Goal: Task Accomplishment & Management: Use online tool/utility

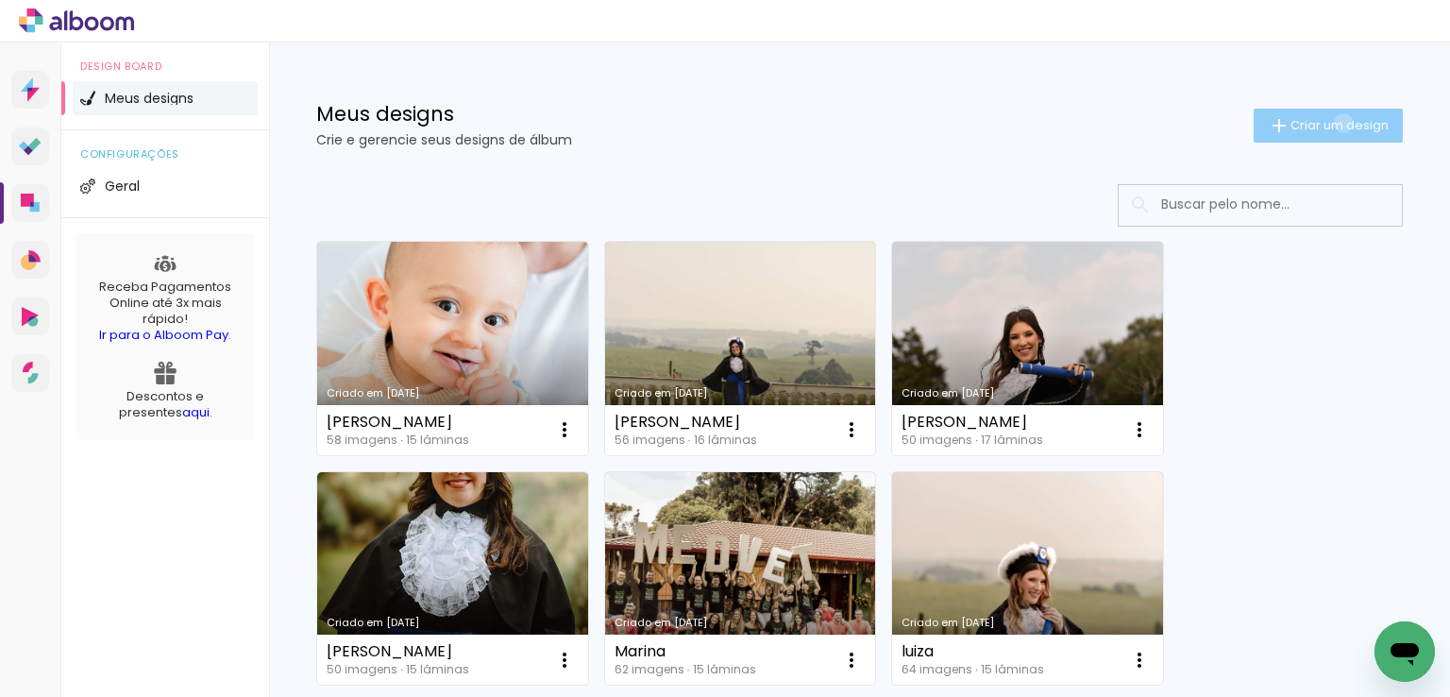
click at [1326, 123] on span "Criar um design" at bounding box center [1340, 125] width 98 height 12
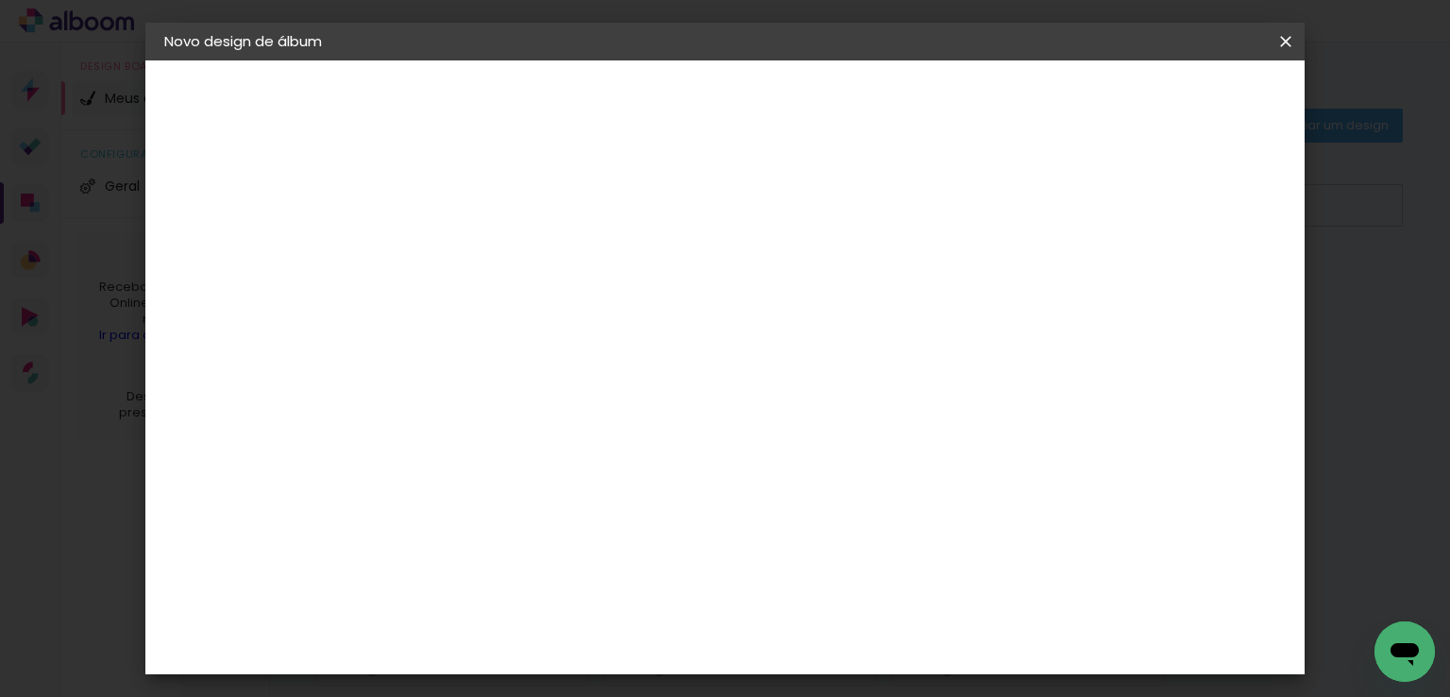
click at [473, 245] on input at bounding box center [473, 253] width 0 height 29
type input "[PERSON_NAME]"
type paper-input "[PERSON_NAME]"
click at [0, 0] on slot "Avançar" at bounding box center [0, 0] width 0 height 0
click at [526, 351] on input at bounding box center [521, 359] width 191 height 24
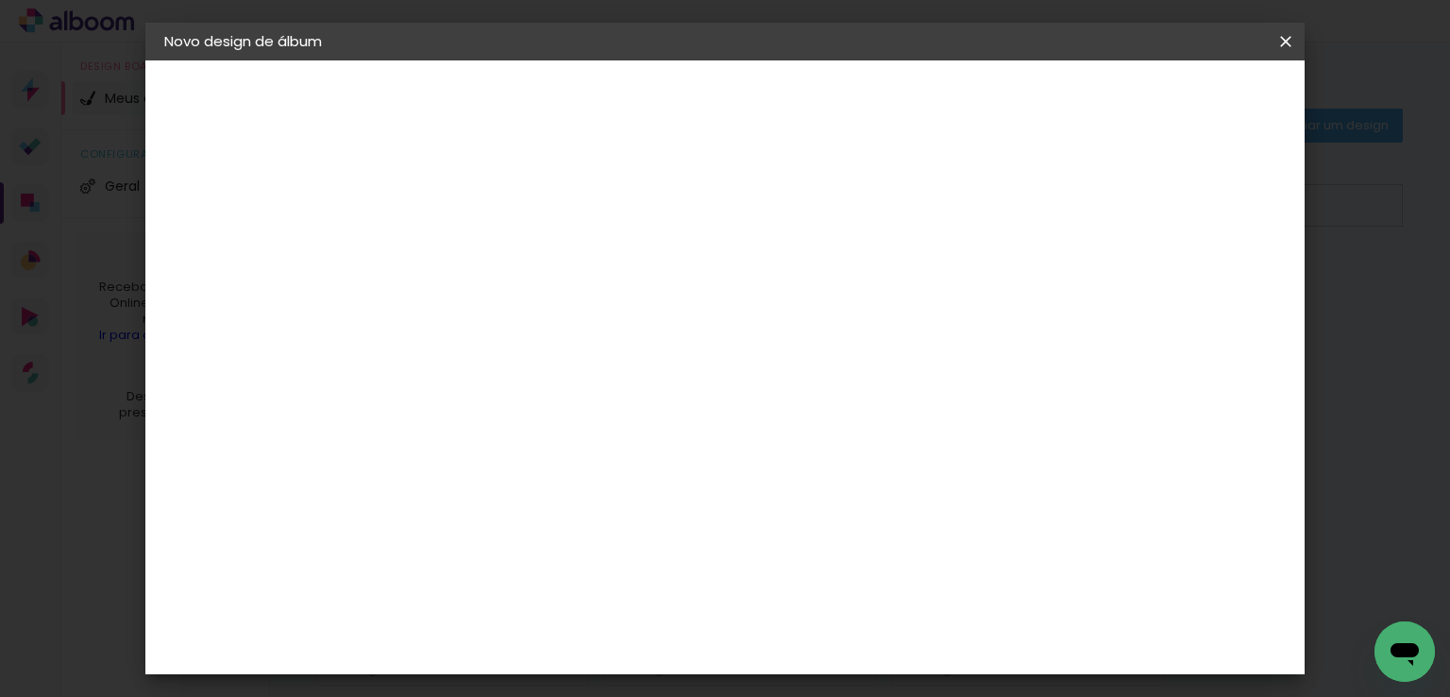
type input "Sch"
type paper-input "Sch"
click at [516, 435] on paper-item "Schlosser" at bounding box center [502, 427] width 166 height 42
click at [0, 0] on slot "Avançar" at bounding box center [0, 0] width 0 height 0
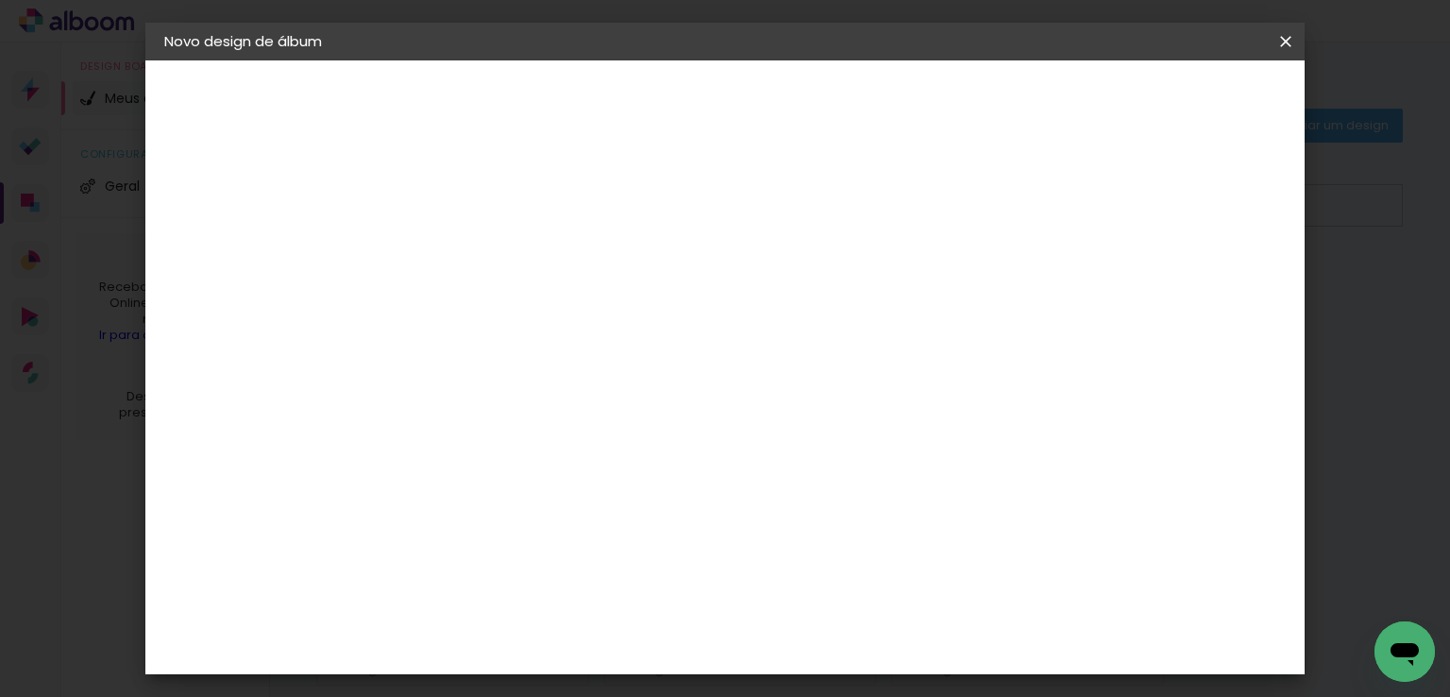
click at [600, 600] on span "25 × 25" at bounding box center [557, 625] width 88 height 50
click at [600, 651] on span "30 × 30" at bounding box center [557, 676] width 88 height 50
click at [0, 0] on slot "Avançar" at bounding box center [0, 0] width 0 height 0
click at [894, 207] on div at bounding box center [885, 203] width 17 height 17
type paper-checkbox "on"
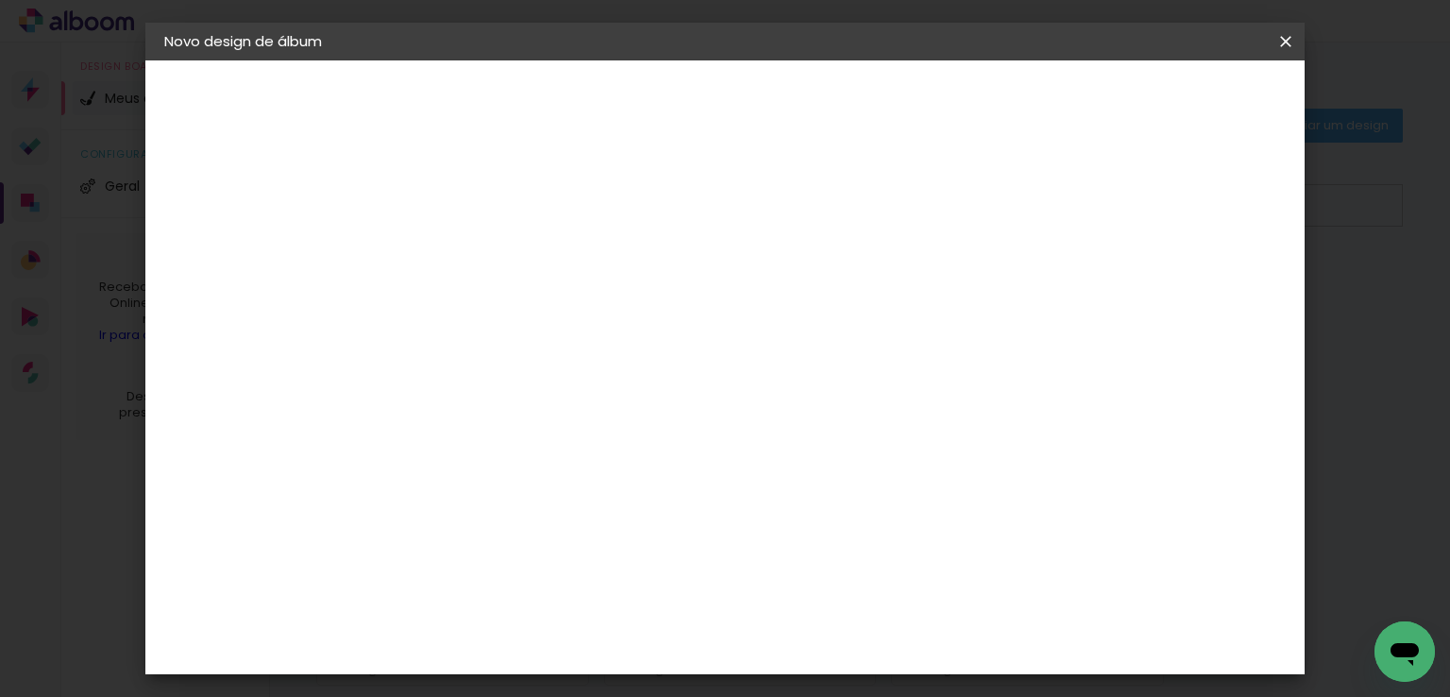
click at [1001, 99] on span "Iniciar design" at bounding box center [958, 99] width 86 height 13
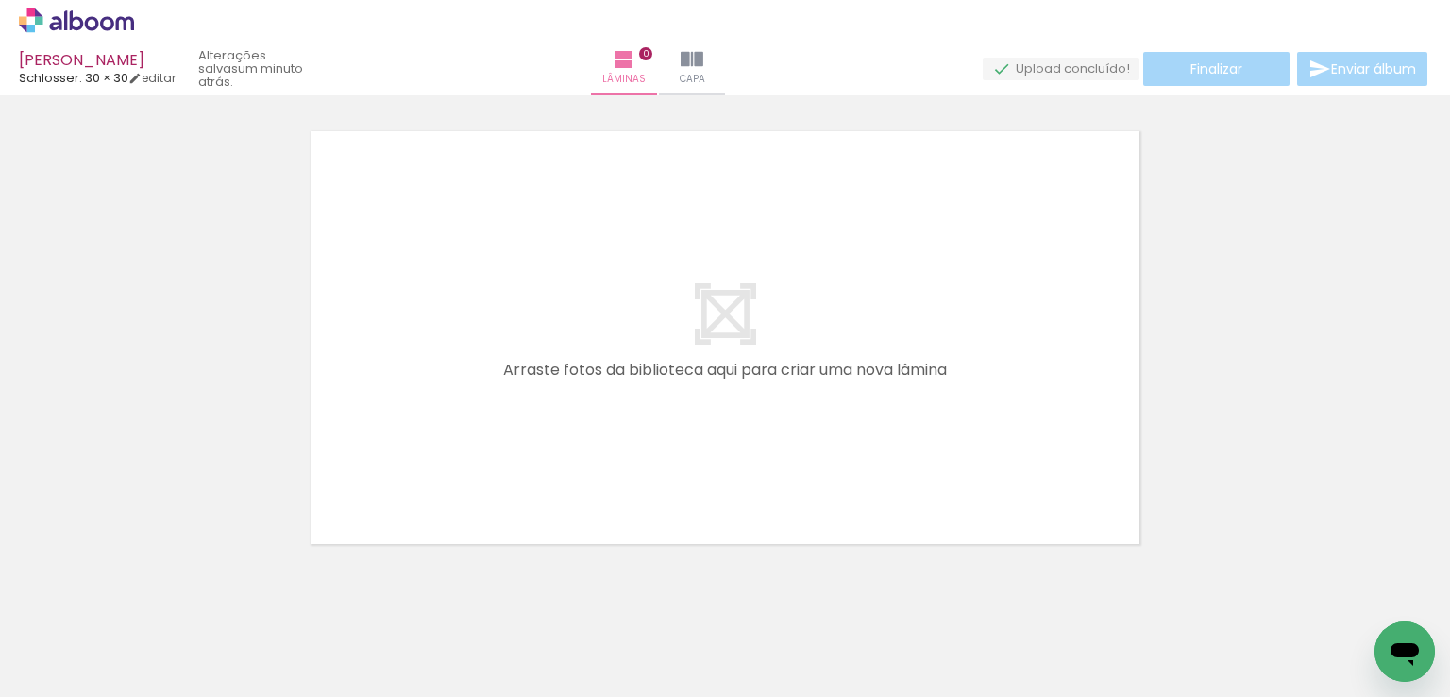
scroll to position [0, 1877]
drag, startPoint x: 1049, startPoint y: 634, endPoint x: 967, endPoint y: 356, distance: 289.5
click at [967, 356] on quentale-workspace at bounding box center [725, 348] width 1450 height 697
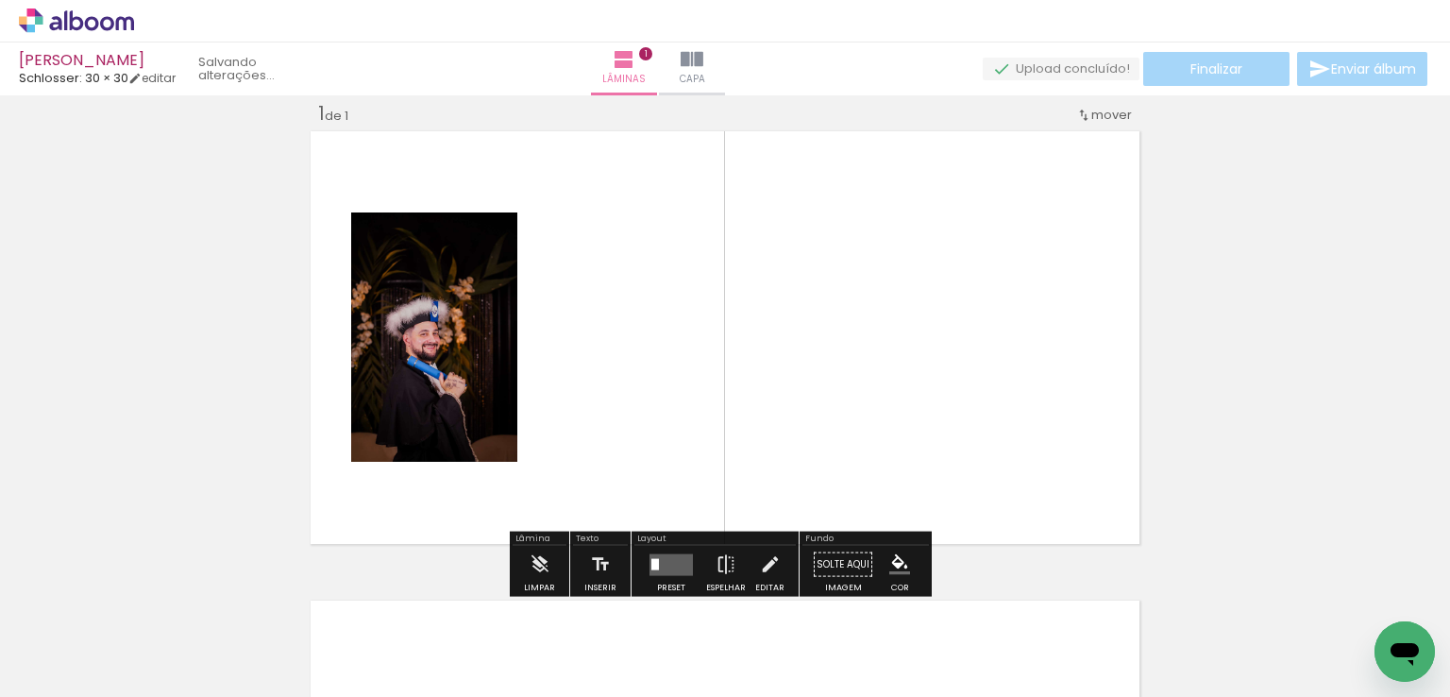
scroll to position [24, 0]
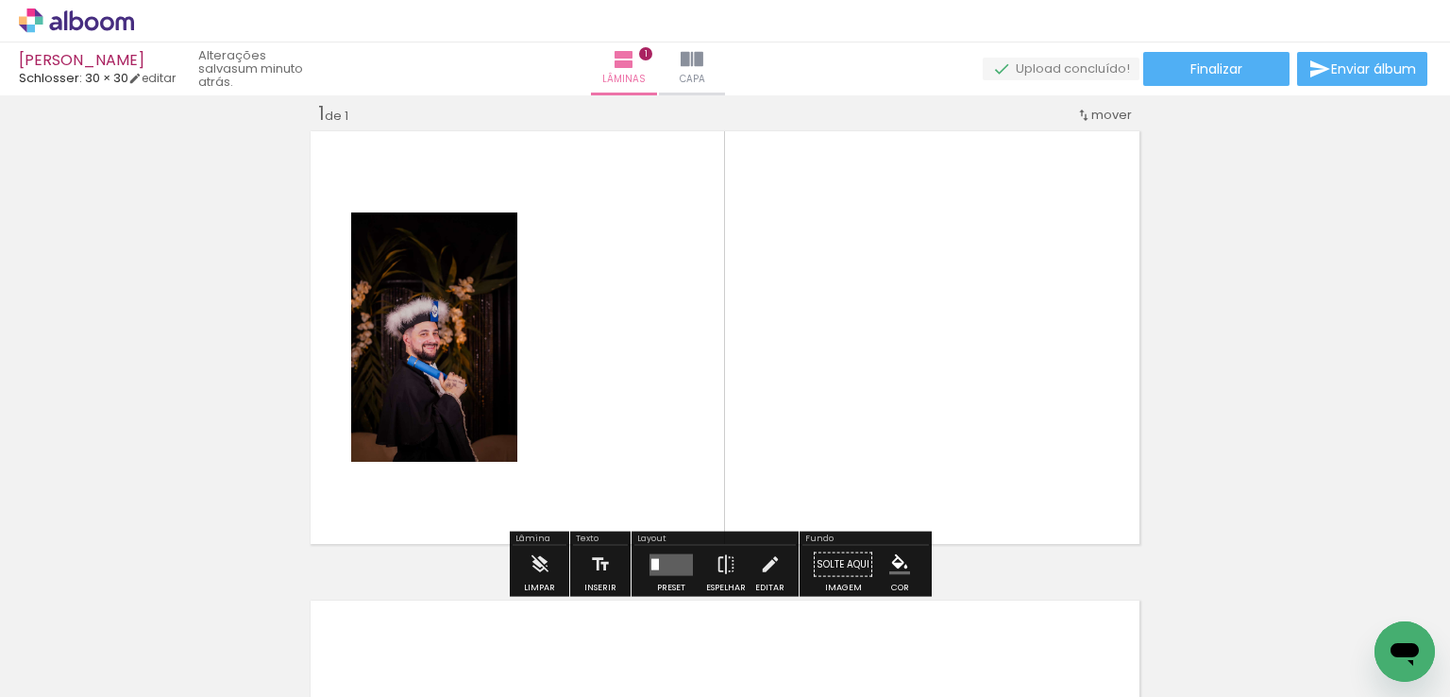
click at [656, 567] on quentale-layouter at bounding box center [671, 564] width 43 height 22
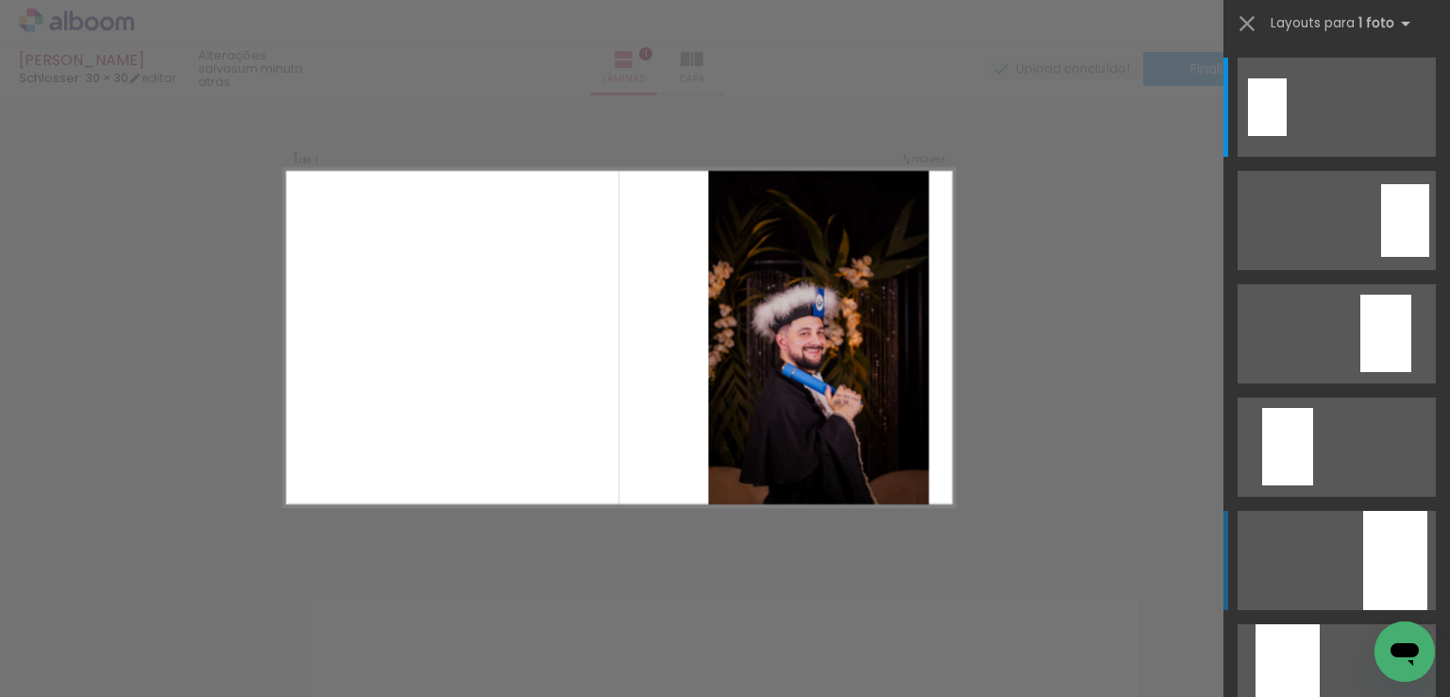
click at [1398, 562] on div at bounding box center [1395, 560] width 64 height 99
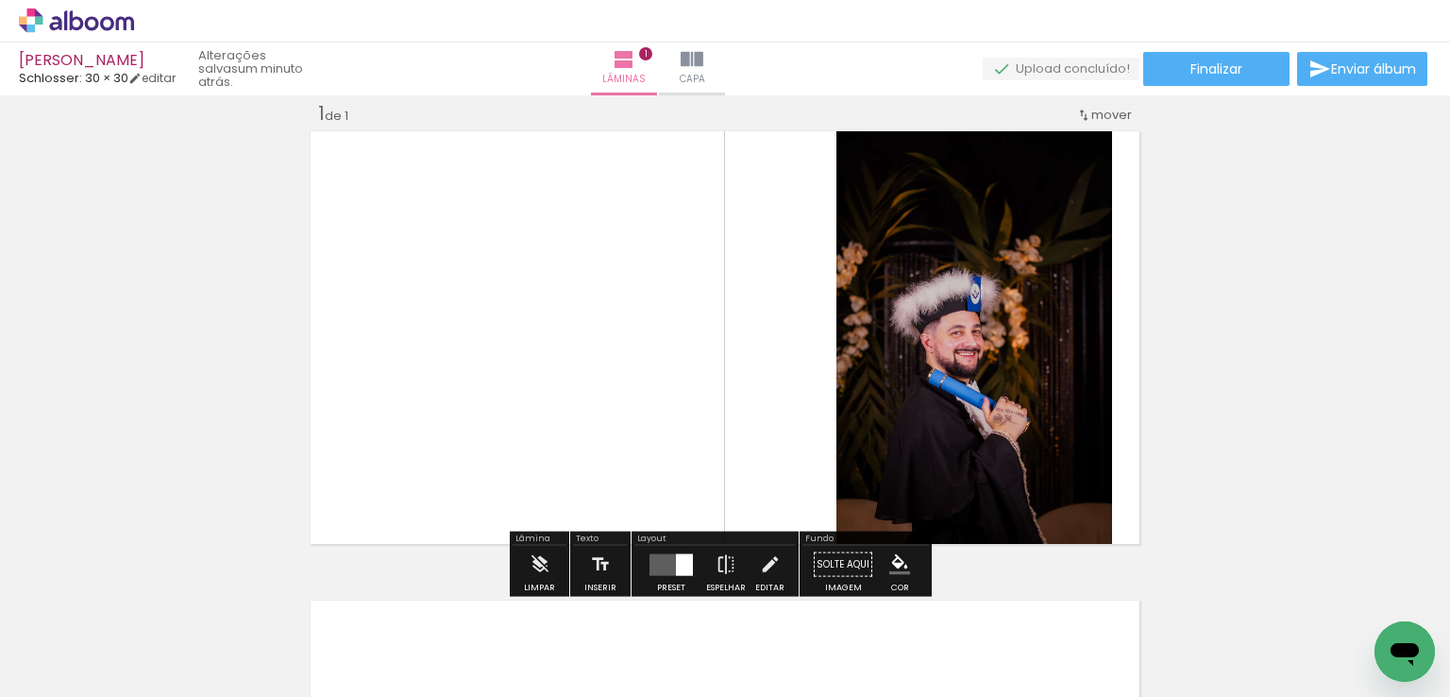
scroll to position [212, 0]
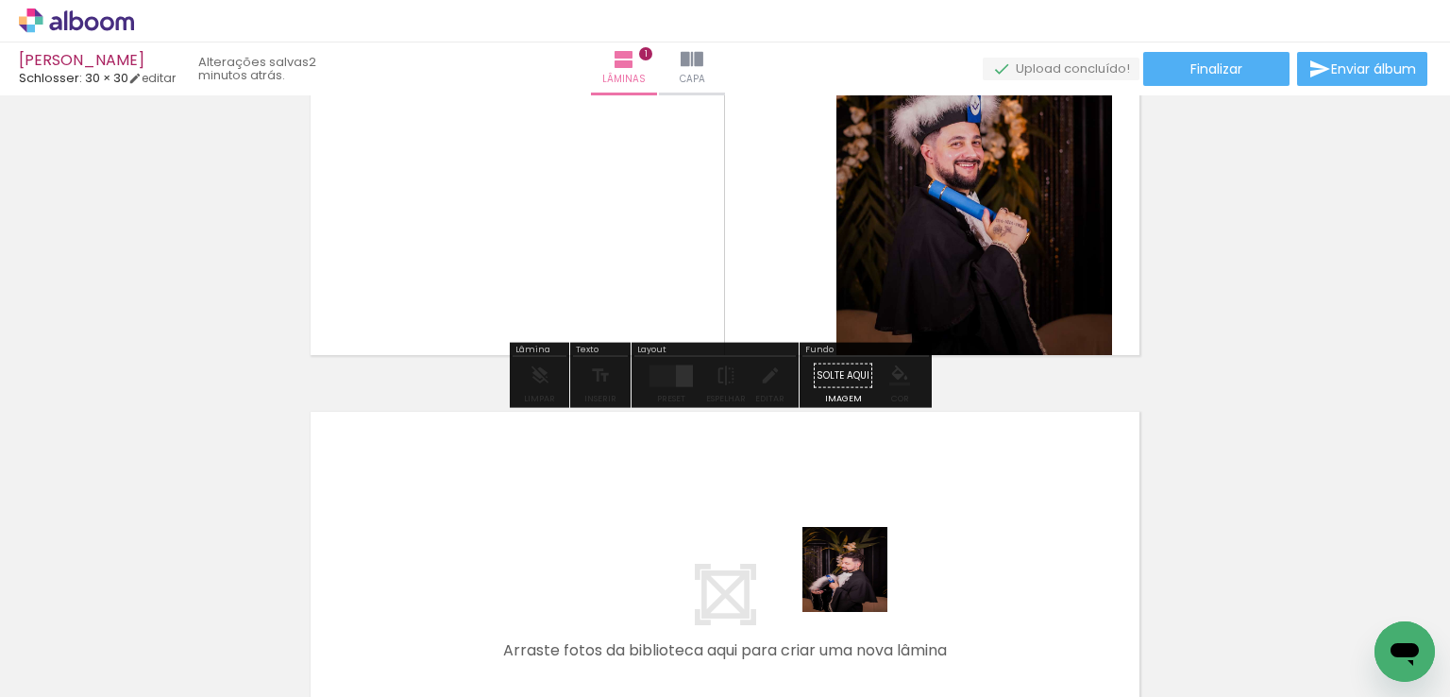
drag, startPoint x: 859, startPoint y: 625, endPoint x: 1016, endPoint y: 649, distance: 158.5
click at [869, 486] on quentale-workspace at bounding box center [725, 348] width 1450 height 697
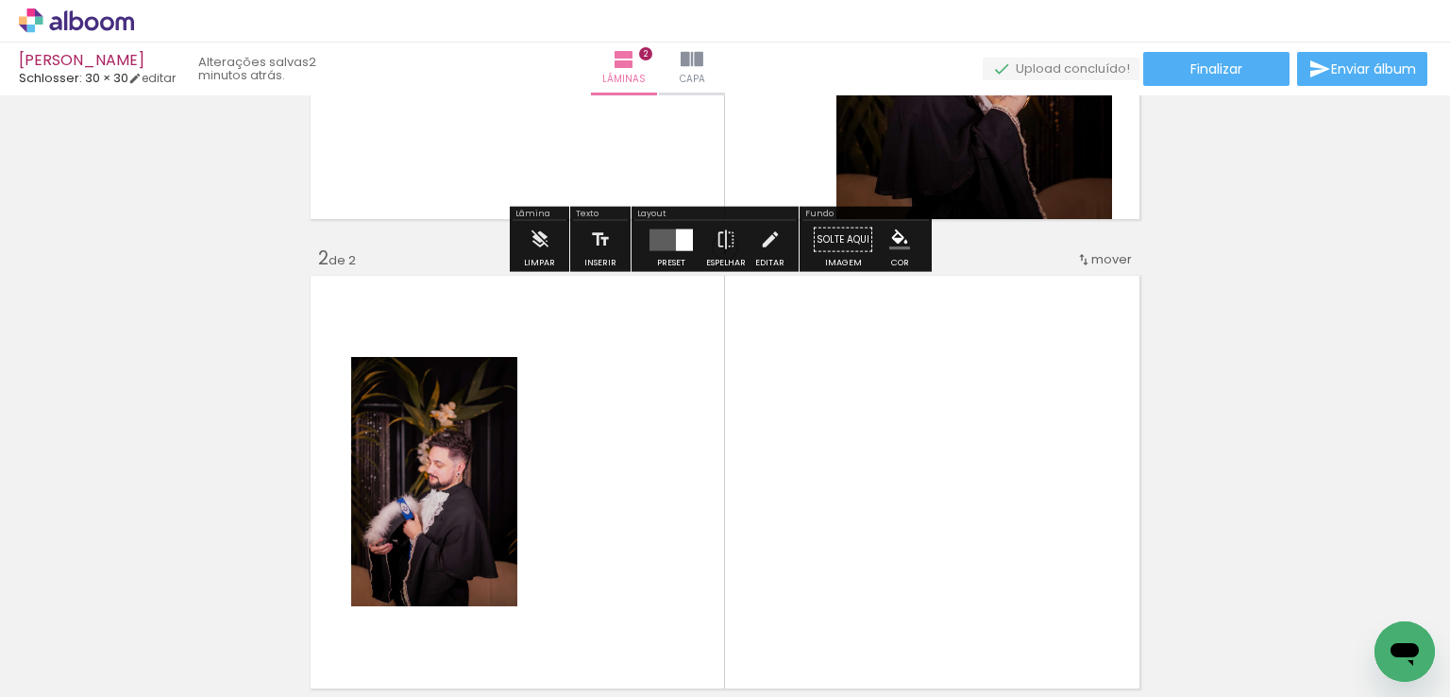
scroll to position [493, 0]
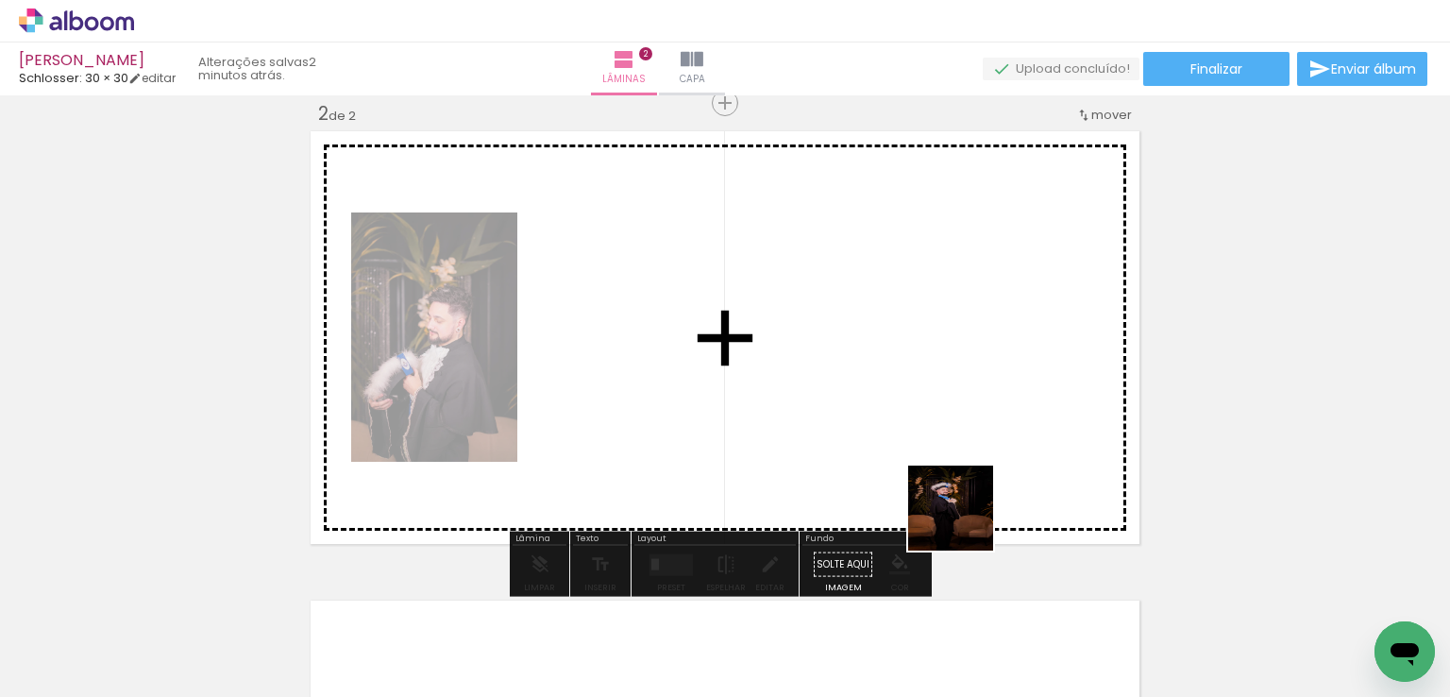
drag, startPoint x: 982, startPoint y: 617, endPoint x: 794, endPoint y: 577, distance: 192.0
click at [948, 337] on quentale-workspace at bounding box center [725, 348] width 1450 height 697
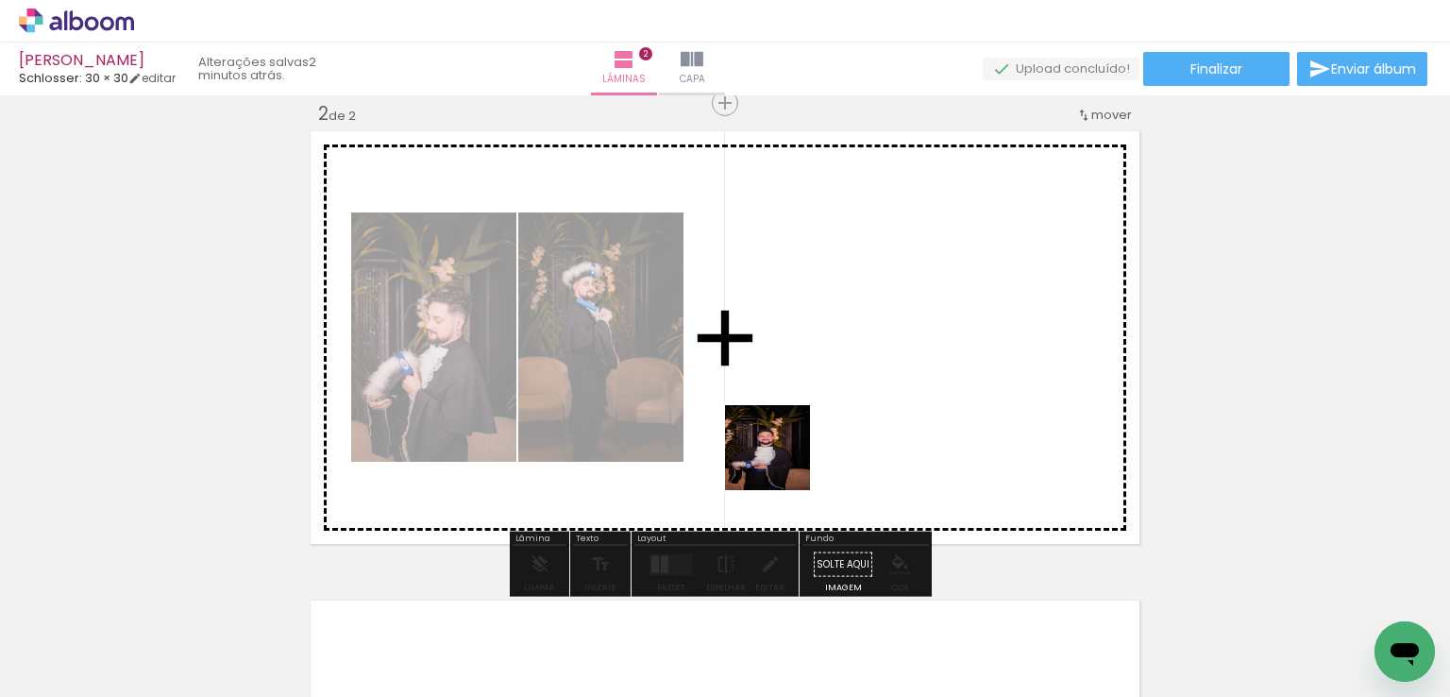
drag, startPoint x: 771, startPoint y: 621, endPoint x: 801, endPoint y: 359, distance: 264.1
click at [801, 359] on quentale-workspace at bounding box center [725, 348] width 1450 height 697
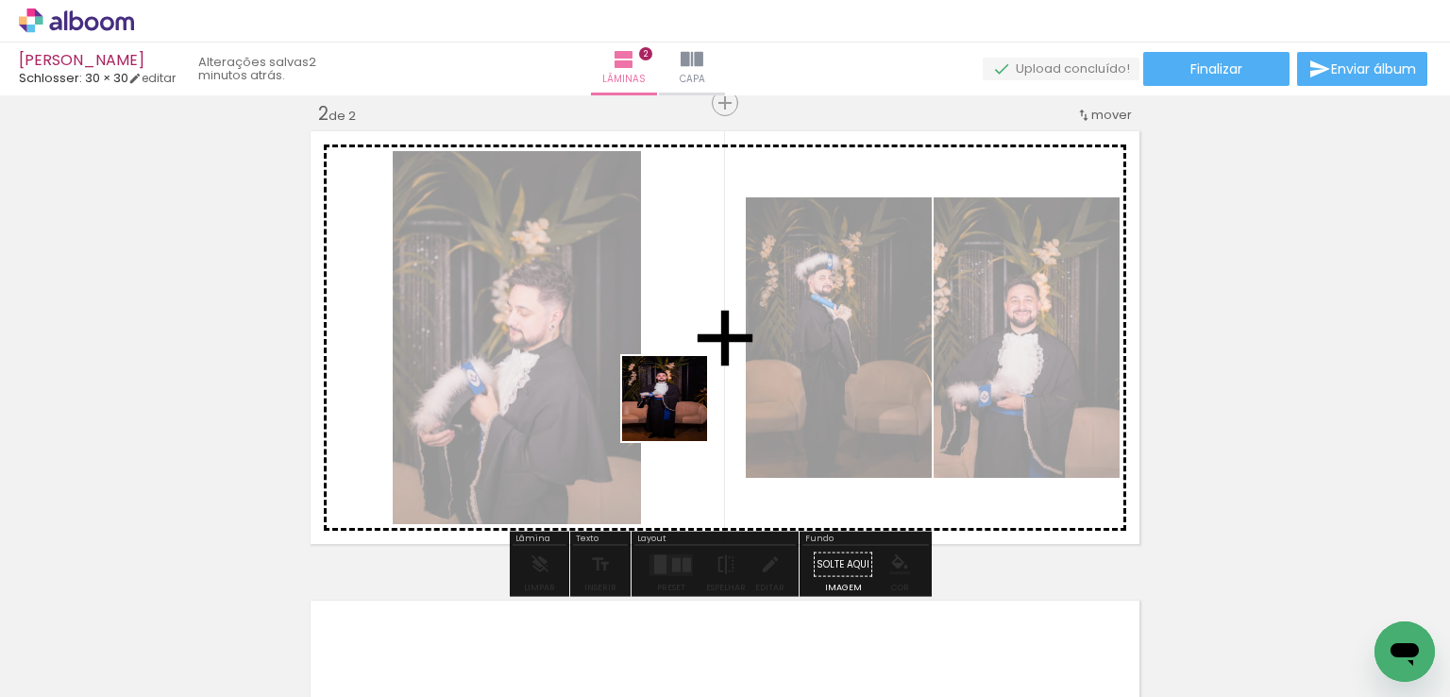
drag, startPoint x: 679, startPoint y: 413, endPoint x: 732, endPoint y: 279, distance: 143.2
click at [687, 315] on quentale-workspace at bounding box center [725, 348] width 1450 height 697
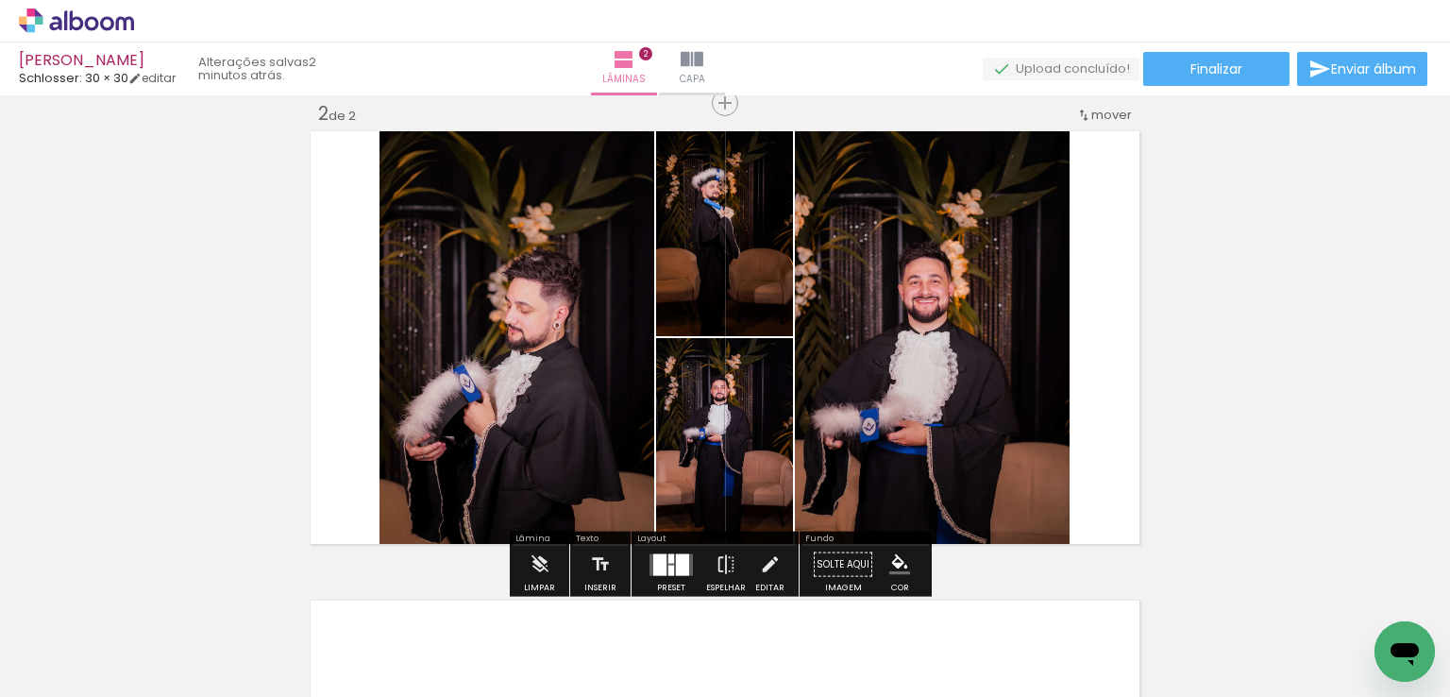
click at [676, 564] on div at bounding box center [682, 564] width 13 height 22
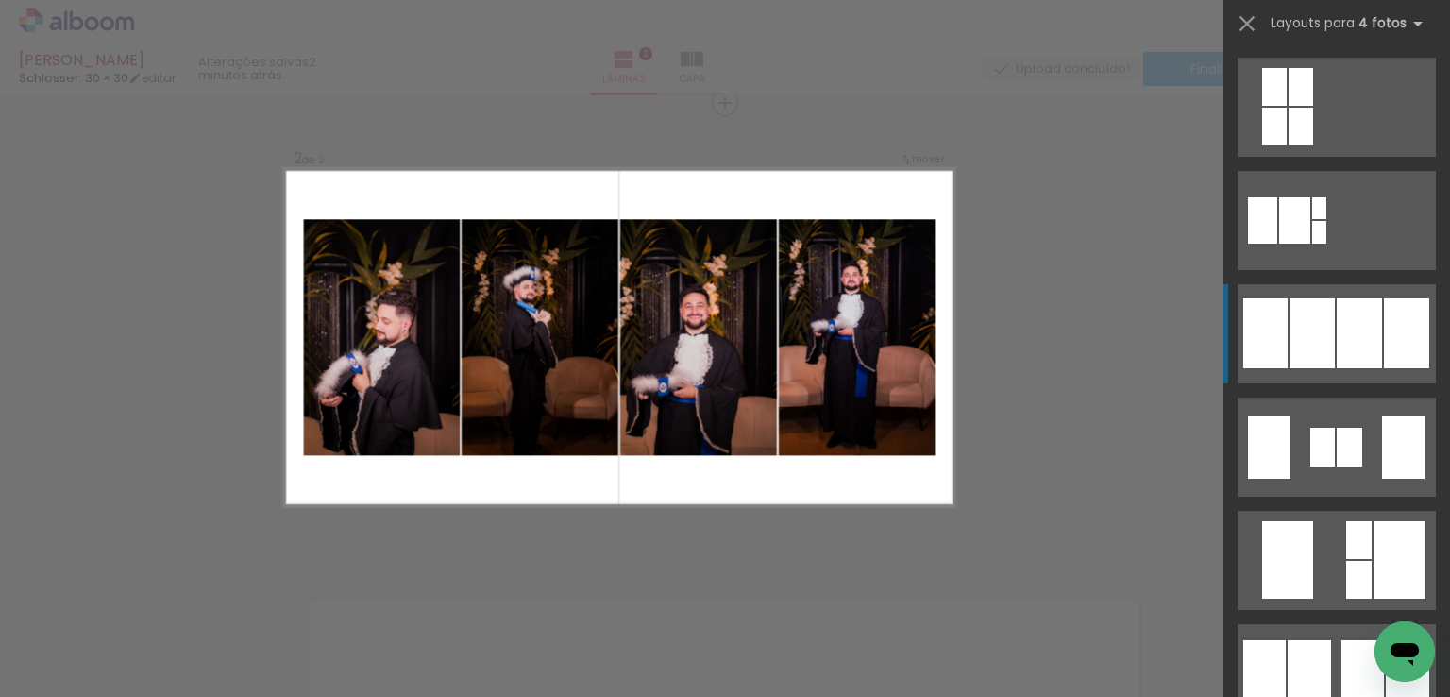
scroll to position [1322, 0]
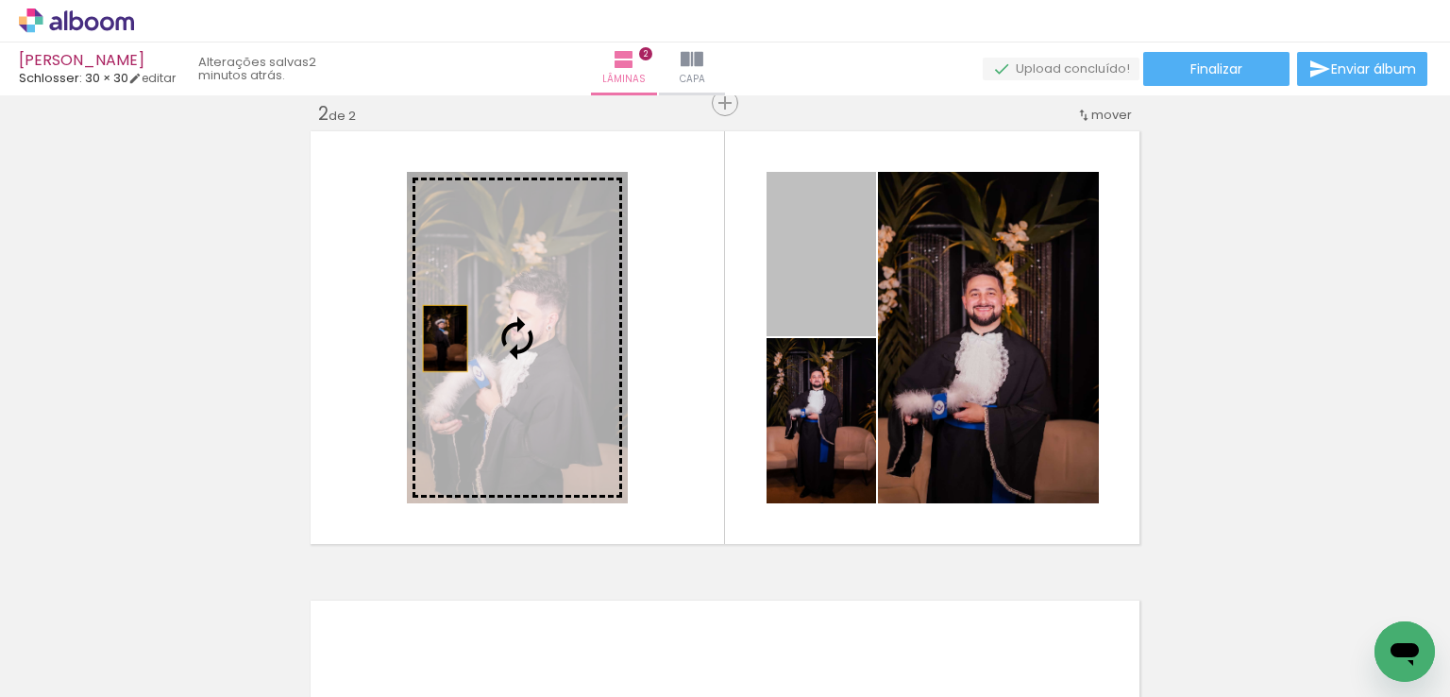
drag, startPoint x: 792, startPoint y: 249, endPoint x: 486, endPoint y: 342, distance: 319.6
click at [0, 0] on slot at bounding box center [0, 0] width 0 height 0
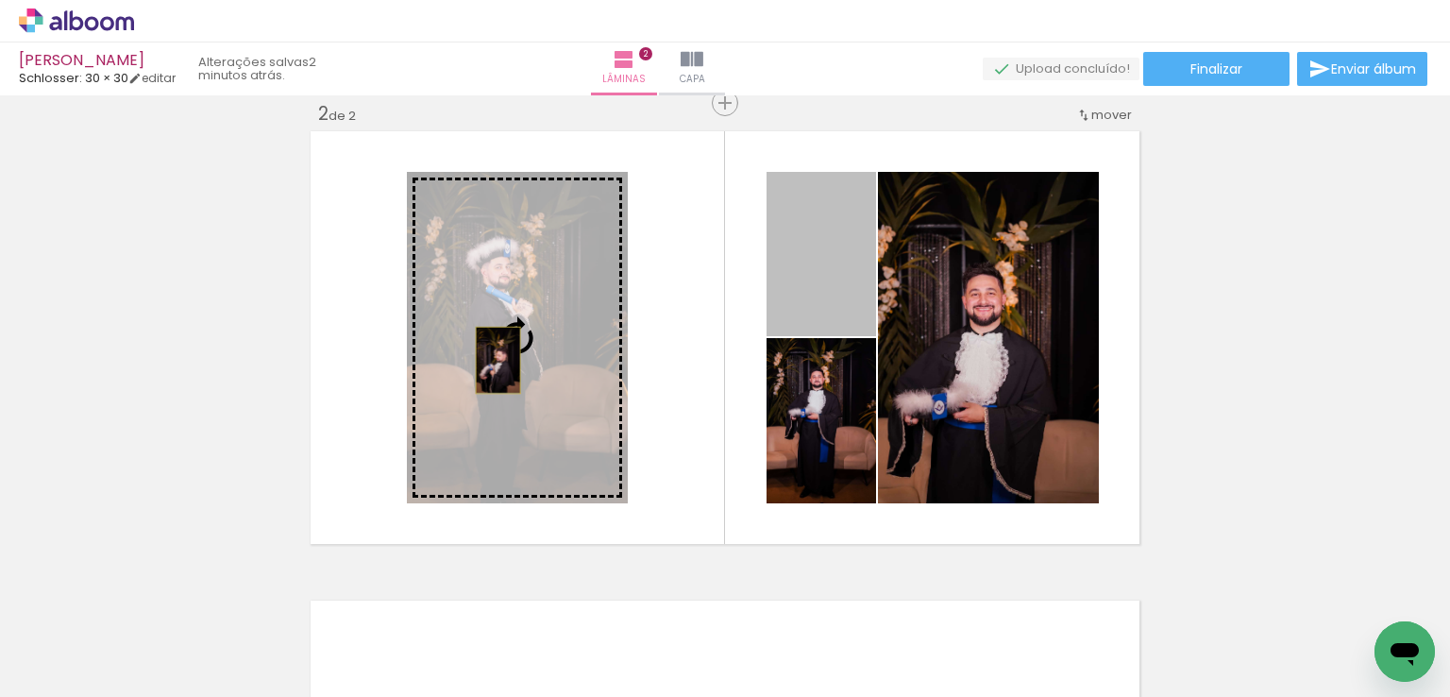
drag, startPoint x: 831, startPoint y: 287, endPoint x: 491, endPoint y: 360, distance: 347.6
click at [0, 0] on slot at bounding box center [0, 0] width 0 height 0
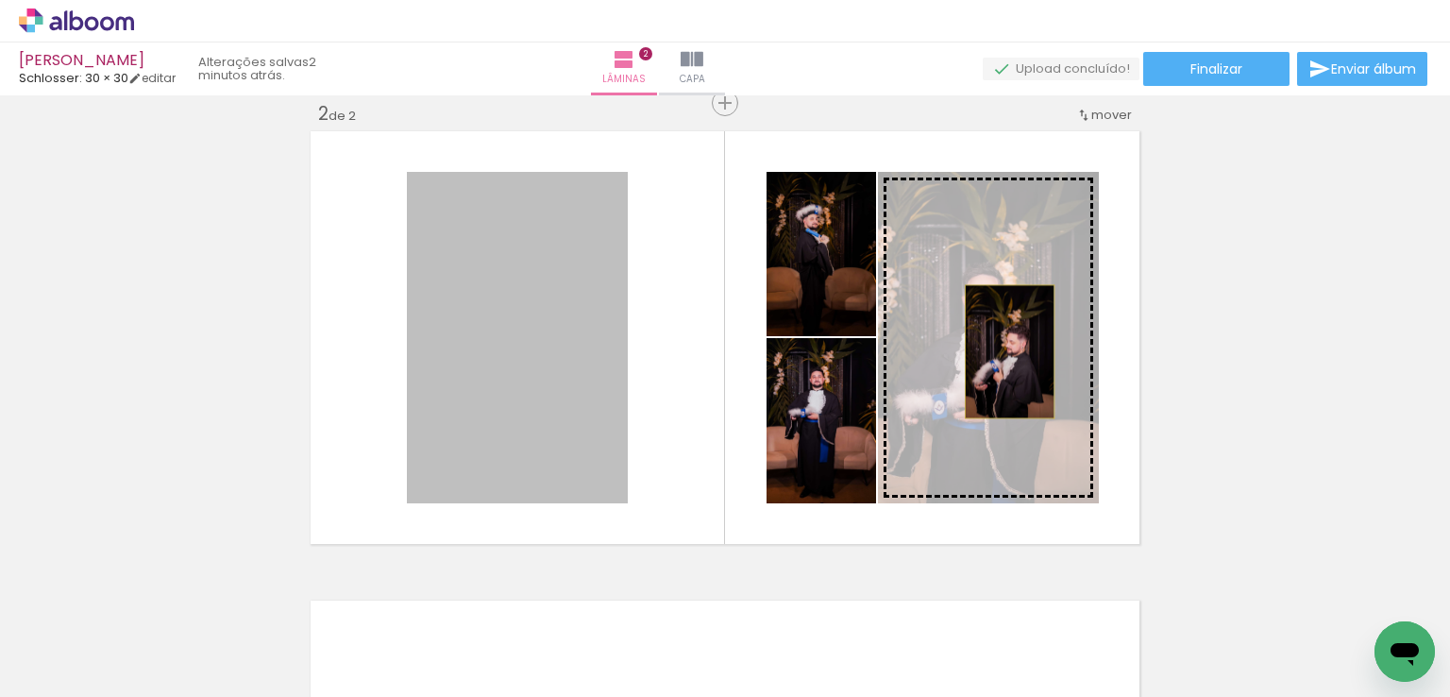
drag, startPoint x: 910, startPoint y: 363, endPoint x: 1003, endPoint y: 351, distance: 93.2
click at [0, 0] on slot at bounding box center [0, 0] width 0 height 0
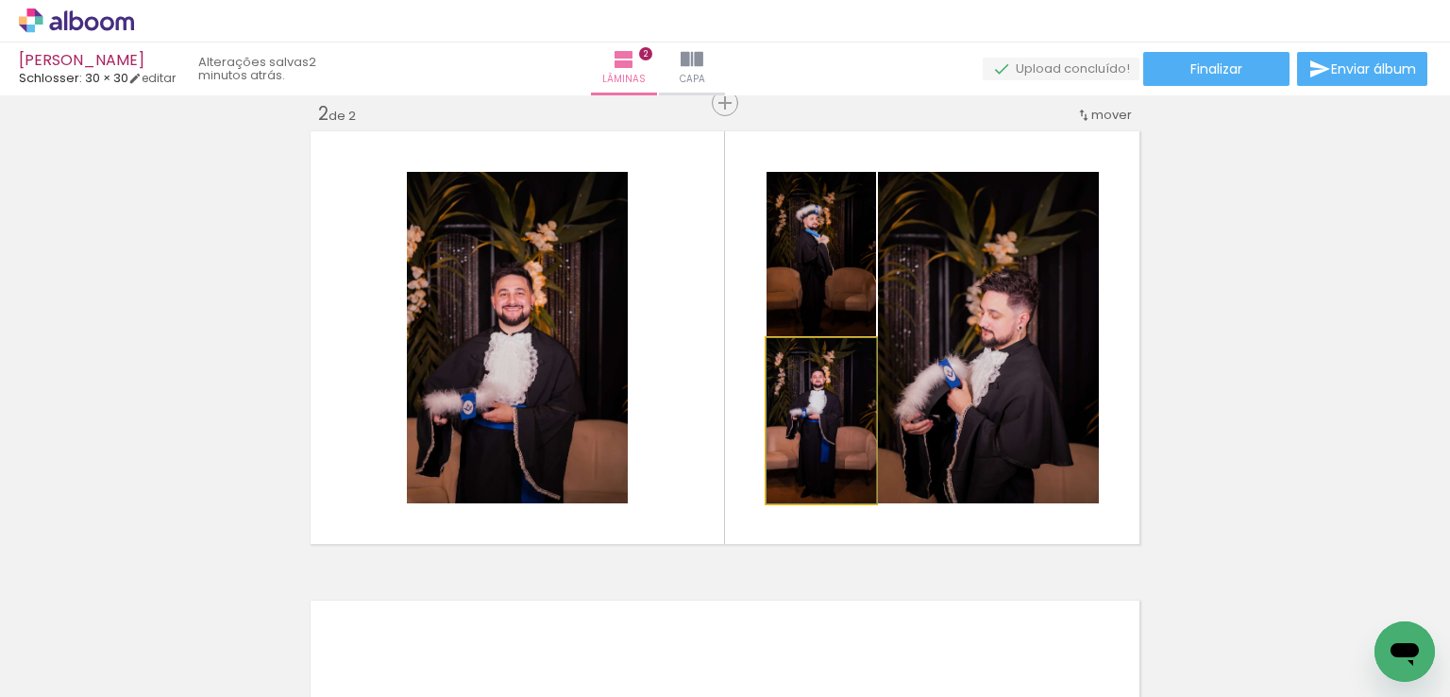
drag, startPoint x: 804, startPoint y: 454, endPoint x: 807, endPoint y: 409, distance: 45.4
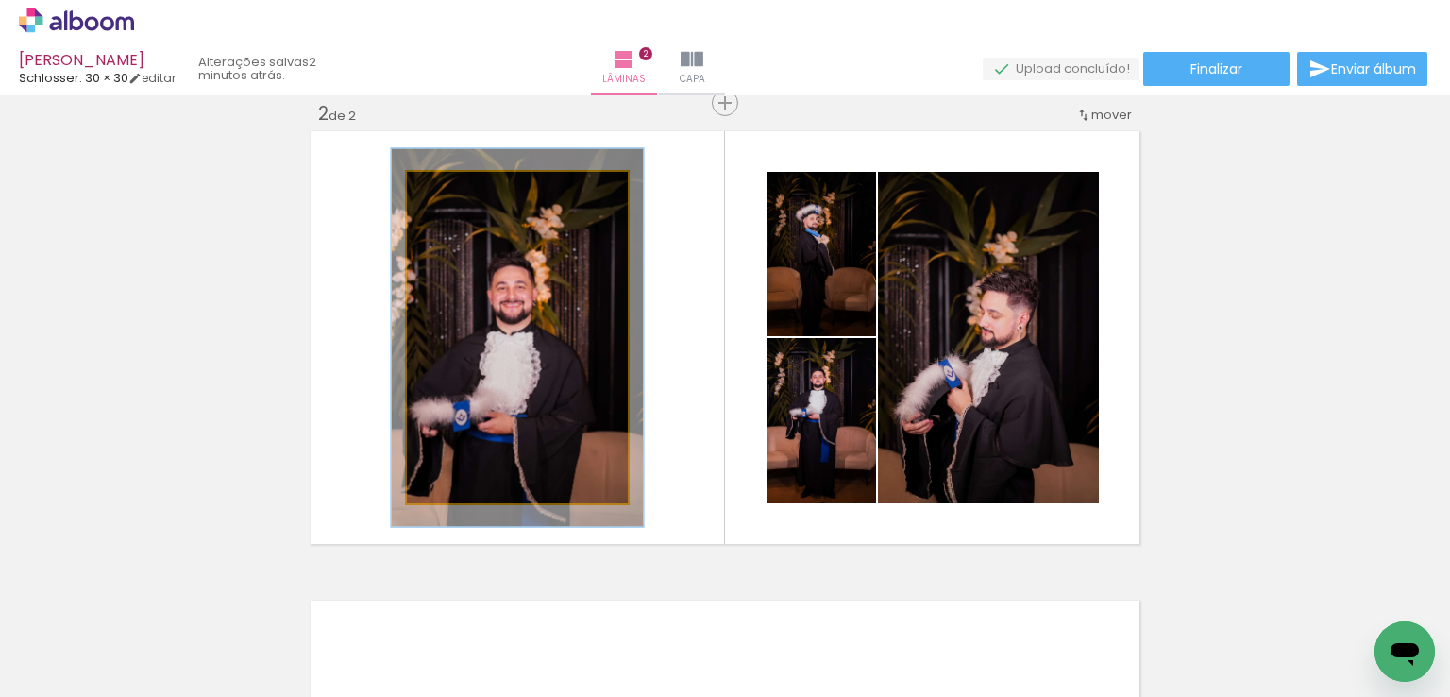
drag, startPoint x: 448, startPoint y: 193, endPoint x: 457, endPoint y: 188, distance: 10.6
type paper-slider "114"
click at [457, 188] on div at bounding box center [460, 191] width 17 height 17
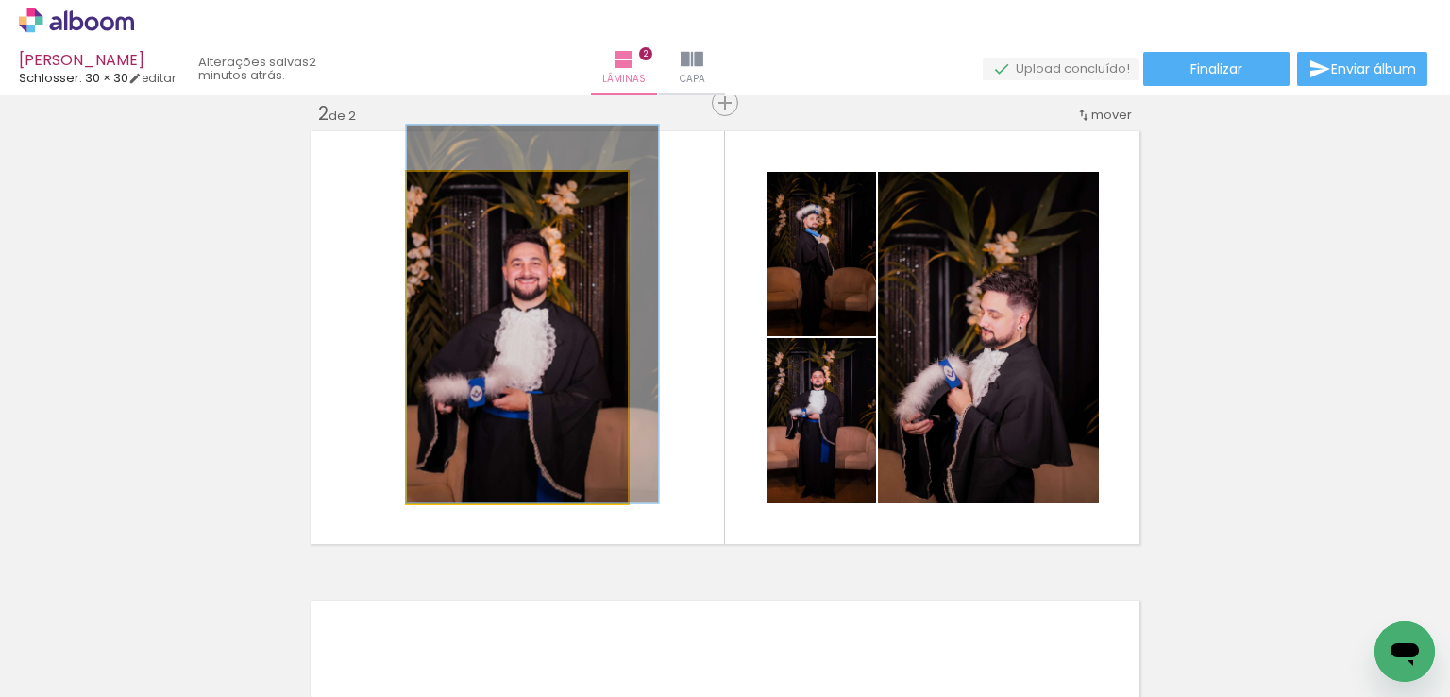
drag, startPoint x: 531, startPoint y: 287, endPoint x: 557, endPoint y: 258, distance: 39.4
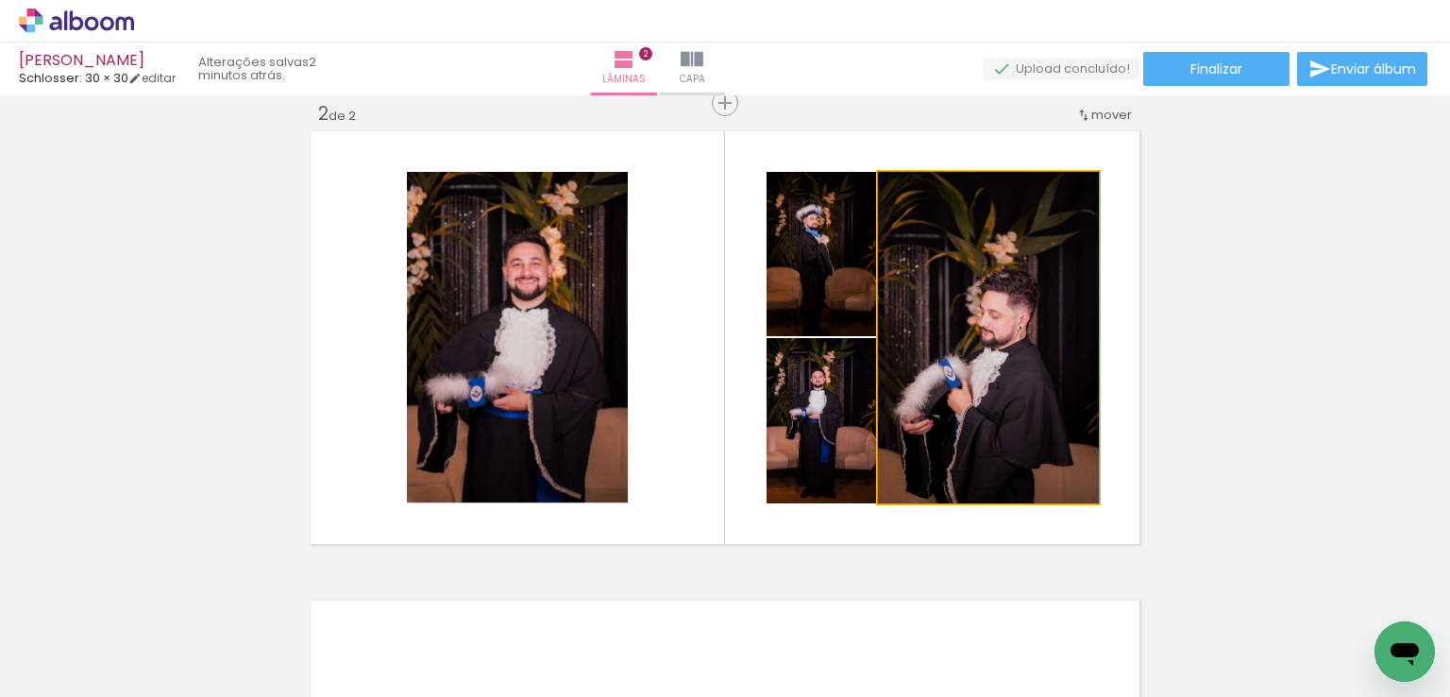
drag, startPoint x: 974, startPoint y: 340, endPoint x: 971, endPoint y: 299, distance: 40.8
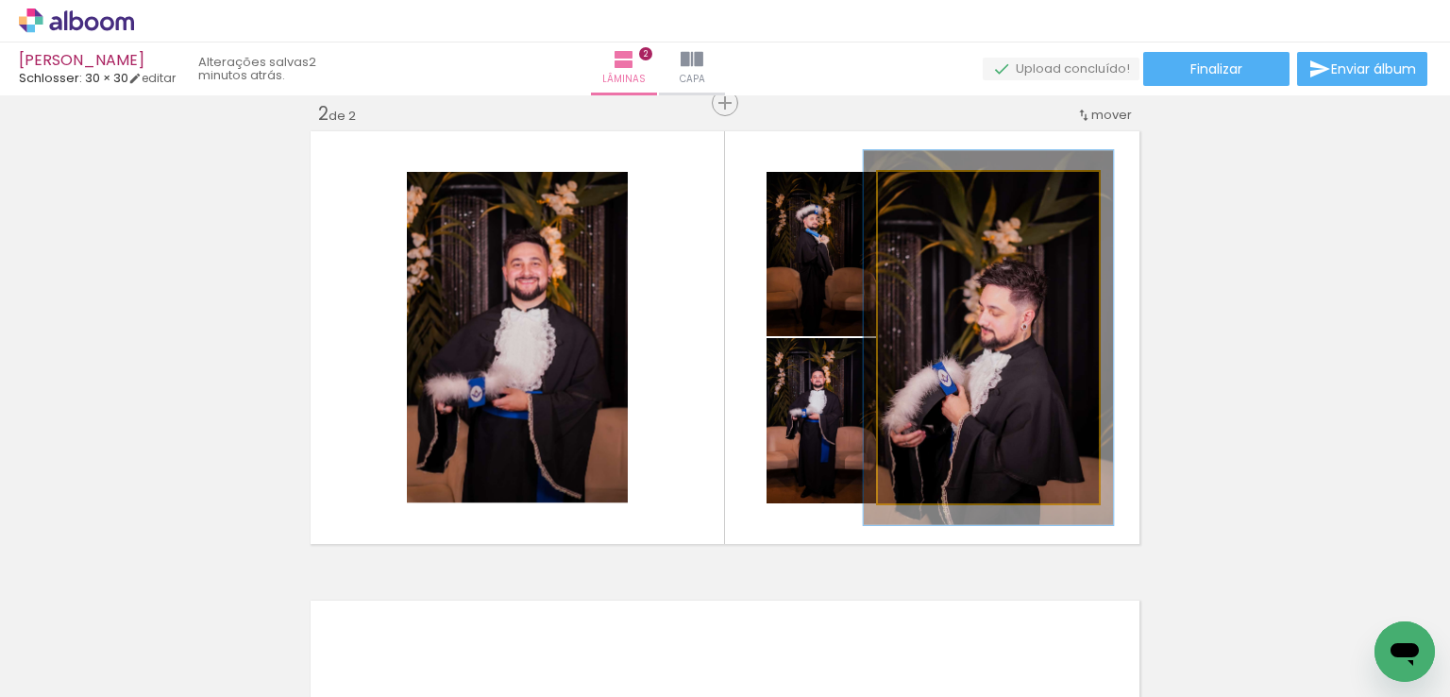
type paper-slider "113"
click at [922, 193] on div at bounding box center [930, 191] width 17 height 17
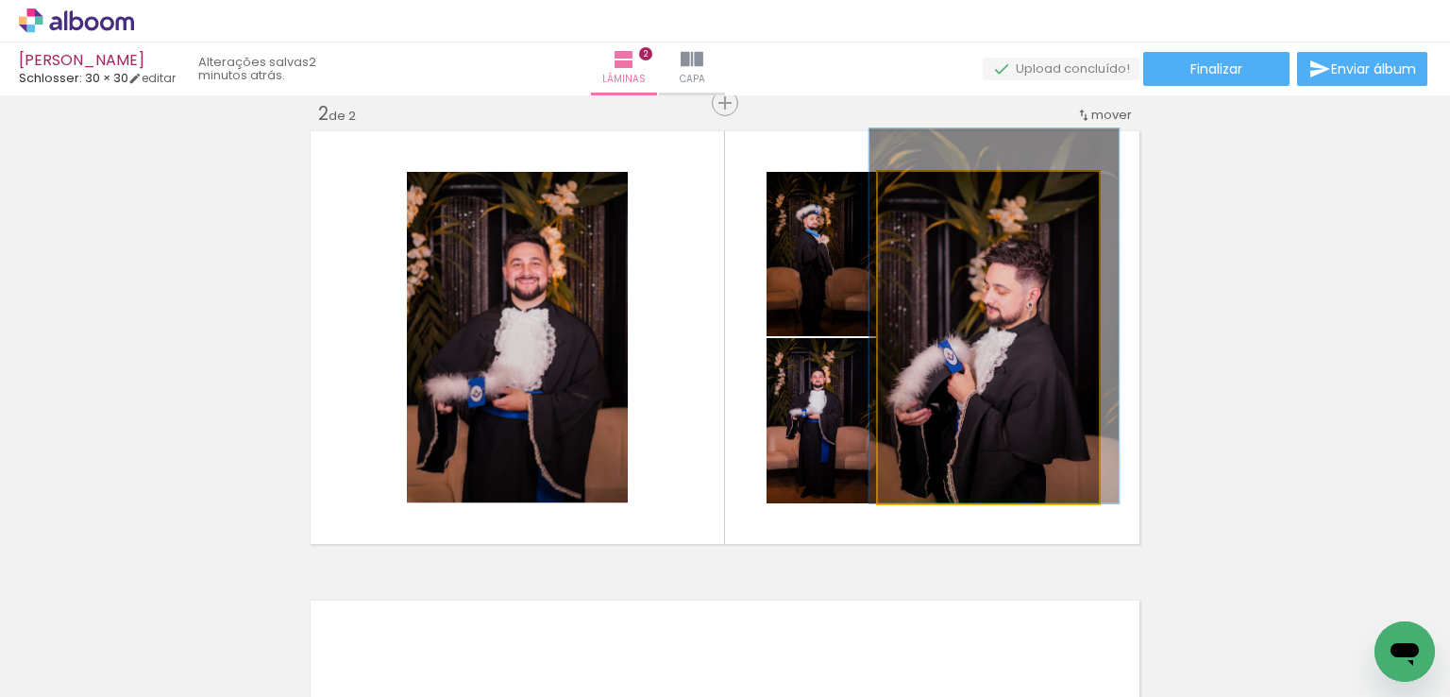
drag, startPoint x: 997, startPoint y: 288, endPoint x: 1005, endPoint y: 254, distance: 34.8
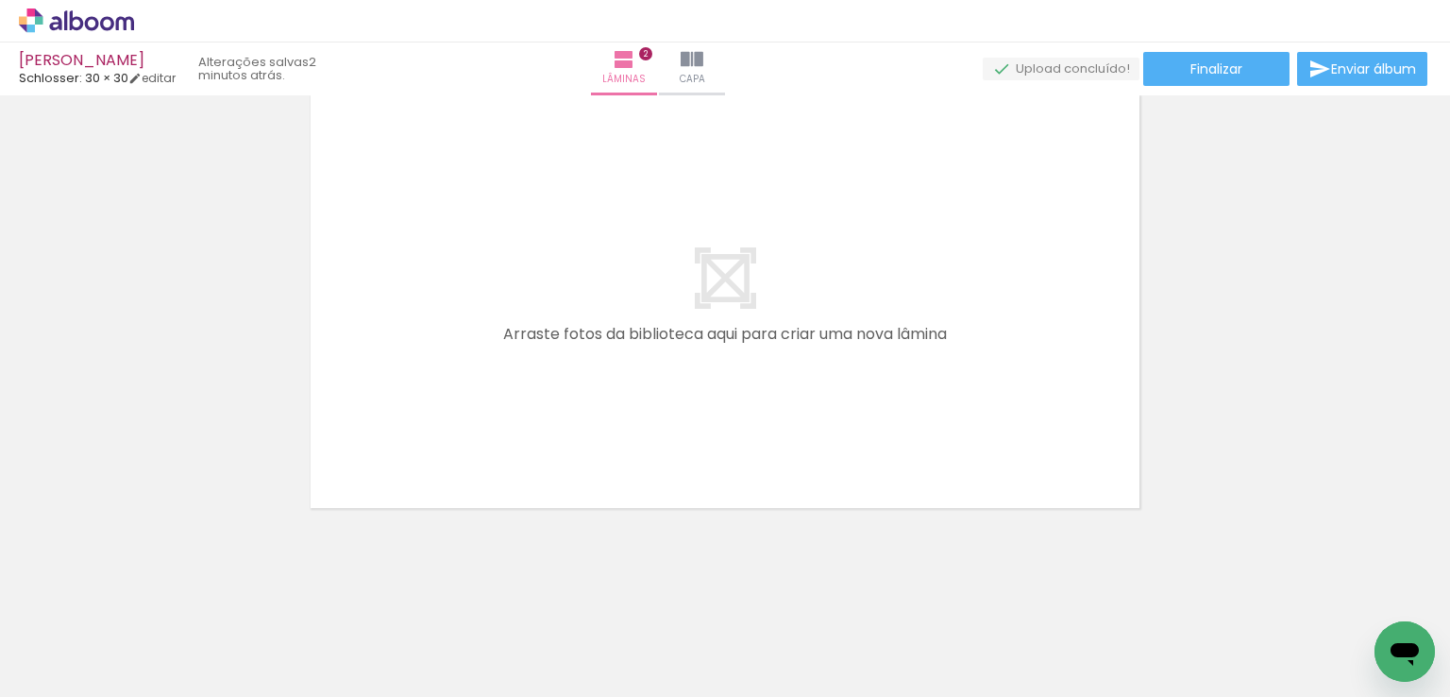
scroll to position [0, 2562]
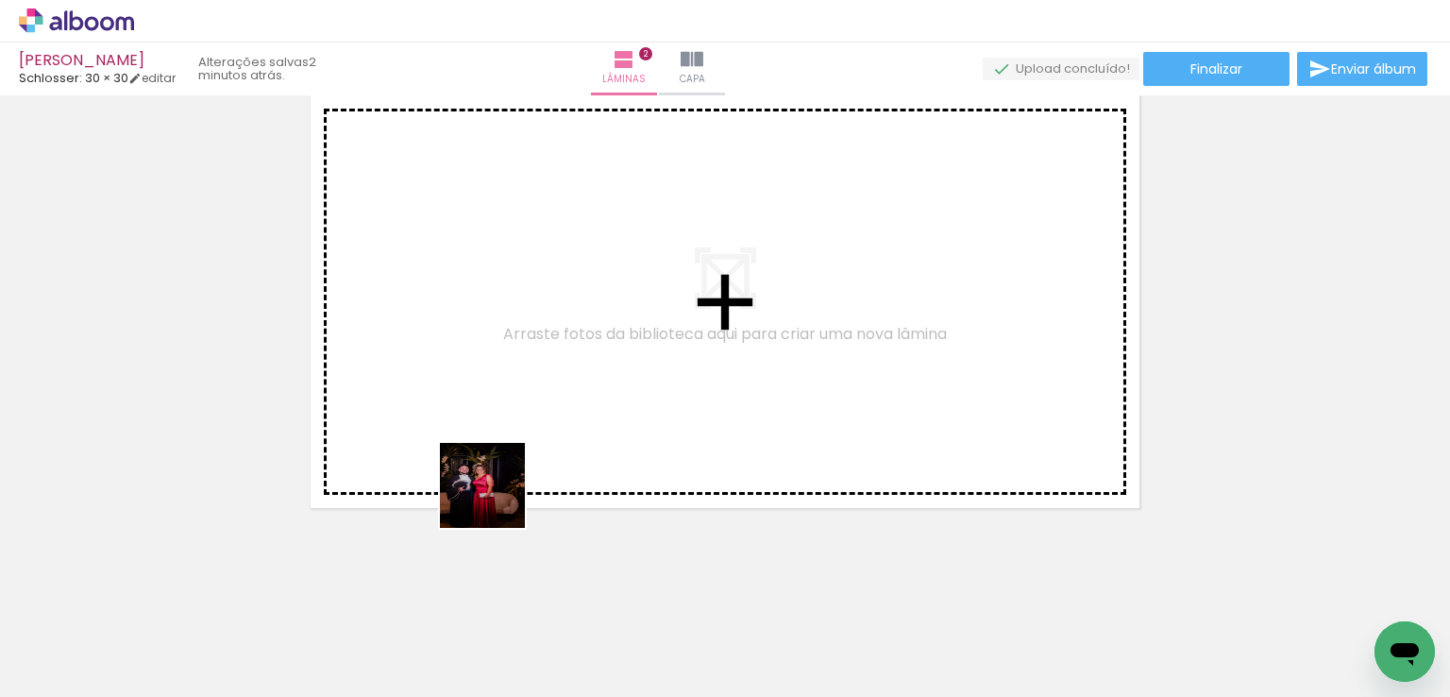
drag, startPoint x: 493, startPoint y: 624, endPoint x: 552, endPoint y: 624, distance: 59.5
click at [507, 392] on quentale-workspace at bounding box center [725, 348] width 1450 height 697
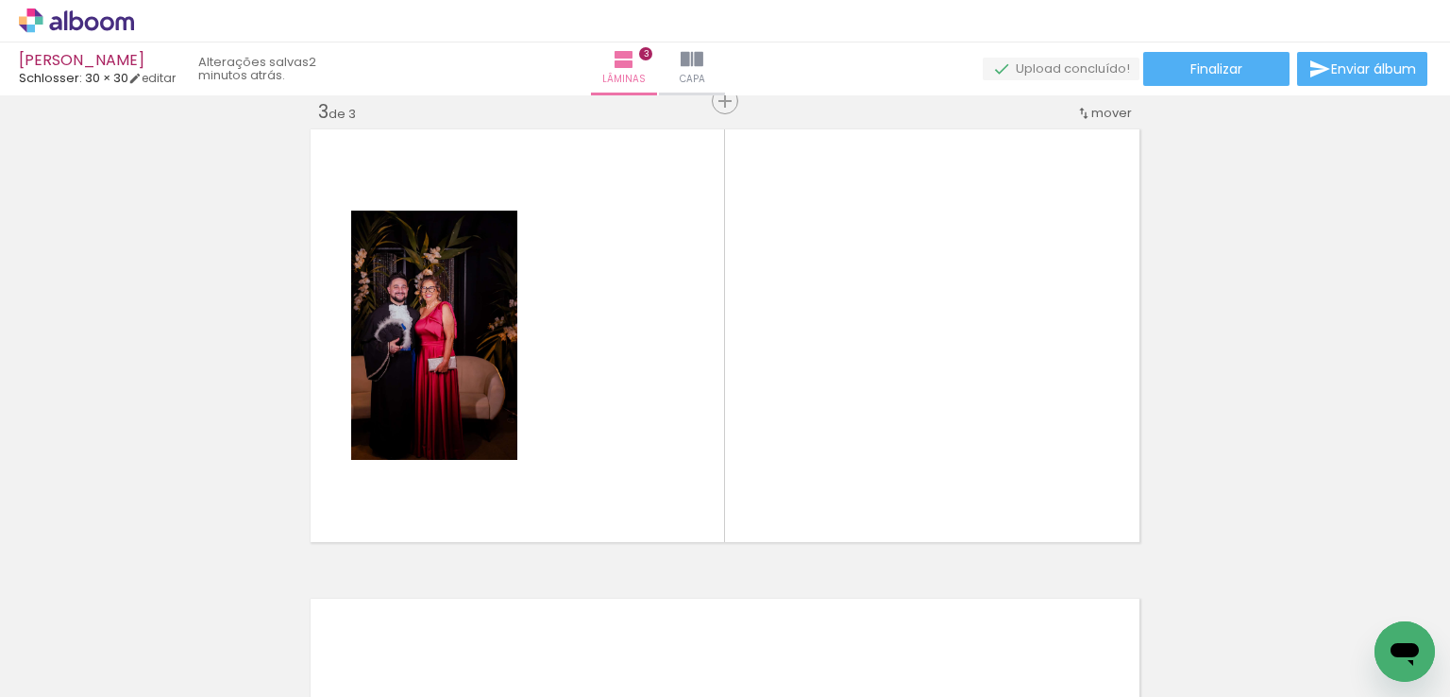
scroll to position [963, 0]
drag, startPoint x: 613, startPoint y: 576, endPoint x: 741, endPoint y: 557, distance: 129.8
click at [655, 326] on quentale-workspace at bounding box center [725, 348] width 1450 height 697
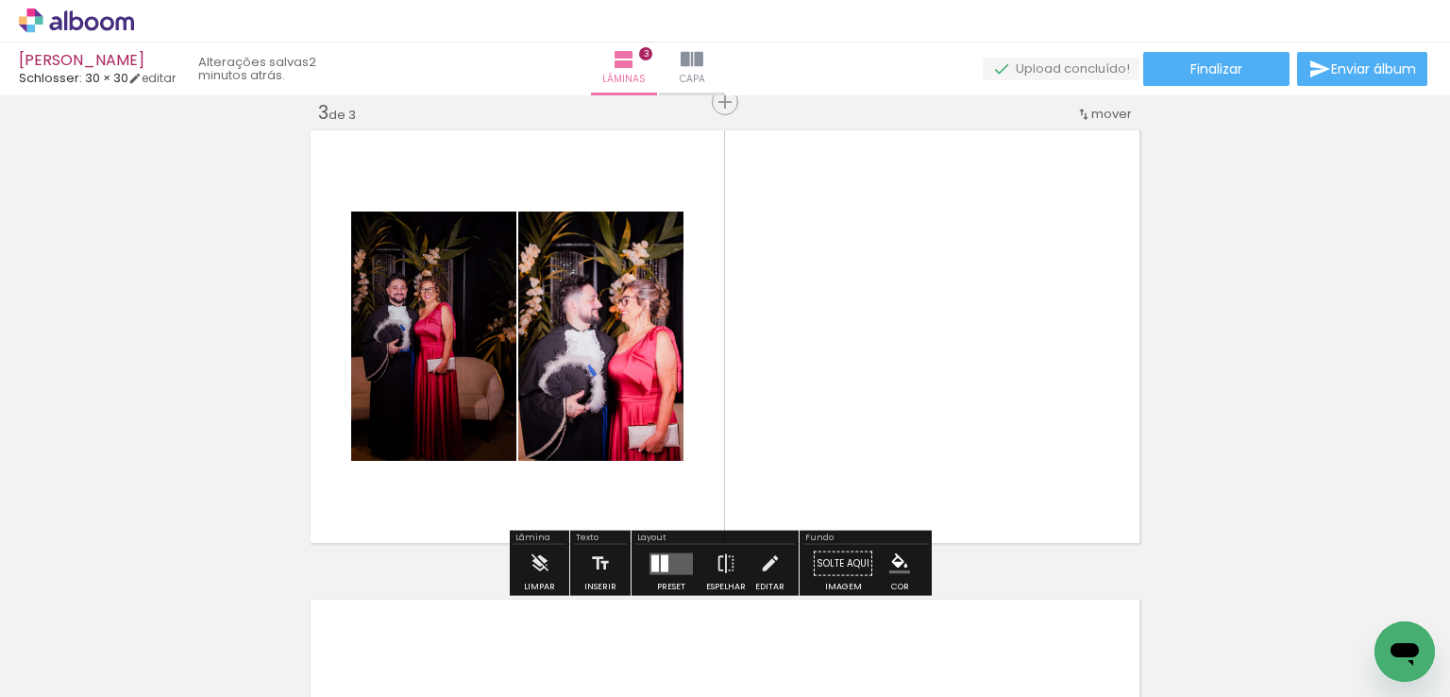
drag, startPoint x: 839, startPoint y: 416, endPoint x: 845, endPoint y: 544, distance: 127.6
click at [853, 400] on quentale-workspace at bounding box center [725, 348] width 1450 height 697
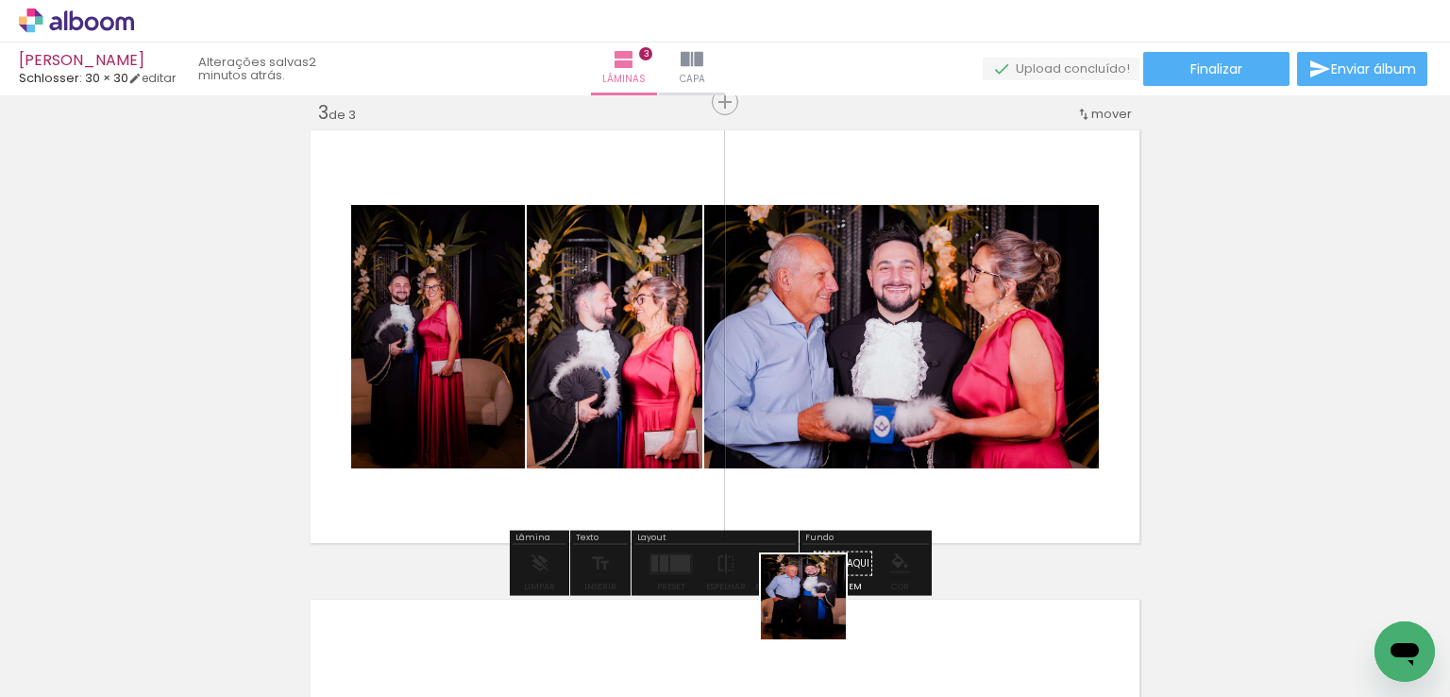
drag, startPoint x: 818, startPoint y: 611, endPoint x: 767, endPoint y: 388, distance: 228.6
click at [767, 388] on quentale-workspace at bounding box center [725, 348] width 1450 height 697
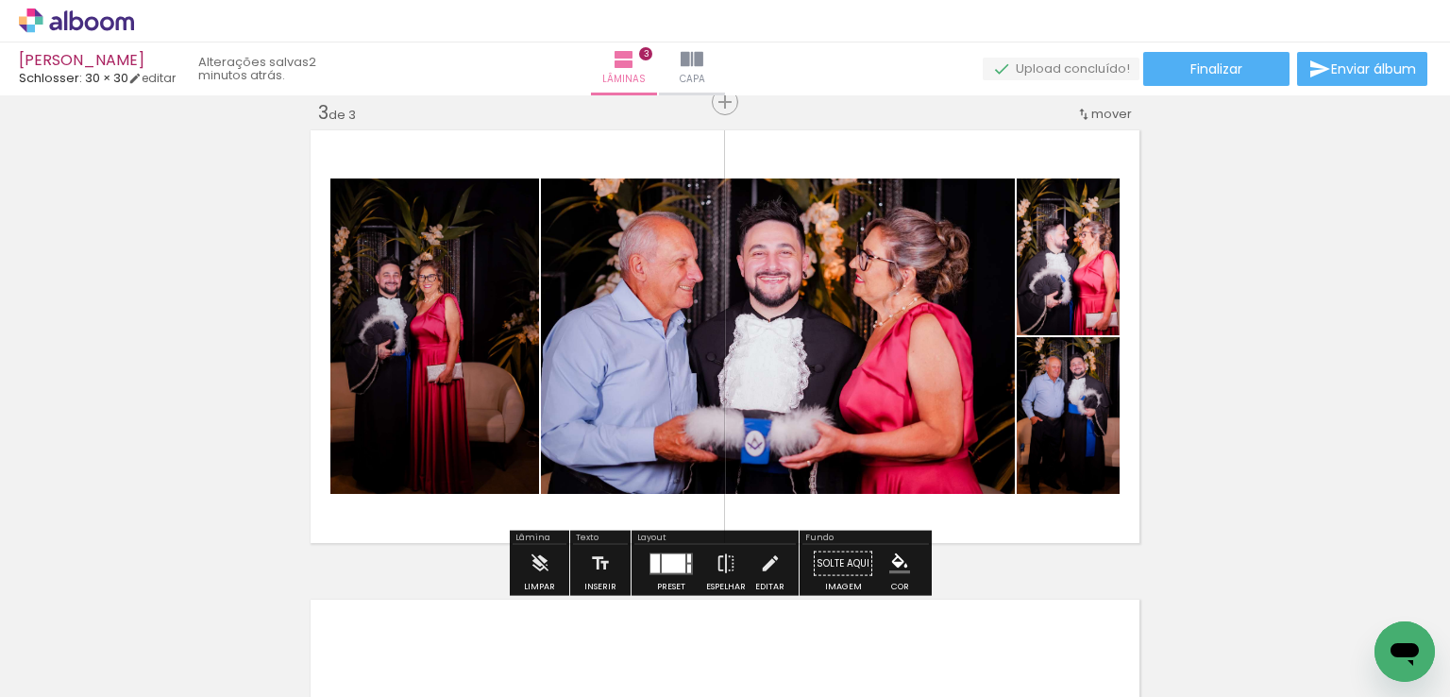
click at [673, 550] on div at bounding box center [671, 564] width 51 height 38
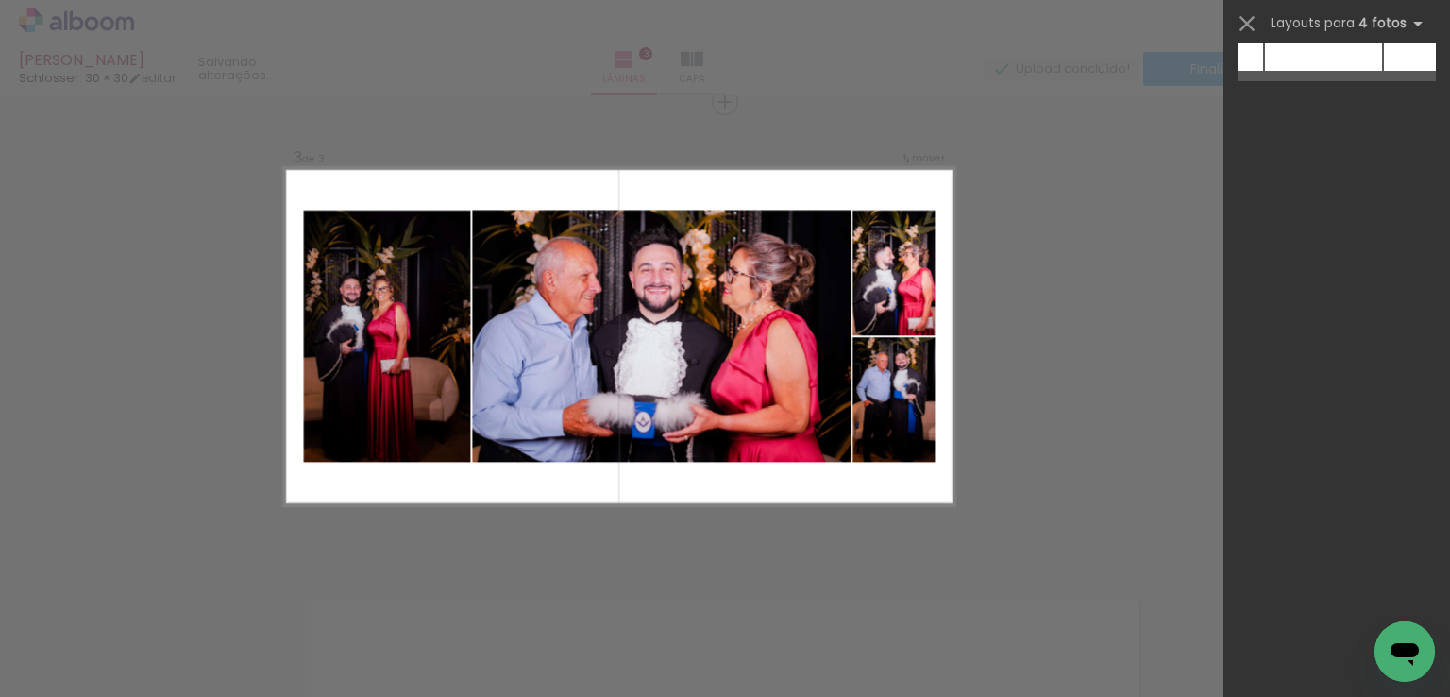
scroll to position [0, 0]
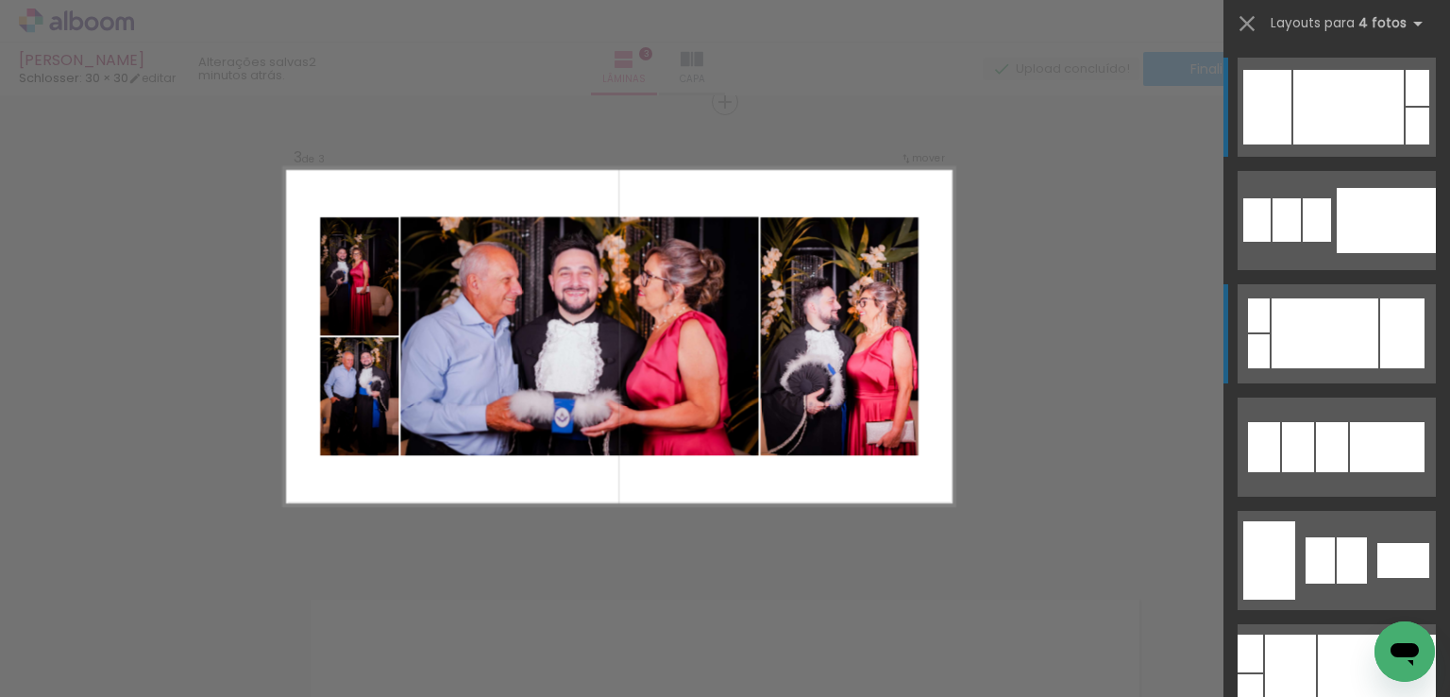
click at [1344, 333] on div at bounding box center [1325, 333] width 107 height 70
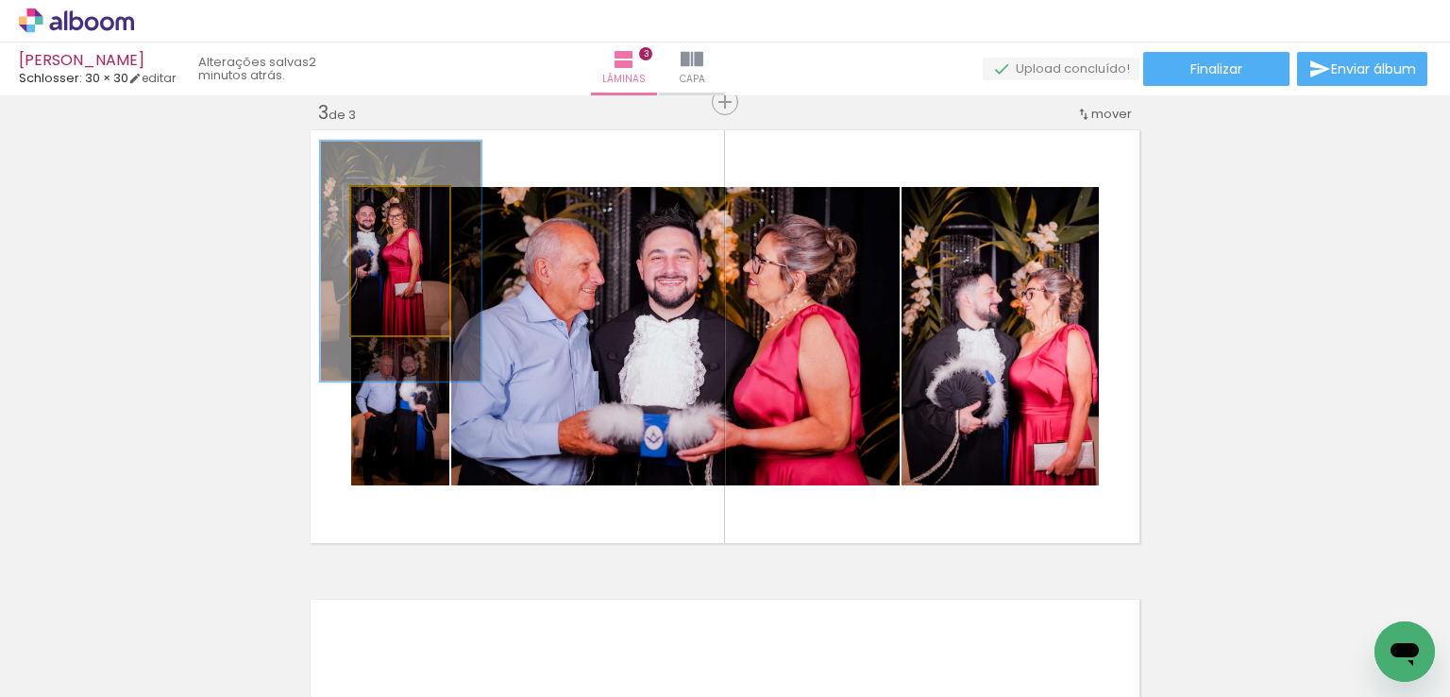
drag, startPoint x: 390, startPoint y: 202, endPoint x: 402, endPoint y: 201, distance: 12.3
type paper-slider "162"
click at [402, 201] on div at bounding box center [408, 206] width 17 height 17
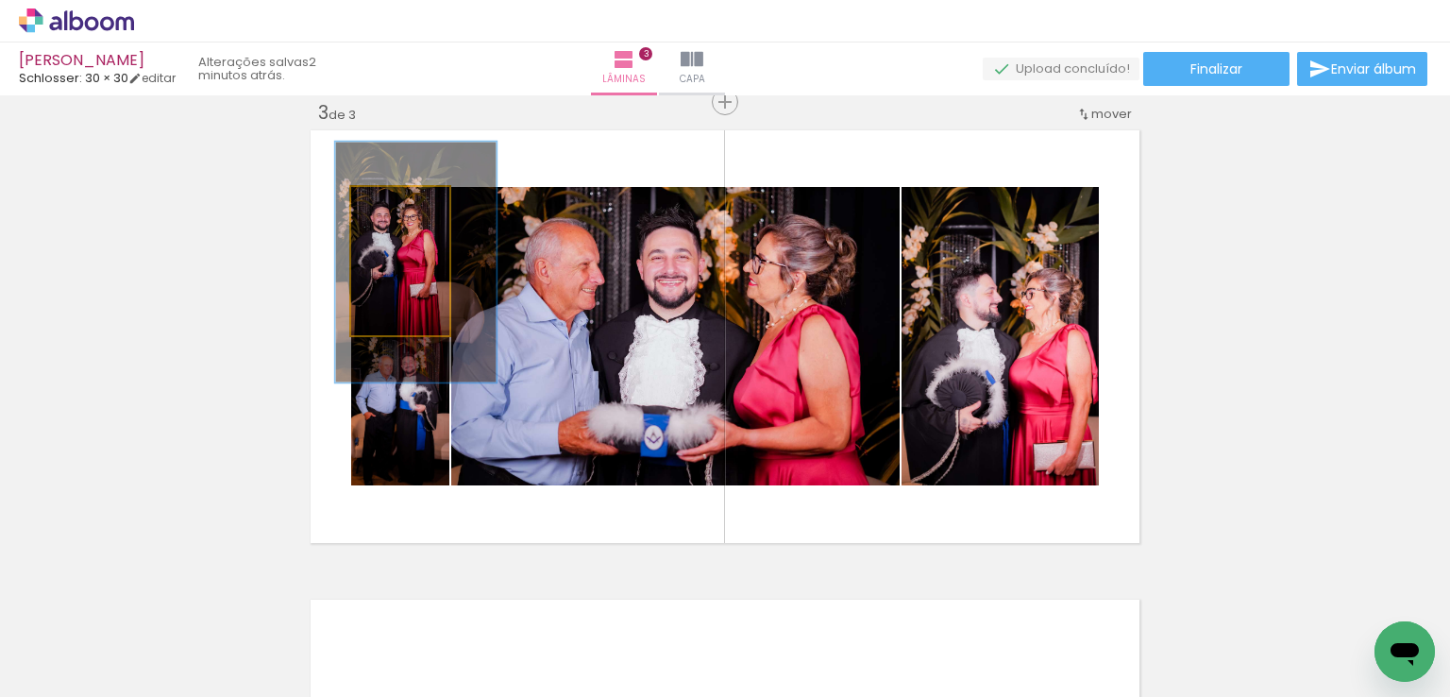
drag, startPoint x: 368, startPoint y: 273, endPoint x: 385, endPoint y: 276, distance: 17.2
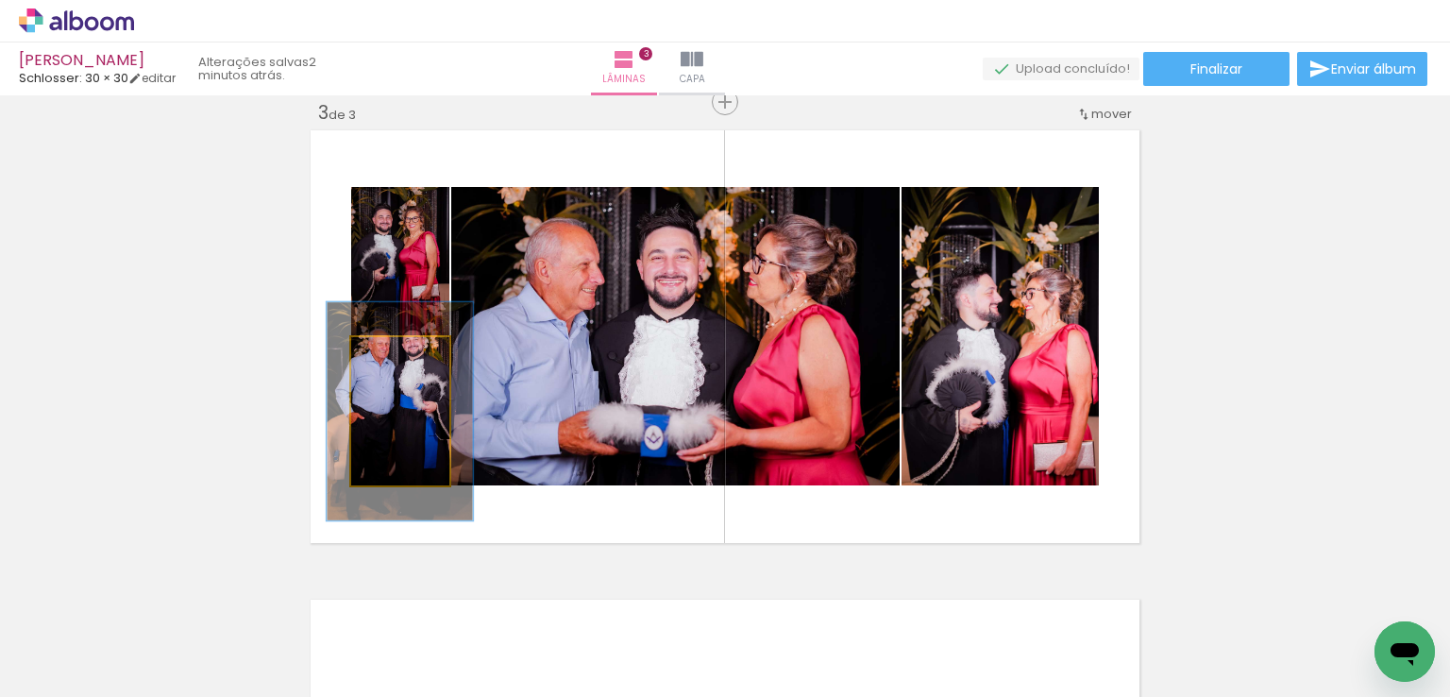
drag, startPoint x: 386, startPoint y: 352, endPoint x: 403, endPoint y: 351, distance: 17.0
click at [403, 351] on div at bounding box center [403, 357] width 30 height 30
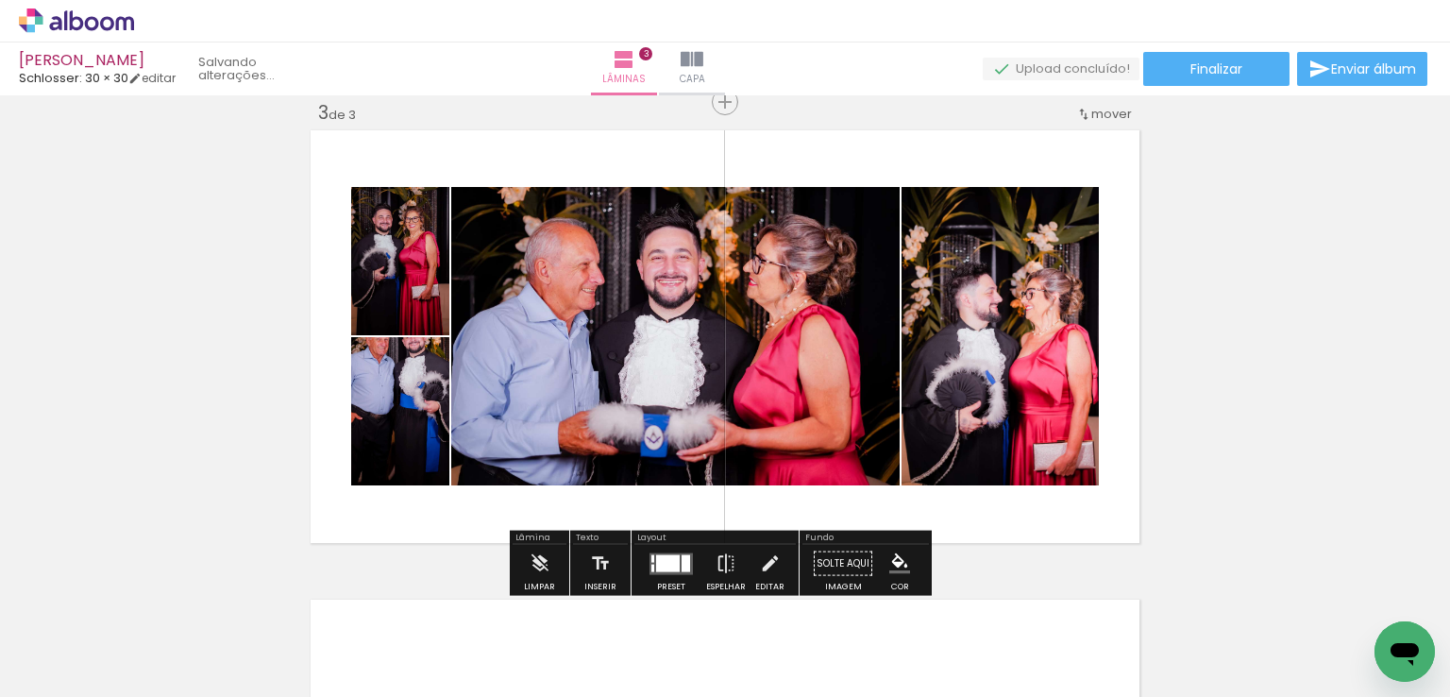
click at [407, 212] on div at bounding box center [412, 206] width 11 height 11
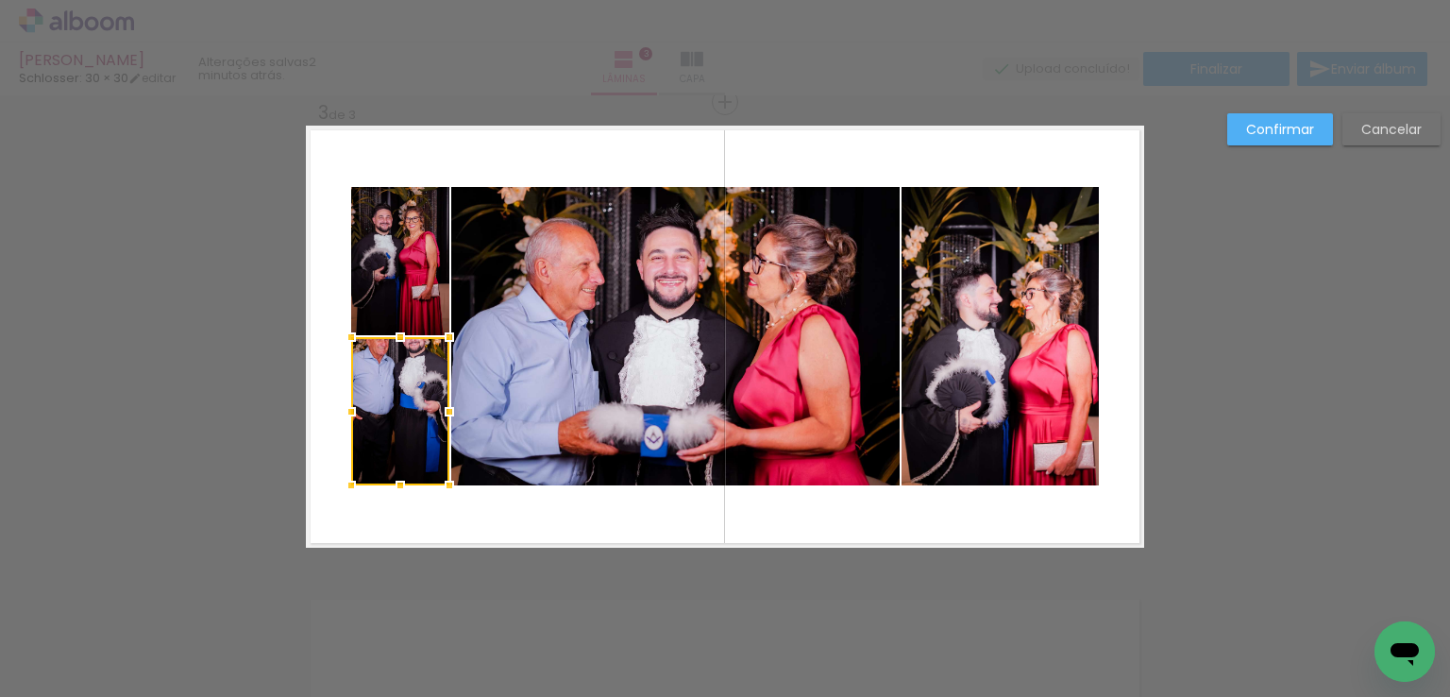
click at [499, 175] on quentale-layouter at bounding box center [725, 337] width 838 height 422
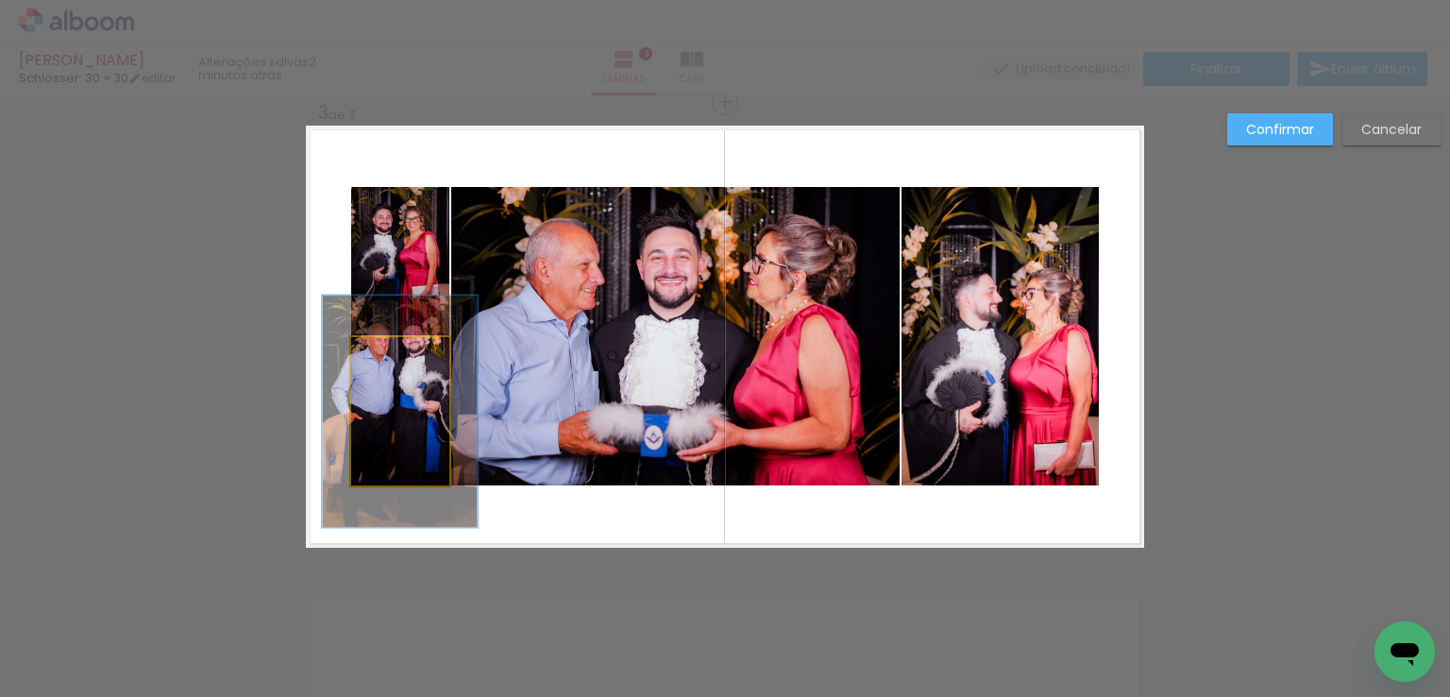
click at [384, 426] on quentale-photo at bounding box center [400, 411] width 98 height 148
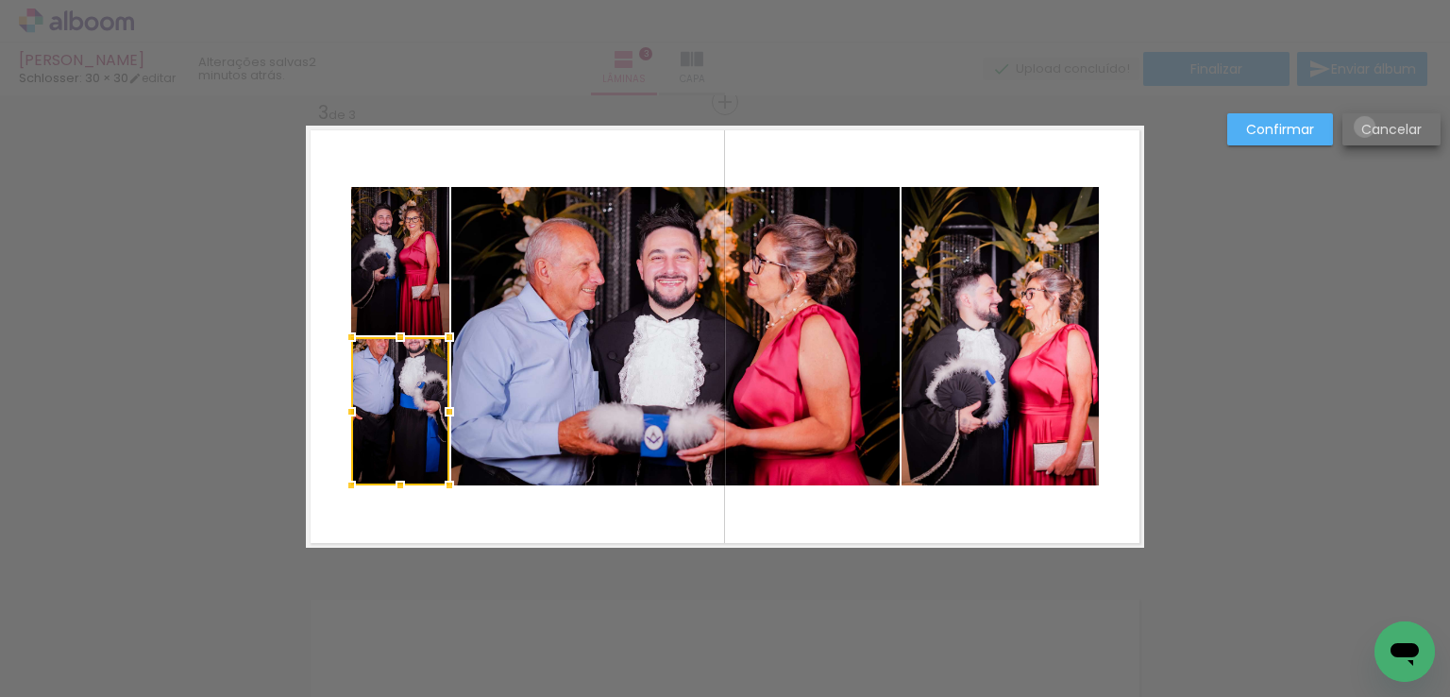
click at [0, 0] on slot "Cancelar" at bounding box center [0, 0] width 0 height 0
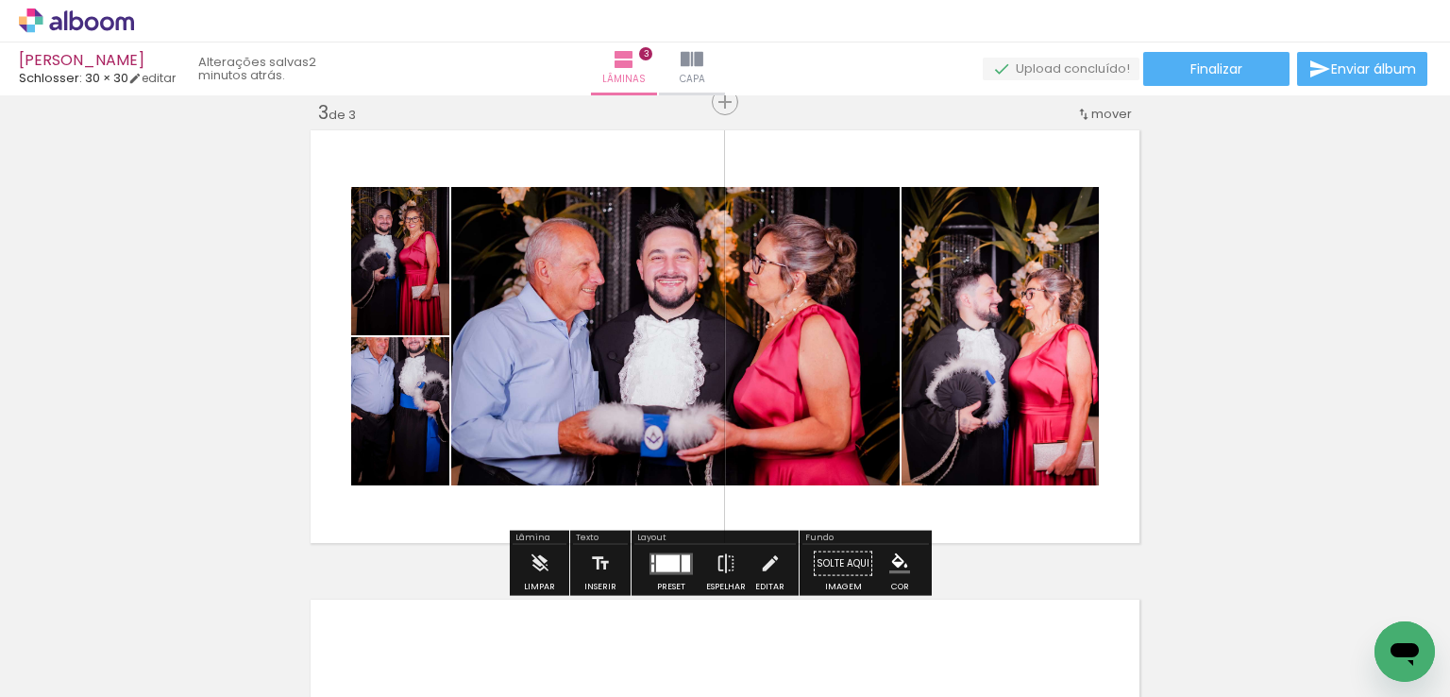
click at [338, 422] on quentale-layouter at bounding box center [725, 337] width 838 height 422
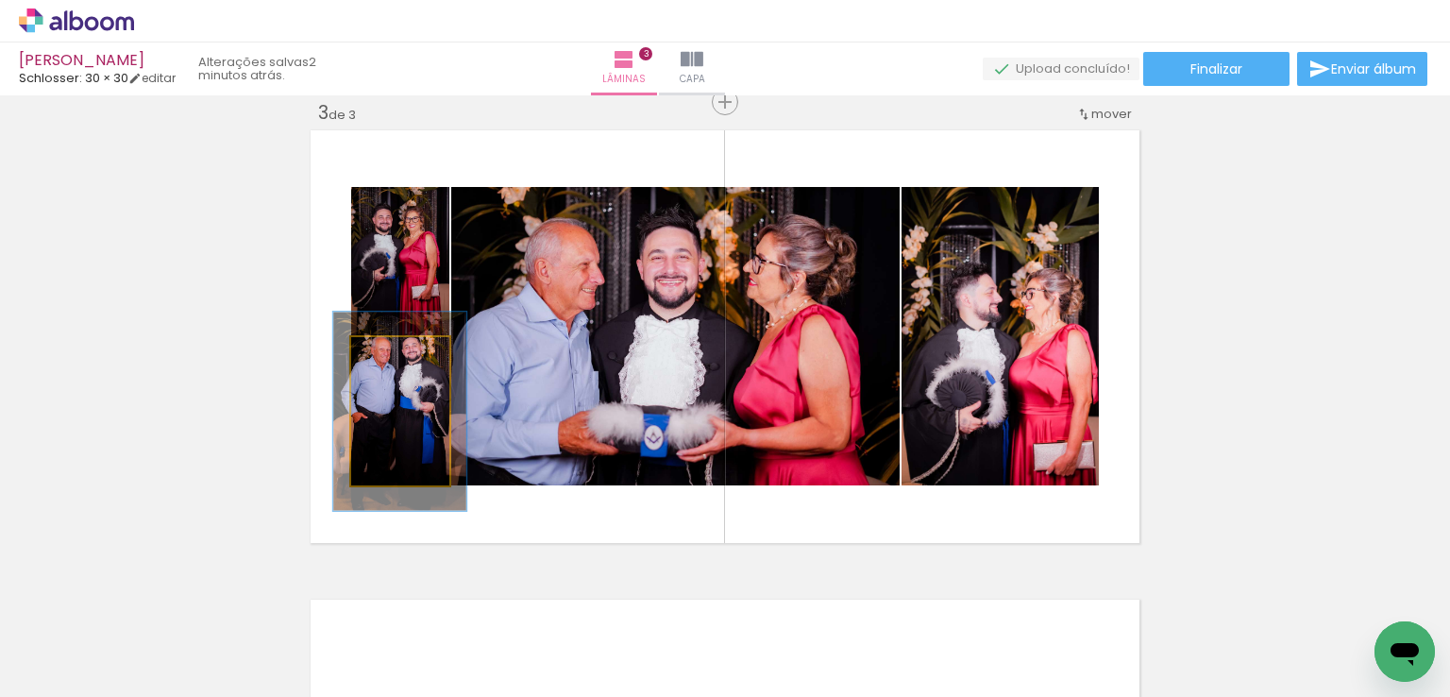
drag, startPoint x: 398, startPoint y: 358, endPoint x: 387, endPoint y: 358, distance: 11.3
type paper-slider "126"
click at [394, 358] on div at bounding box center [402, 356] width 17 height 17
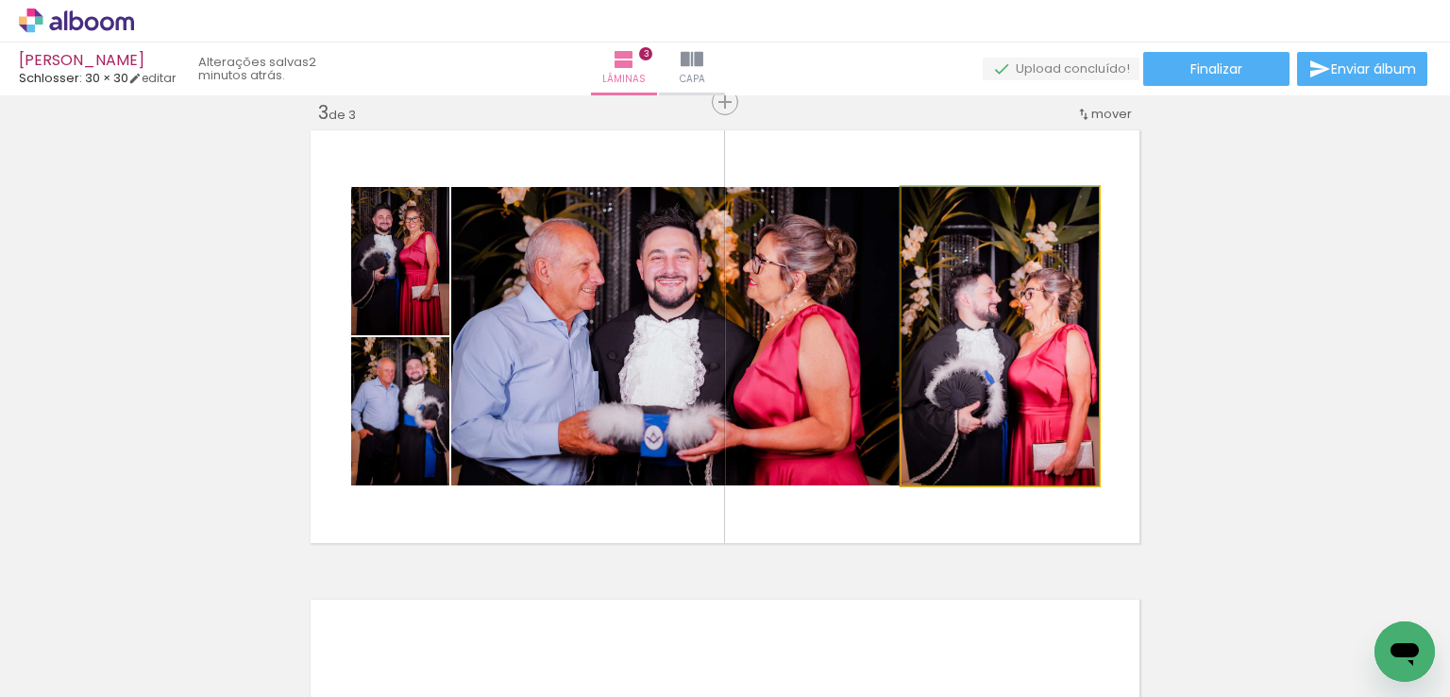
drag, startPoint x: 971, startPoint y: 333, endPoint x: 957, endPoint y: 333, distance: 13.2
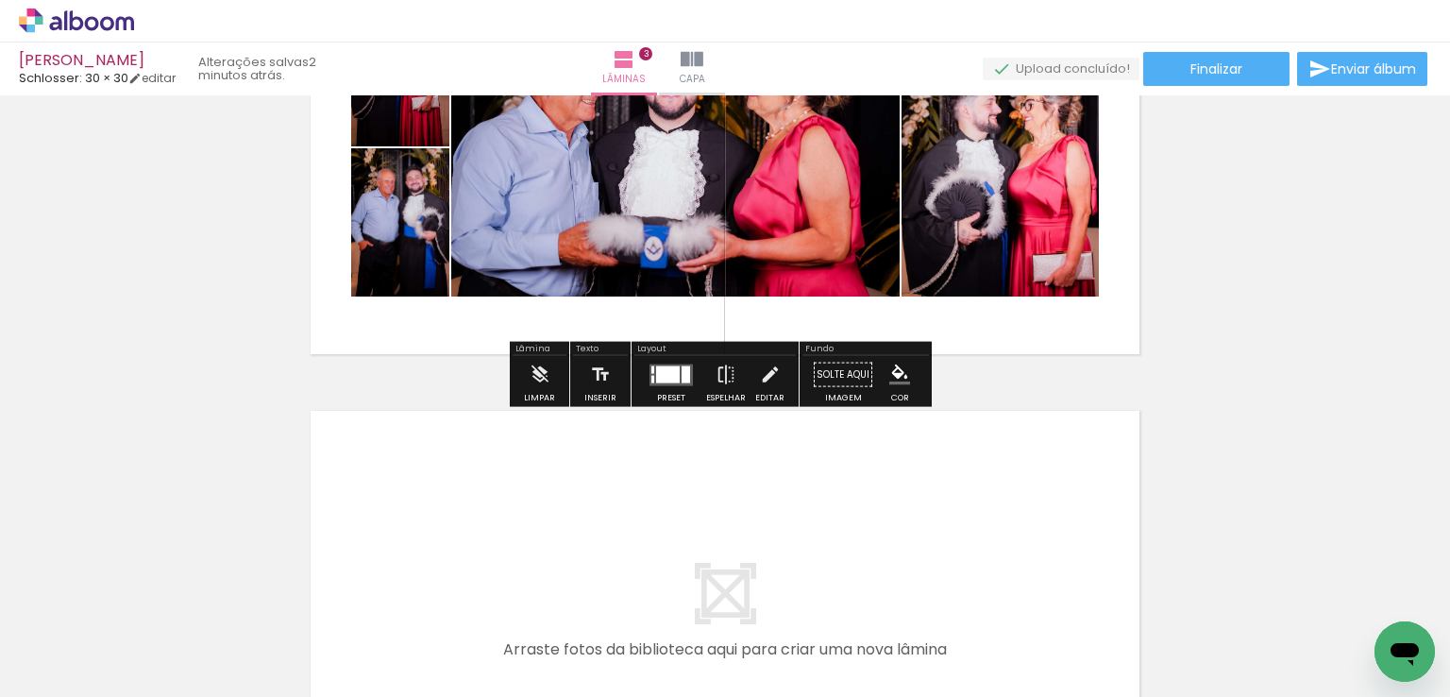
scroll to position [1246, 0]
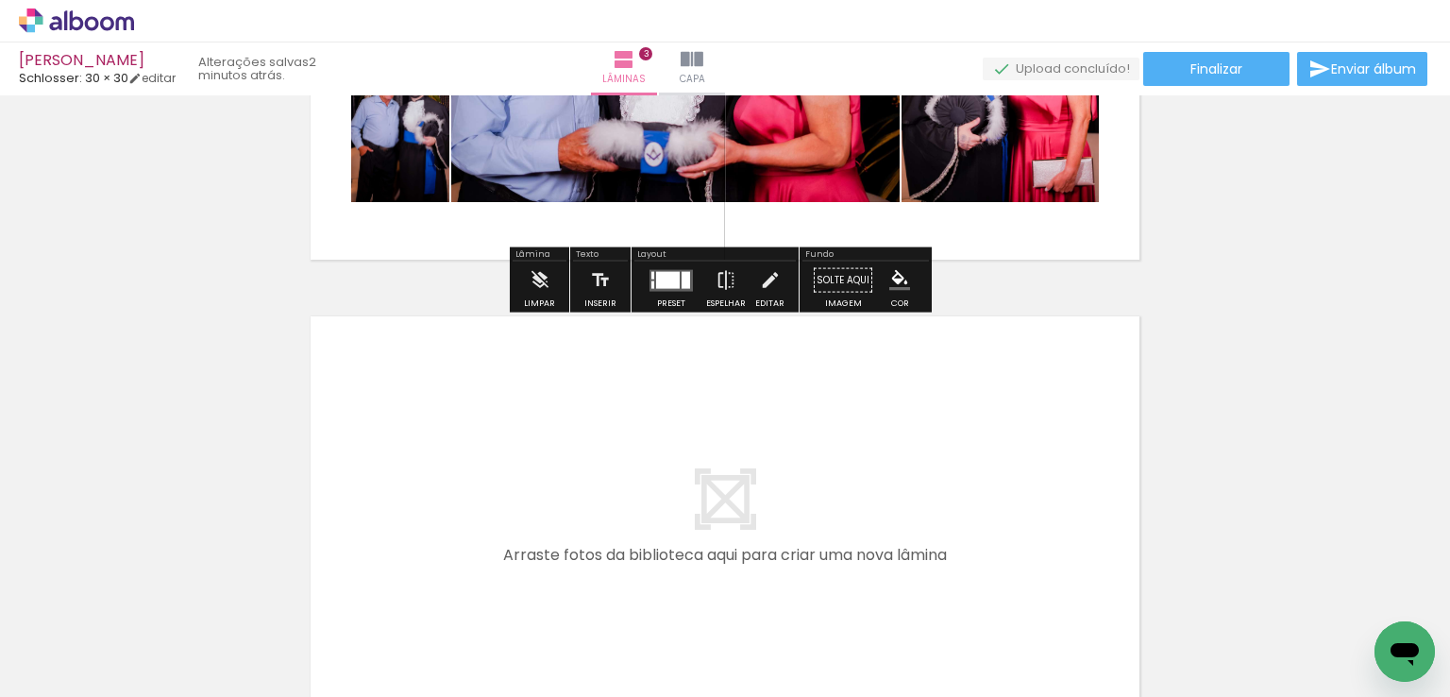
drag, startPoint x: 899, startPoint y: 616, endPoint x: 982, endPoint y: 594, distance: 85.9
click at [817, 477] on quentale-workspace at bounding box center [725, 348] width 1450 height 697
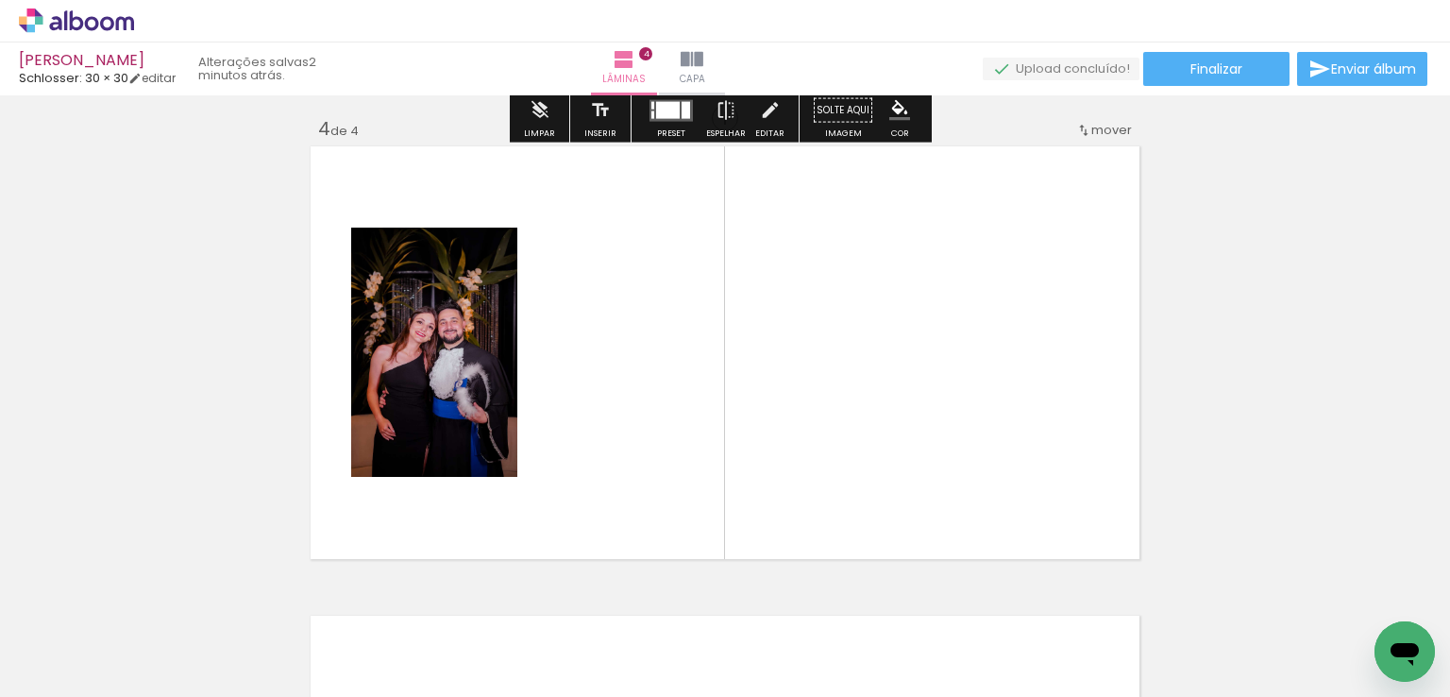
scroll to position [1431, 0]
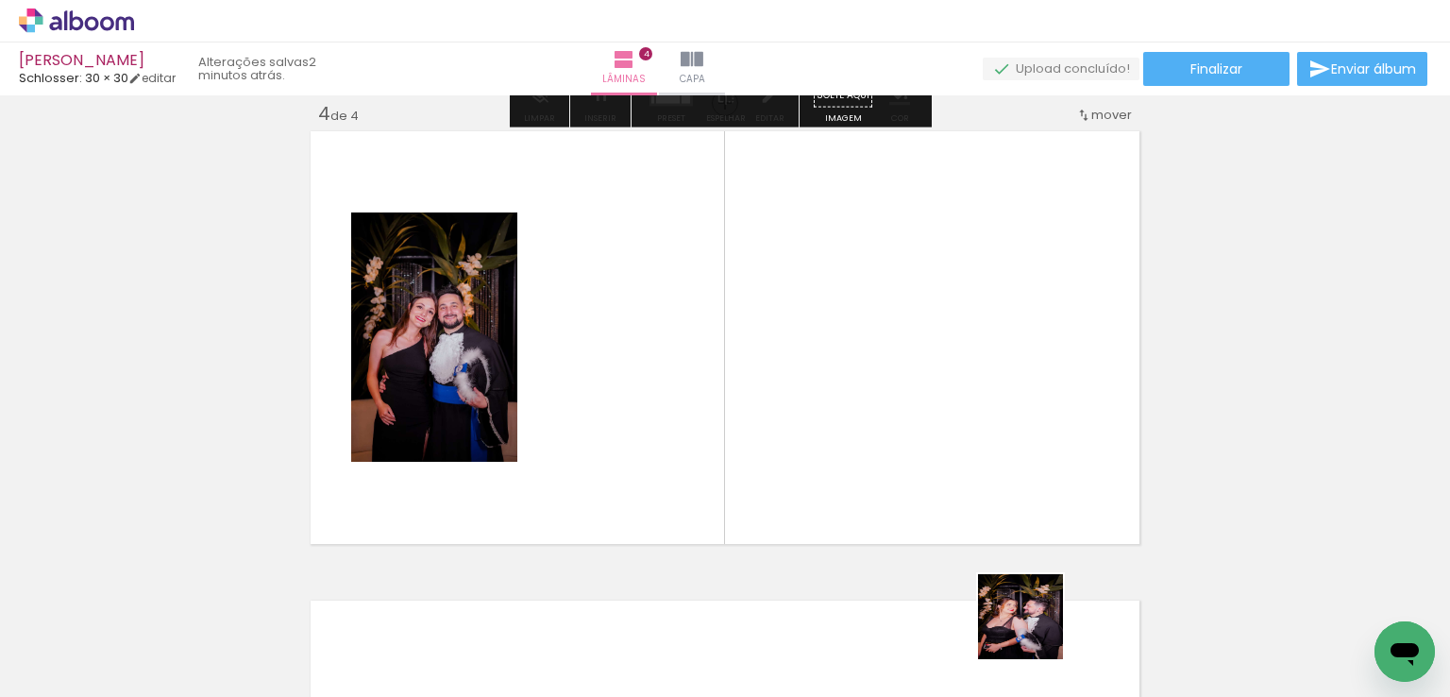
drag, startPoint x: 1035, startPoint y: 631, endPoint x: 937, endPoint y: 368, distance: 280.2
click at [937, 371] on quentale-workspace at bounding box center [725, 348] width 1450 height 697
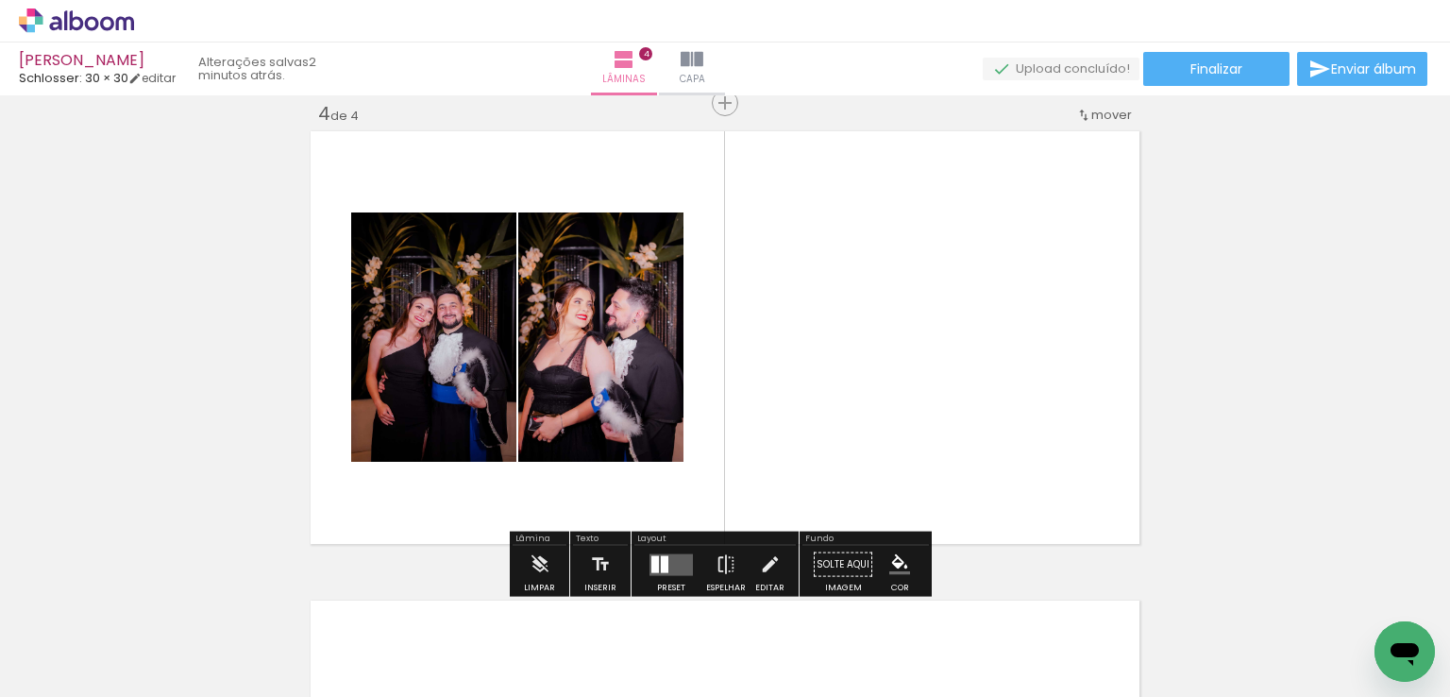
drag, startPoint x: 665, startPoint y: 555, endPoint x: 765, endPoint y: 533, distance: 102.4
click at [664, 555] on quentale-layouter at bounding box center [671, 564] width 43 height 22
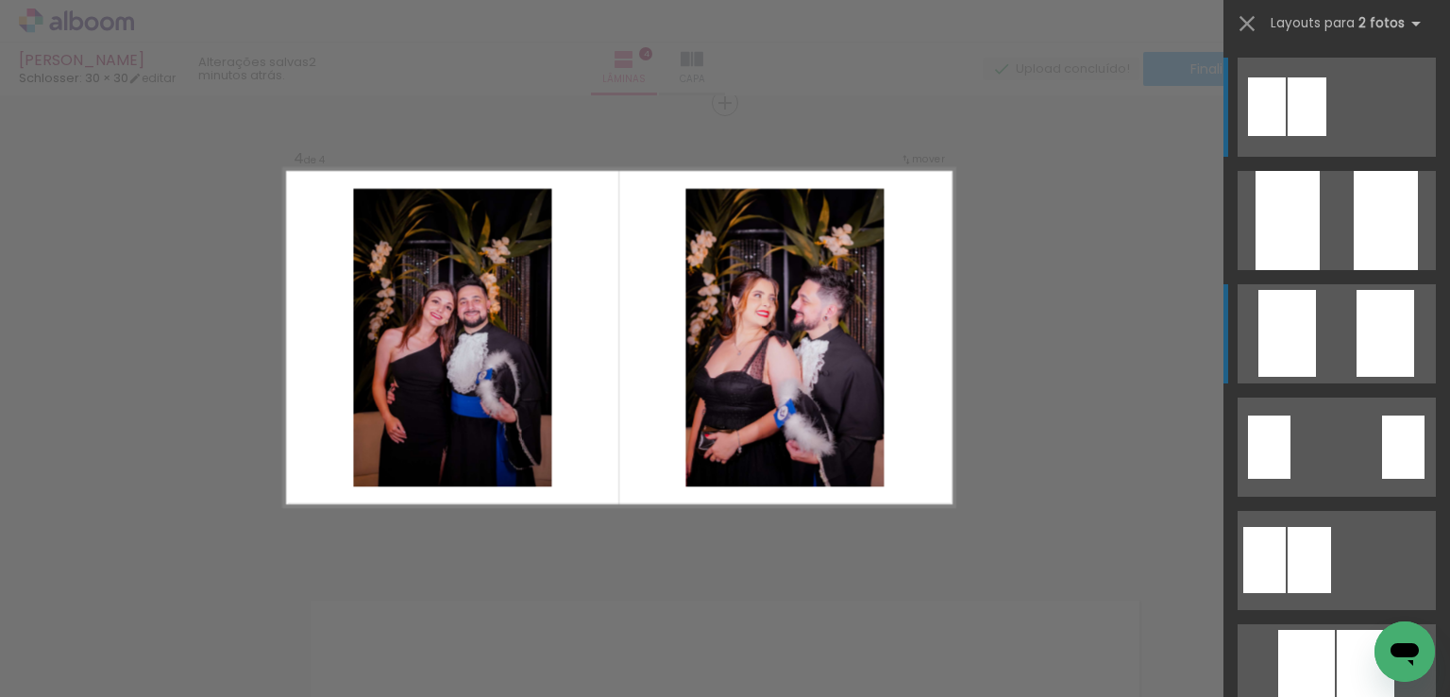
click at [1390, 270] on div at bounding box center [1386, 220] width 64 height 99
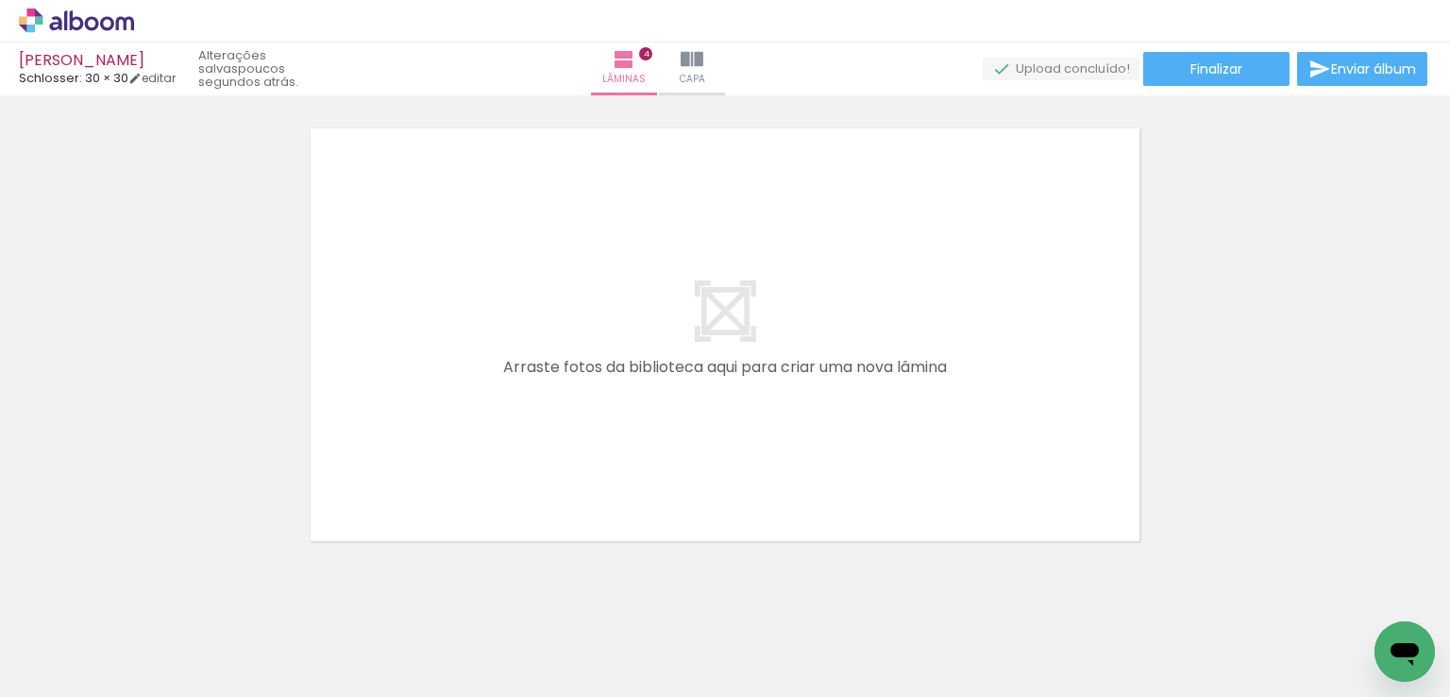
scroll to position [0, 2568]
drag, startPoint x: 854, startPoint y: 418, endPoint x: 908, endPoint y: 586, distance: 176.8
click at [827, 405] on quentale-workspace at bounding box center [725, 348] width 1450 height 697
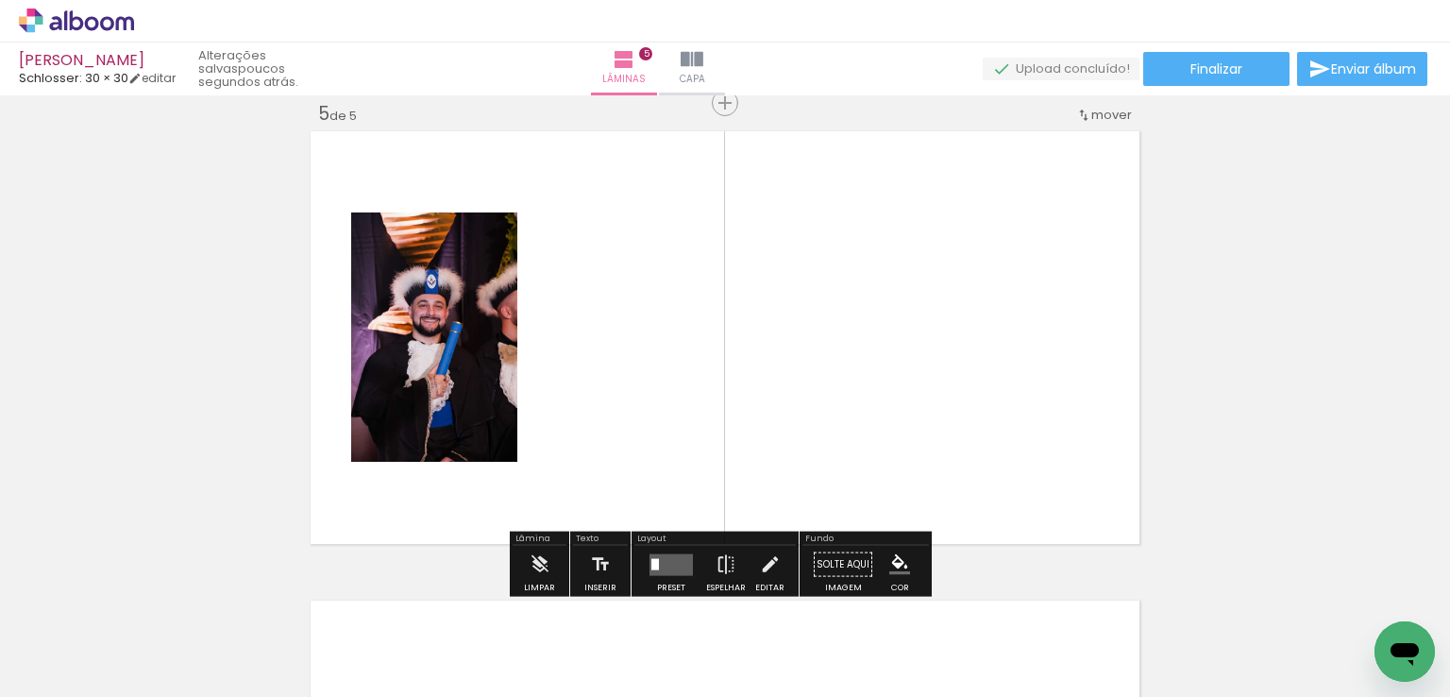
scroll to position [0, 2968]
drag, startPoint x: 922, startPoint y: 476, endPoint x: 1005, endPoint y: 578, distance: 131.5
click at [914, 420] on quentale-workspace at bounding box center [725, 348] width 1450 height 697
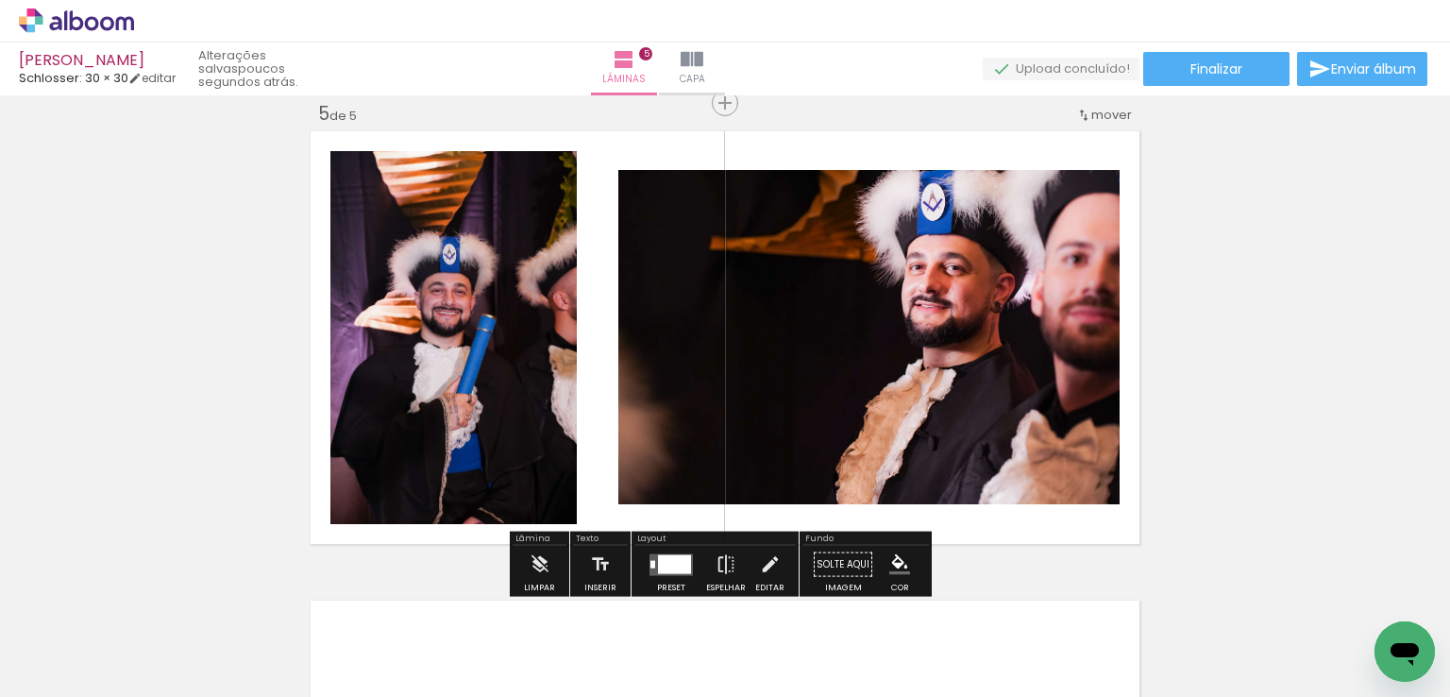
drag, startPoint x: 1029, startPoint y: 611, endPoint x: 910, endPoint y: 575, distance: 124.3
click at [975, 422] on quentale-workspace at bounding box center [725, 348] width 1450 height 697
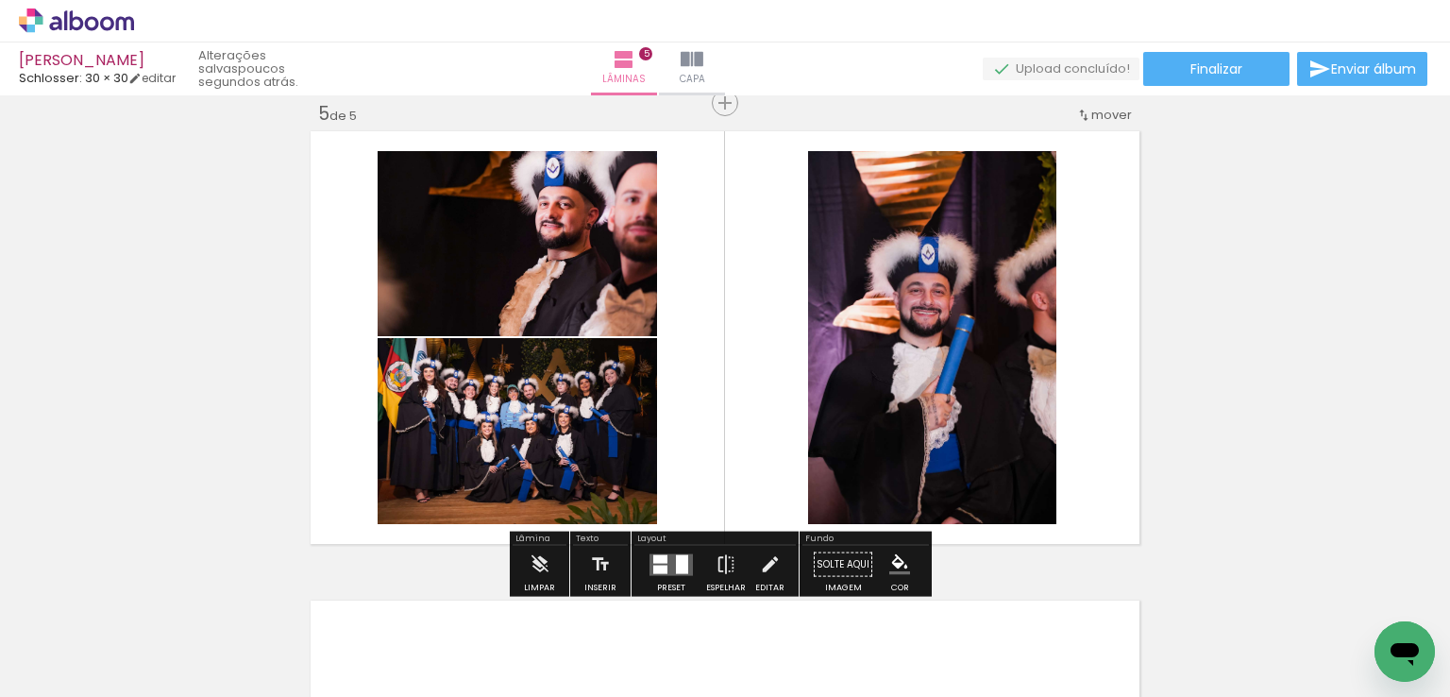
click at [680, 561] on div at bounding box center [682, 563] width 12 height 19
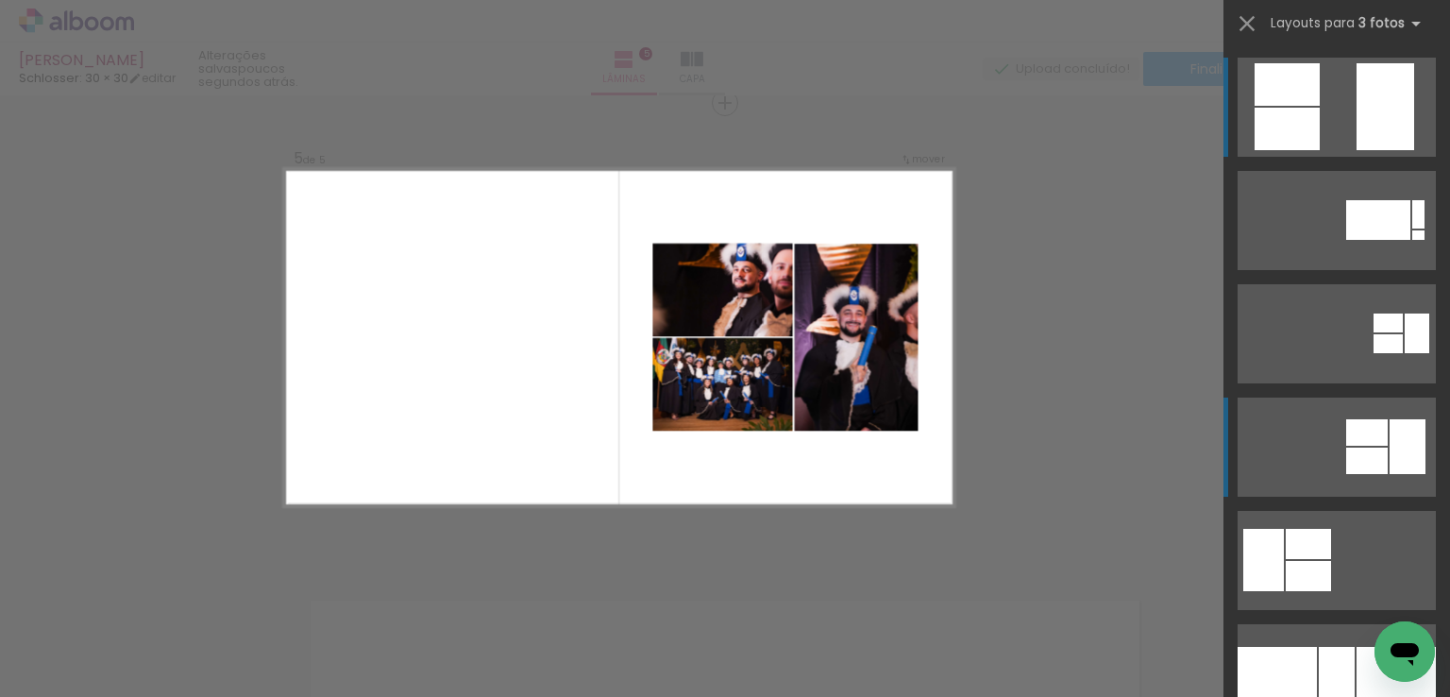
scroll to position [283, 0]
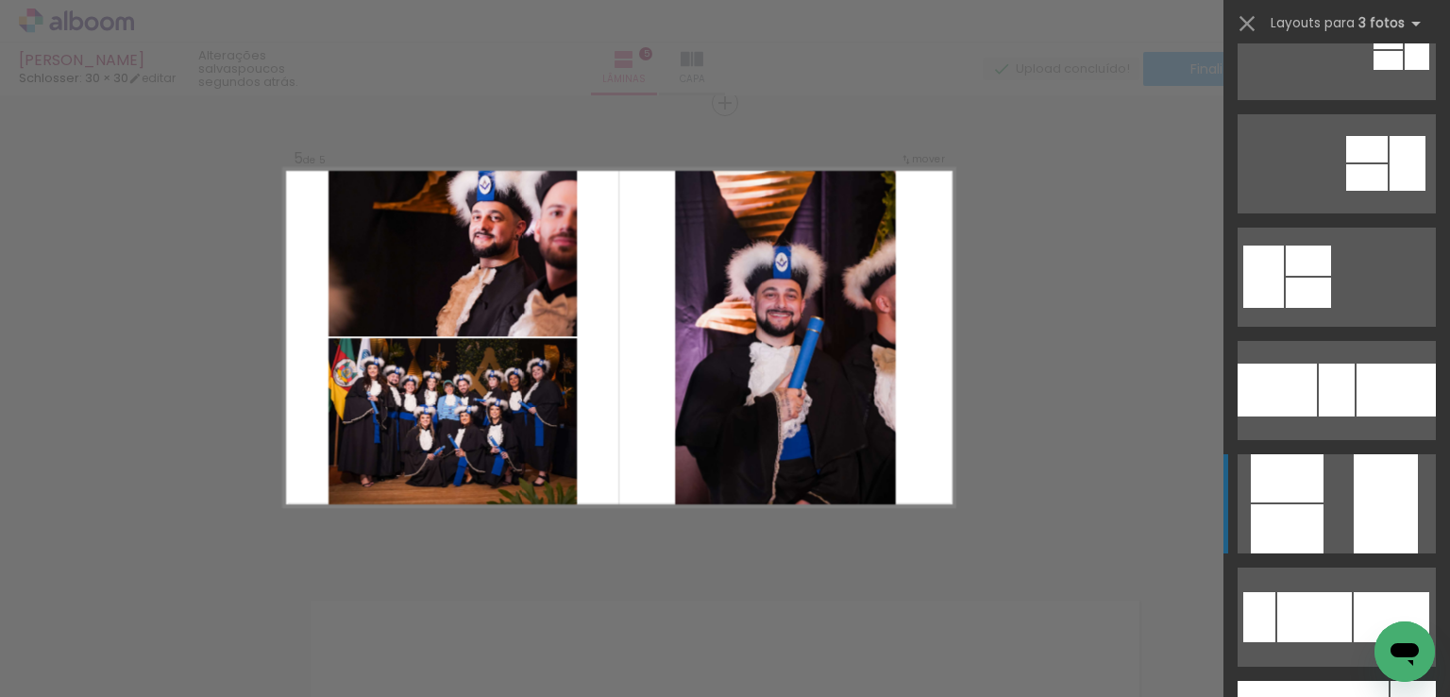
click at [1357, 416] on div at bounding box center [1396, 390] width 79 height 53
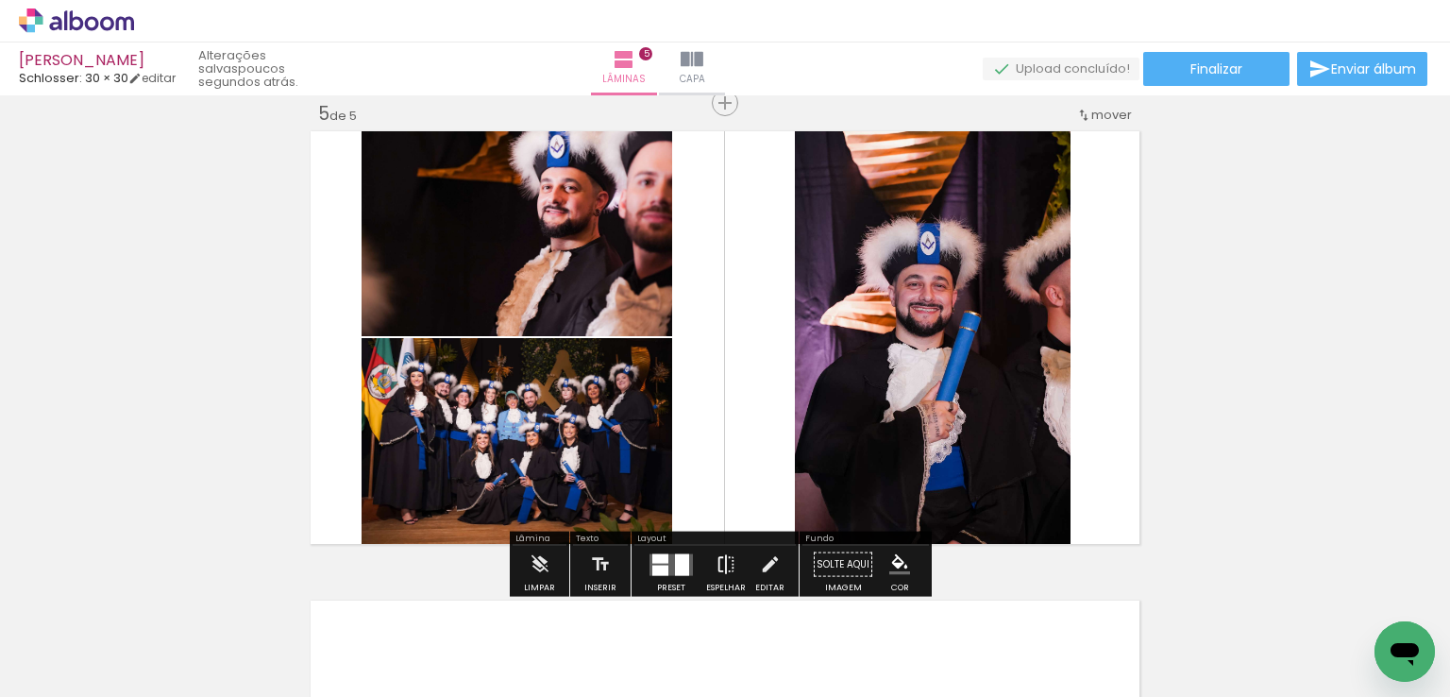
click at [720, 561] on iron-icon at bounding box center [726, 565] width 21 height 38
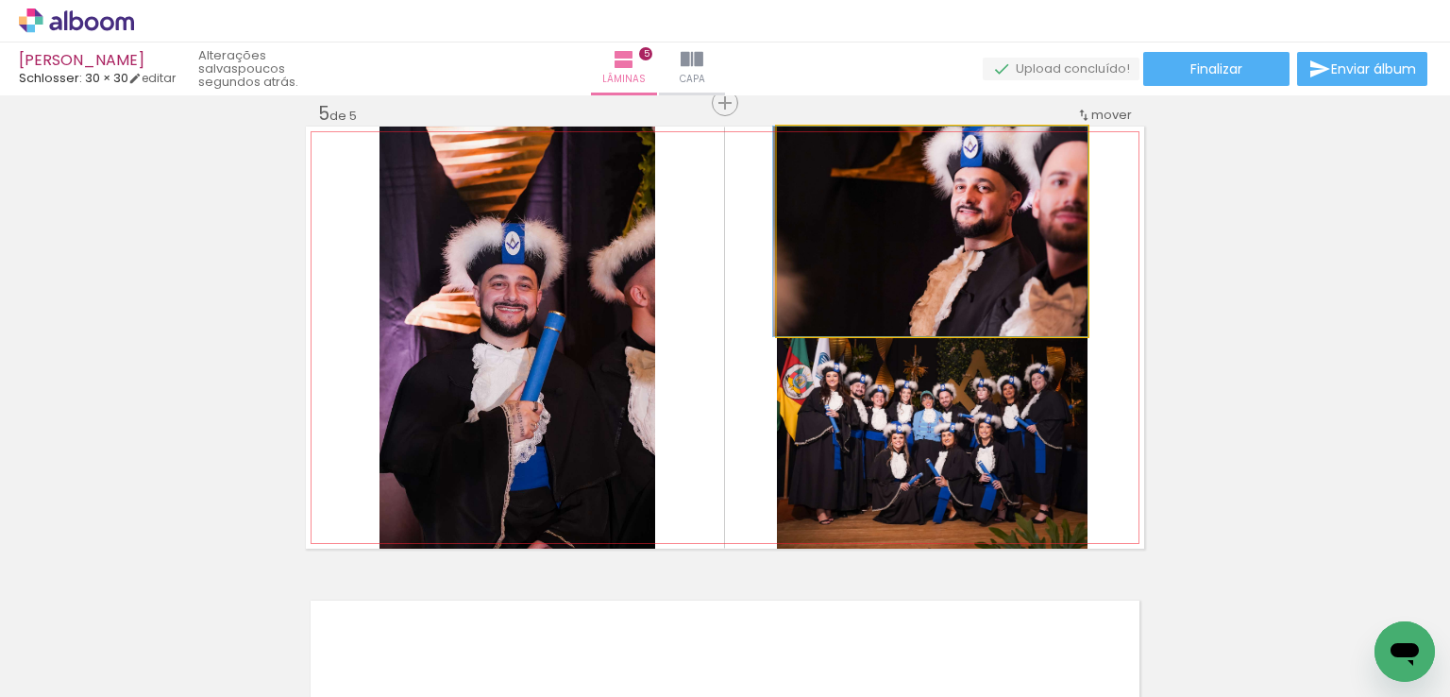
drag, startPoint x: 978, startPoint y: 231, endPoint x: 952, endPoint y: 232, distance: 26.5
drag, startPoint x: 1004, startPoint y: 197, endPoint x: 1001, endPoint y: 243, distance: 45.4
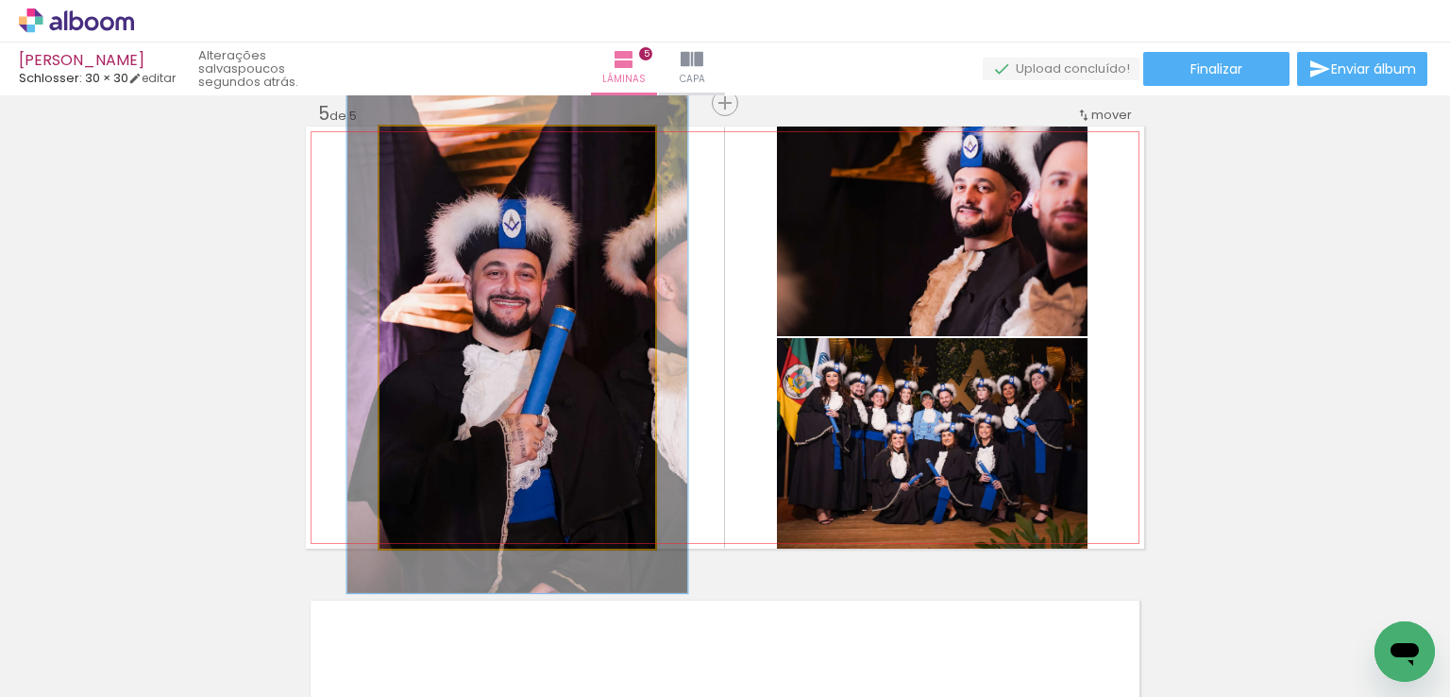
drag, startPoint x: 414, startPoint y: 154, endPoint x: 429, endPoint y: 152, distance: 14.3
click at [429, 152] on div at bounding box center [438, 146] width 30 height 30
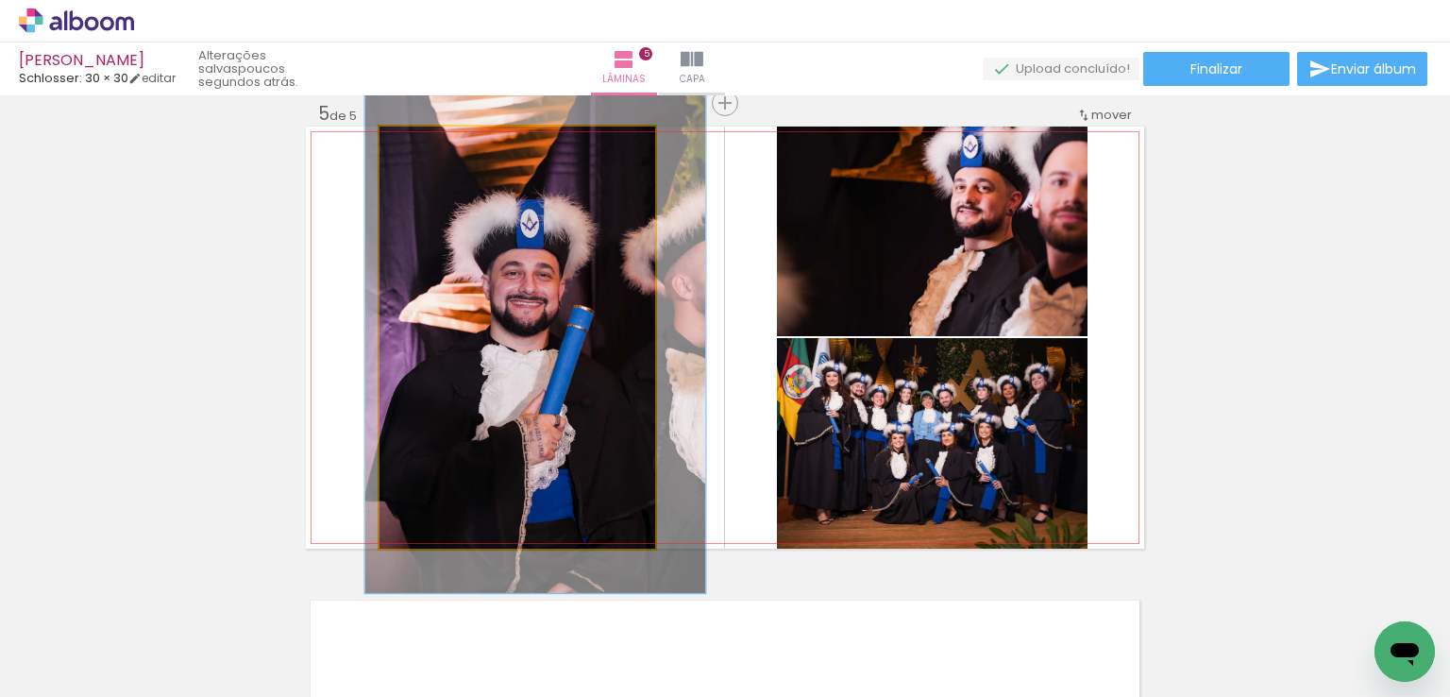
drag, startPoint x: 514, startPoint y: 248, endPoint x: 526, endPoint y: 248, distance: 12.3
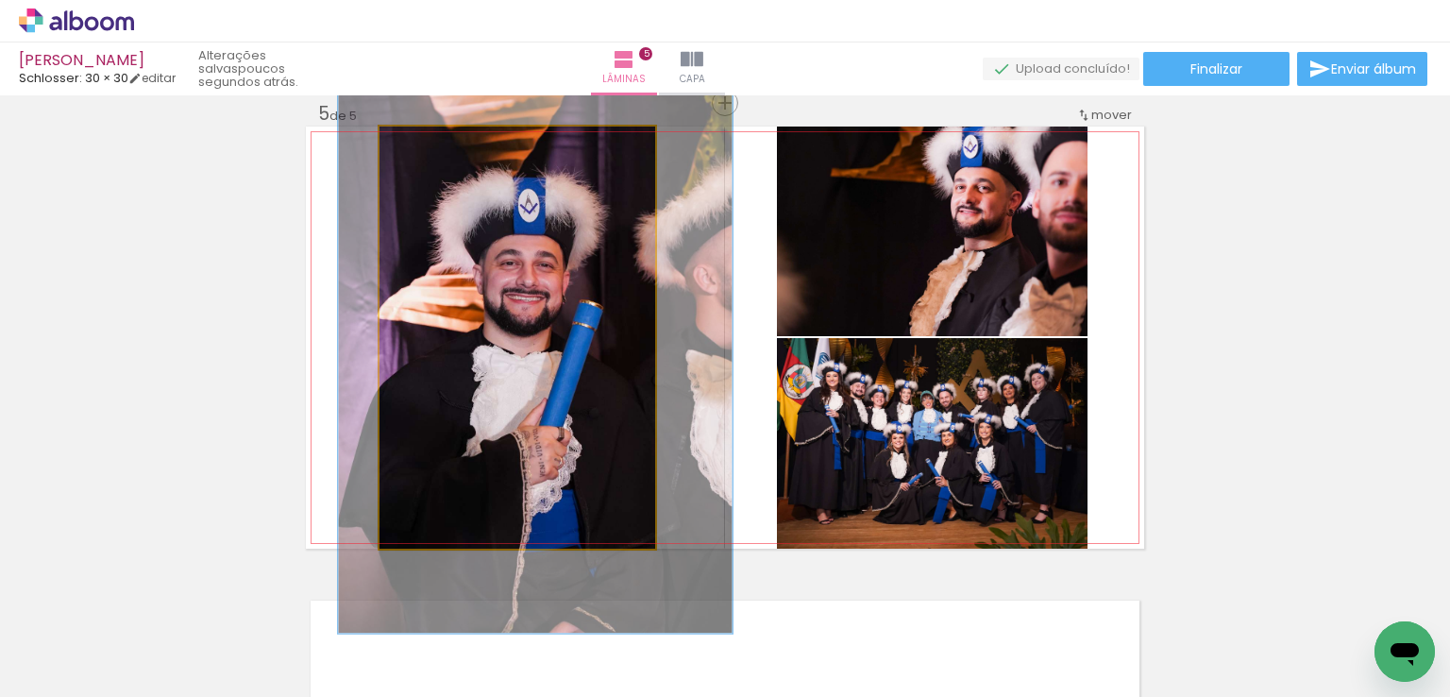
type paper-slider "140"
click at [449, 154] on div at bounding box center [453, 146] width 30 height 30
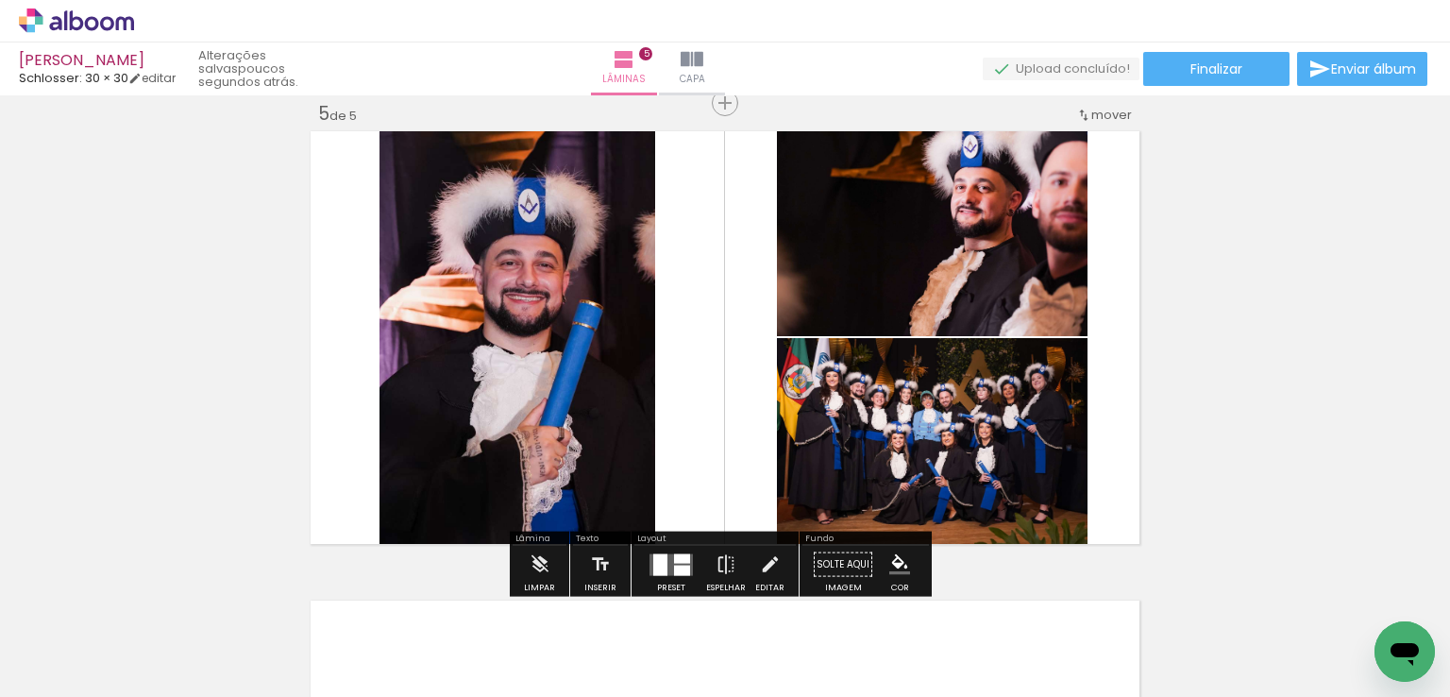
scroll to position [2089, 0]
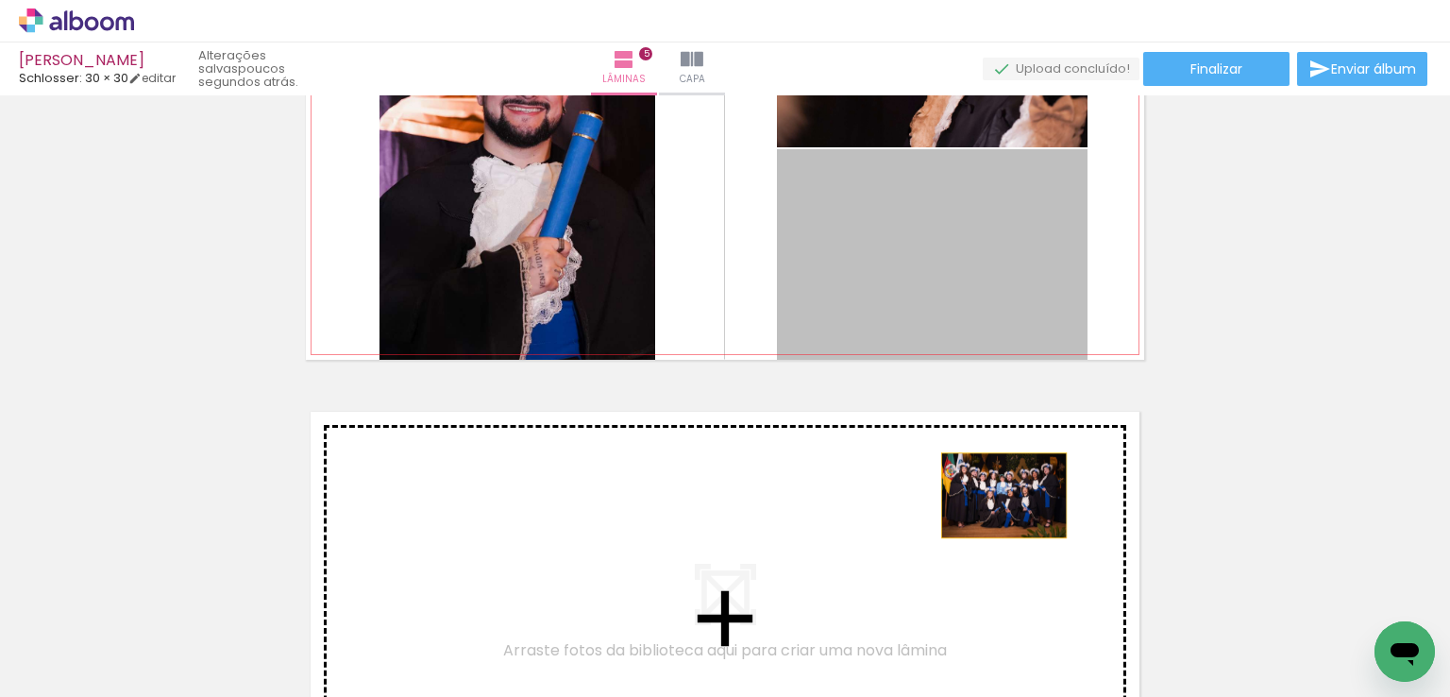
drag, startPoint x: 1006, startPoint y: 299, endPoint x: 995, endPoint y: 515, distance: 215.5
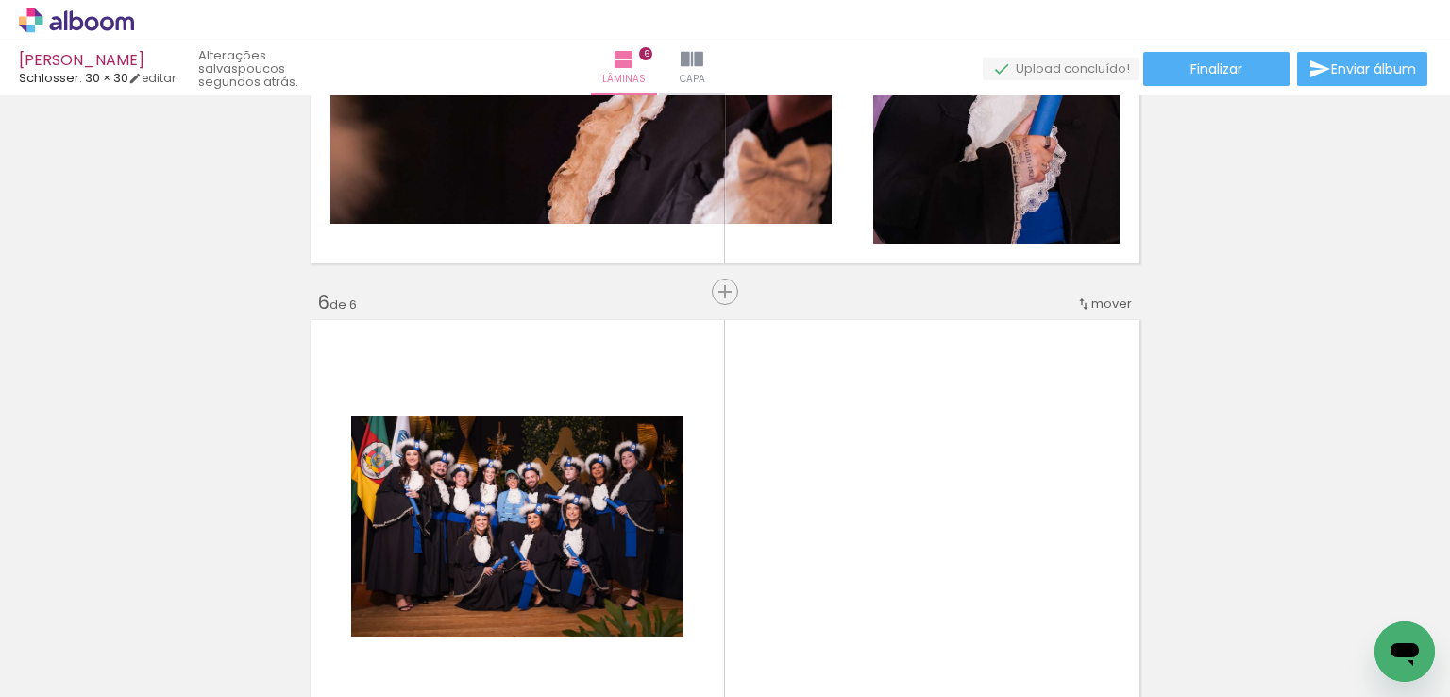
scroll to position [2087, 0]
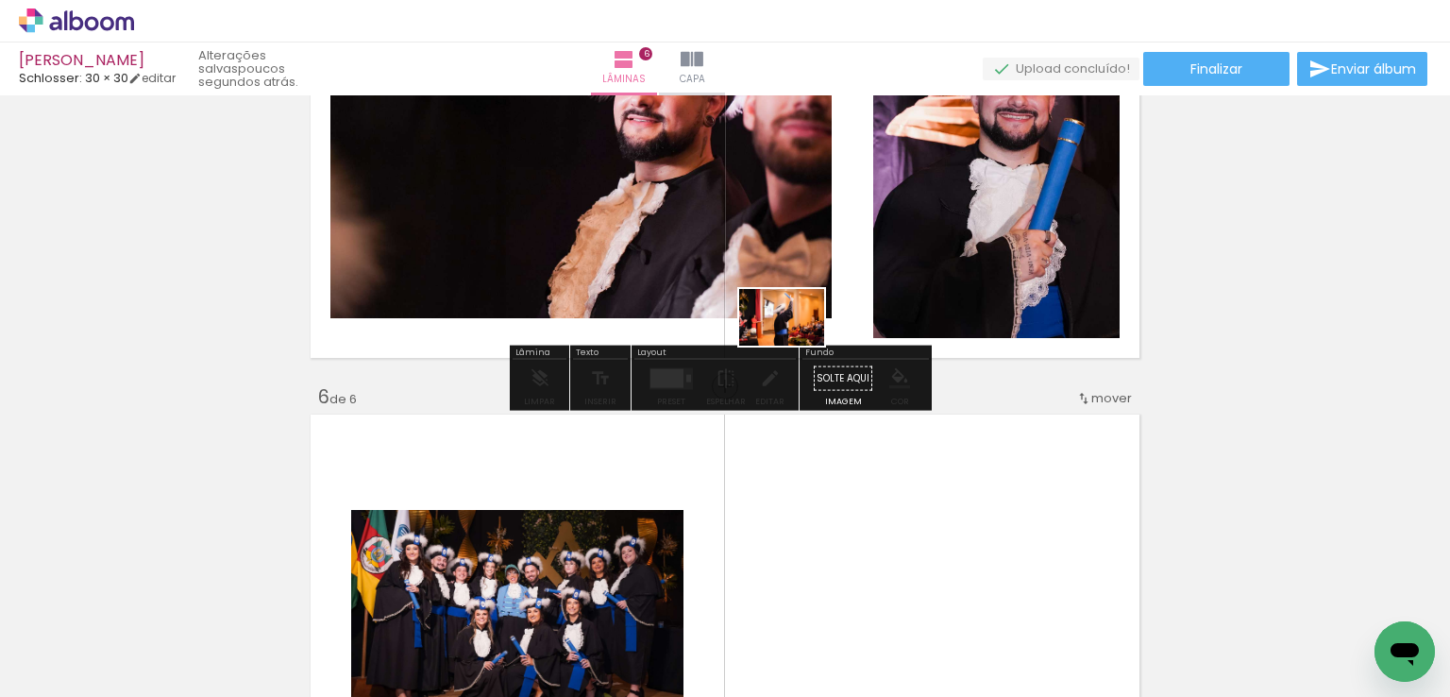
drag, startPoint x: 724, startPoint y: 637, endPoint x: 811, endPoint y: 294, distance: 354.5
click at [808, 296] on quentale-workspace at bounding box center [725, 348] width 1450 height 697
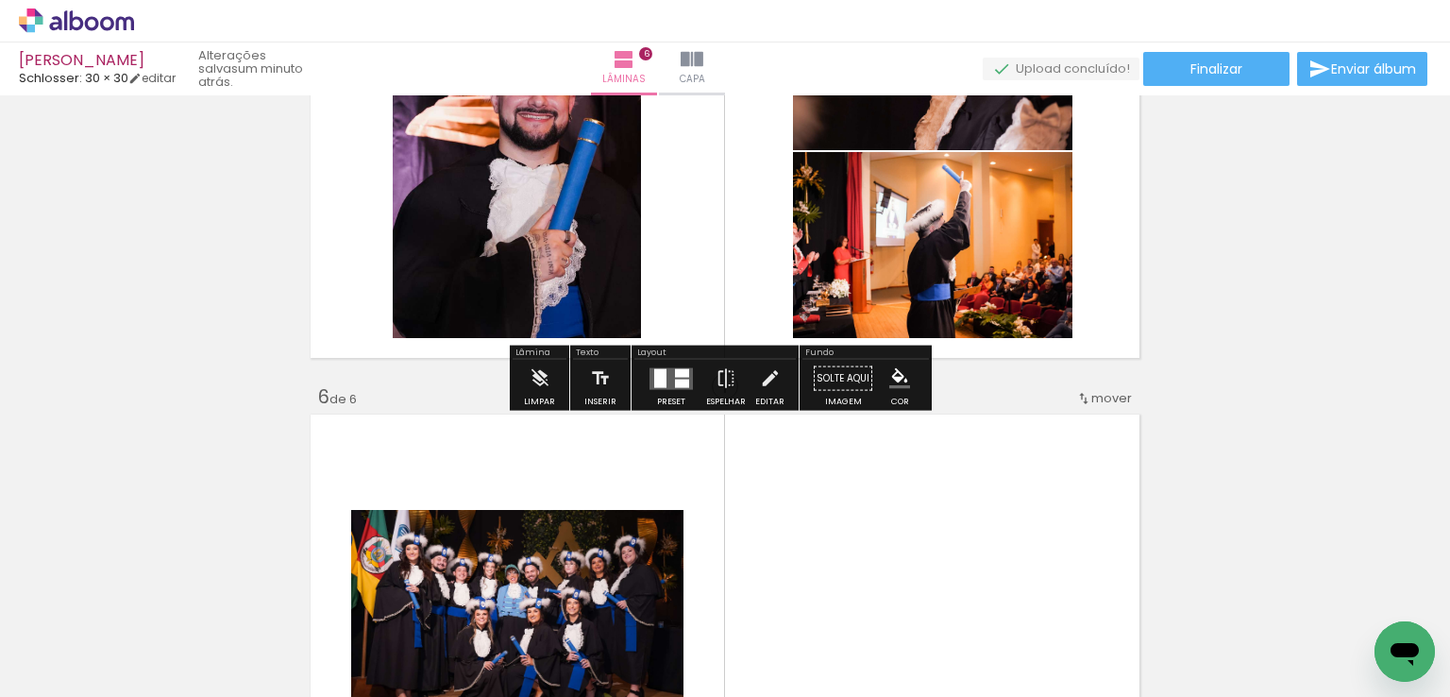
click at [675, 382] on div at bounding box center [682, 383] width 14 height 8
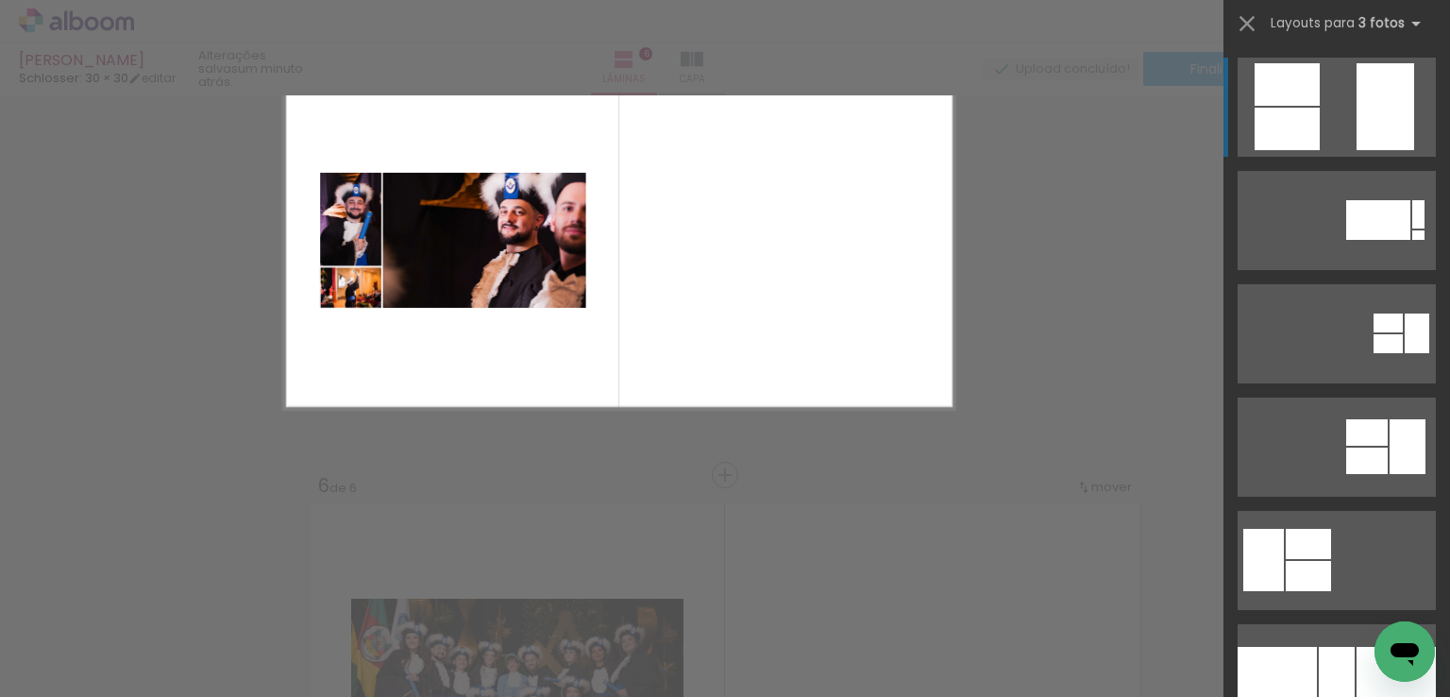
scroll to position [1901, 0]
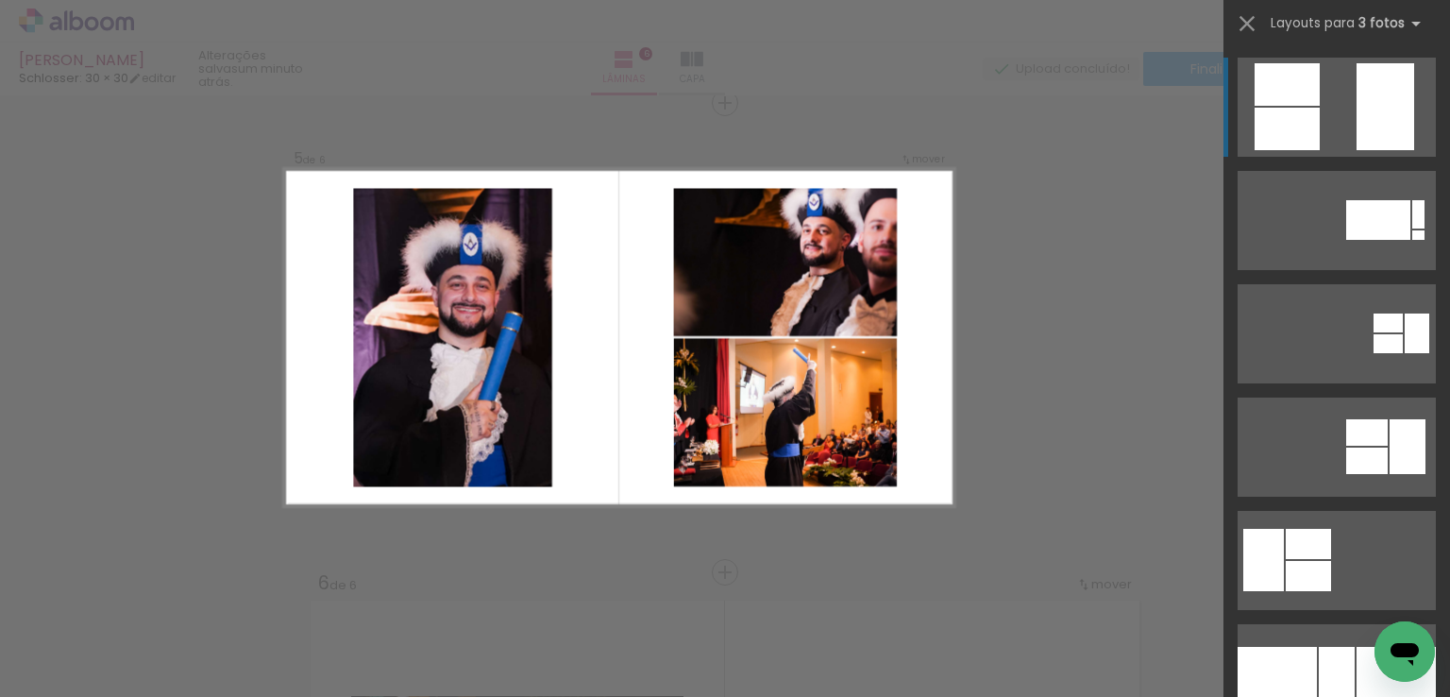
drag, startPoint x: 1353, startPoint y: 94, endPoint x: 1367, endPoint y: 92, distance: 14.4
click at [1412, 230] on div at bounding box center [1418, 234] width 12 height 9
click at [1348, 171] on quentale-layouter at bounding box center [1337, 220] width 198 height 99
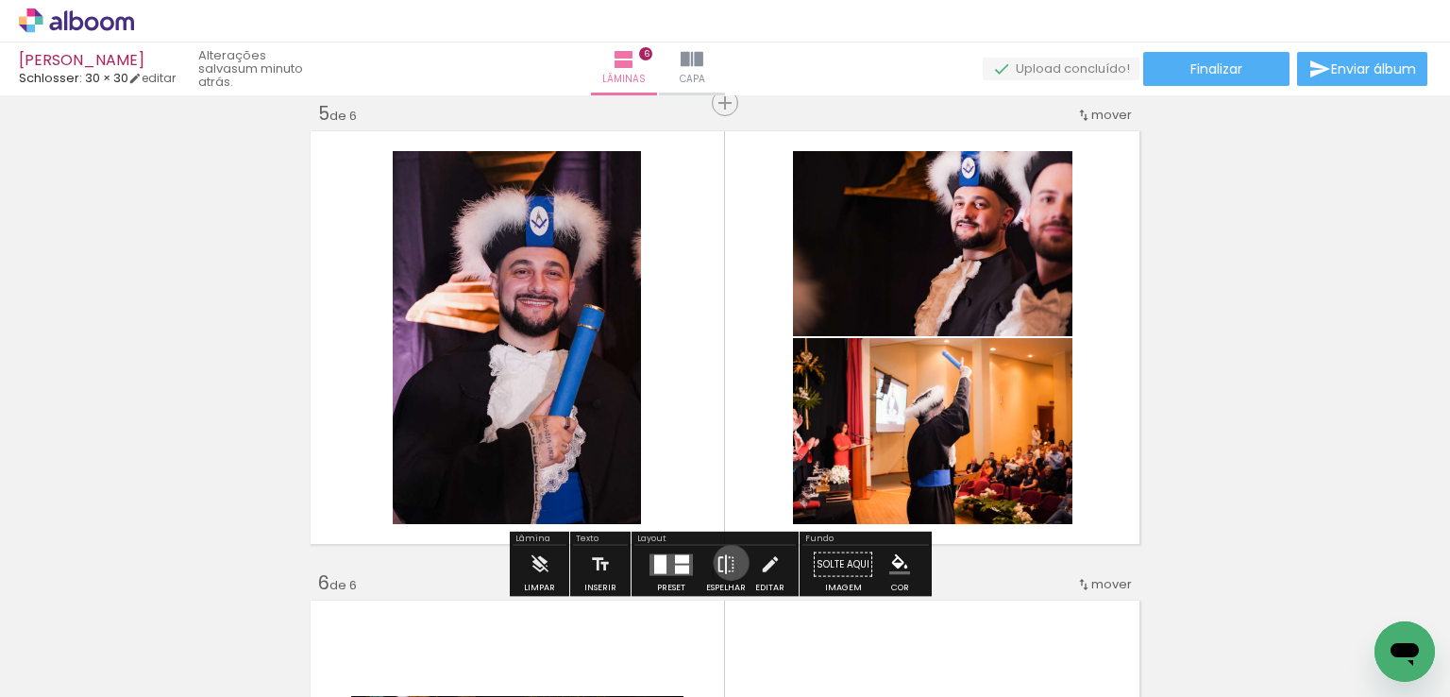
click at [729, 562] on iron-icon at bounding box center [726, 565] width 21 height 38
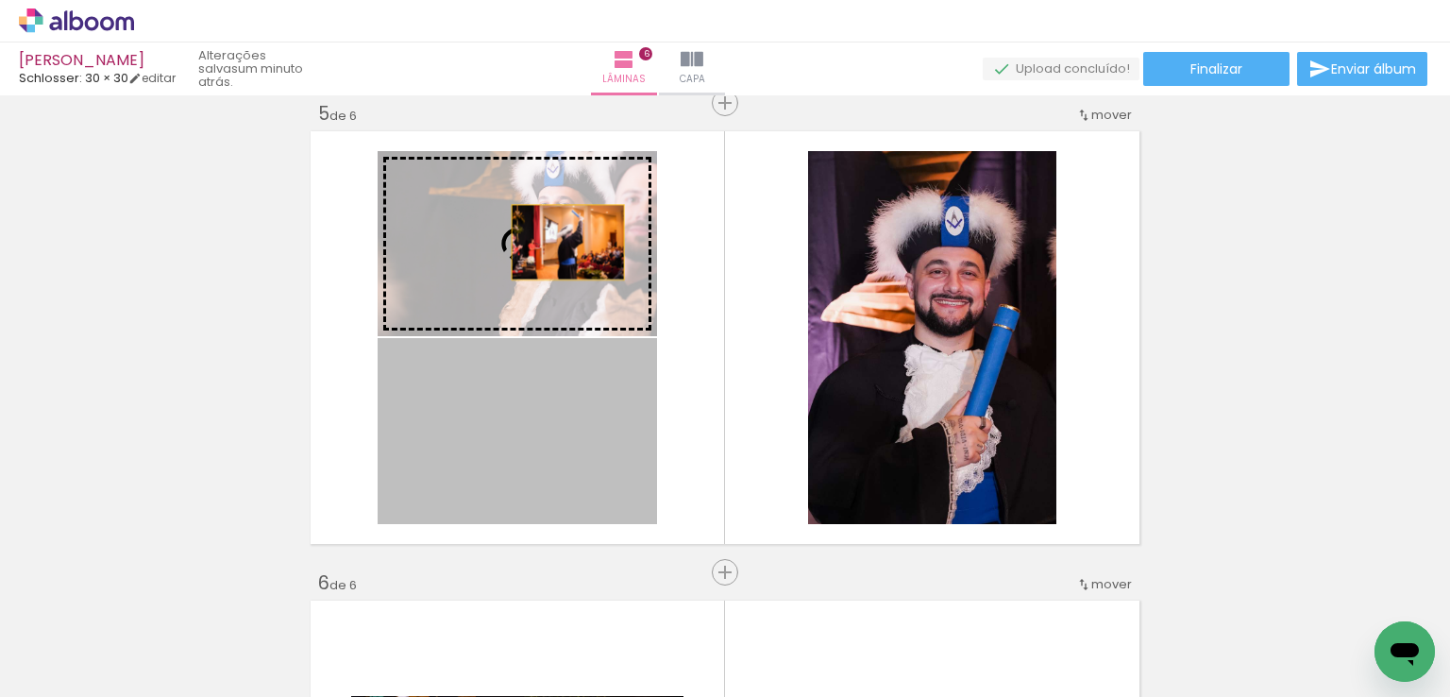
drag, startPoint x: 564, startPoint y: 432, endPoint x: 561, endPoint y: 242, distance: 190.7
click at [0, 0] on slot at bounding box center [0, 0] width 0 height 0
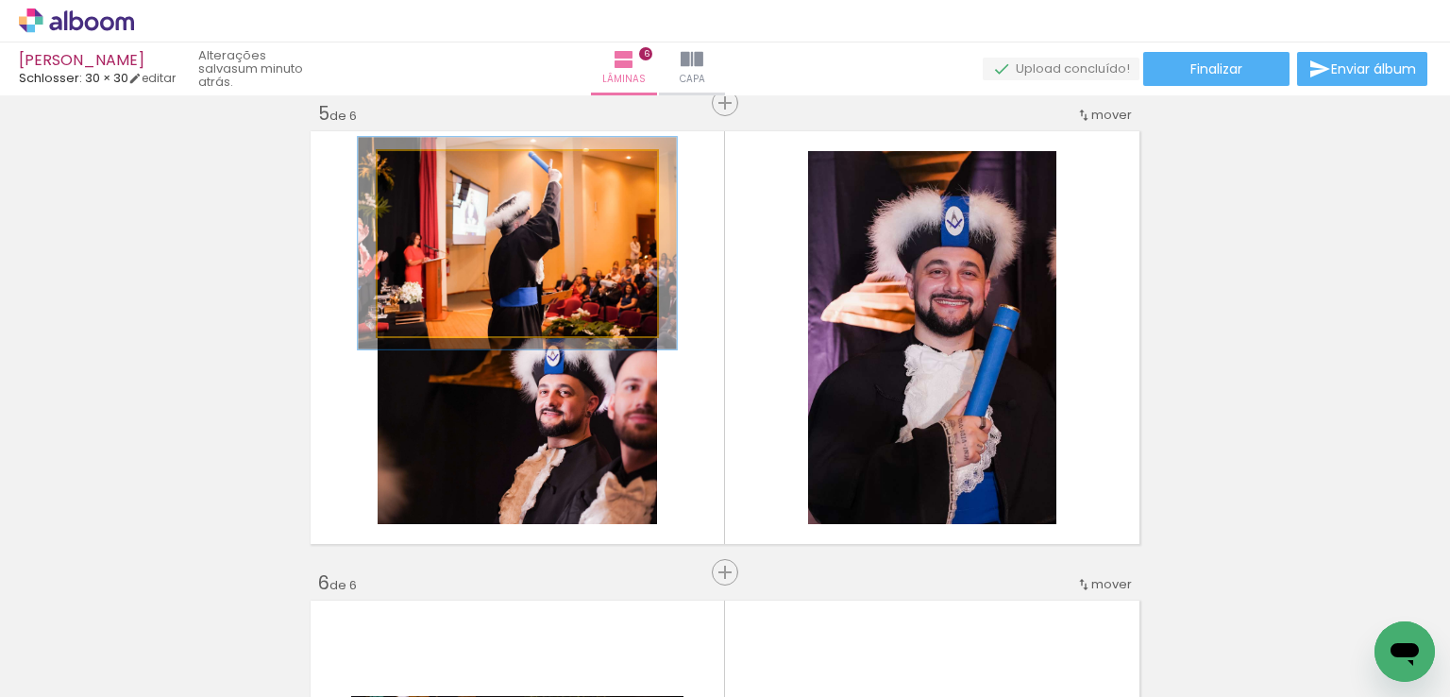
type paper-slider "114"
click at [434, 170] on div at bounding box center [431, 171] width 30 height 30
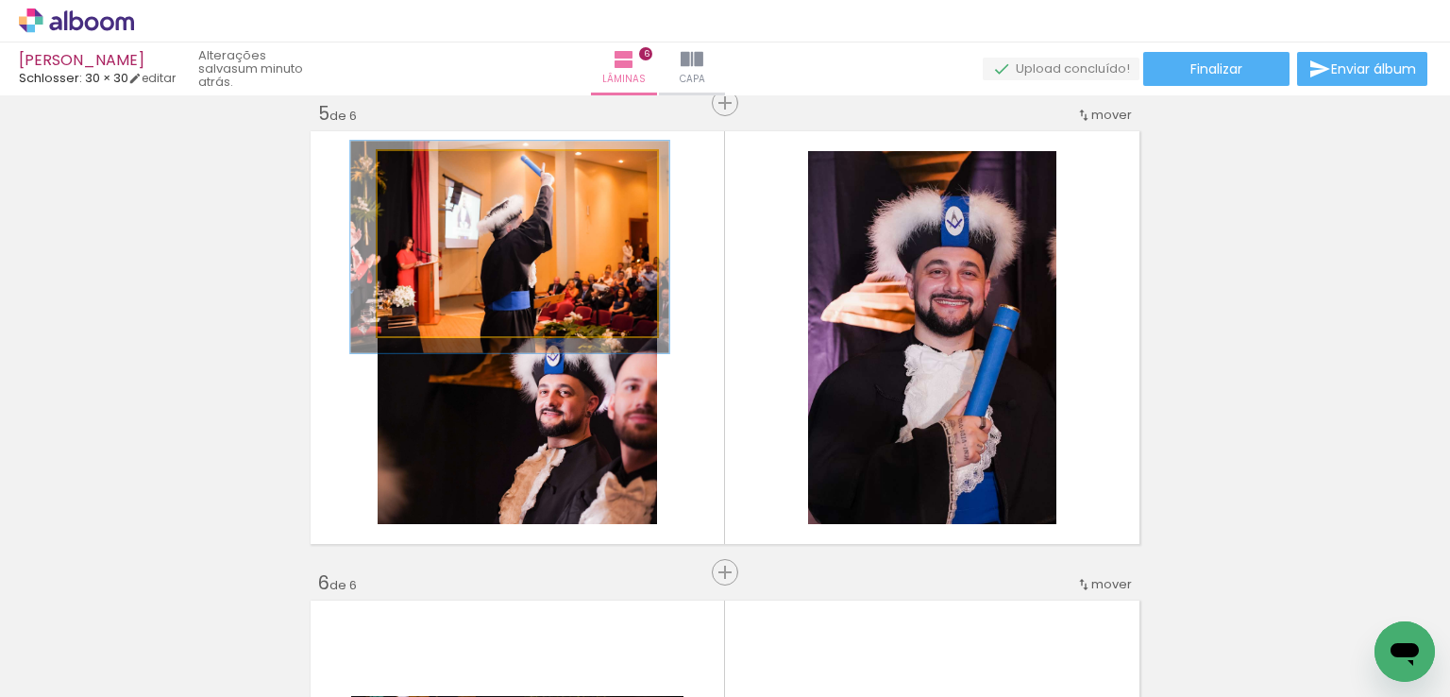
drag, startPoint x: 572, startPoint y: 235, endPoint x: 562, endPoint y: 239, distance: 11.1
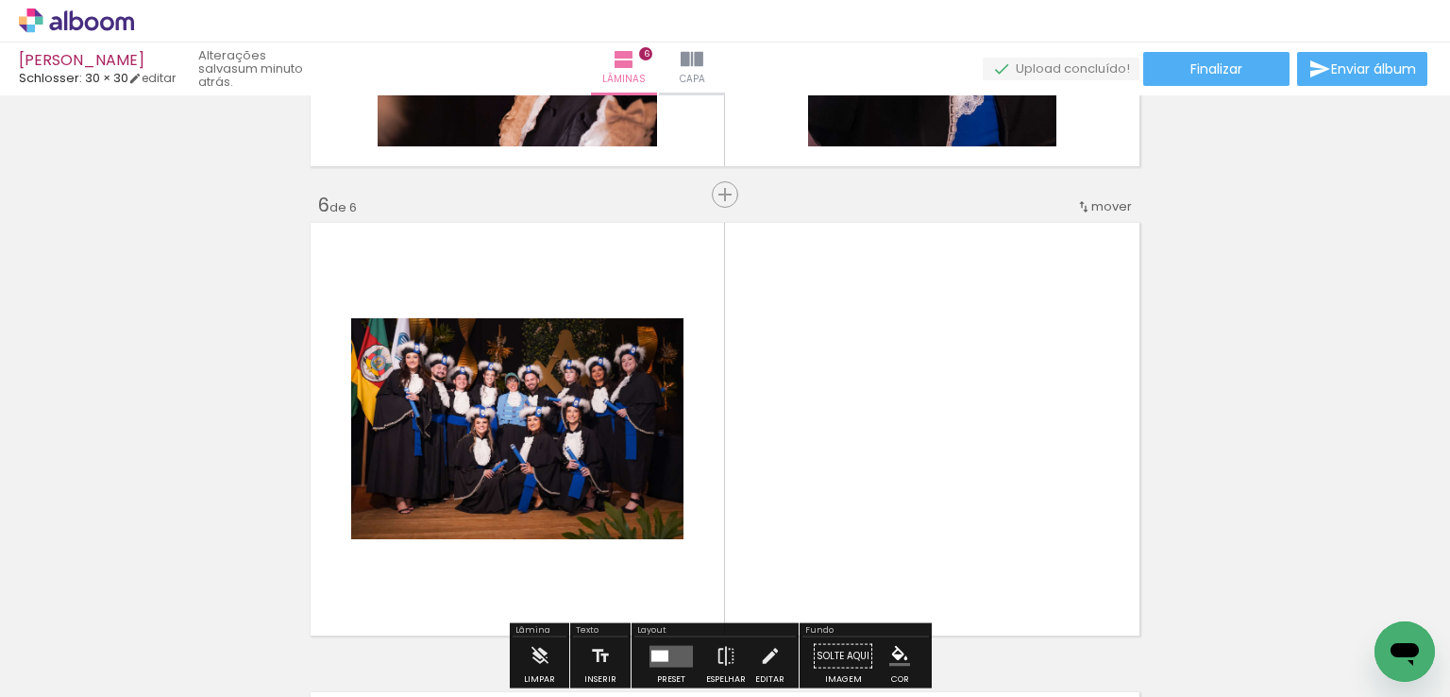
scroll to position [2373, 0]
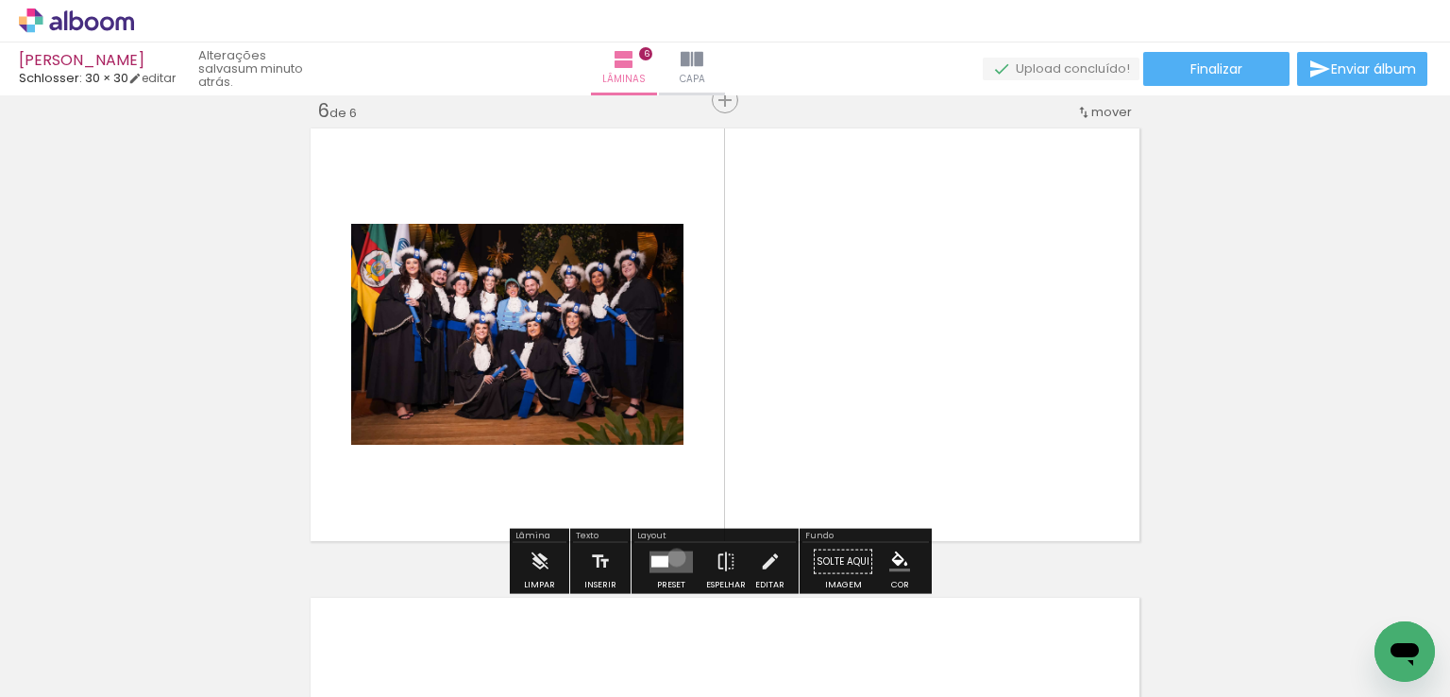
click at [672, 556] on quentale-layouter at bounding box center [671, 561] width 43 height 22
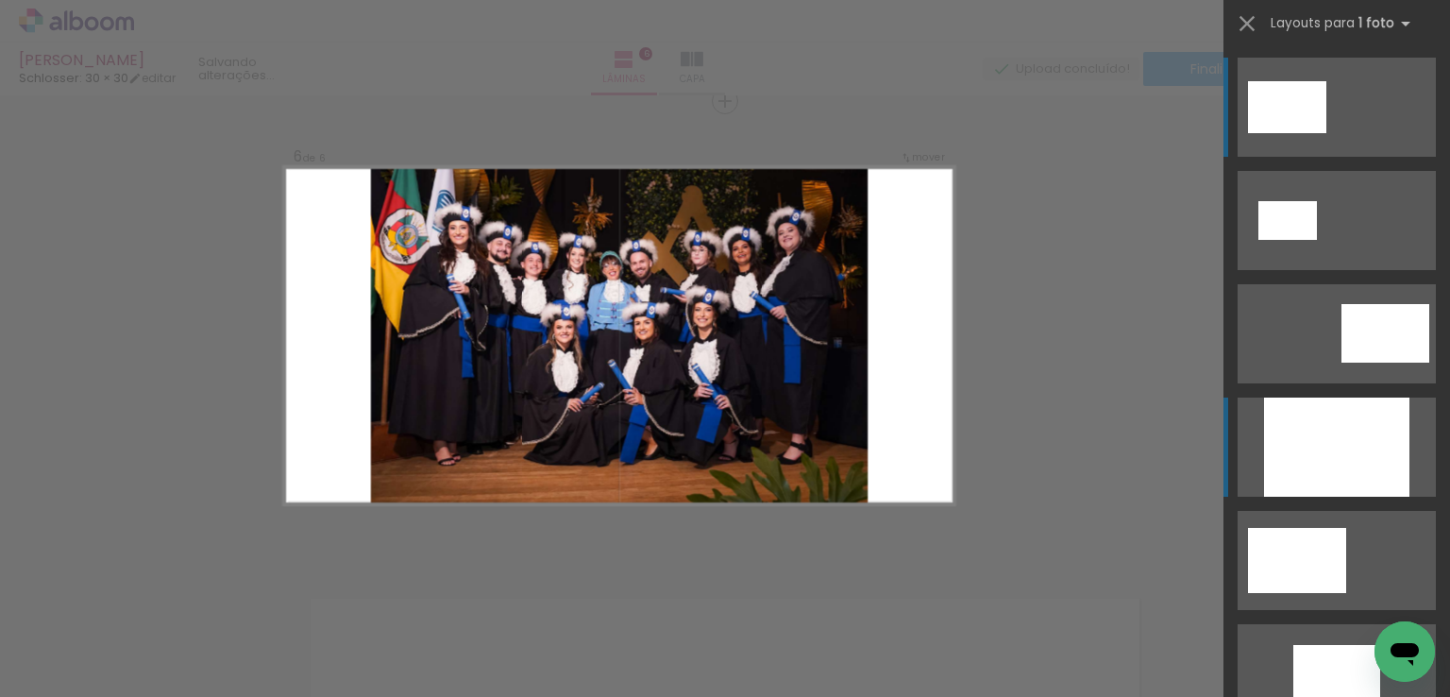
scroll to position [2370, 0]
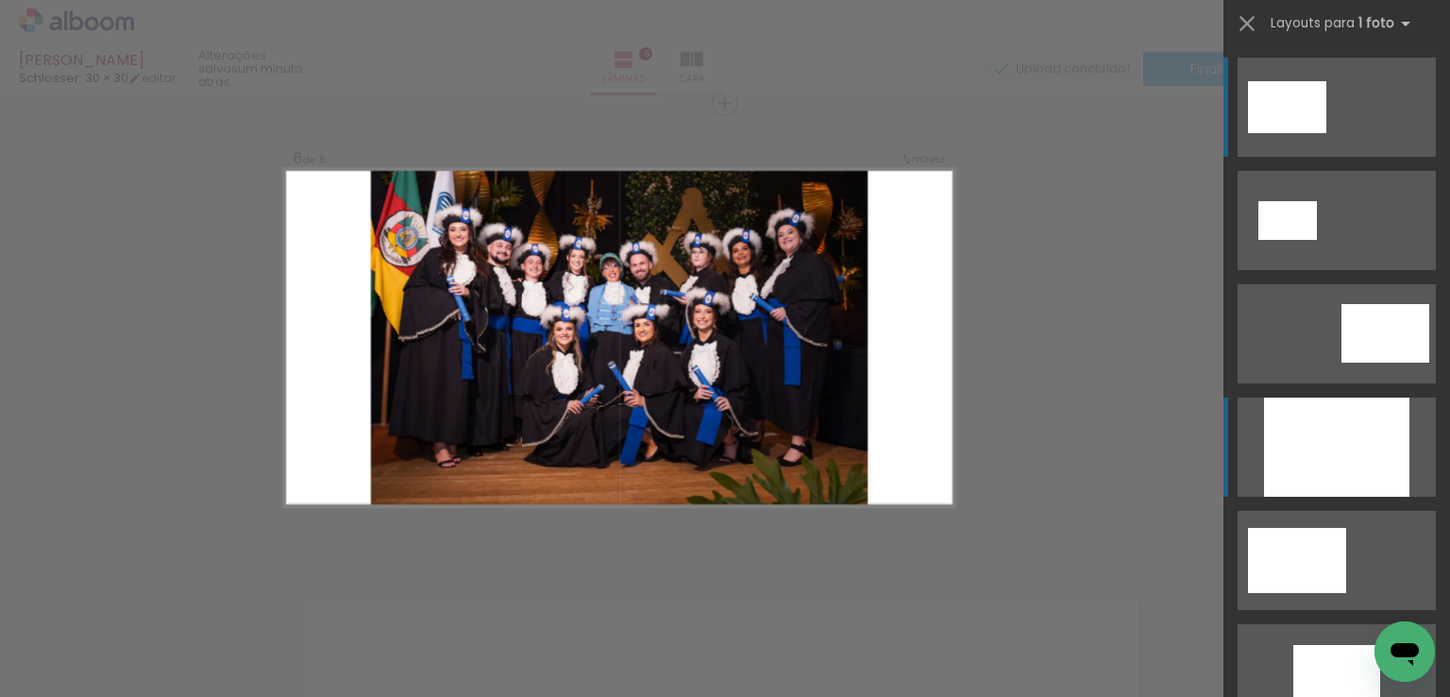
click at [1348, 437] on div at bounding box center [1336, 446] width 145 height 99
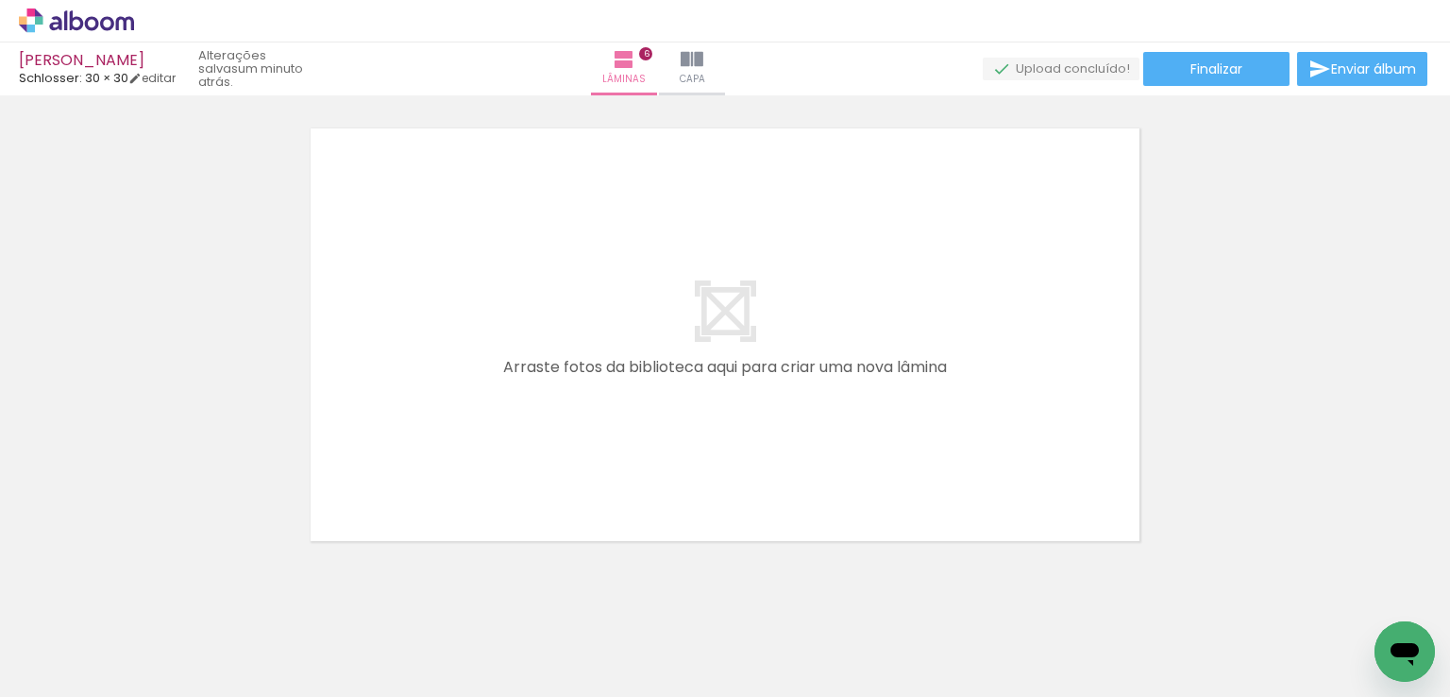
scroll to position [0, 3512]
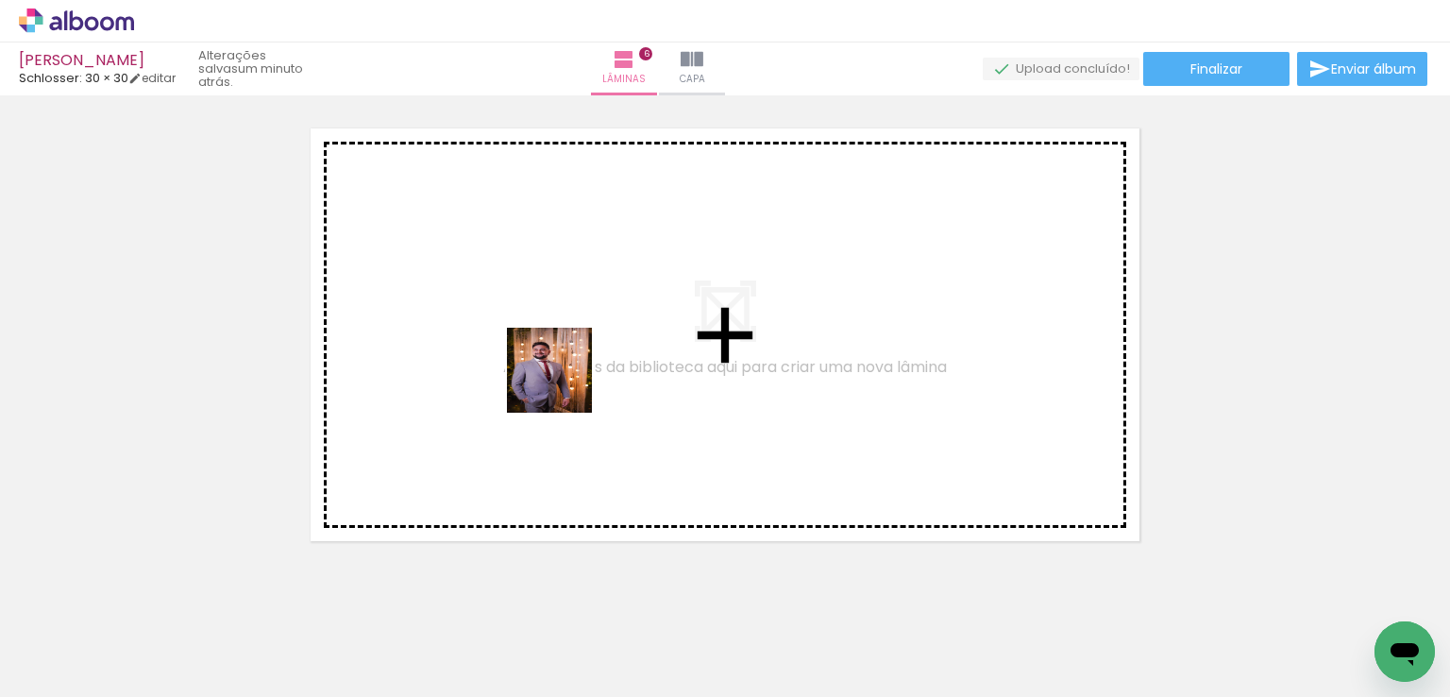
drag, startPoint x: 594, startPoint y: 633, endPoint x: 564, endPoint y: 384, distance: 250.1
click at [564, 384] on quentale-workspace at bounding box center [725, 348] width 1450 height 697
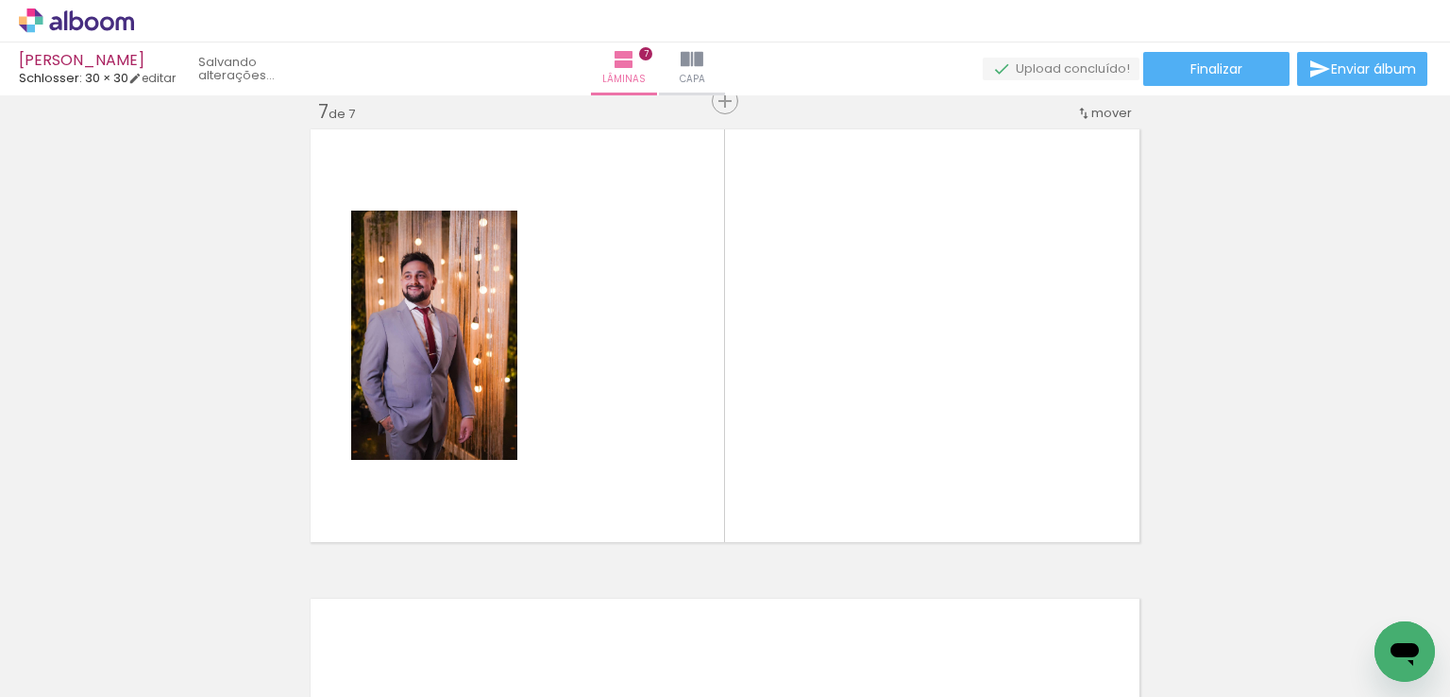
scroll to position [2840, 0]
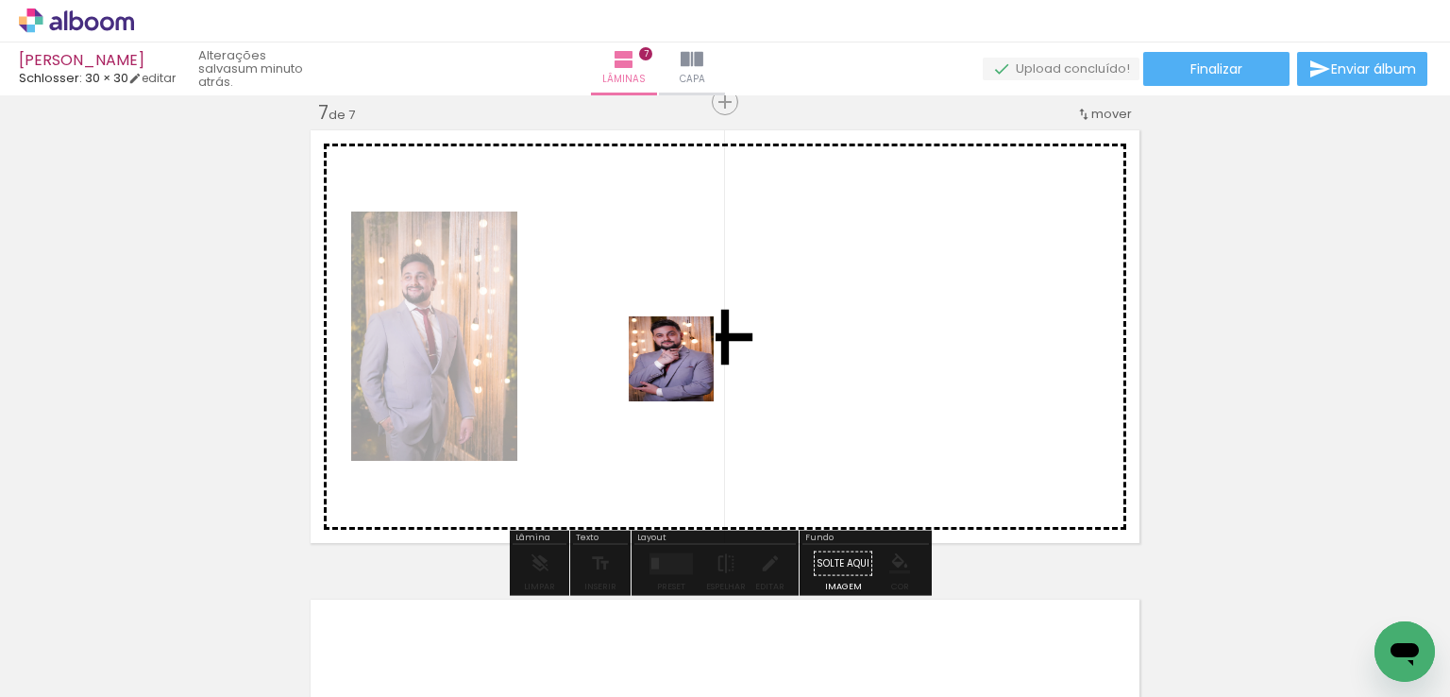
drag, startPoint x: 685, startPoint y: 549, endPoint x: 761, endPoint y: 521, distance: 80.3
click at [685, 352] on quentale-workspace at bounding box center [725, 348] width 1450 height 697
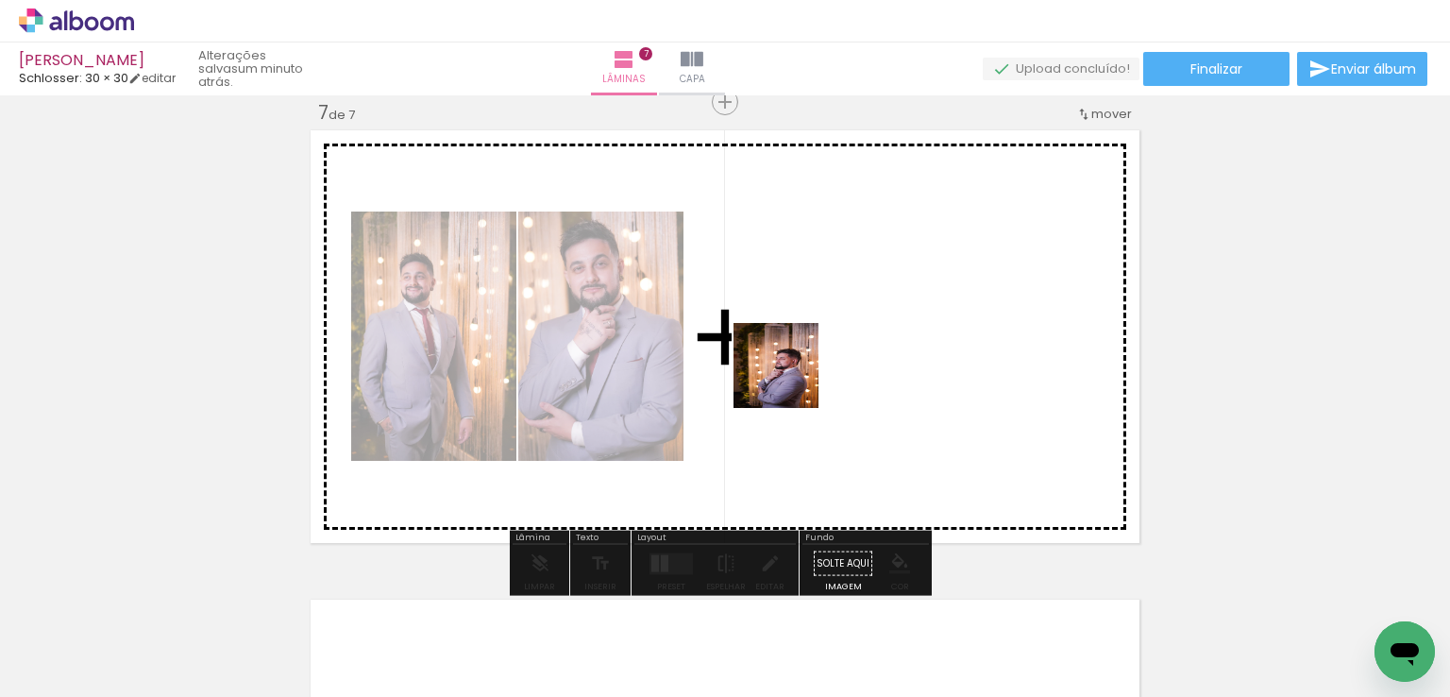
drag, startPoint x: 802, startPoint y: 531, endPoint x: 1016, endPoint y: 666, distance: 253.3
click at [791, 364] on quentale-workspace at bounding box center [725, 348] width 1450 height 697
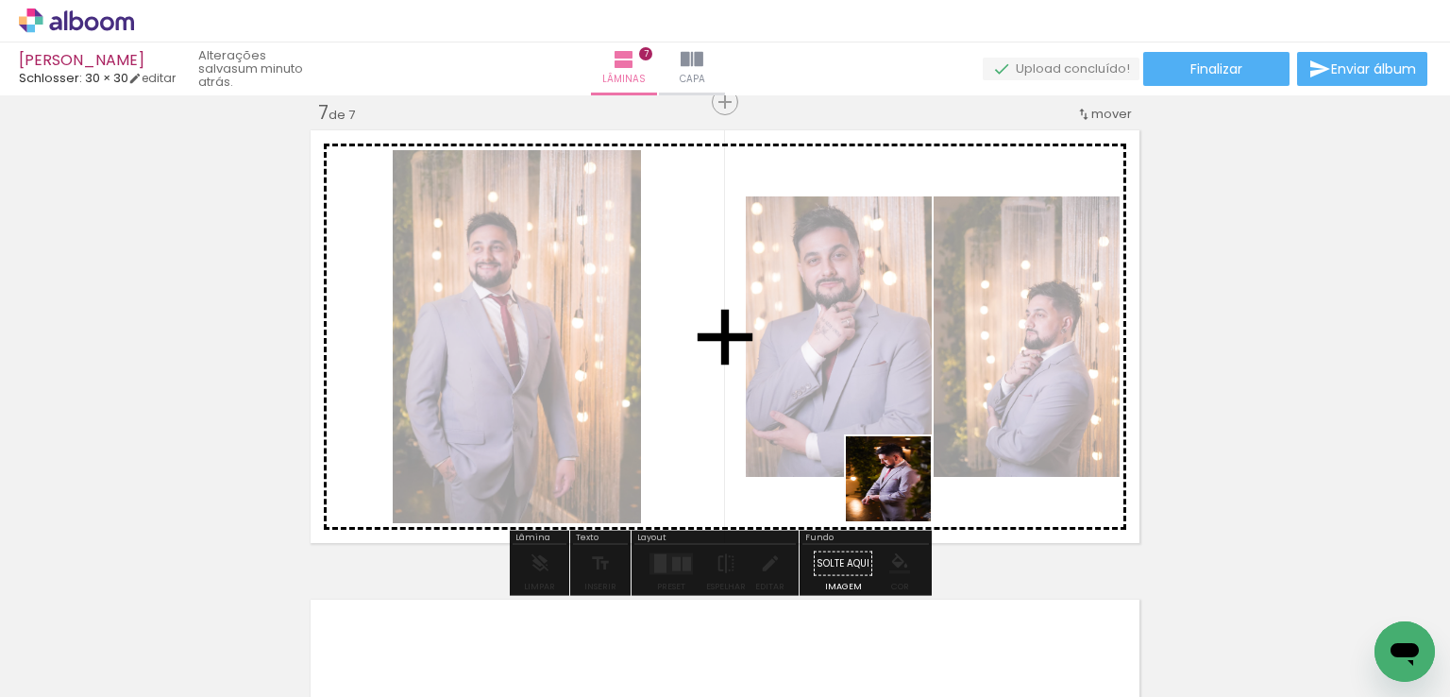
drag, startPoint x: 903, startPoint y: 493, endPoint x: 1034, endPoint y: 631, distance: 190.3
click at [887, 409] on quentale-workspace at bounding box center [725, 348] width 1450 height 697
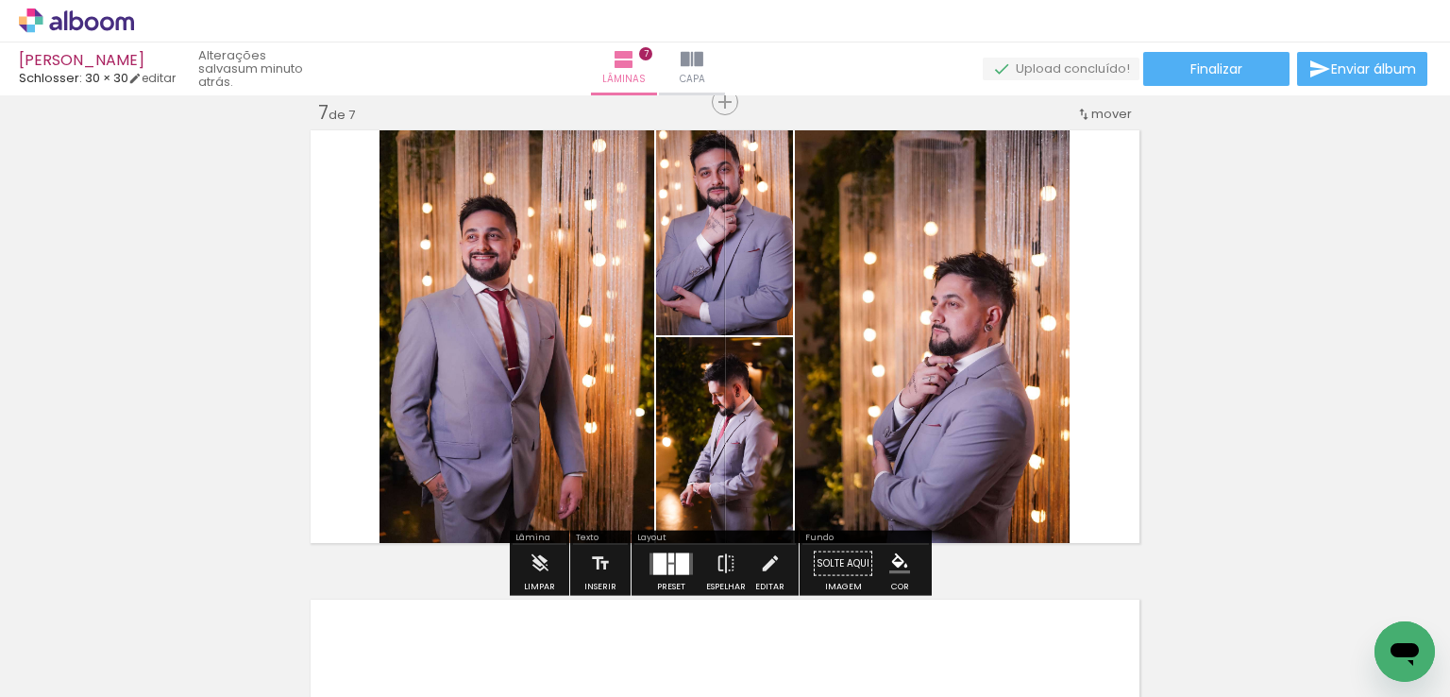
drag, startPoint x: 1034, startPoint y: 631, endPoint x: 925, endPoint y: 383, distance: 270.2
click at [925, 390] on quentale-workspace at bounding box center [725, 348] width 1450 height 697
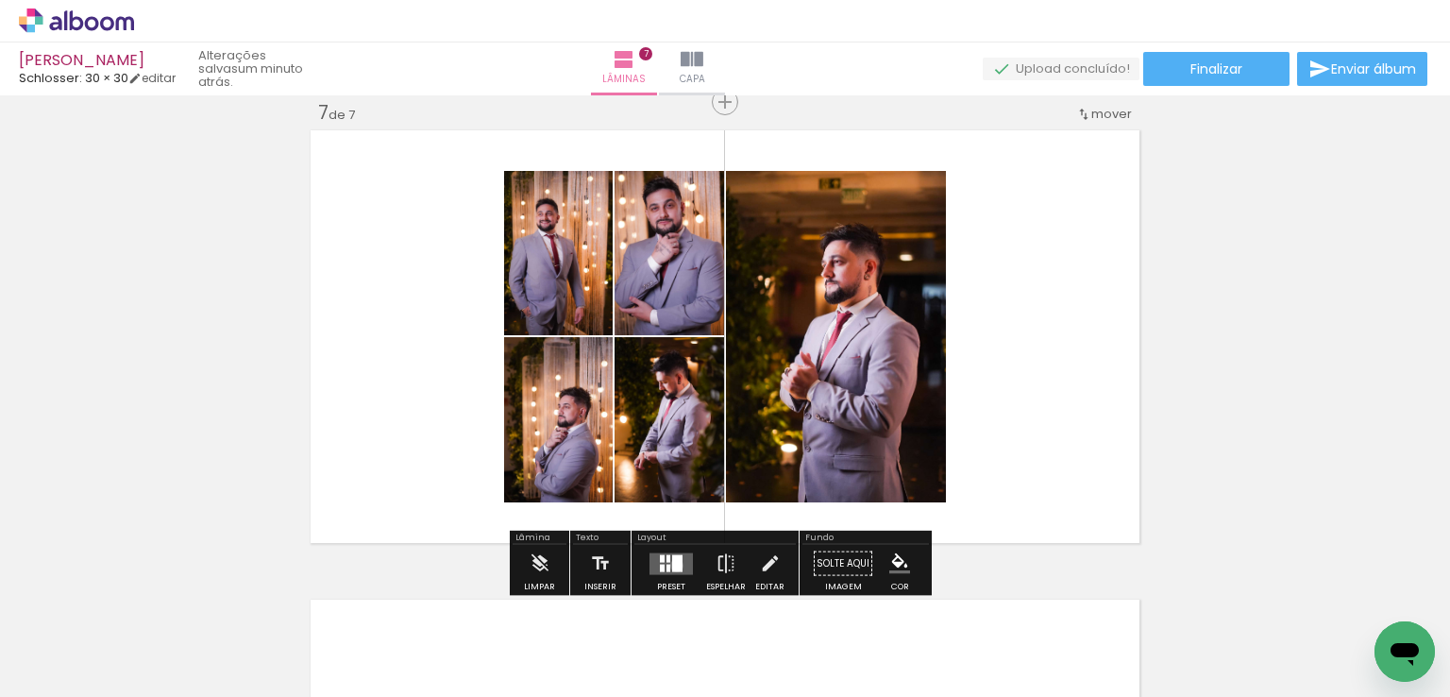
click at [672, 565] on div at bounding box center [677, 562] width 10 height 17
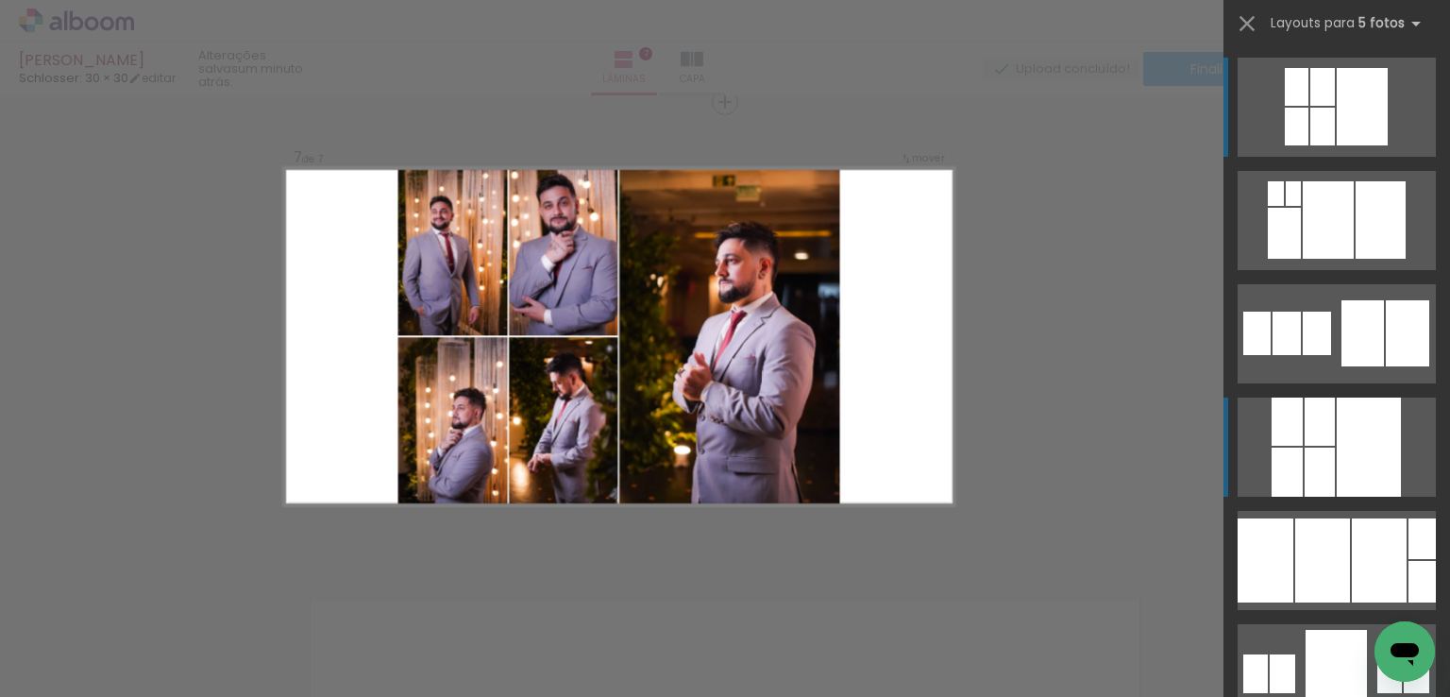
click at [1344, 428] on div at bounding box center [1369, 446] width 64 height 99
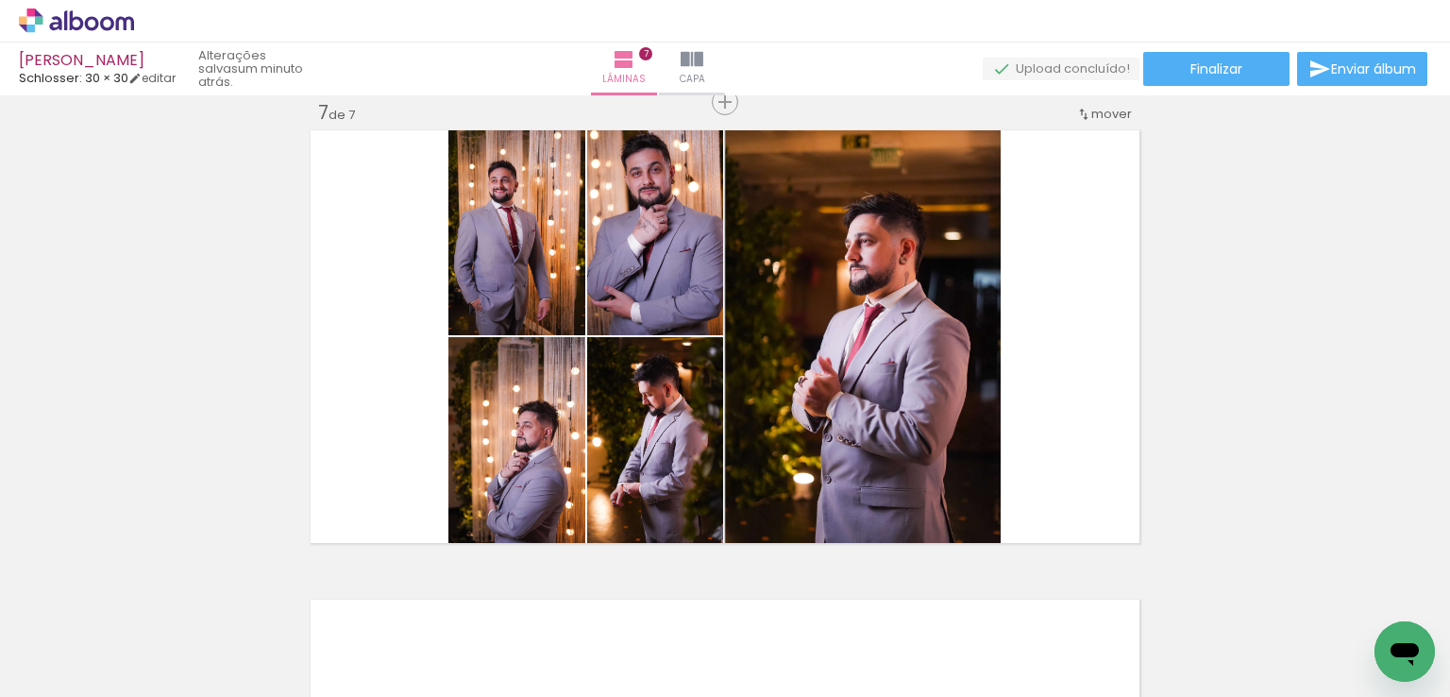
scroll to position [0, 3512]
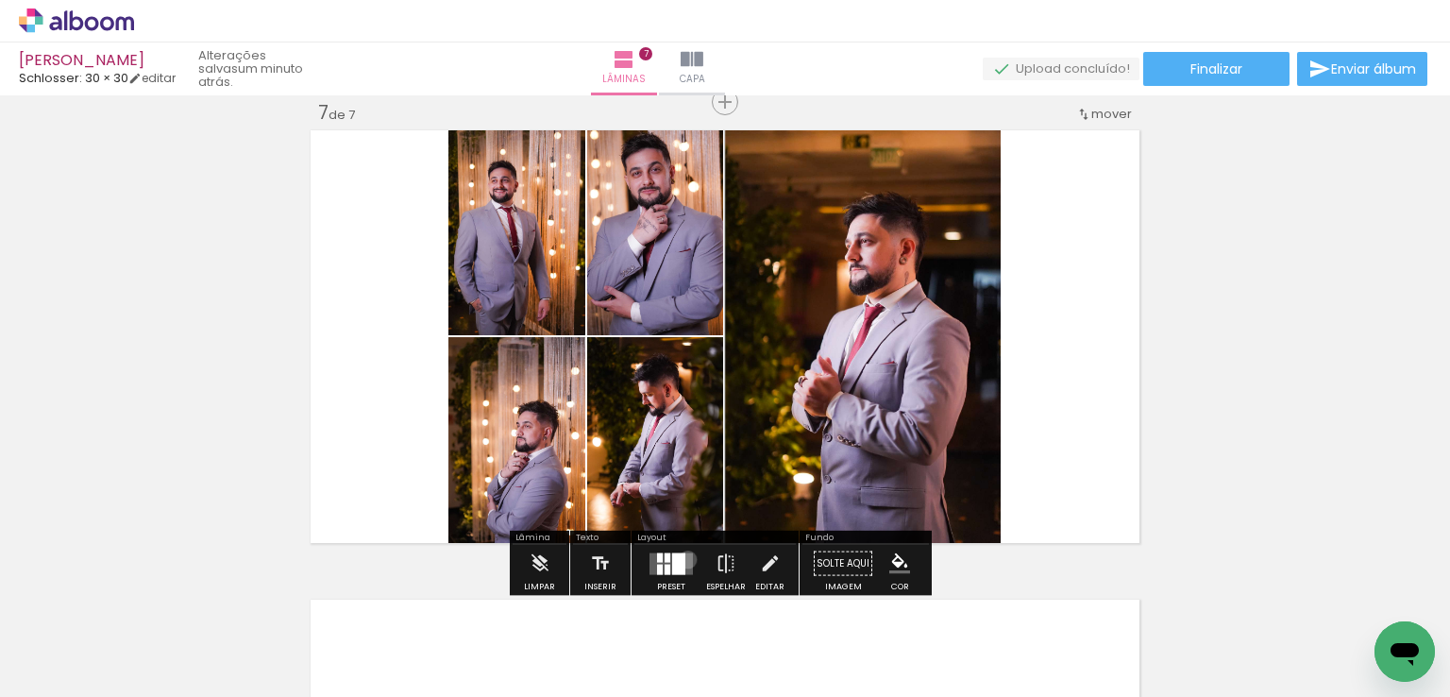
click at [684, 559] on quentale-layouter at bounding box center [671, 563] width 43 height 22
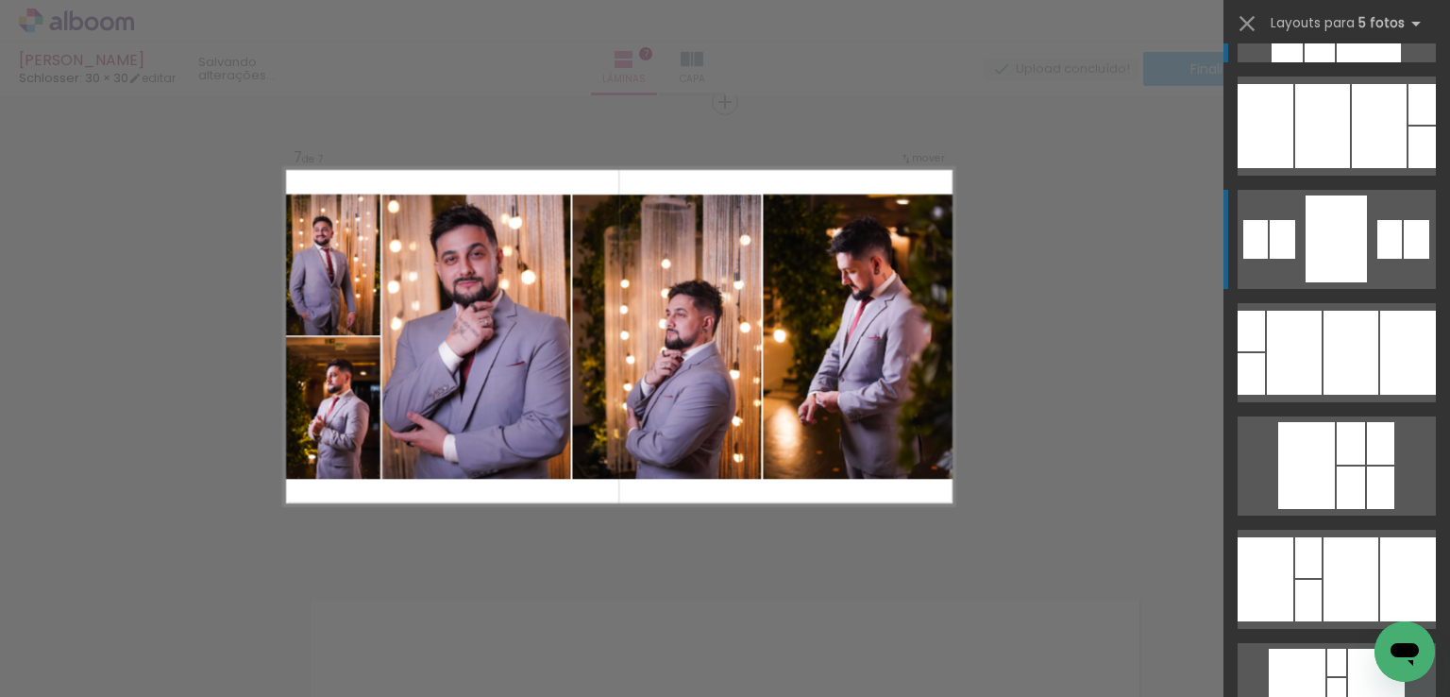
scroll to position [529, 0]
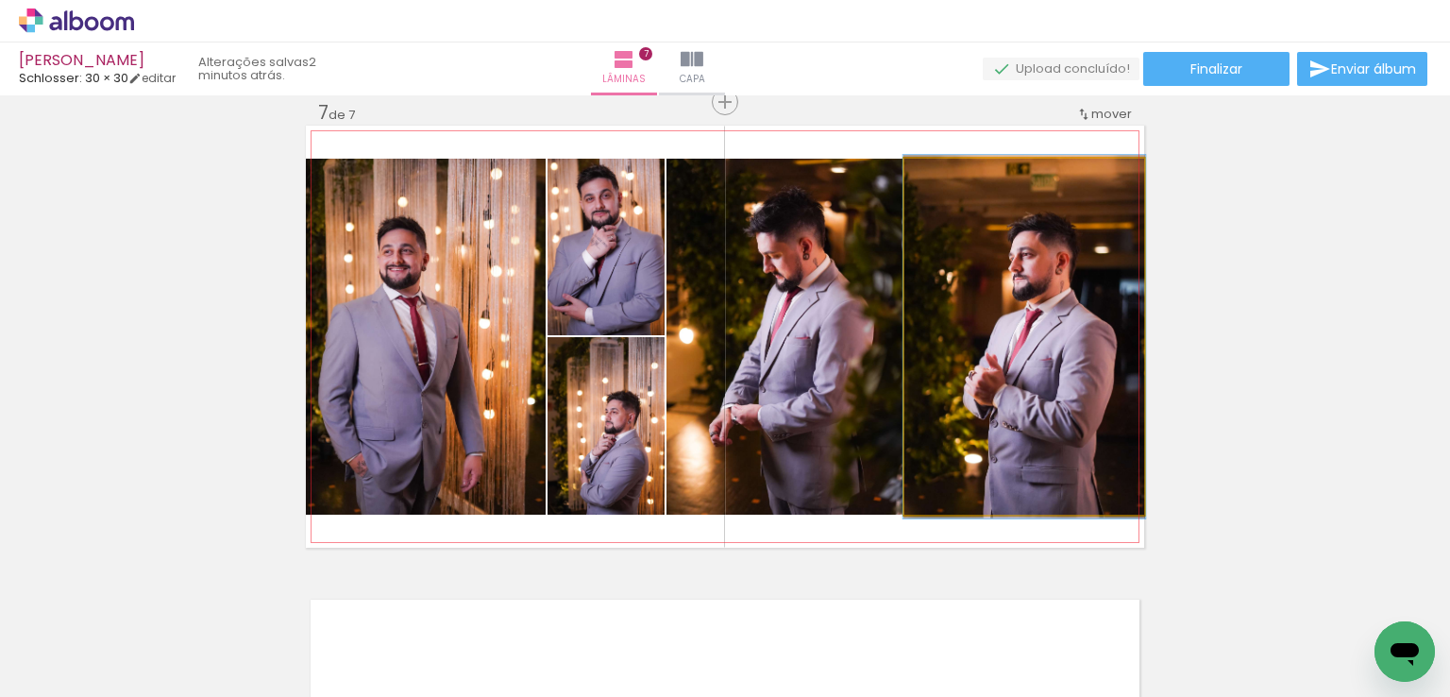
click at [946, 171] on div at bounding box center [950, 178] width 30 height 30
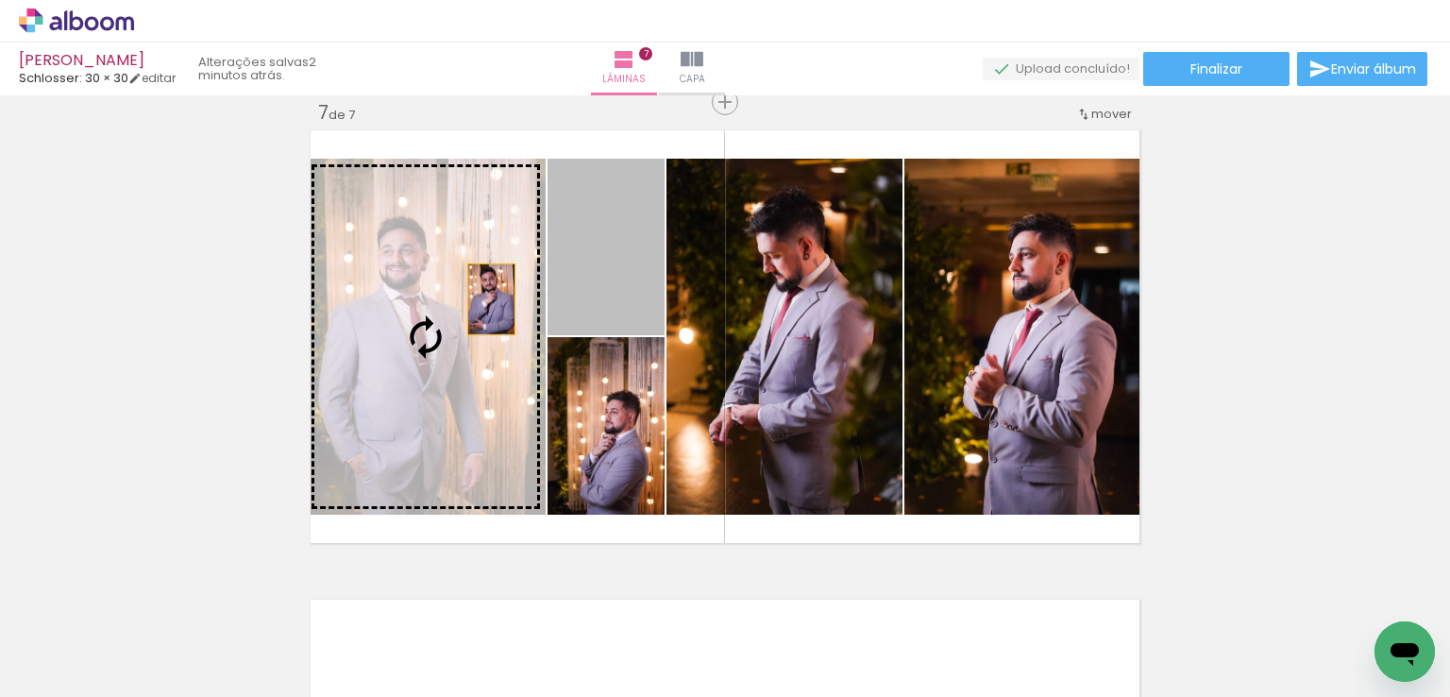
drag, startPoint x: 616, startPoint y: 273, endPoint x: 484, endPoint y: 299, distance: 133.9
click at [0, 0] on slot at bounding box center [0, 0] width 0 height 0
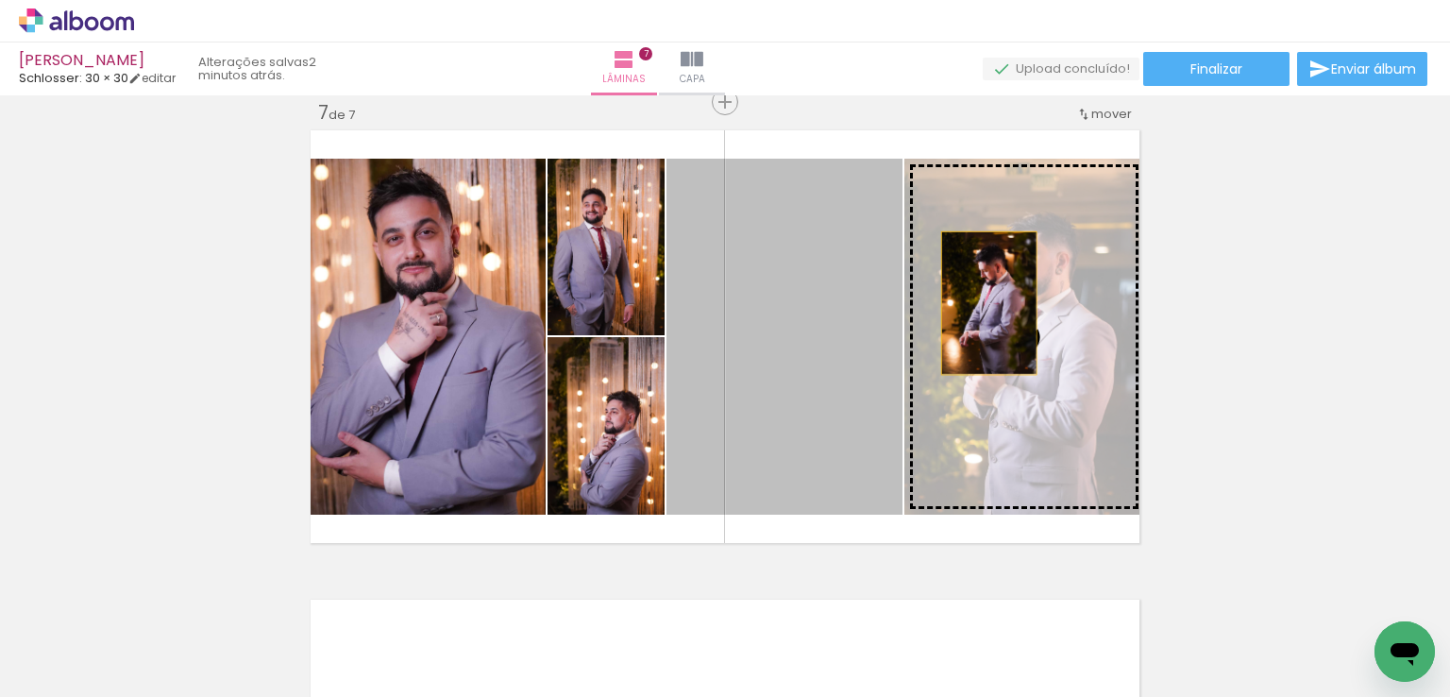
drag, startPoint x: 776, startPoint y: 303, endPoint x: 990, endPoint y: 303, distance: 214.3
click at [0, 0] on slot at bounding box center [0, 0] width 0 height 0
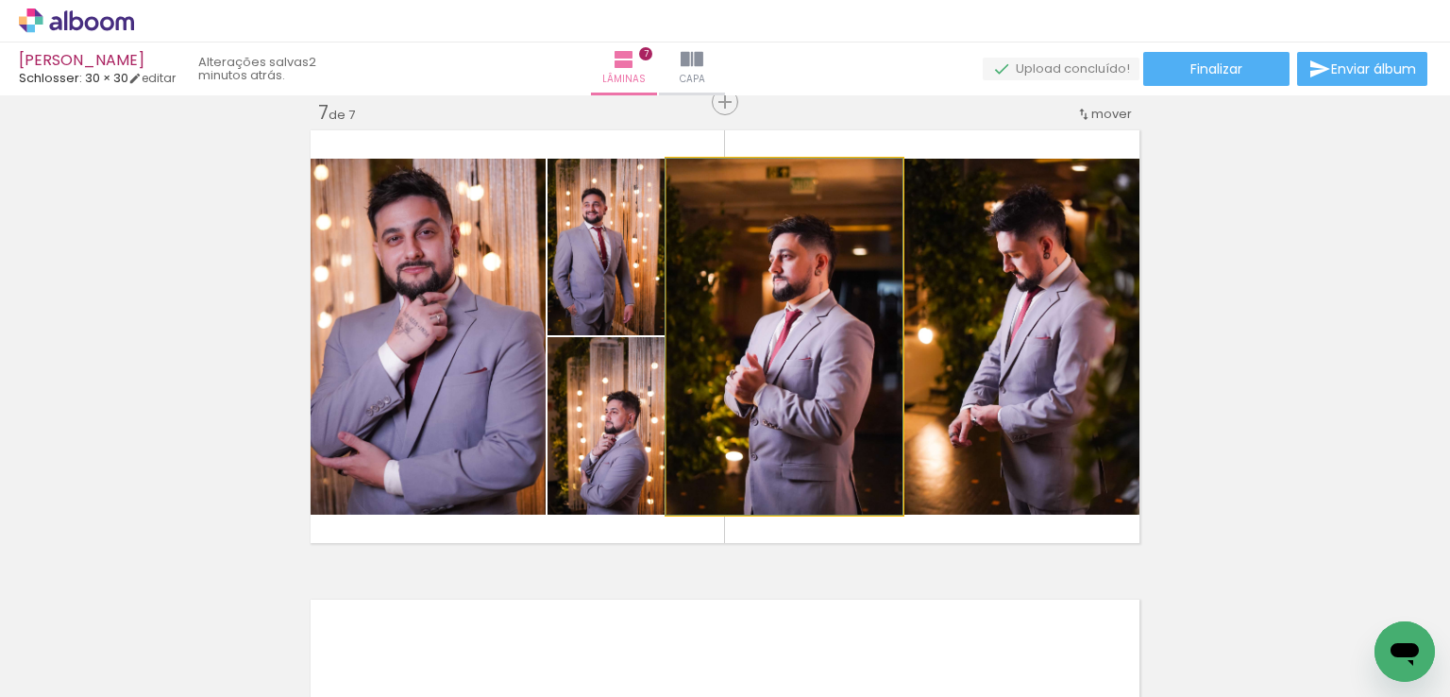
drag, startPoint x: 820, startPoint y: 310, endPoint x: 770, endPoint y: 197, distance: 122.6
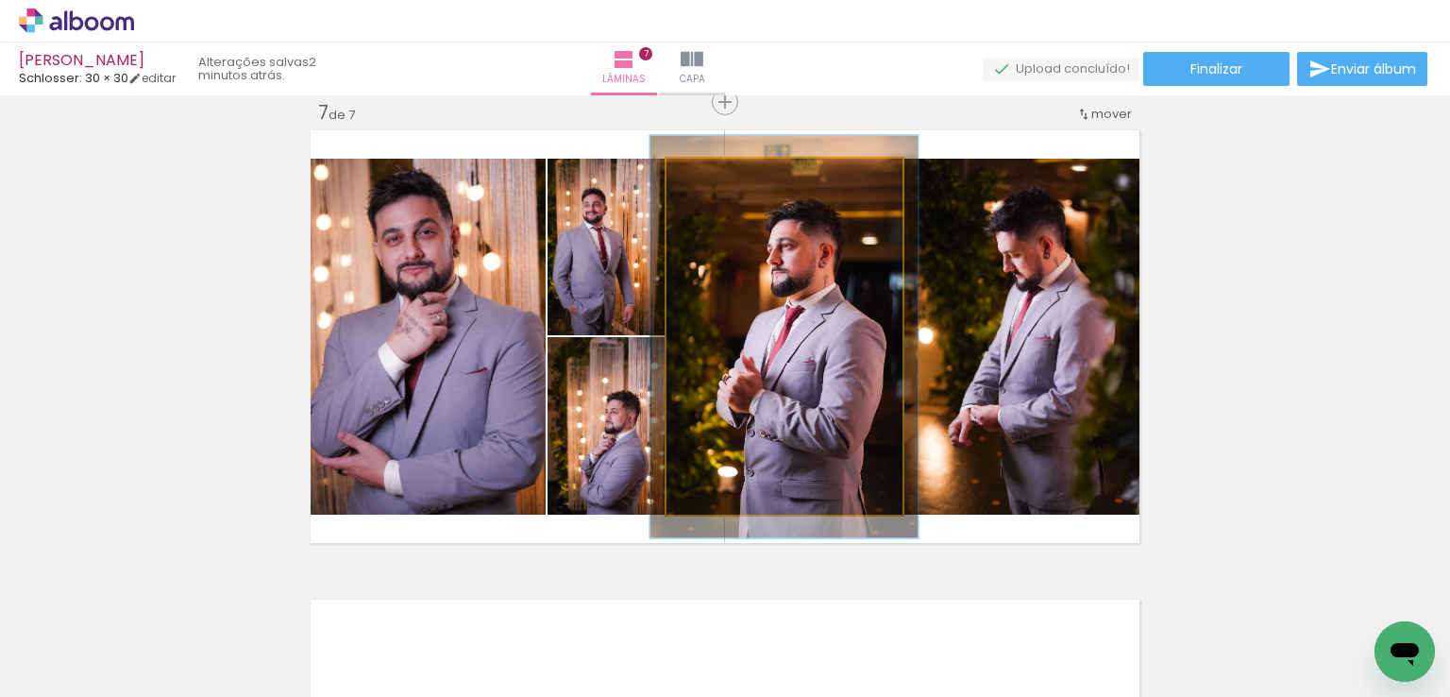
drag, startPoint x: 705, startPoint y: 178, endPoint x: 718, endPoint y: 178, distance: 12.3
click at [718, 178] on div at bounding box center [719, 178] width 17 height 17
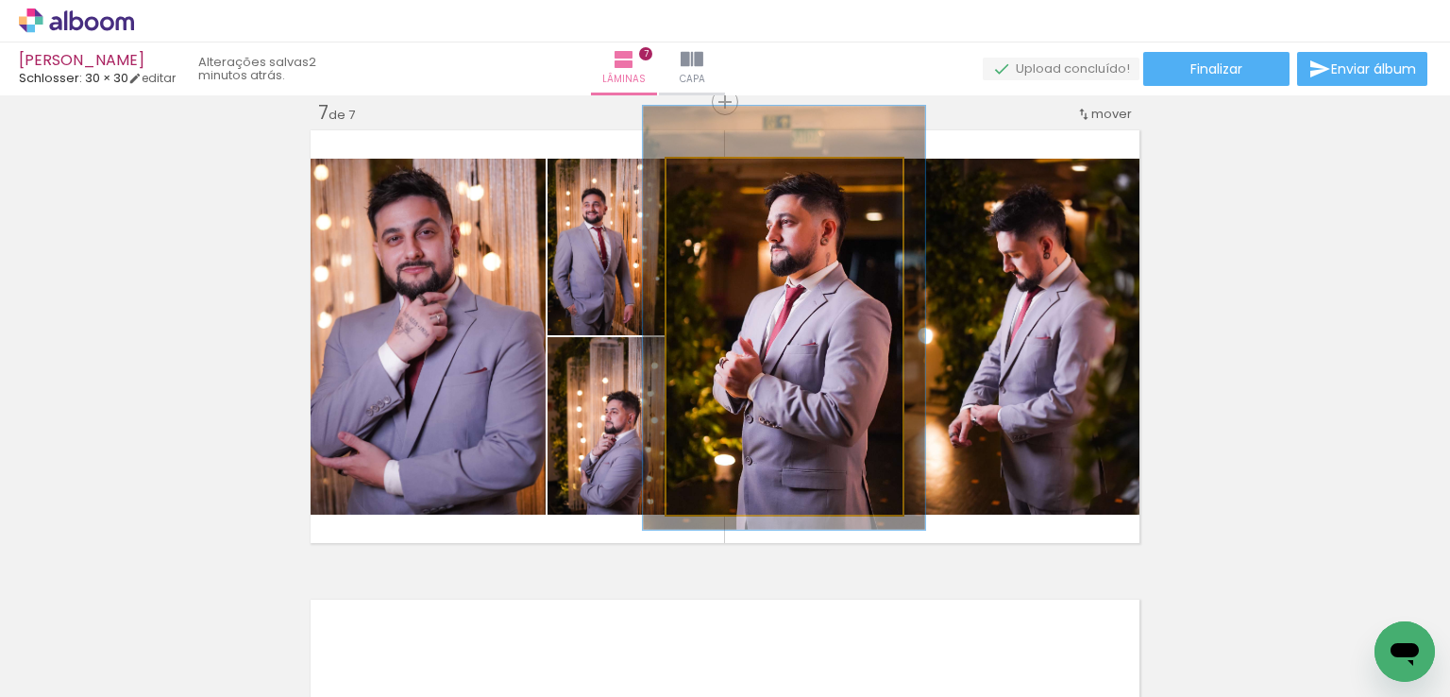
drag, startPoint x: 789, startPoint y: 262, endPoint x: 789, endPoint y: 243, distance: 18.9
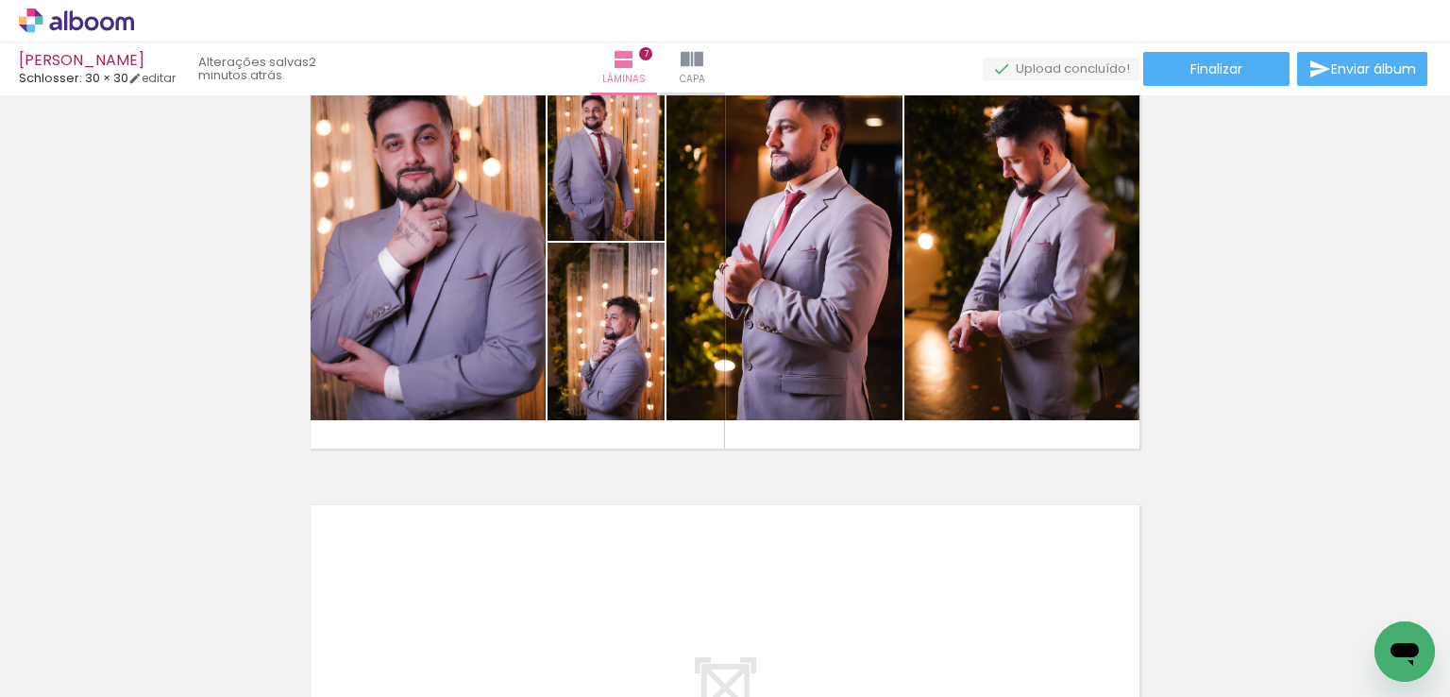
scroll to position [2840, 0]
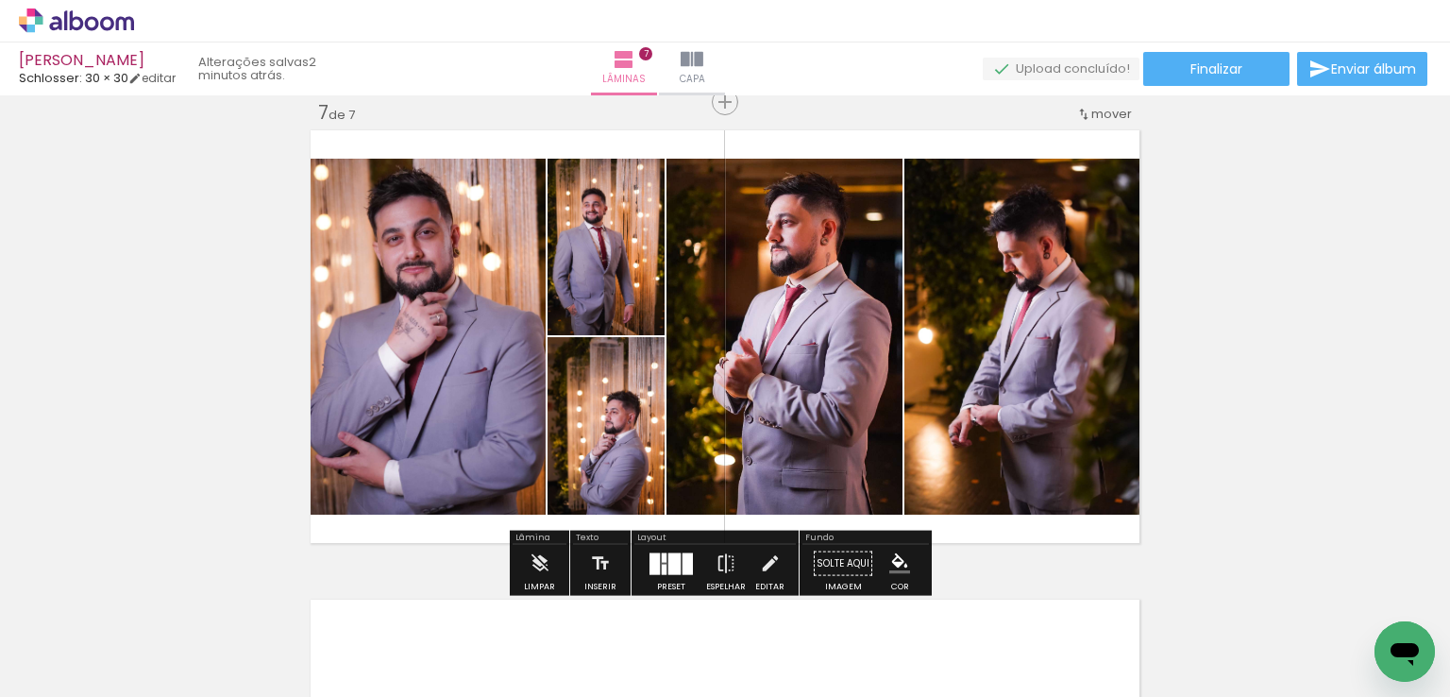
drag, startPoint x: 955, startPoint y: 639, endPoint x: 851, endPoint y: 360, distance: 298.5
click at [851, 360] on quentale-workspace at bounding box center [725, 348] width 1450 height 697
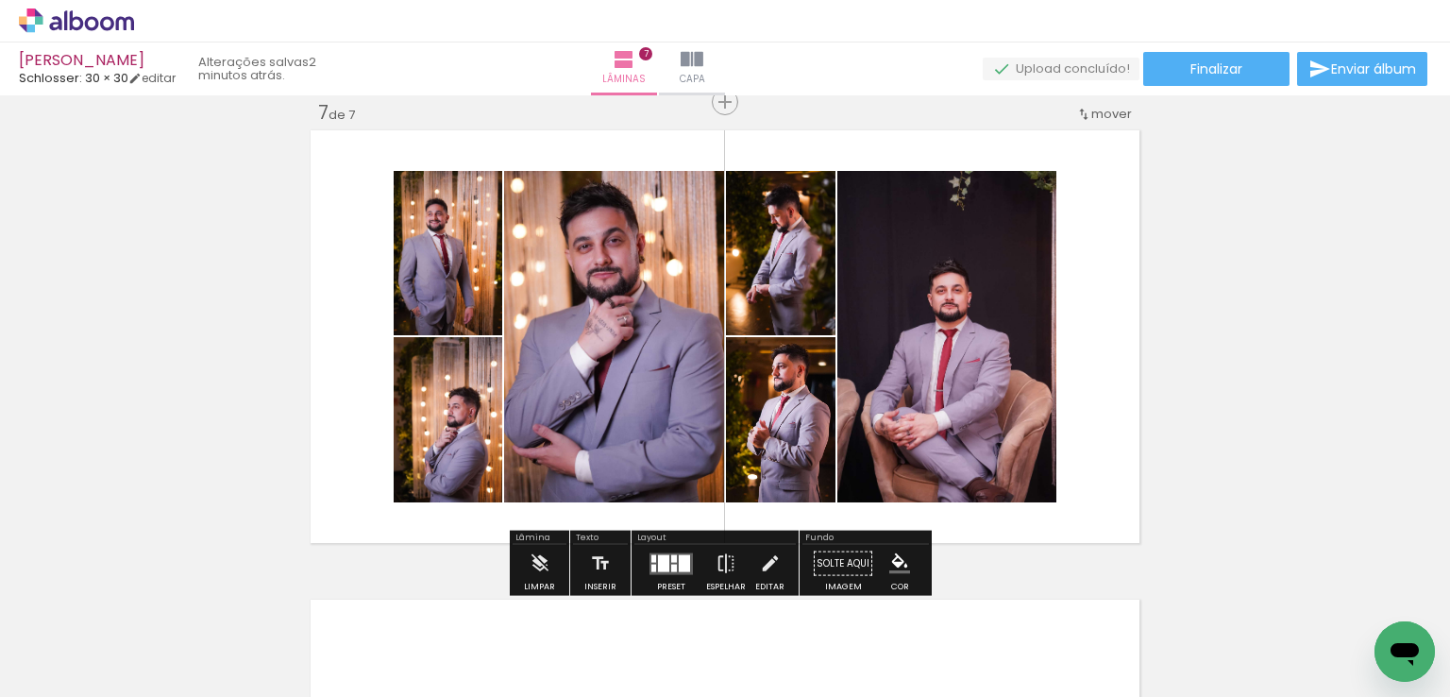
drag, startPoint x: 669, startPoint y: 550, endPoint x: 848, endPoint y: 488, distance: 189.0
click at [671, 550] on div at bounding box center [671, 564] width 51 height 38
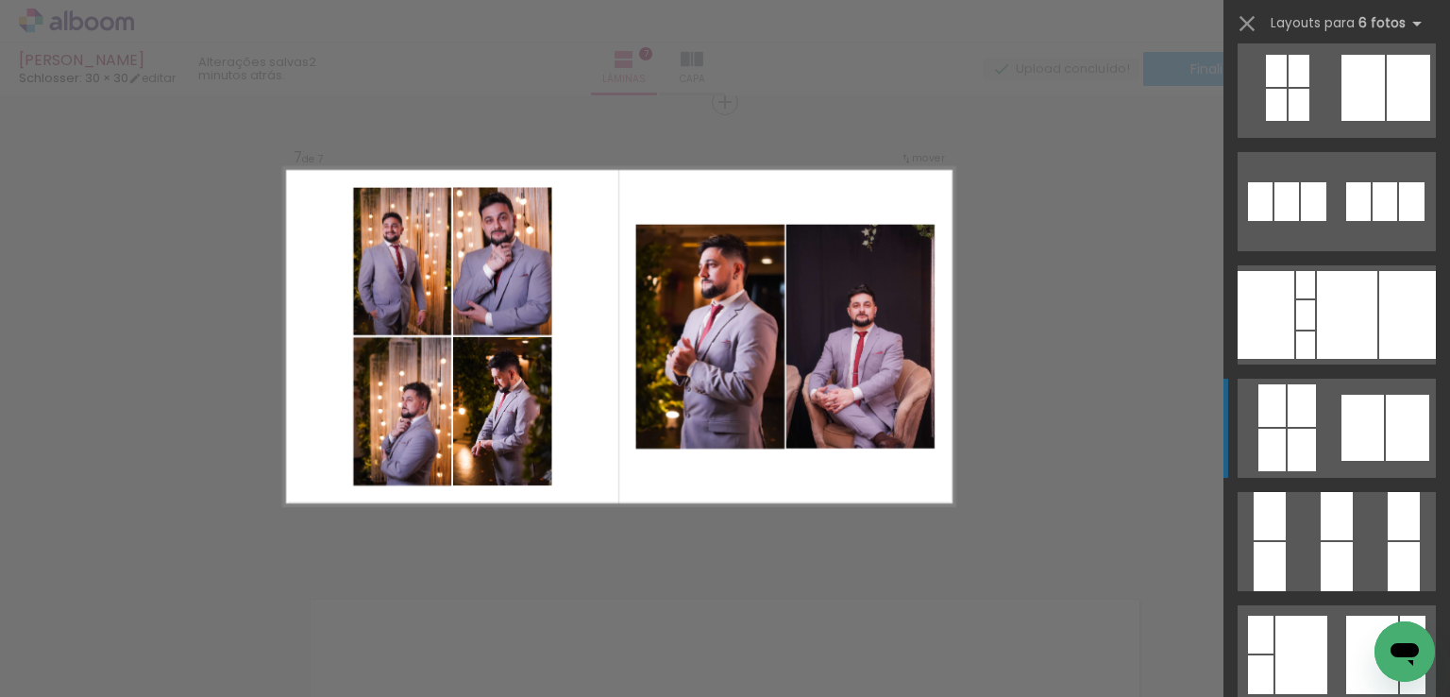
scroll to position [1133, 0]
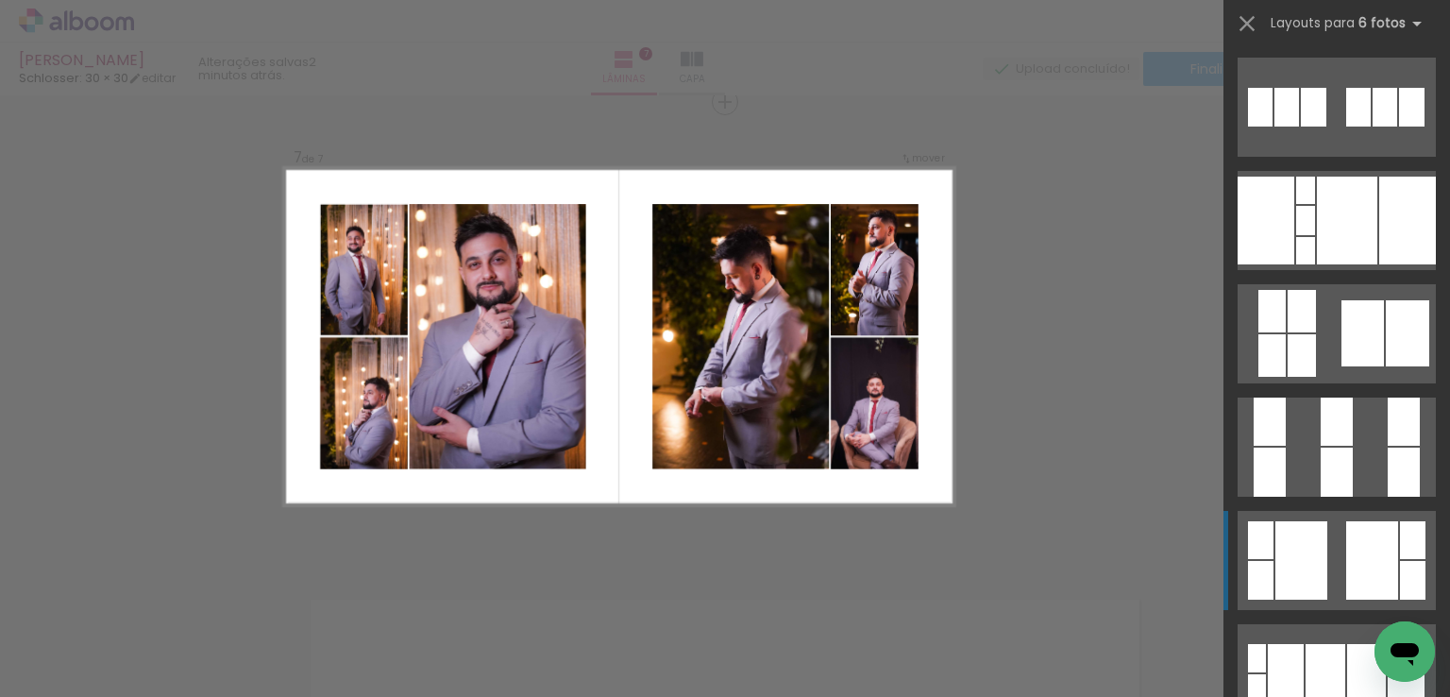
drag, startPoint x: 1380, startPoint y: 560, endPoint x: 1374, endPoint y: 582, distance: 22.7
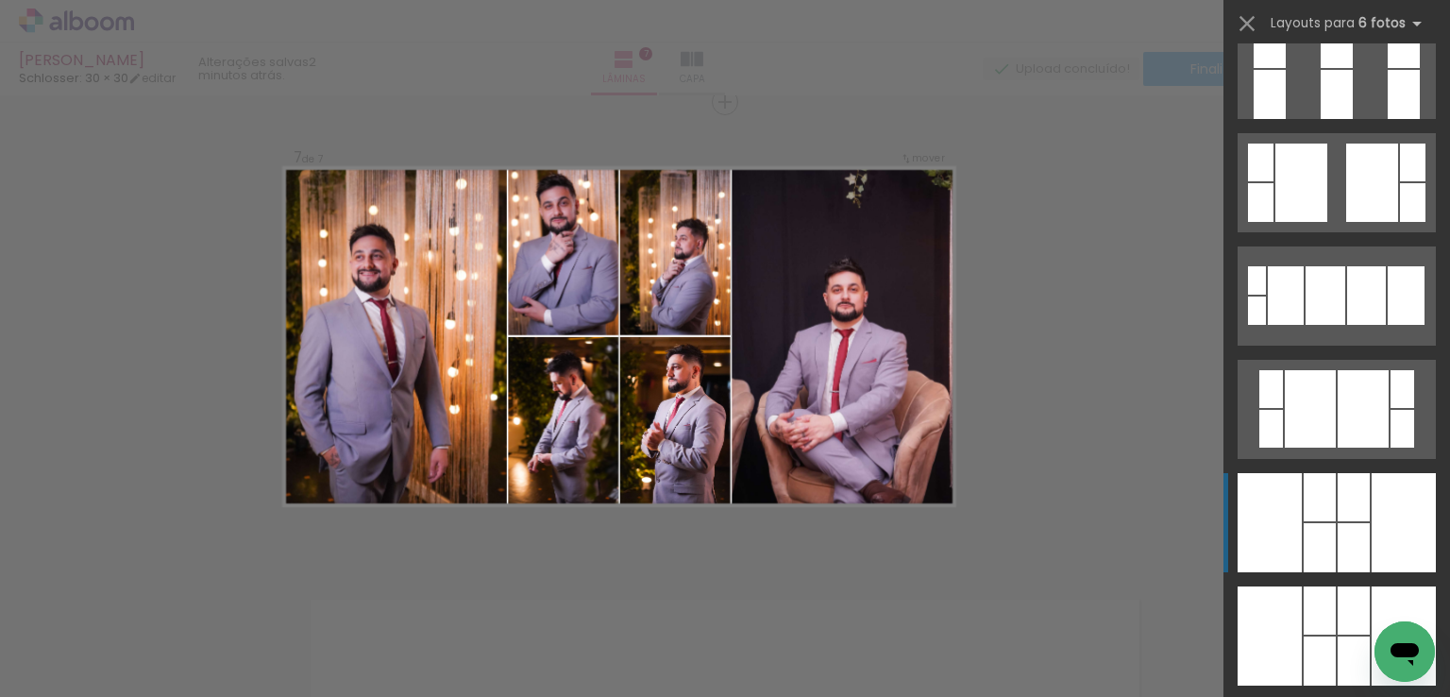
scroll to position [1605, 0]
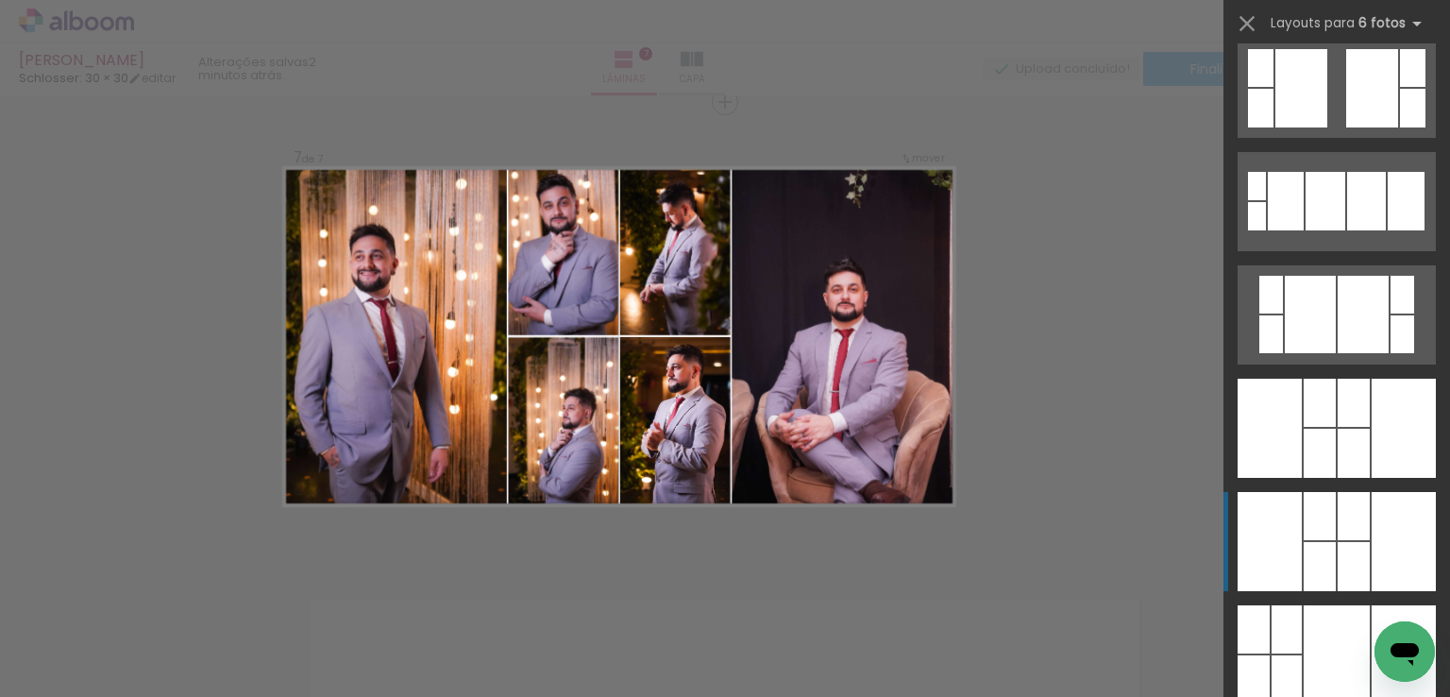
click at [1390, 25] on div at bounding box center [1404, -1] width 32 height 49
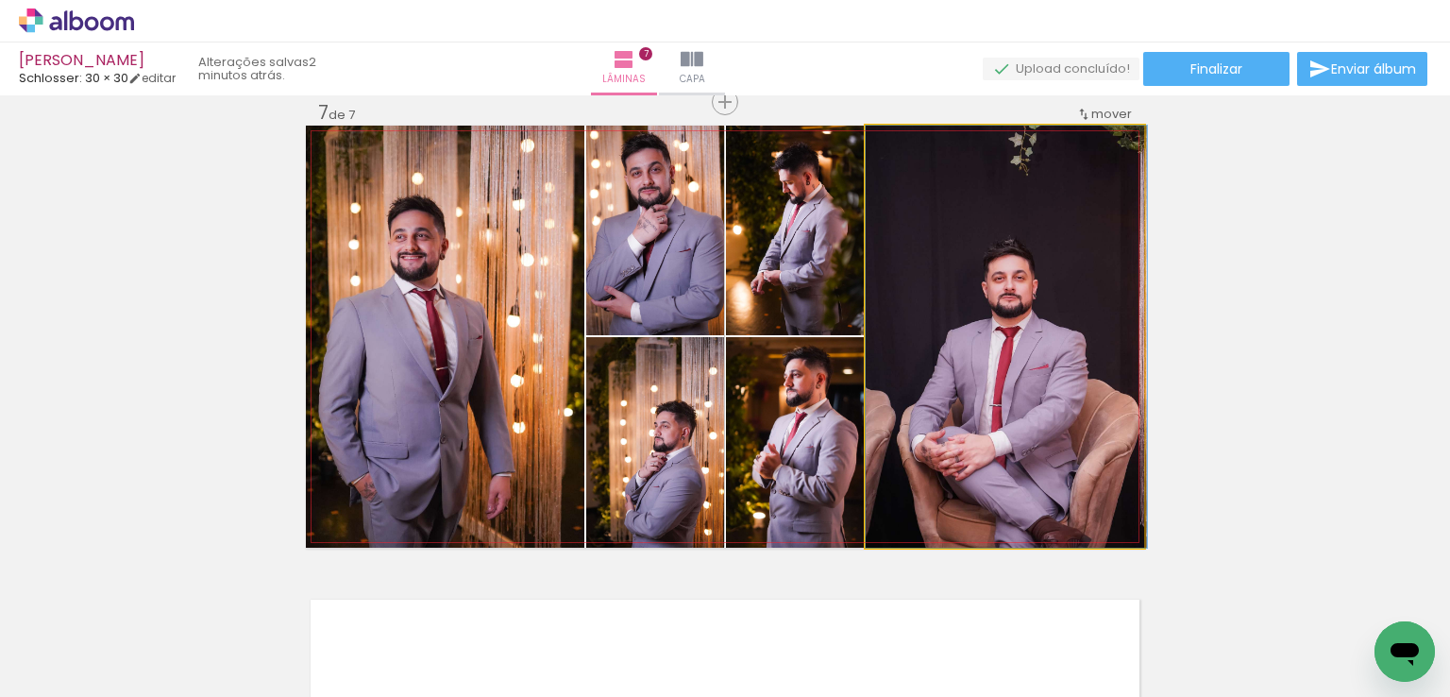
drag, startPoint x: 1025, startPoint y: 413, endPoint x: 1342, endPoint y: 357, distance: 321.2
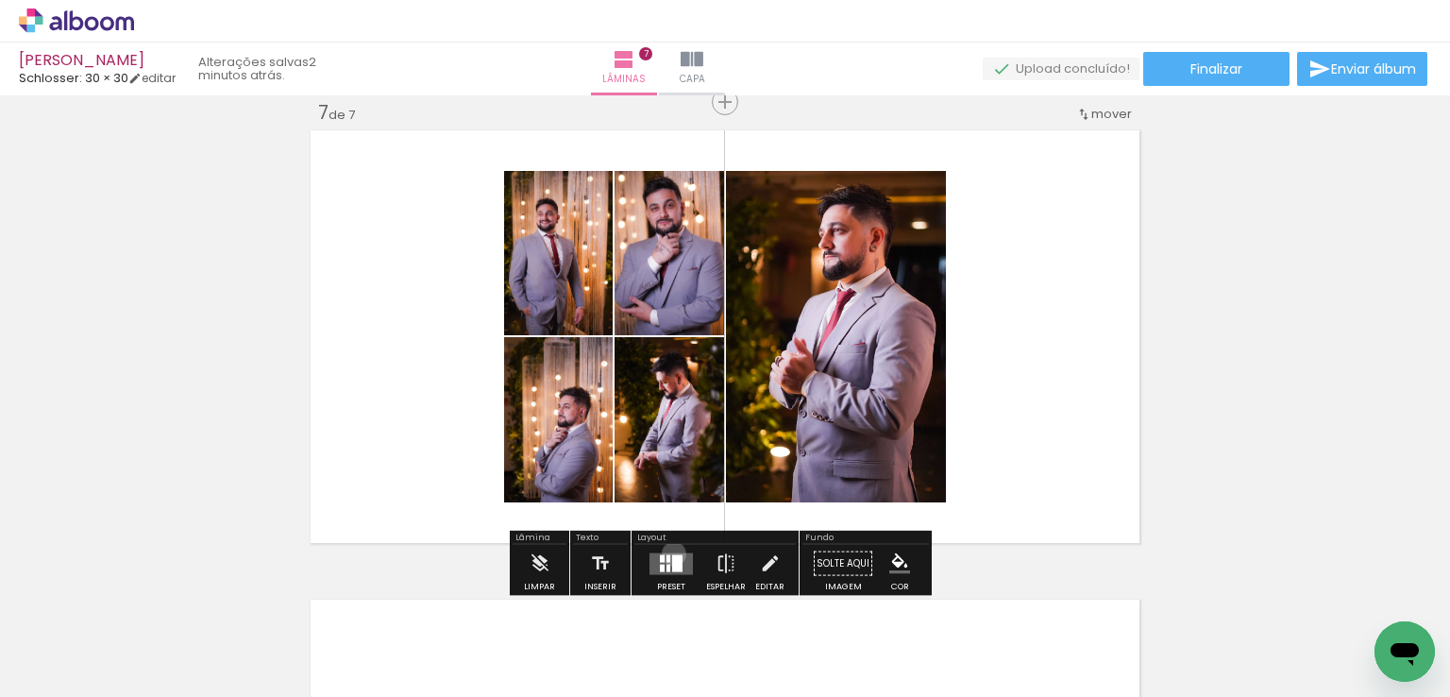
click at [672, 554] on div at bounding box center [677, 562] width 10 height 17
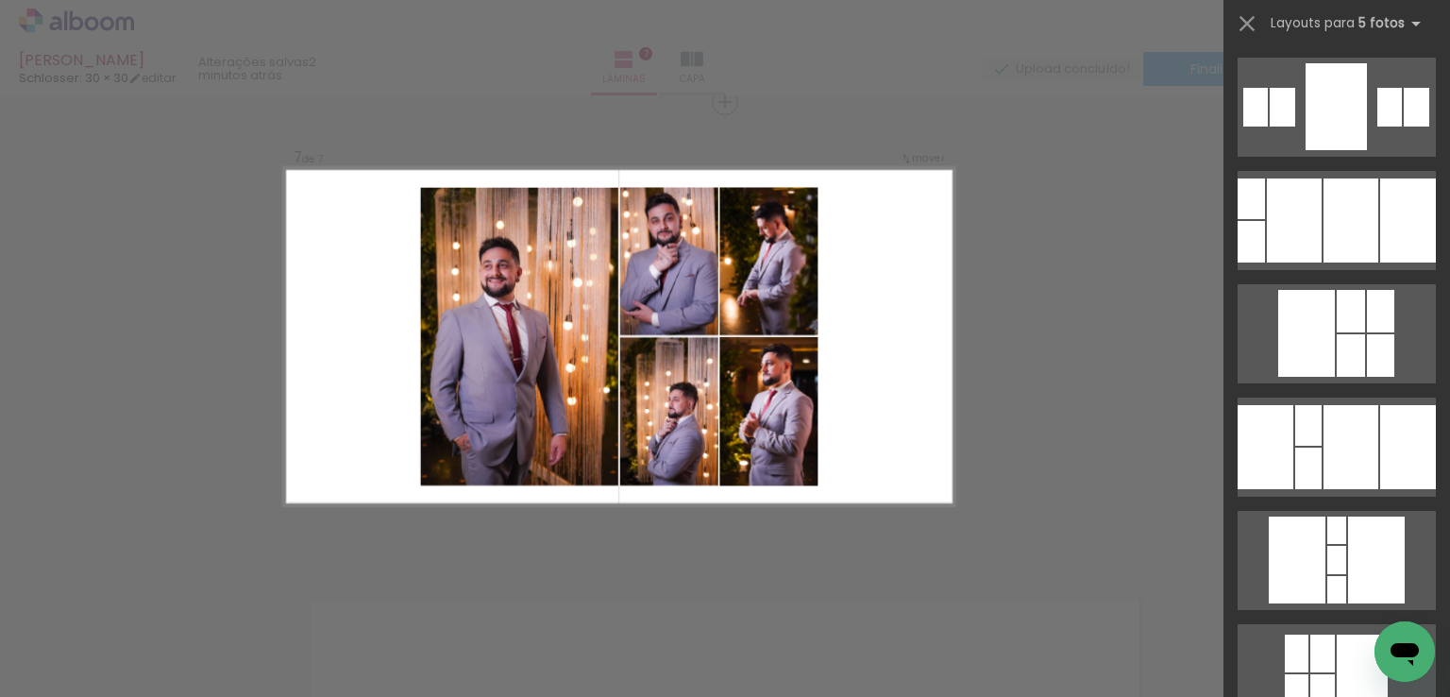
scroll to position [661, 0]
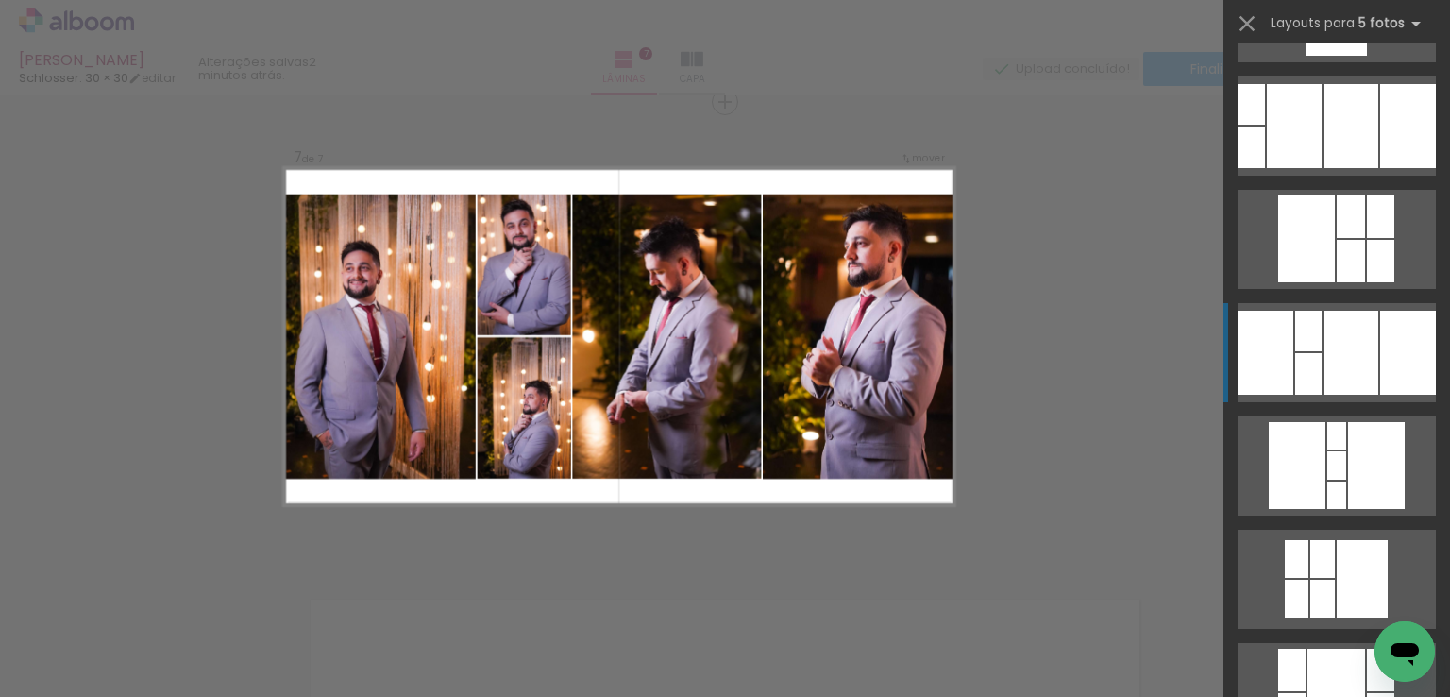
click at [1350, 330] on div at bounding box center [1351, 353] width 55 height 84
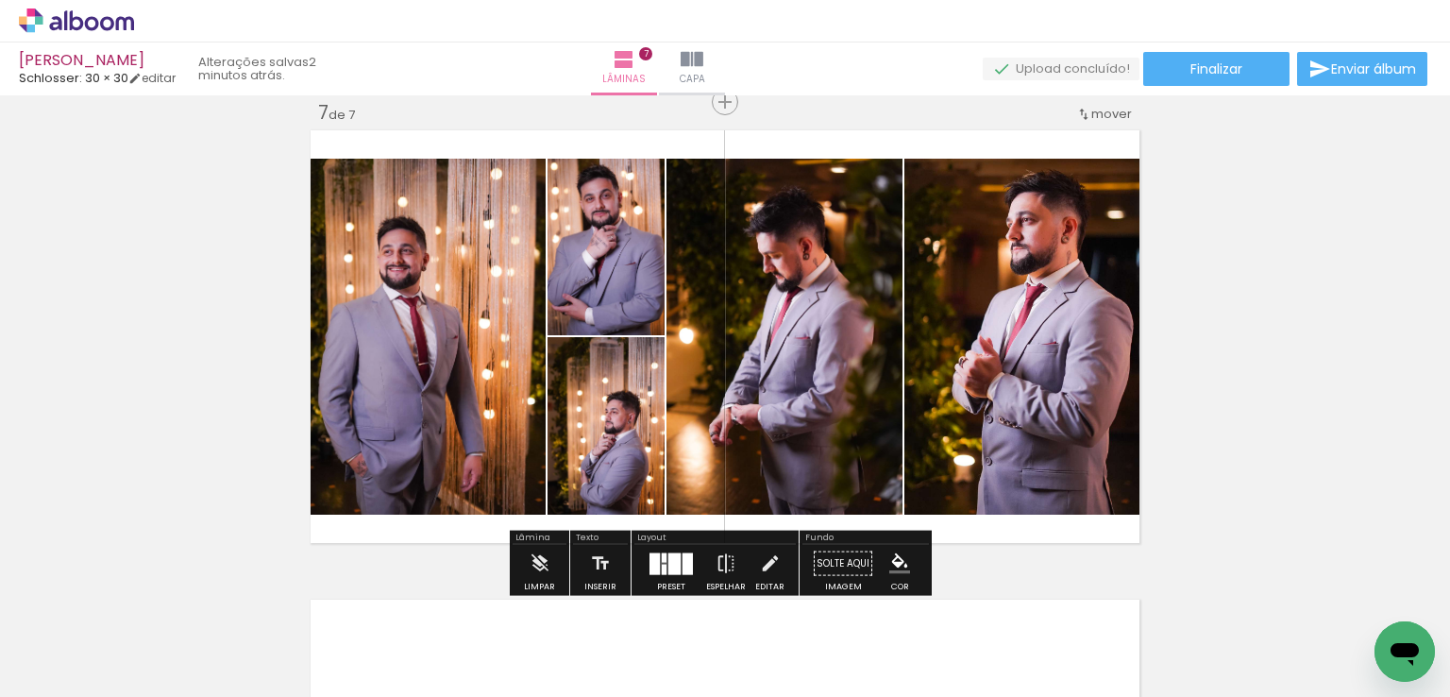
drag, startPoint x: 598, startPoint y: 265, endPoint x: 437, endPoint y: 308, distance: 166.0
click at [0, 0] on slot at bounding box center [0, 0] width 0 height 0
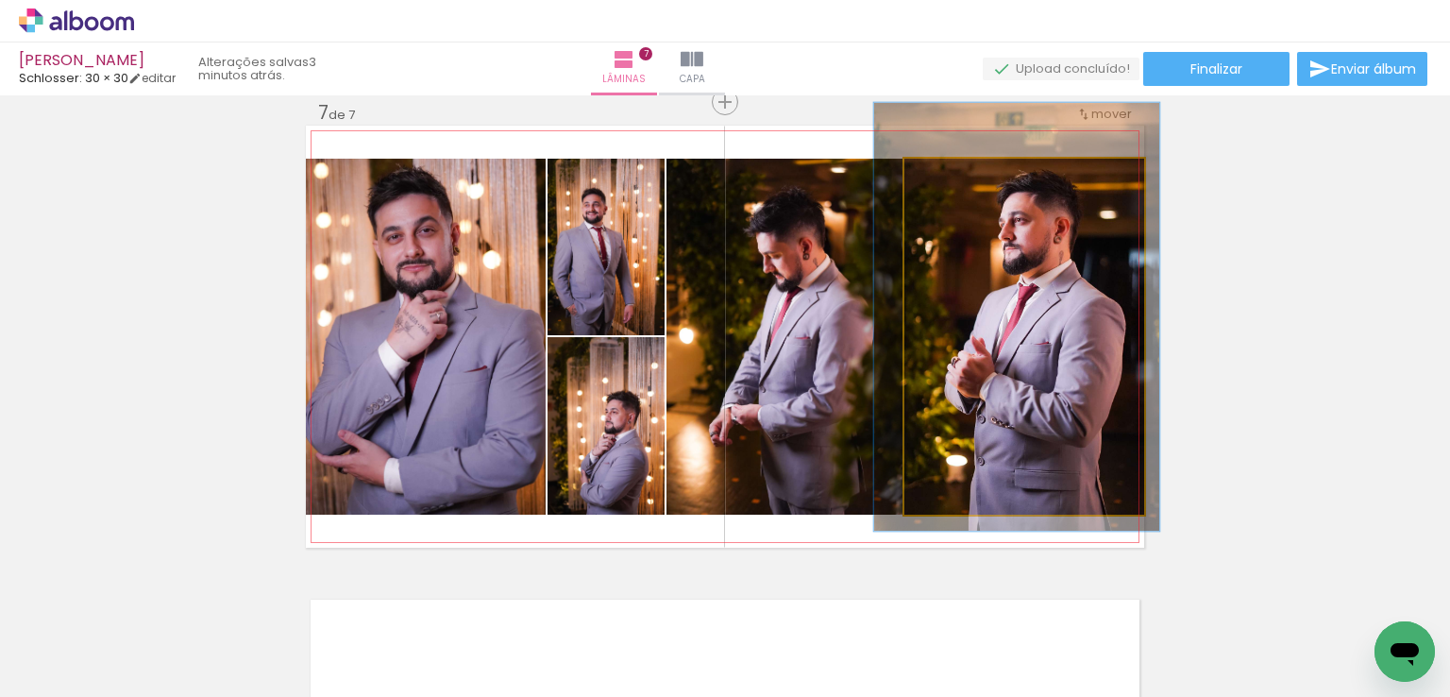
drag, startPoint x: 967, startPoint y: 246, endPoint x: 953, endPoint y: 246, distance: 14.2
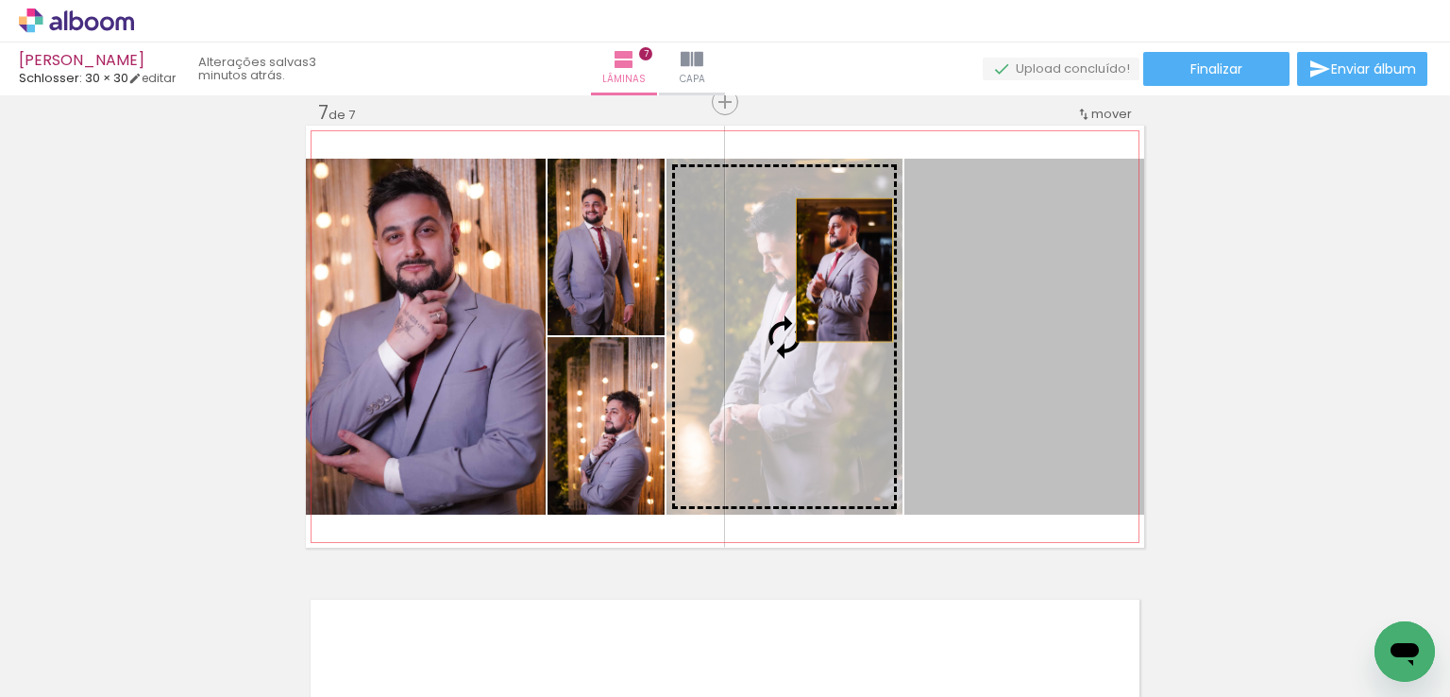
drag, startPoint x: 1012, startPoint y: 263, endPoint x: 823, endPoint y: 269, distance: 188.9
click at [0, 0] on slot at bounding box center [0, 0] width 0 height 0
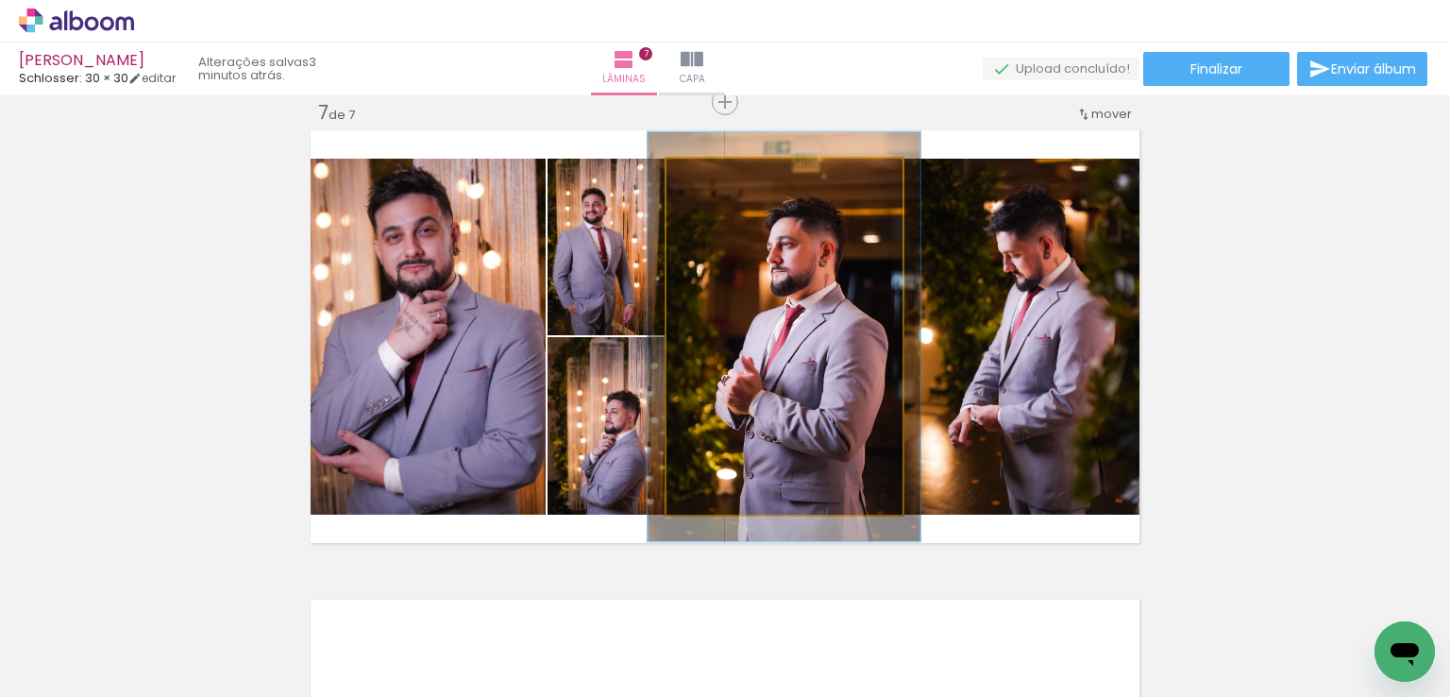
drag, startPoint x: 703, startPoint y: 173, endPoint x: 714, endPoint y: 173, distance: 10.4
type paper-slider "115"
click at [714, 173] on div at bounding box center [721, 178] width 17 height 17
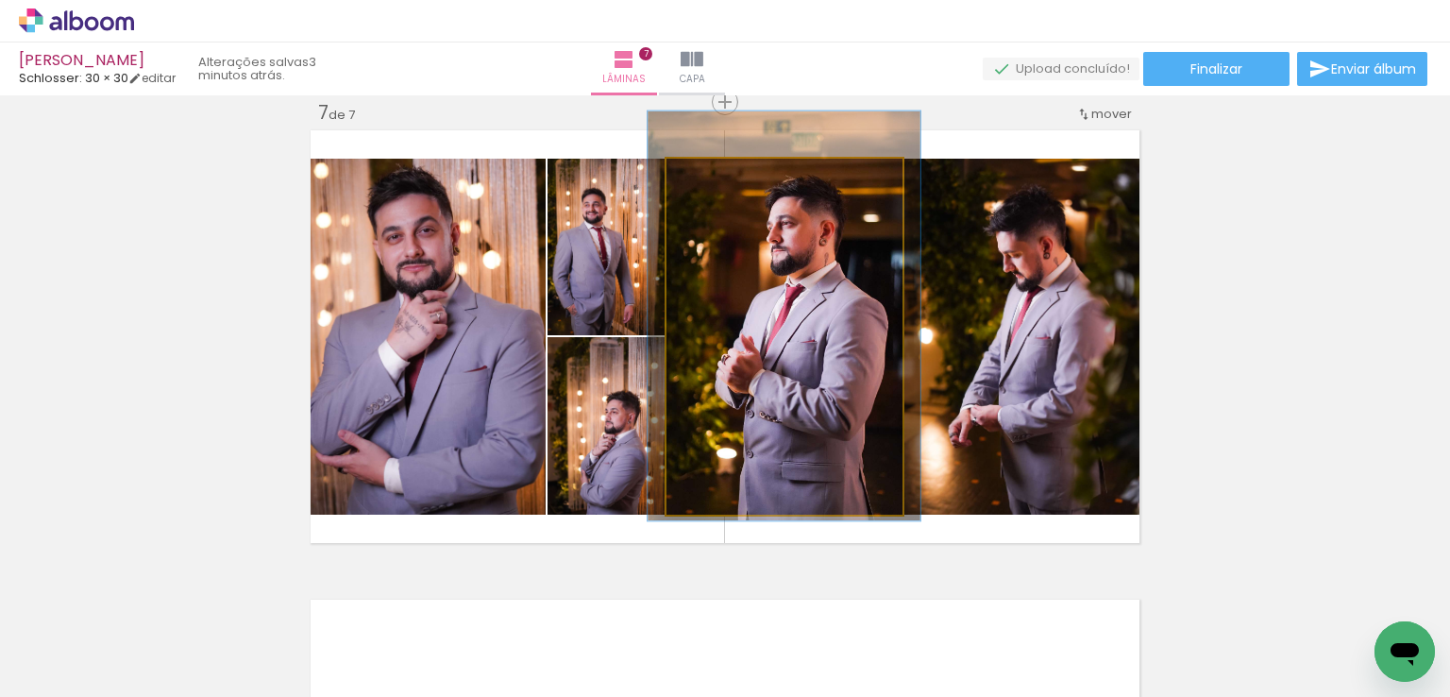
drag, startPoint x: 808, startPoint y: 249, endPoint x: 808, endPoint y: 228, distance: 20.8
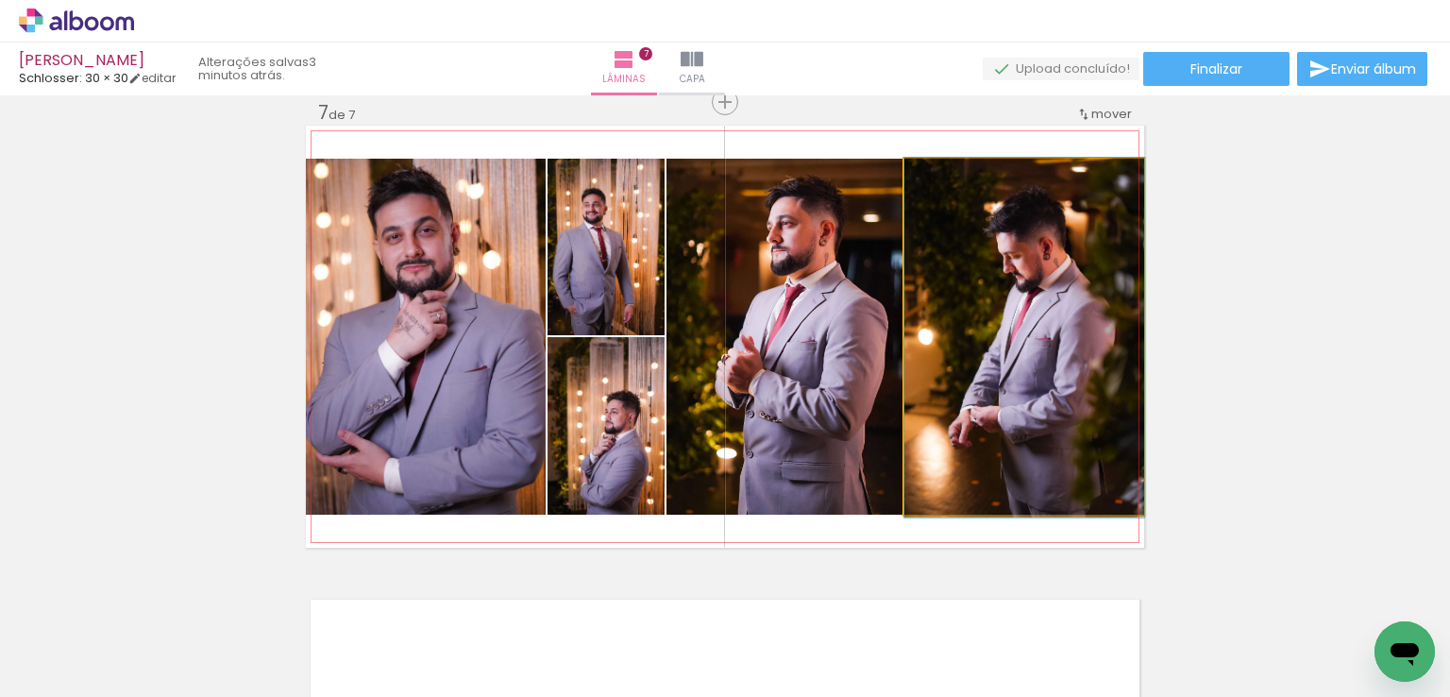
drag, startPoint x: 1000, startPoint y: 301, endPoint x: 972, endPoint y: 303, distance: 27.4
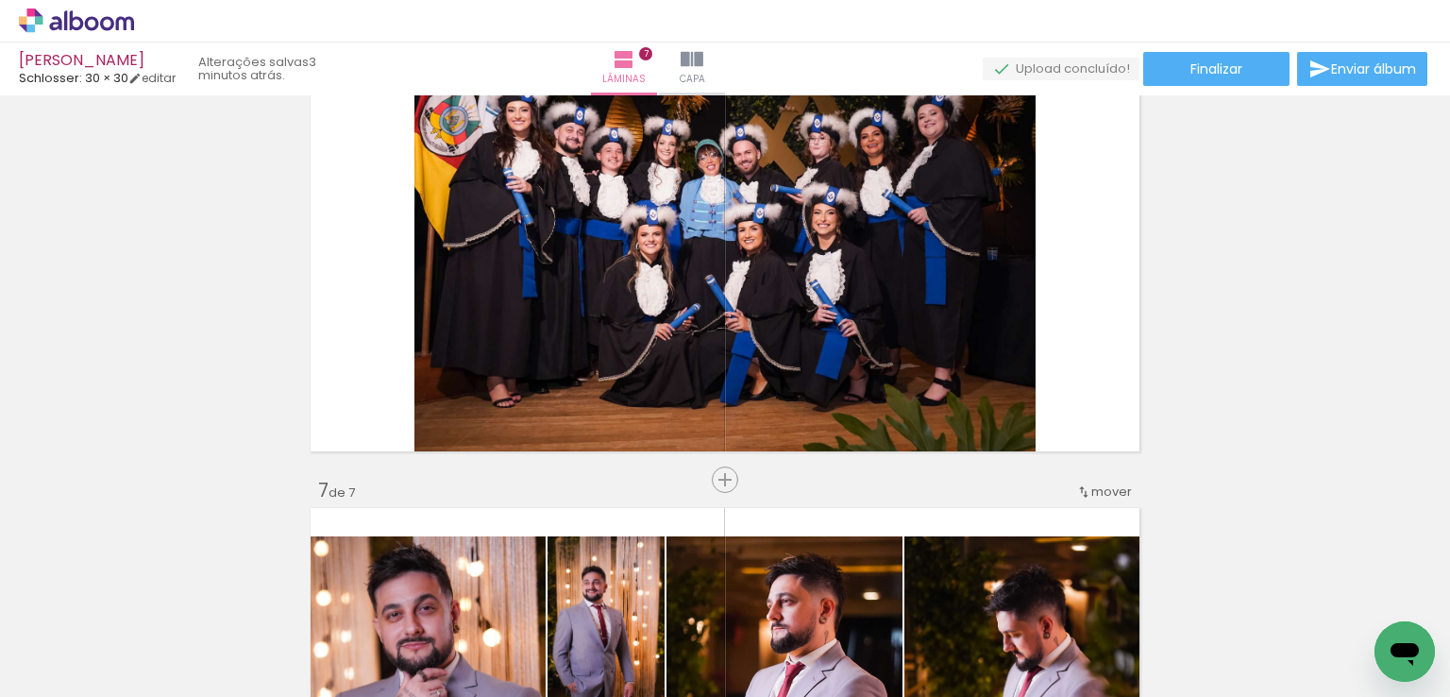
scroll to position [2368, 0]
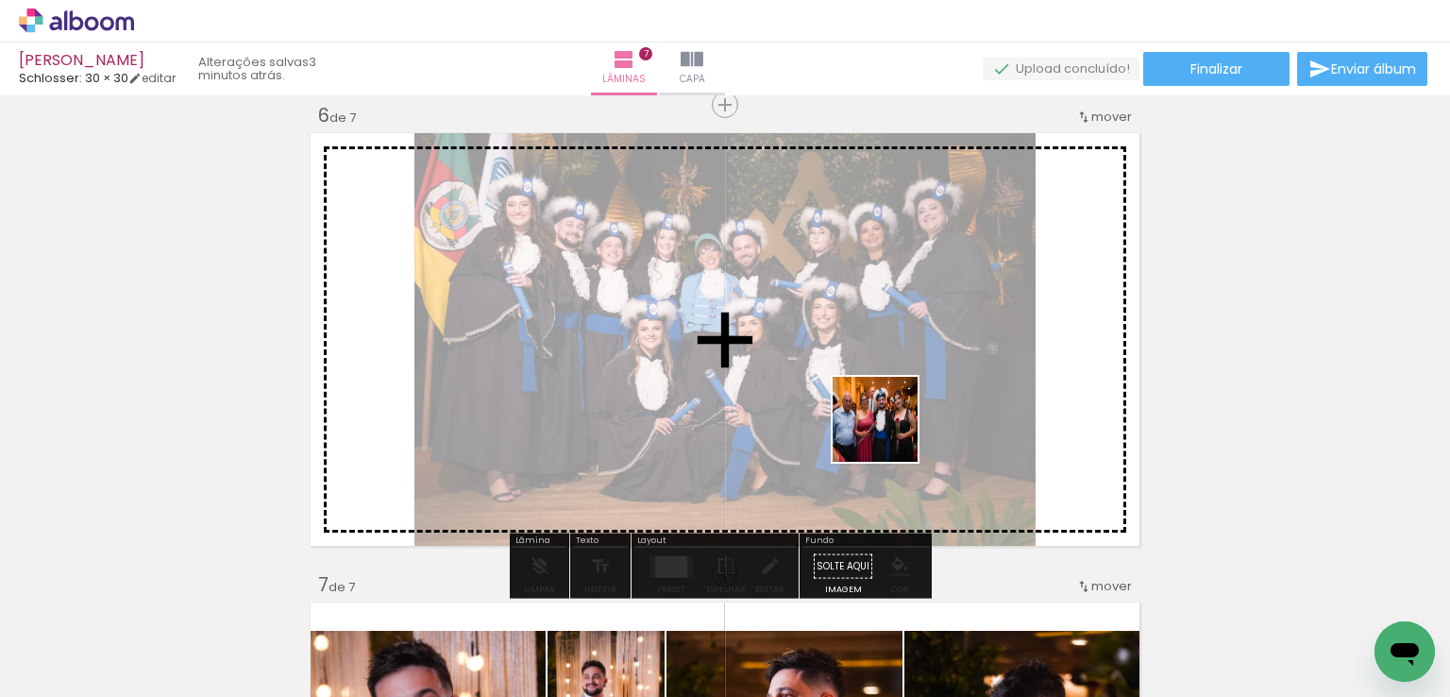
drag, startPoint x: 1359, startPoint y: 639, endPoint x: 695, endPoint y: 379, distance: 713.1
click at [695, 379] on quentale-workspace at bounding box center [725, 348] width 1450 height 697
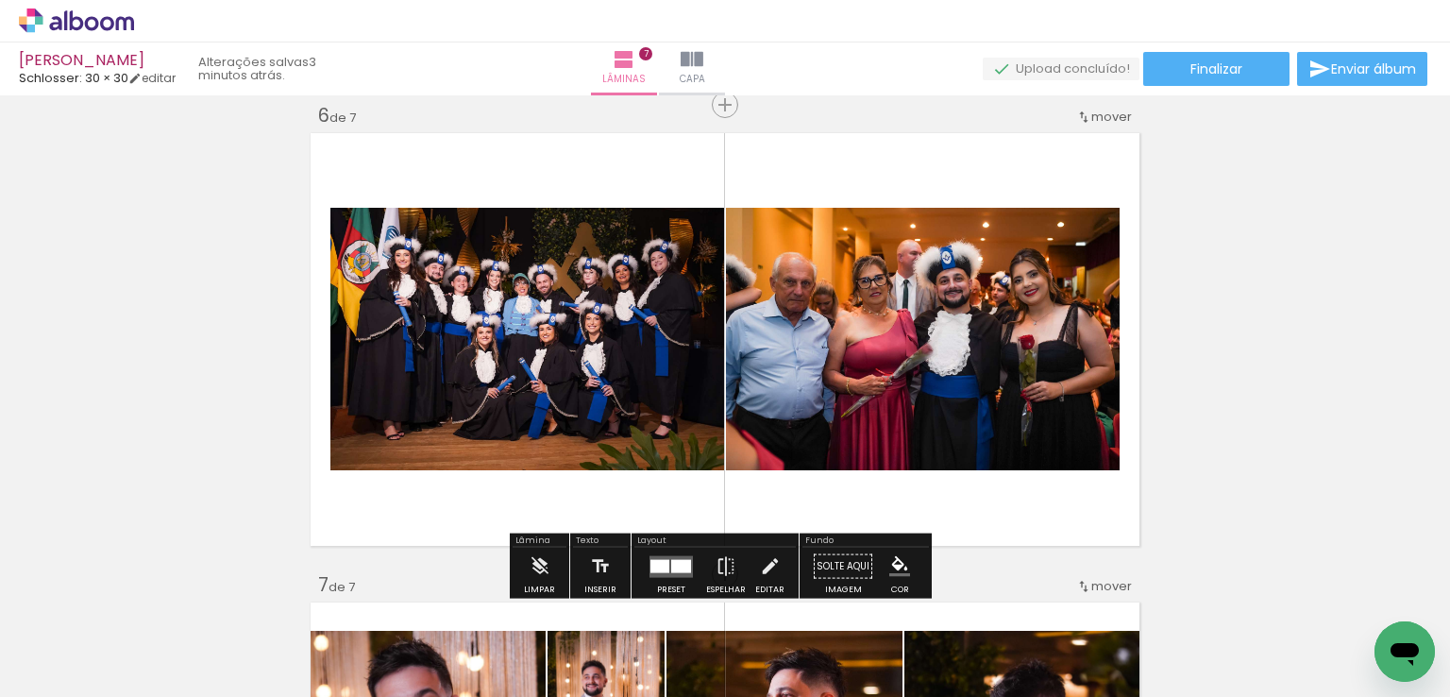
click at [671, 567] on div at bounding box center [681, 565] width 20 height 13
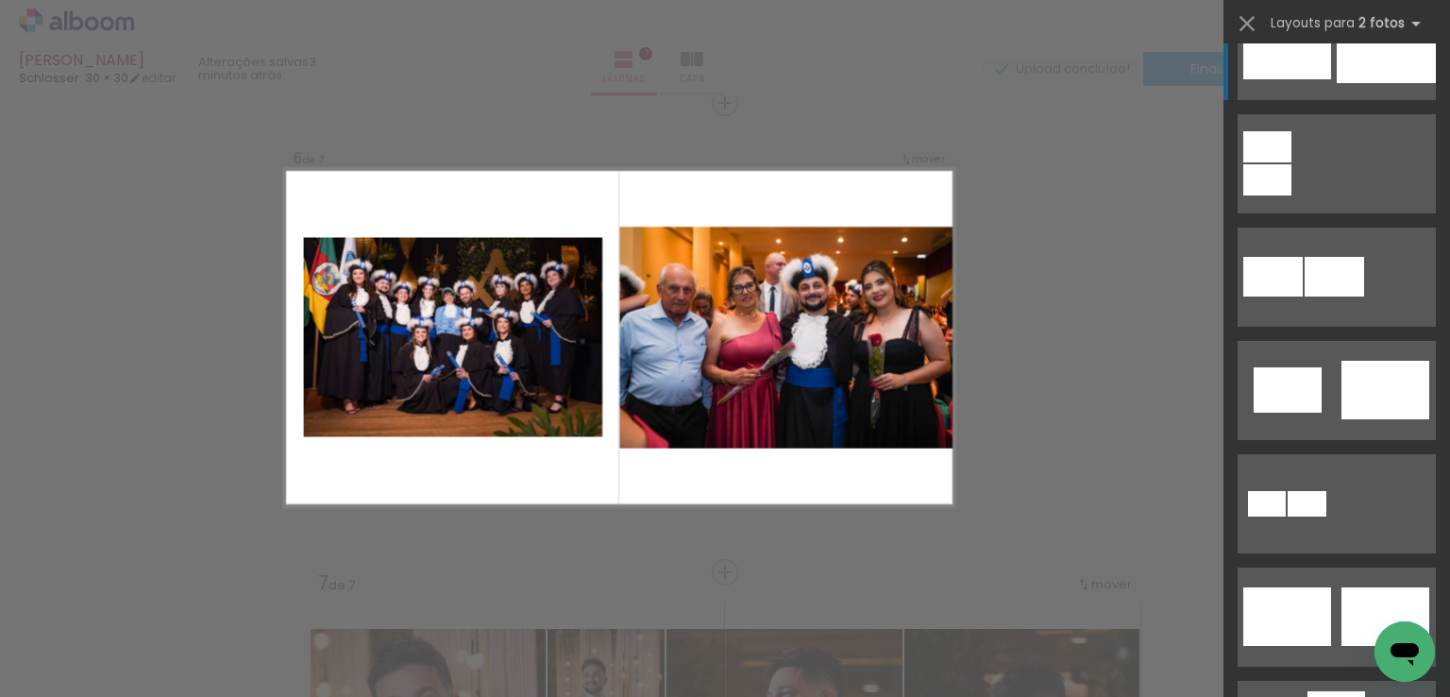
scroll to position [378, 0]
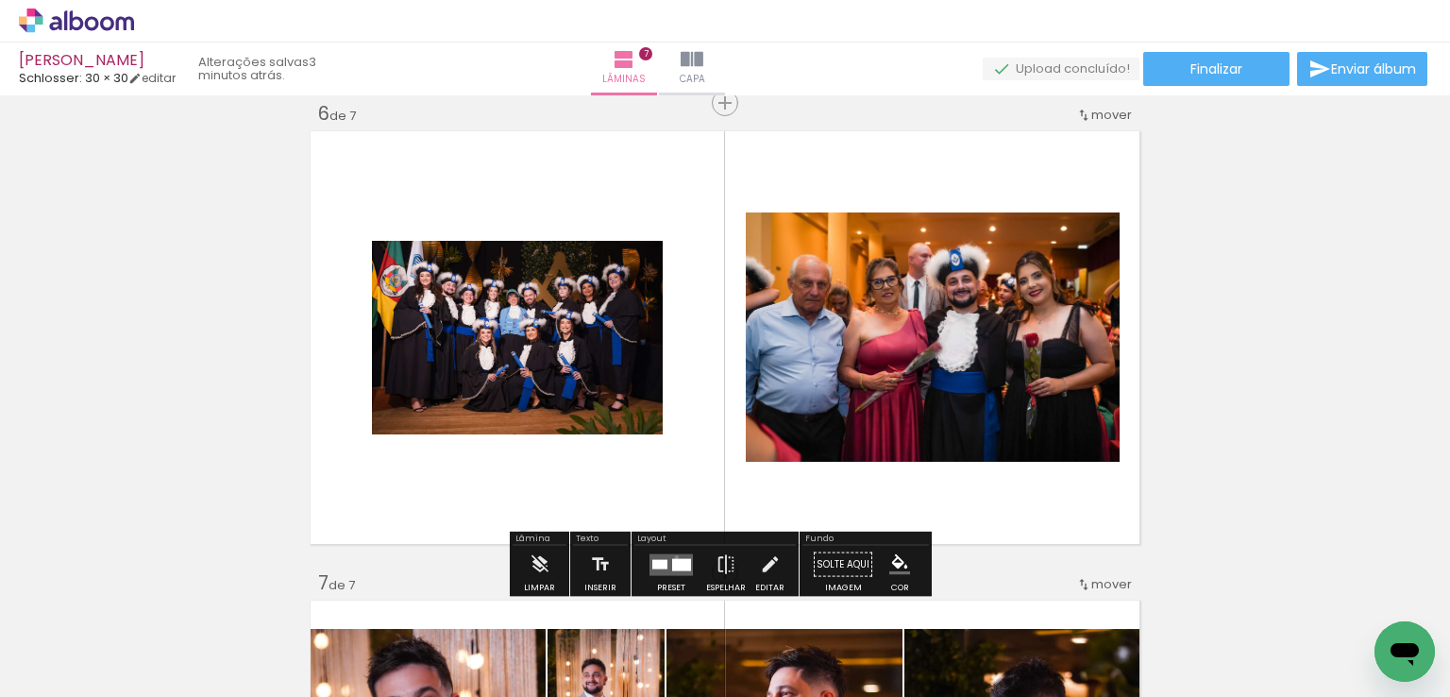
click at [672, 556] on quentale-layouter at bounding box center [671, 564] width 43 height 22
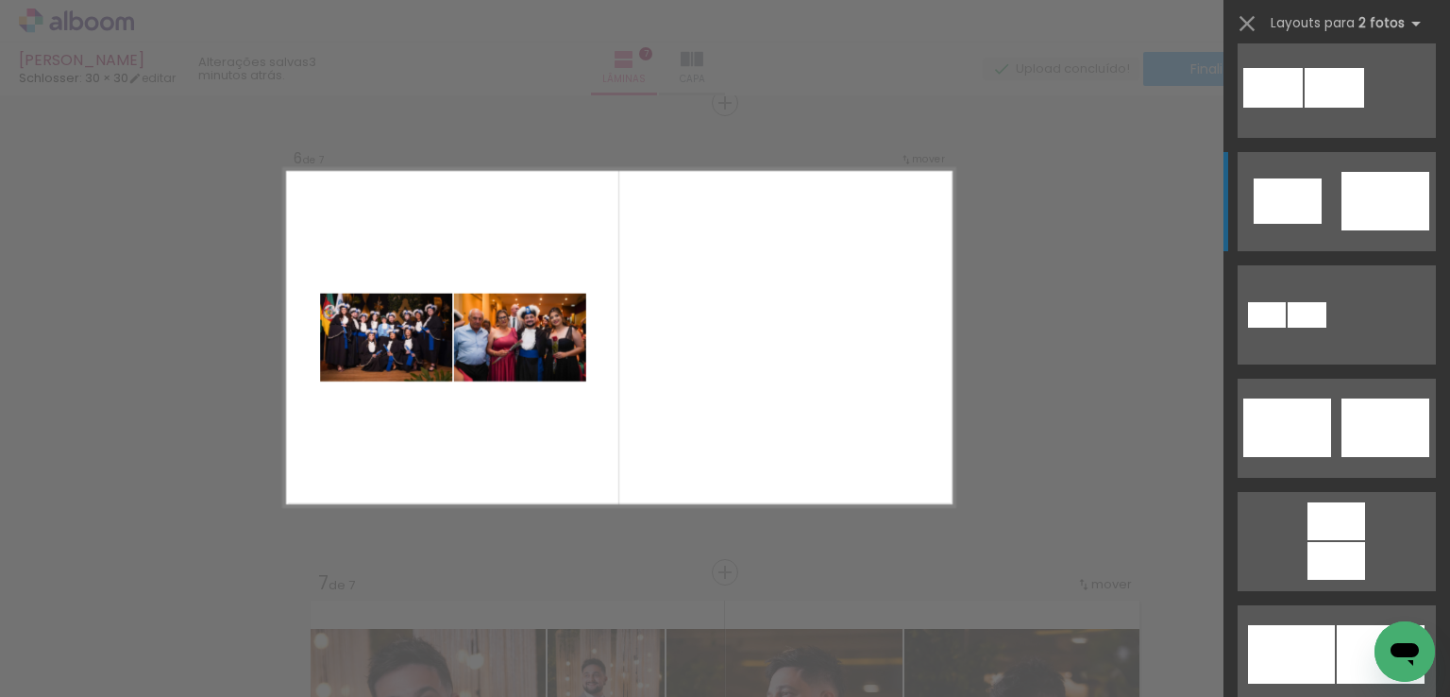
scroll to position [94, 0]
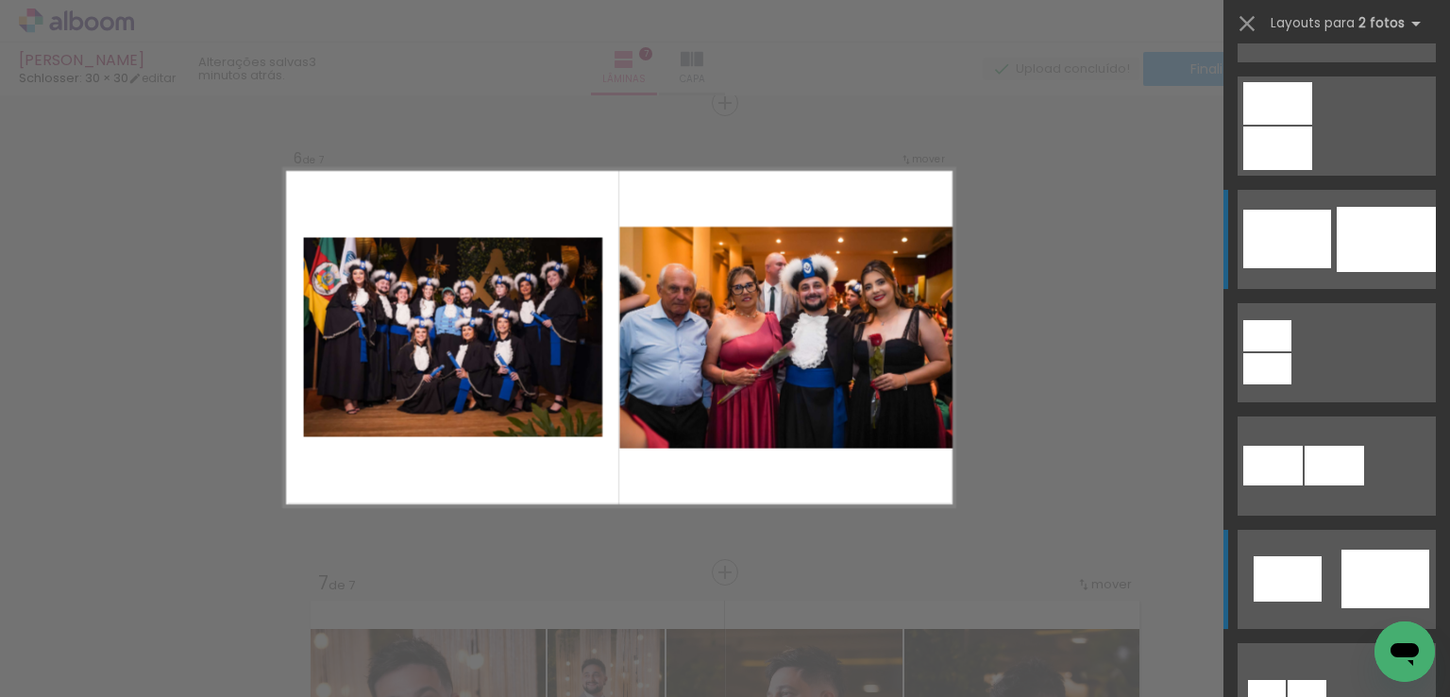
click at [1377, 228] on div at bounding box center [1386, 239] width 99 height 65
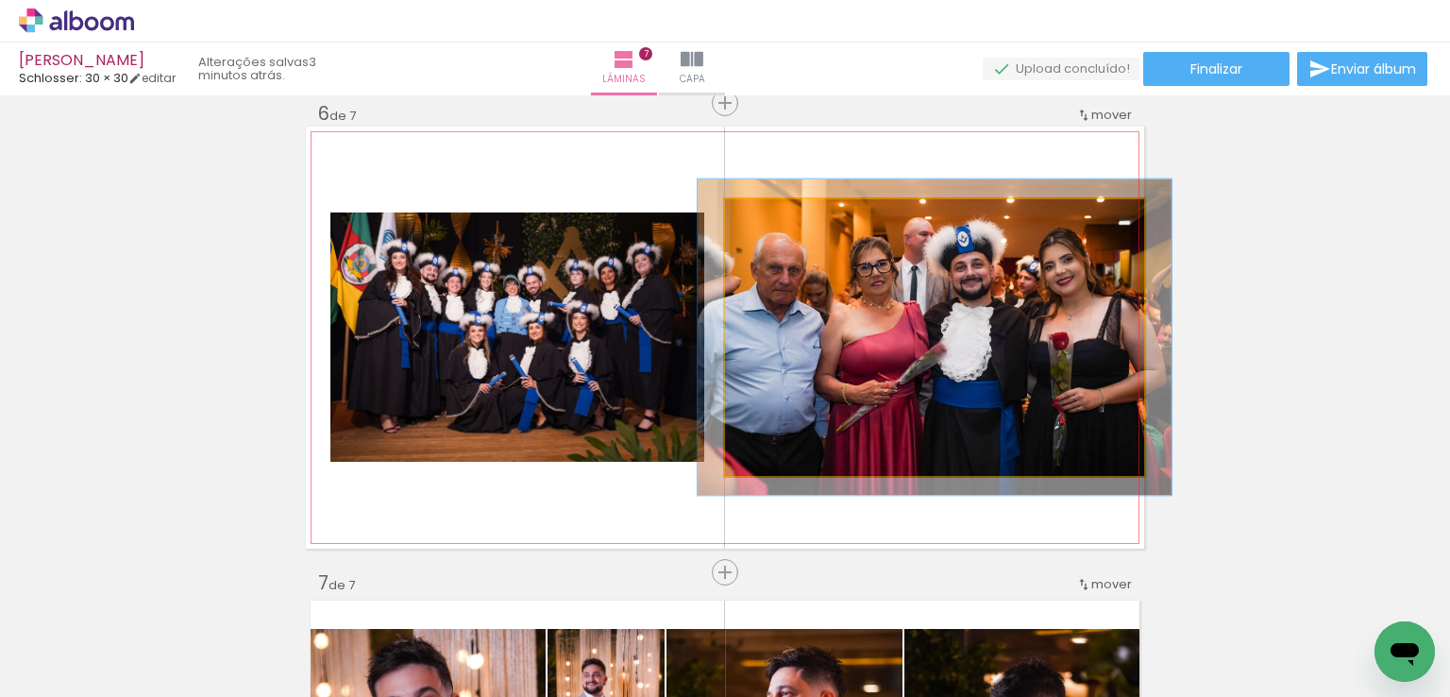
type paper-slider "113"
click at [769, 226] on div at bounding box center [778, 219] width 30 height 30
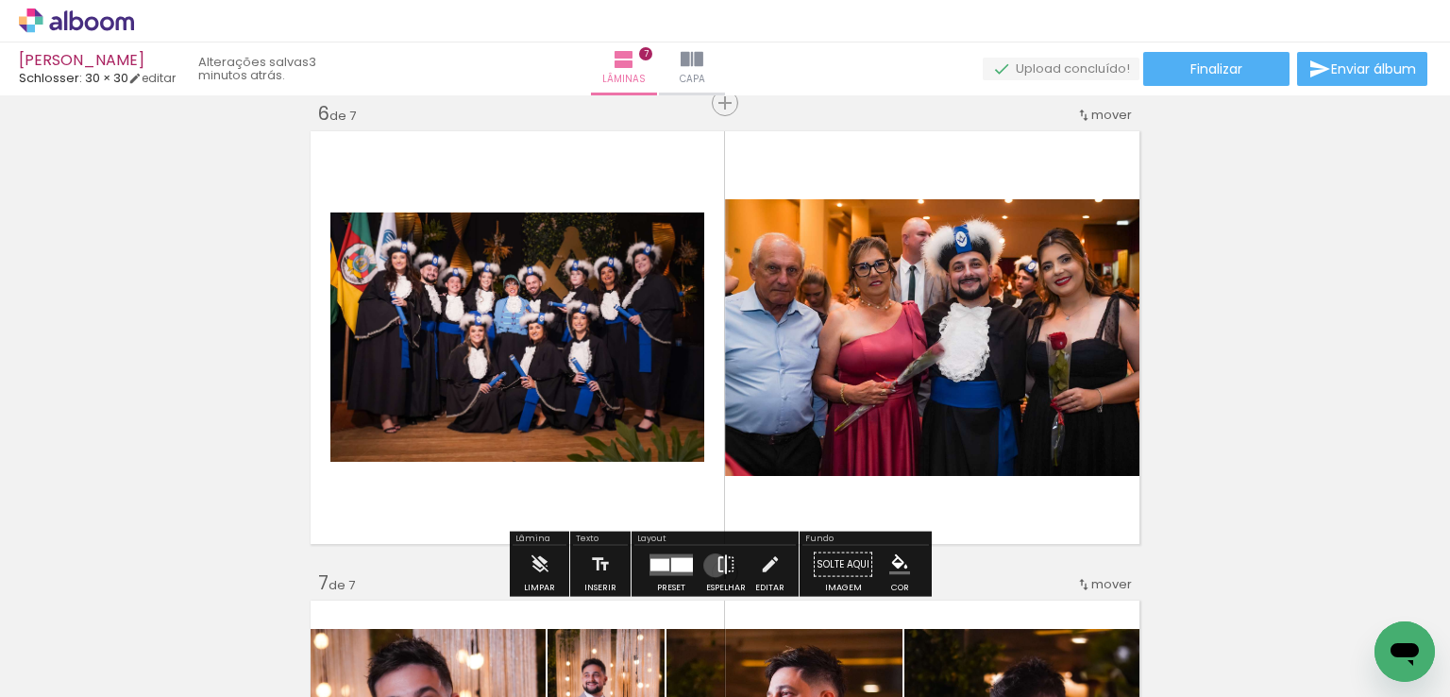
click at [716, 565] on iron-icon at bounding box center [726, 565] width 21 height 38
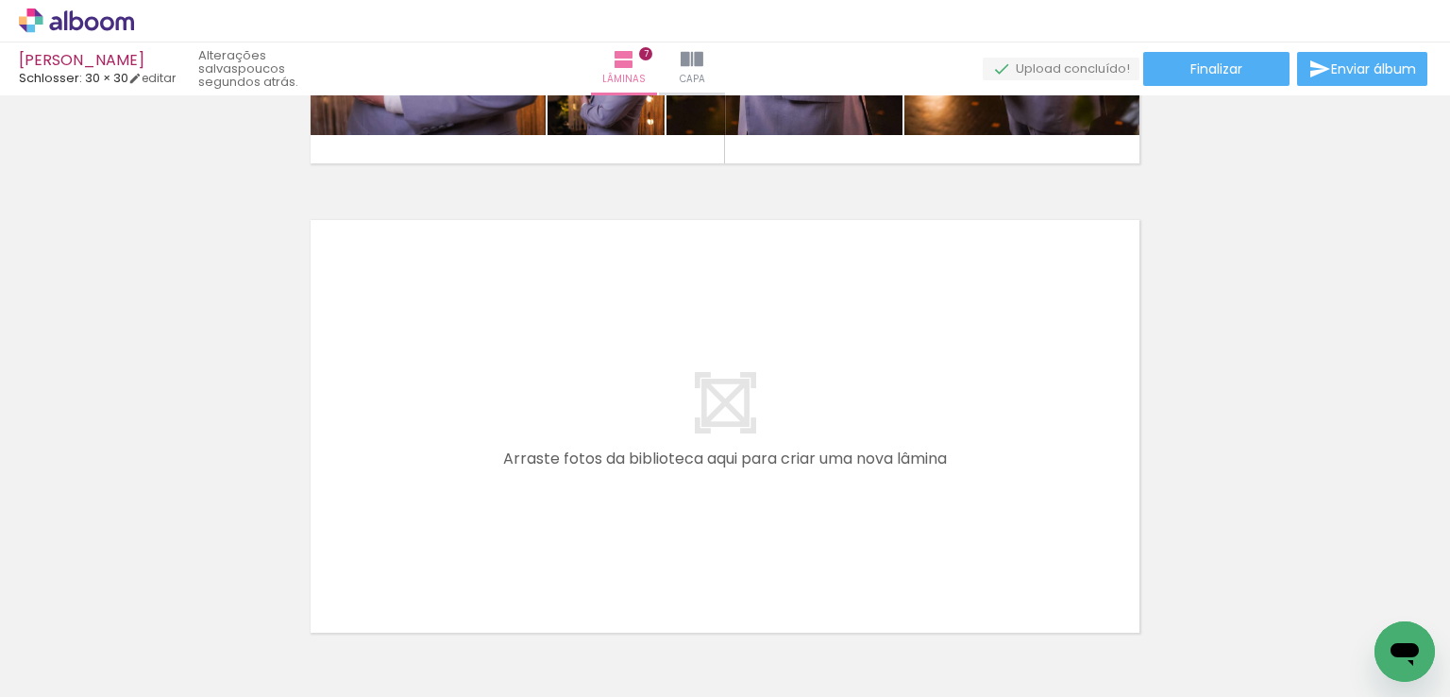
scroll to position [0, 0]
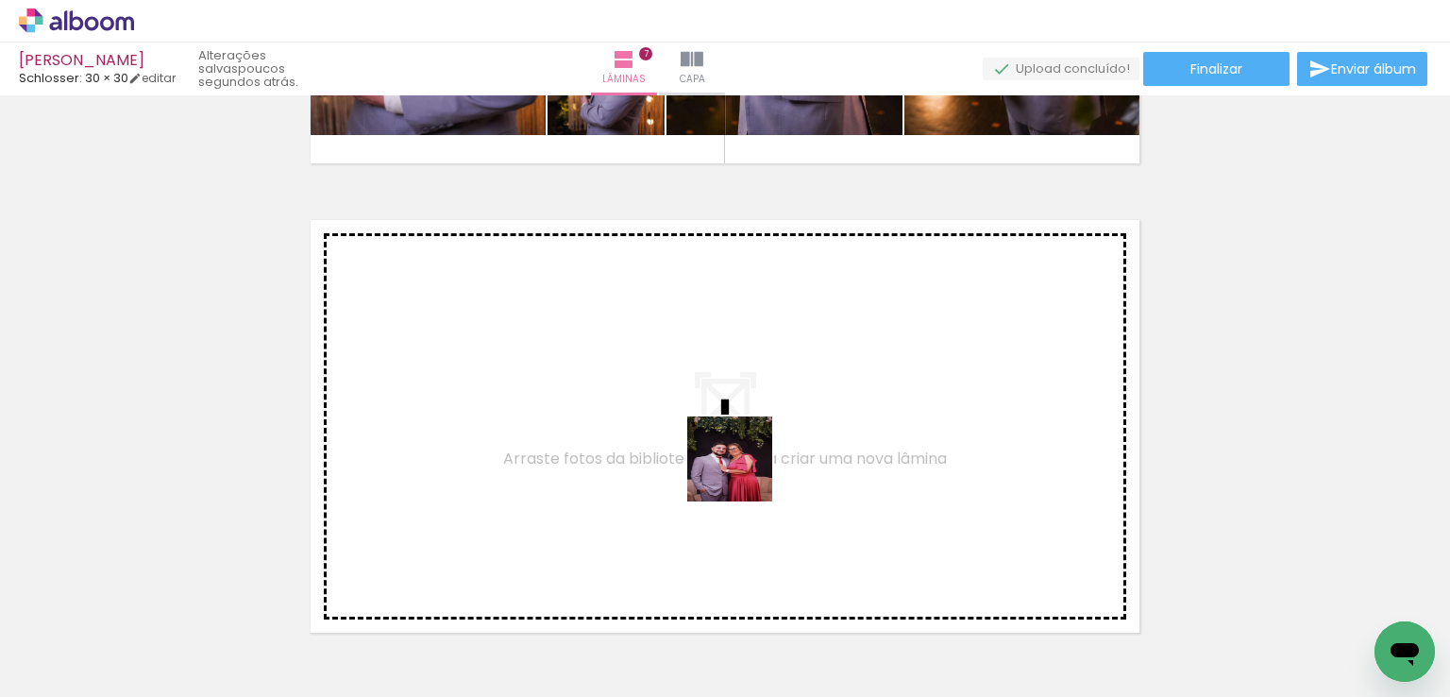
drag, startPoint x: 838, startPoint y: 650, endPoint x: 905, endPoint y: 630, distance: 69.9
click at [744, 472] on quentale-workspace at bounding box center [725, 348] width 1450 height 697
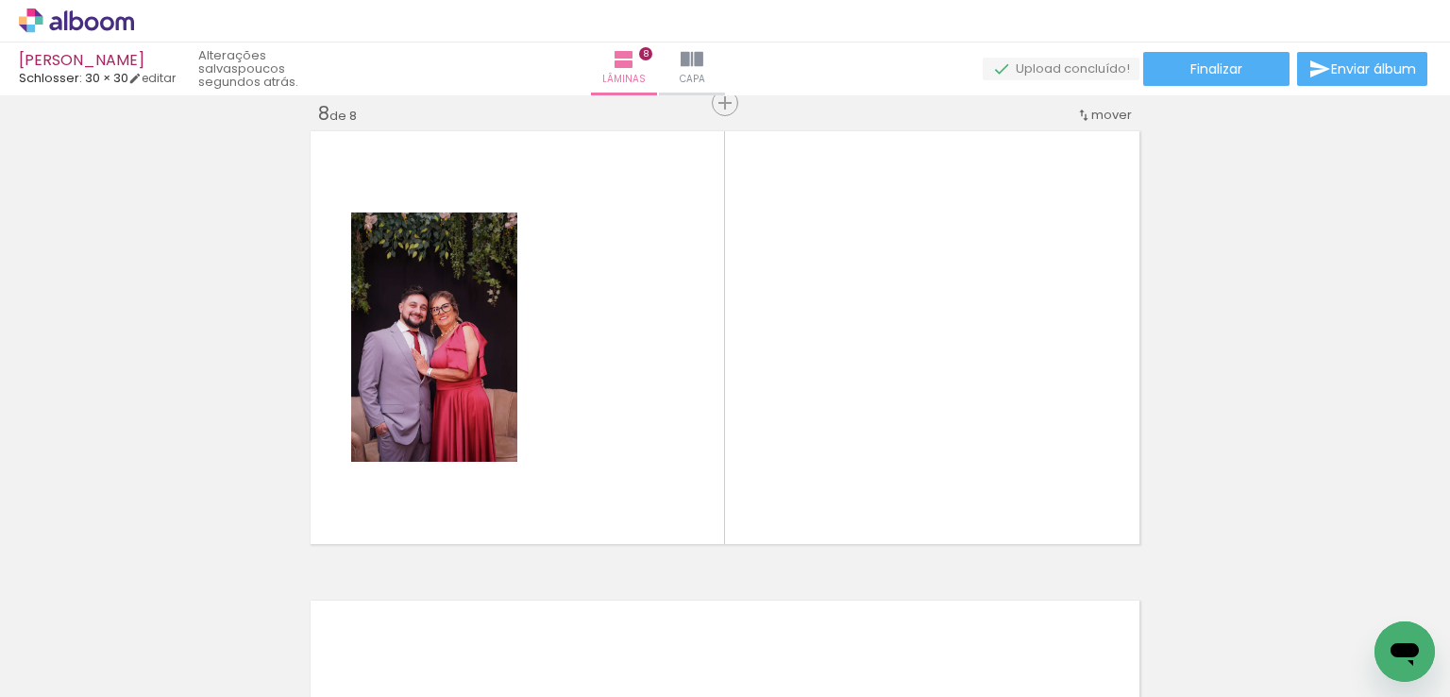
scroll to position [0, 298]
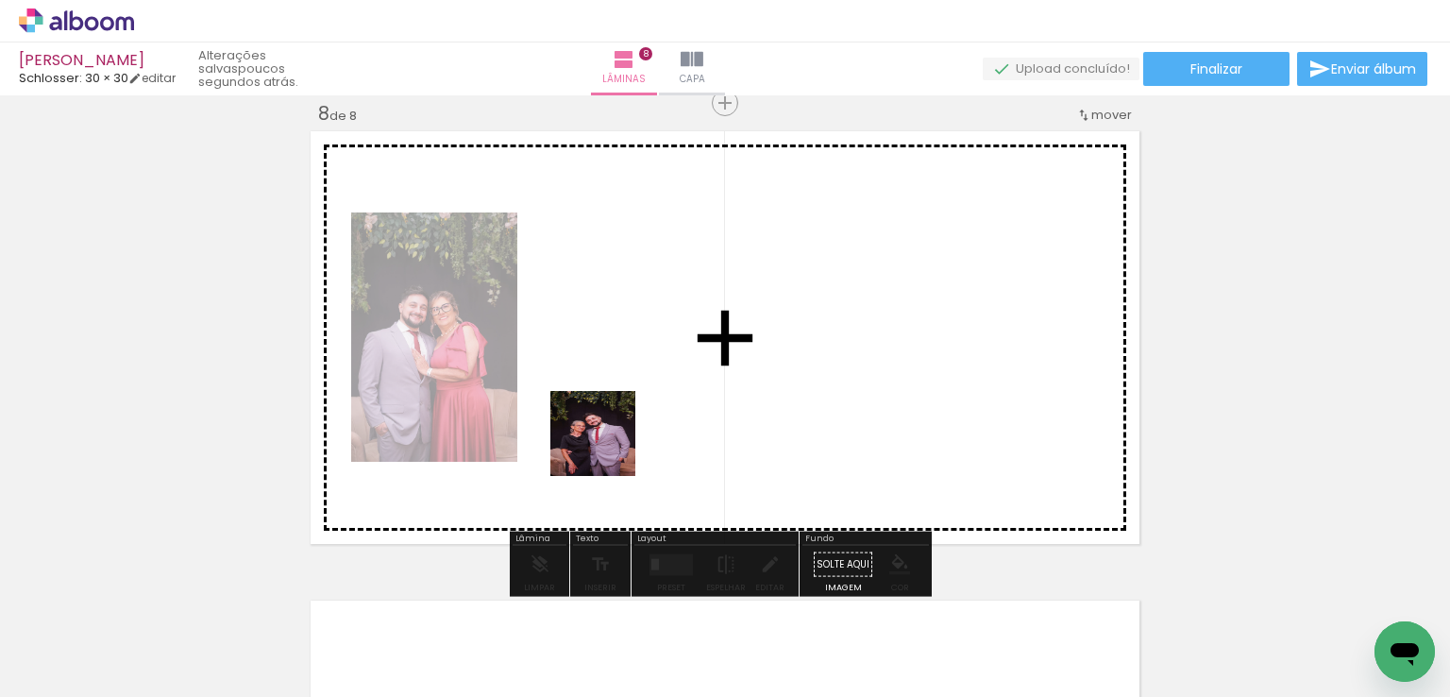
drag, startPoint x: 610, startPoint y: 457, endPoint x: 735, endPoint y: 623, distance: 207.7
click at [607, 446] on quentale-workspace at bounding box center [725, 348] width 1450 height 697
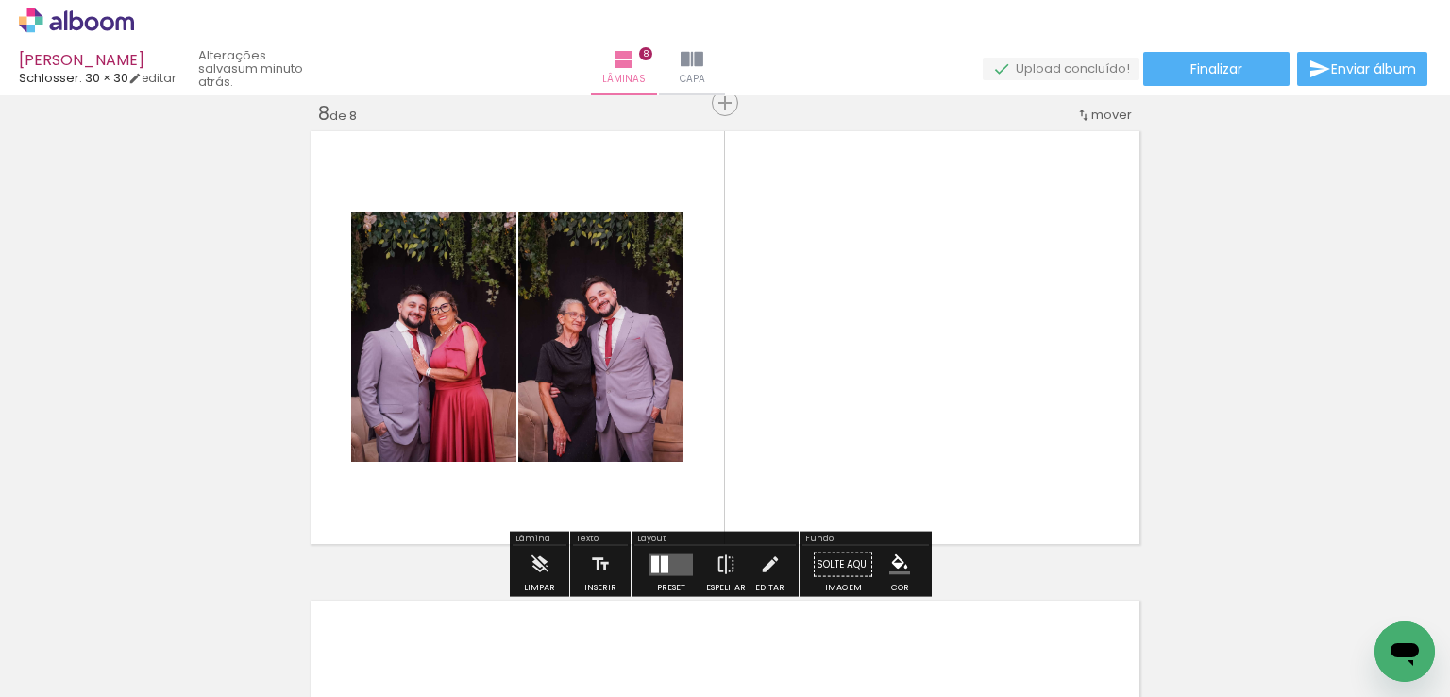
drag, startPoint x: 729, startPoint y: 645, endPoint x: 743, endPoint y: 419, distance: 226.1
click at [743, 419] on quentale-workspace at bounding box center [725, 348] width 1450 height 697
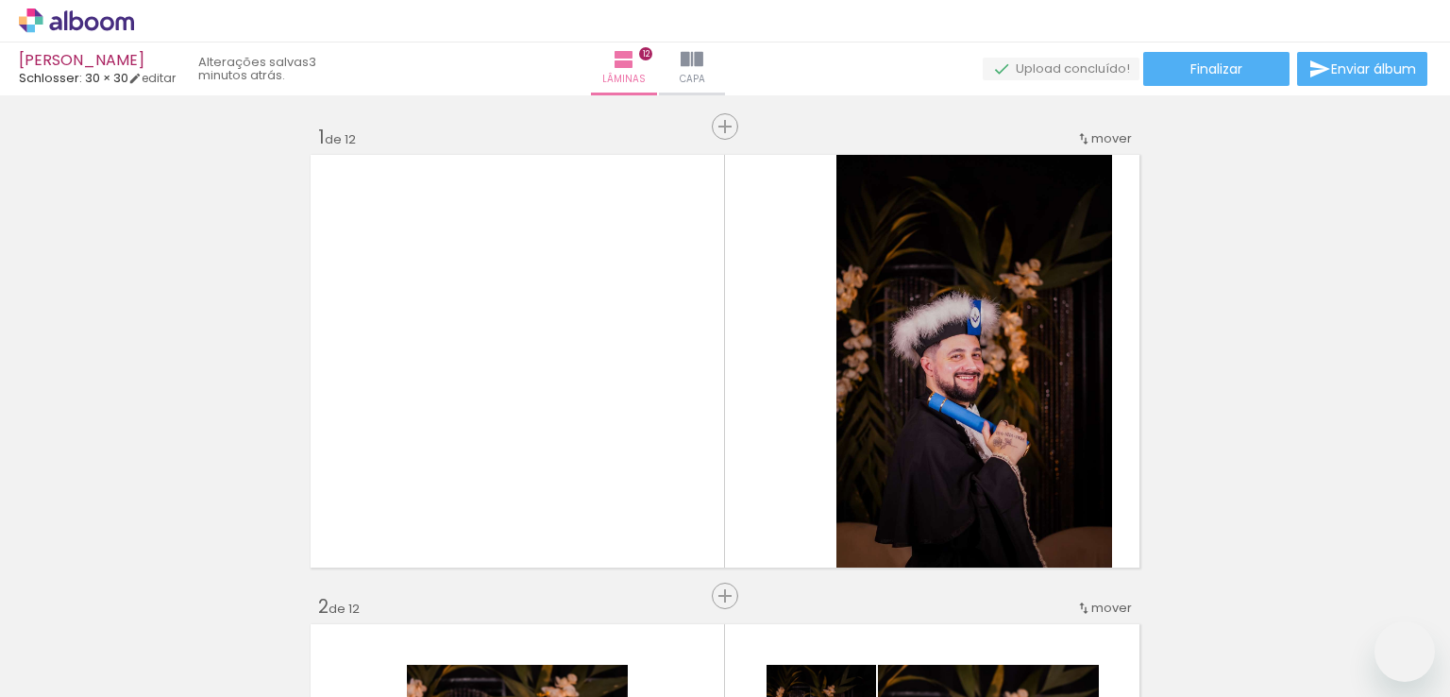
click at [750, 364] on quentale-workspace at bounding box center [725, 348] width 1450 height 697
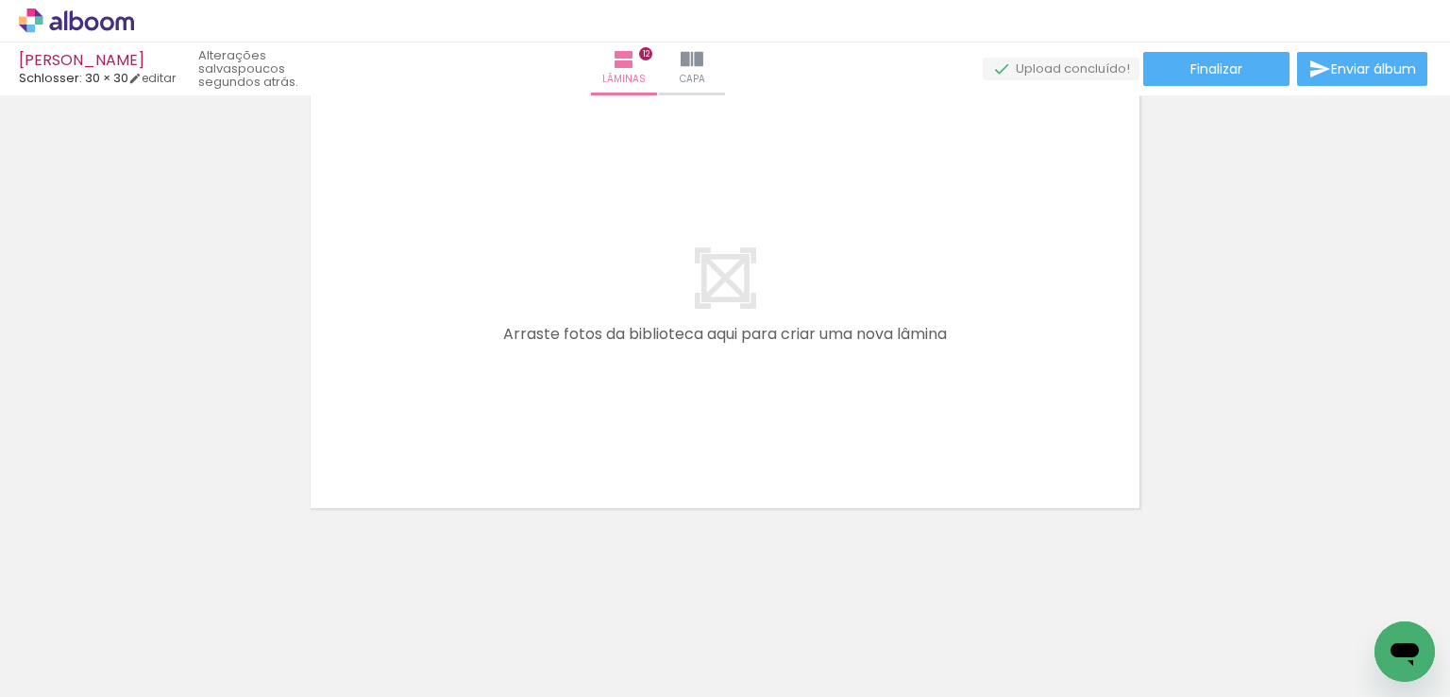
drag, startPoint x: 783, startPoint y: 634, endPoint x: 660, endPoint y: 611, distance: 125.0
click at [769, 362] on quentale-workspace at bounding box center [725, 348] width 1450 height 697
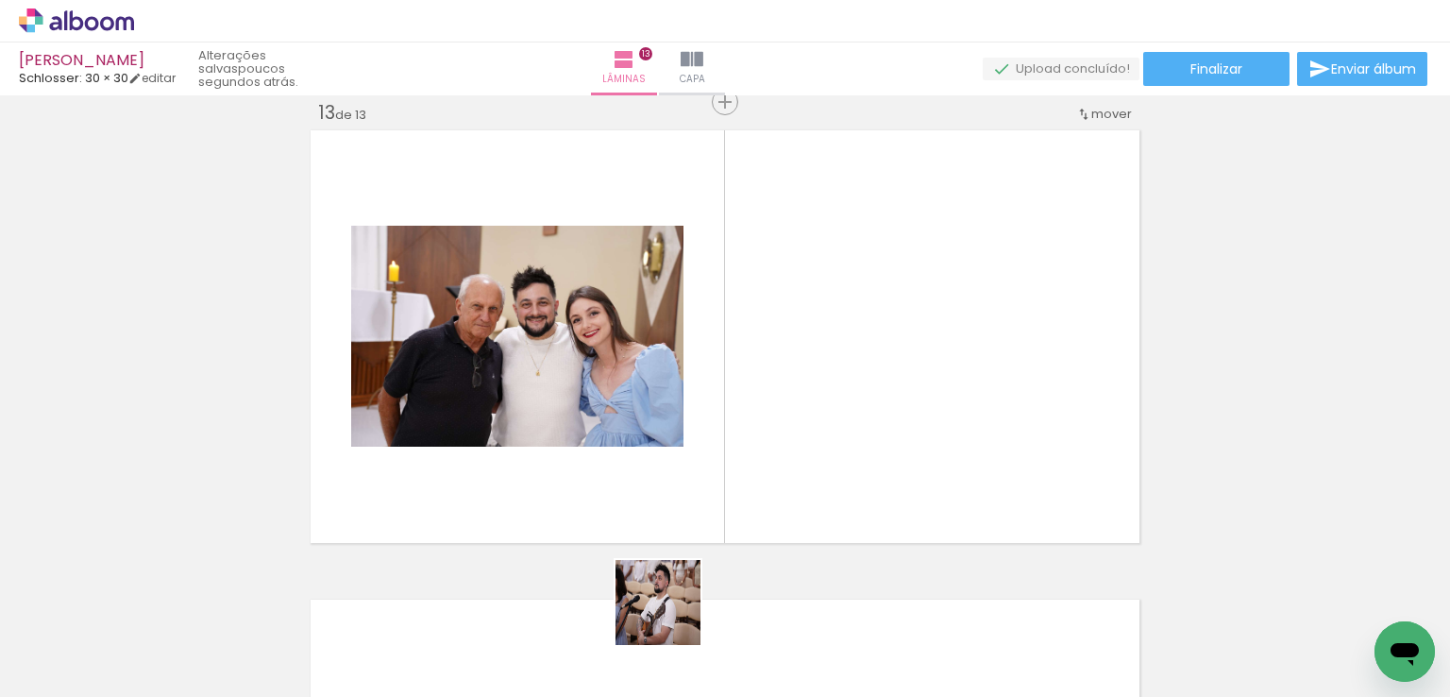
scroll to position [5655, 0]
drag, startPoint x: 672, startPoint y: 617, endPoint x: 630, endPoint y: 605, distance: 44.0
click at [694, 366] on quentale-workspace at bounding box center [725, 348] width 1450 height 697
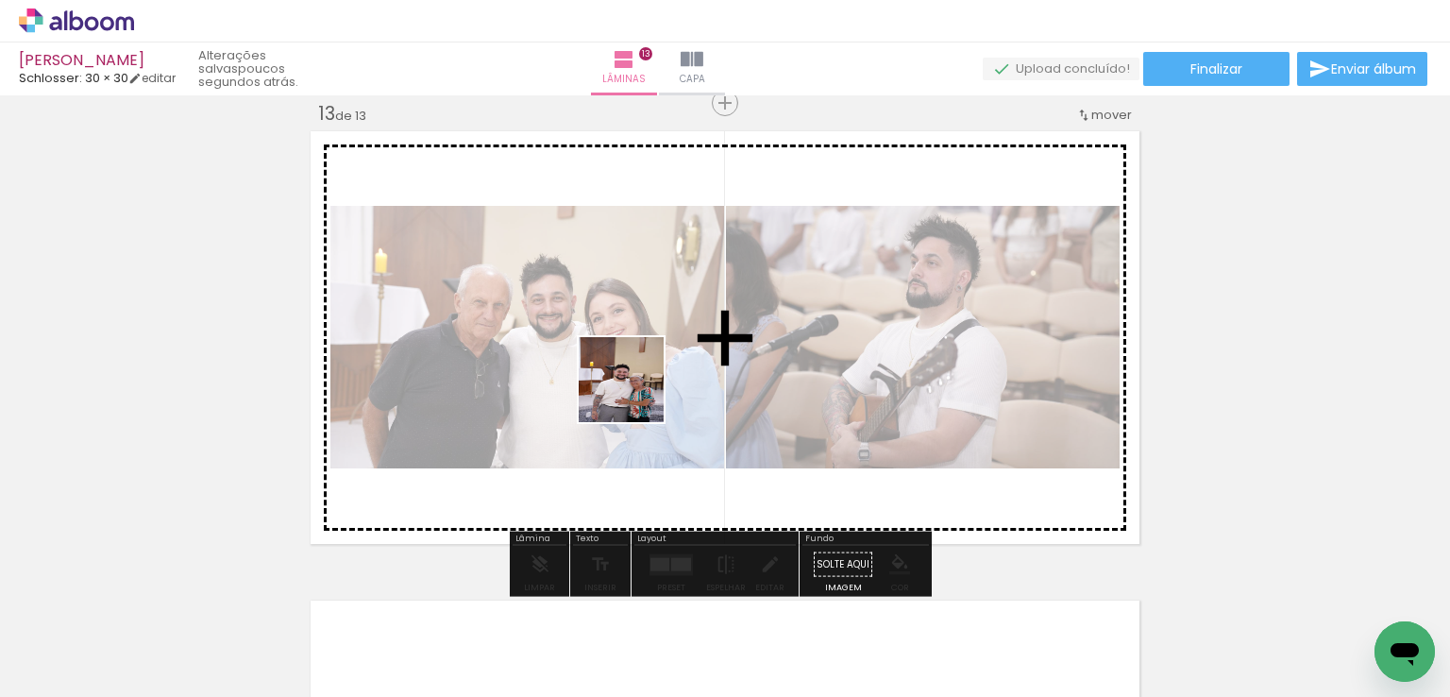
drag, startPoint x: 567, startPoint y: 621, endPoint x: 538, endPoint y: 550, distance: 77.5
click at [638, 385] on quentale-workspace at bounding box center [725, 348] width 1450 height 697
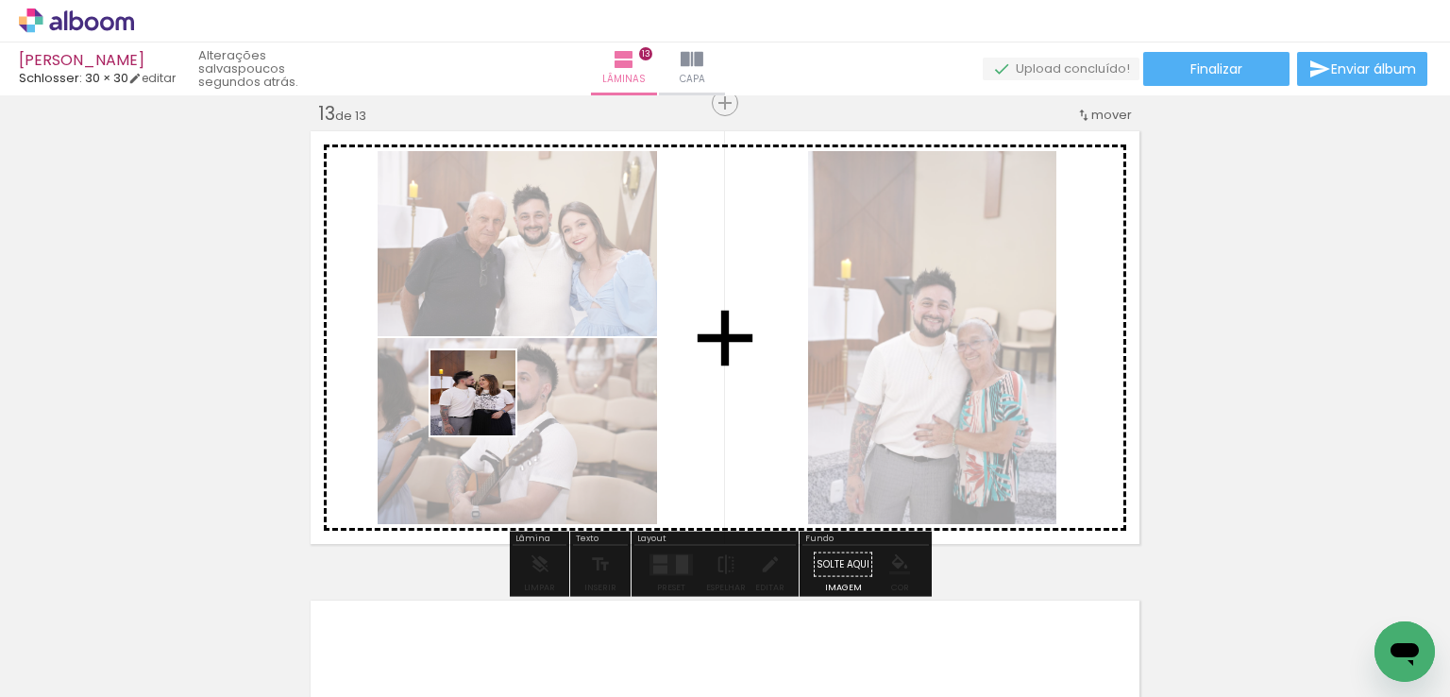
drag, startPoint x: 465, startPoint y: 607, endPoint x: 386, endPoint y: 613, distance: 79.5
click at [490, 380] on quentale-workspace at bounding box center [725, 348] width 1450 height 697
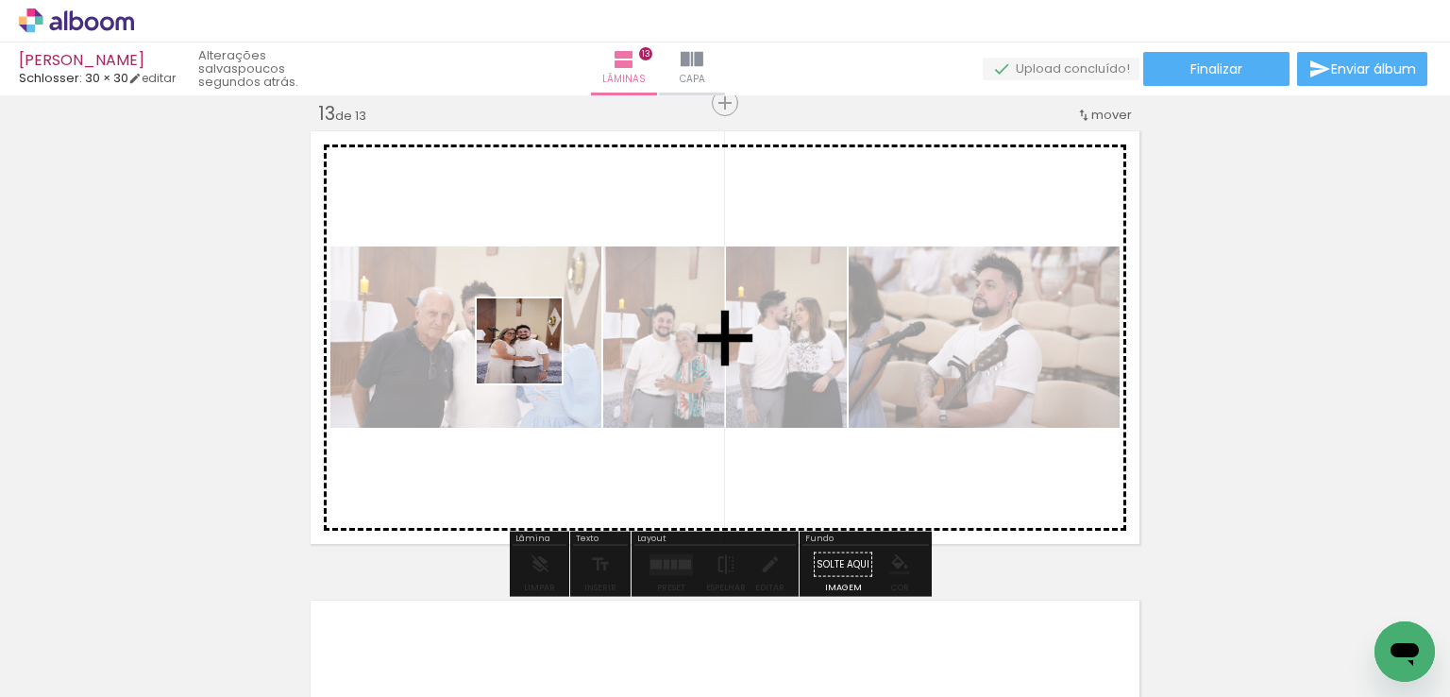
drag, startPoint x: 363, startPoint y: 634, endPoint x: 567, endPoint y: 324, distance: 371.3
click at [537, 352] on quentale-workspace at bounding box center [725, 348] width 1450 height 697
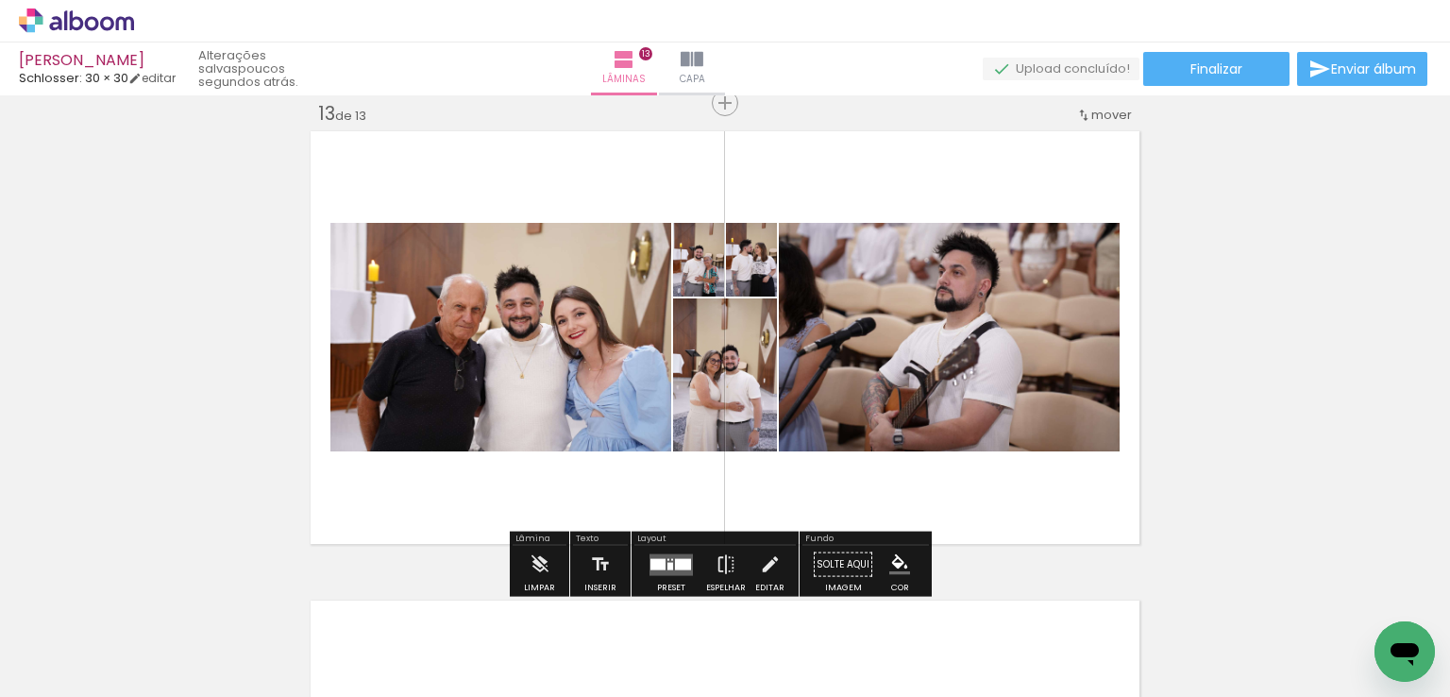
click at [660, 554] on quentale-layouter at bounding box center [671, 564] width 43 height 22
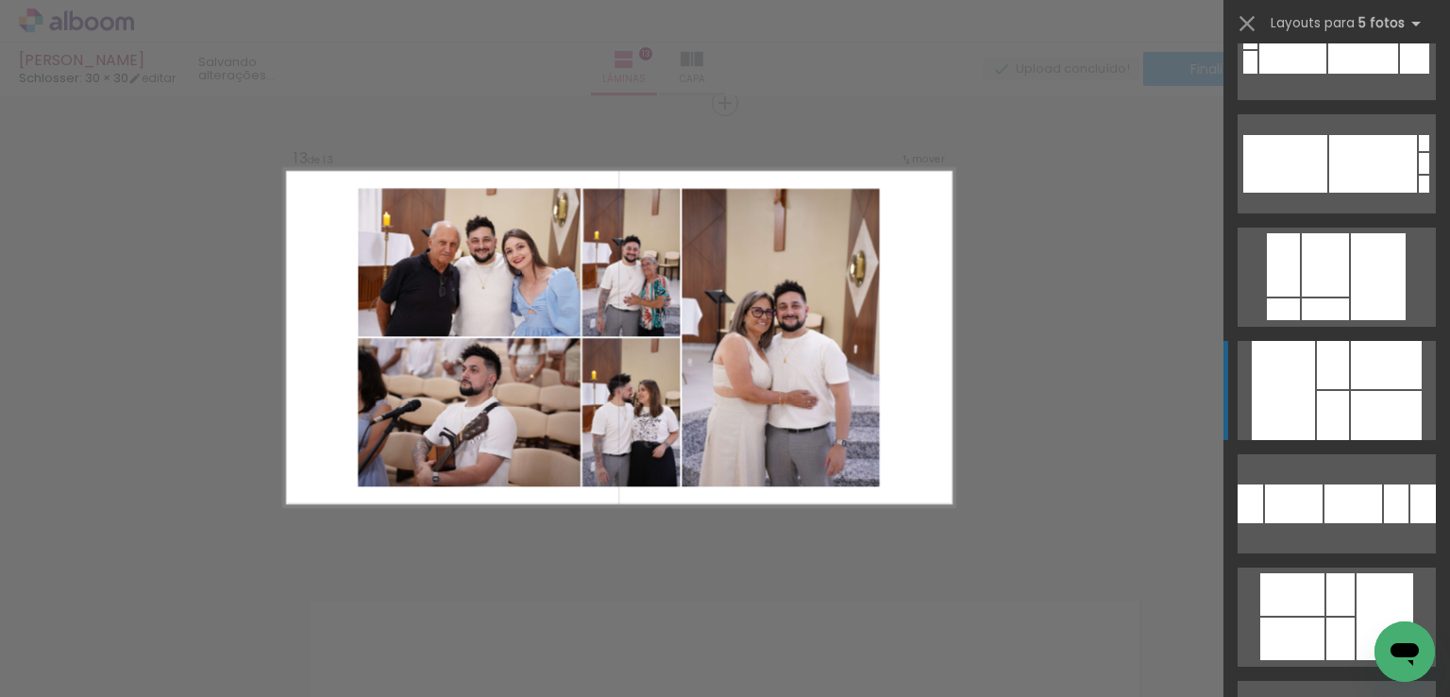
scroll to position [472, 0]
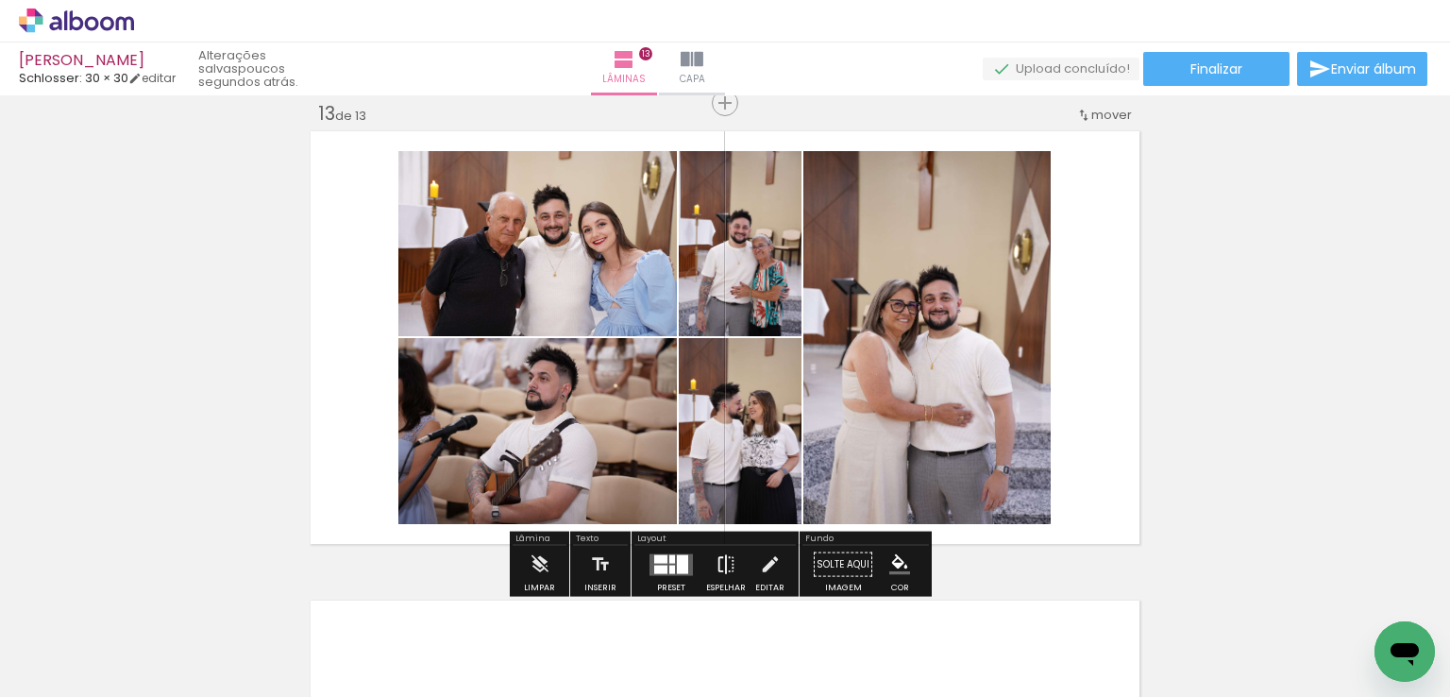
click at [721, 561] on iron-icon at bounding box center [726, 565] width 21 height 38
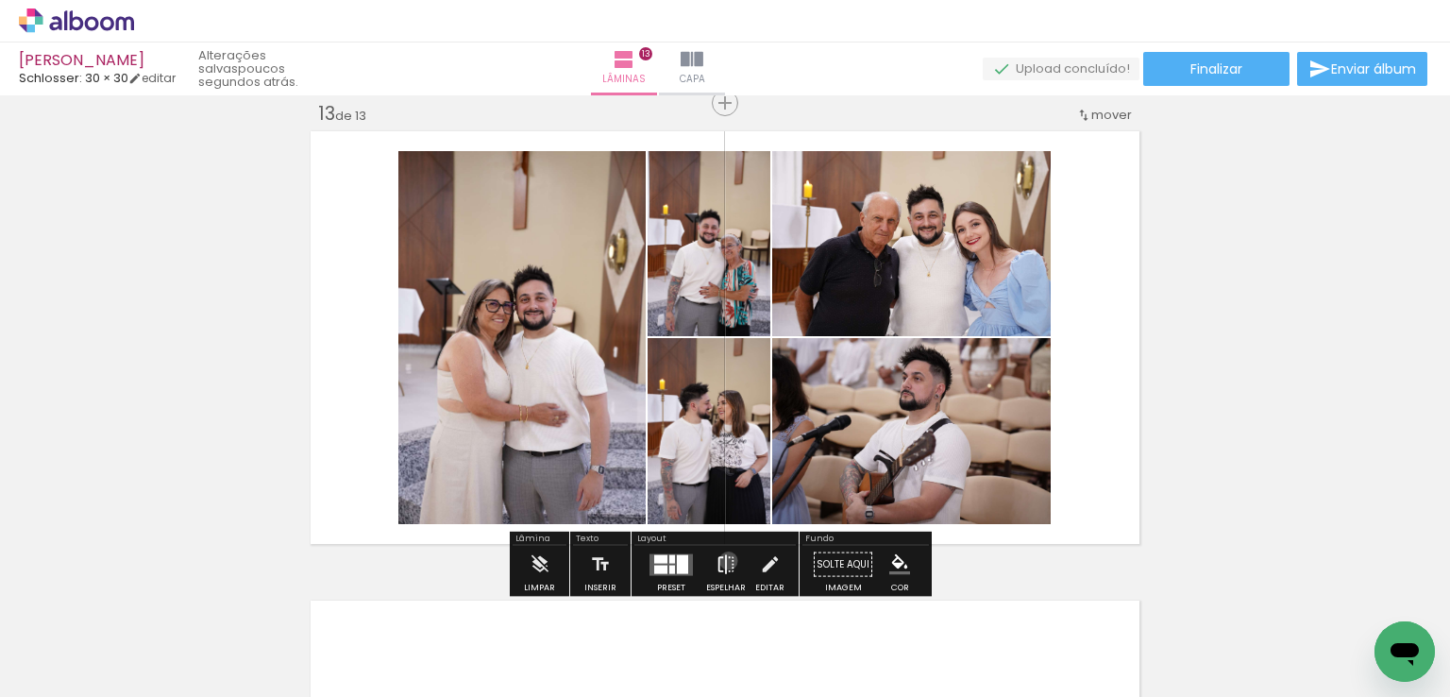
click at [724, 560] on iron-icon at bounding box center [726, 565] width 21 height 38
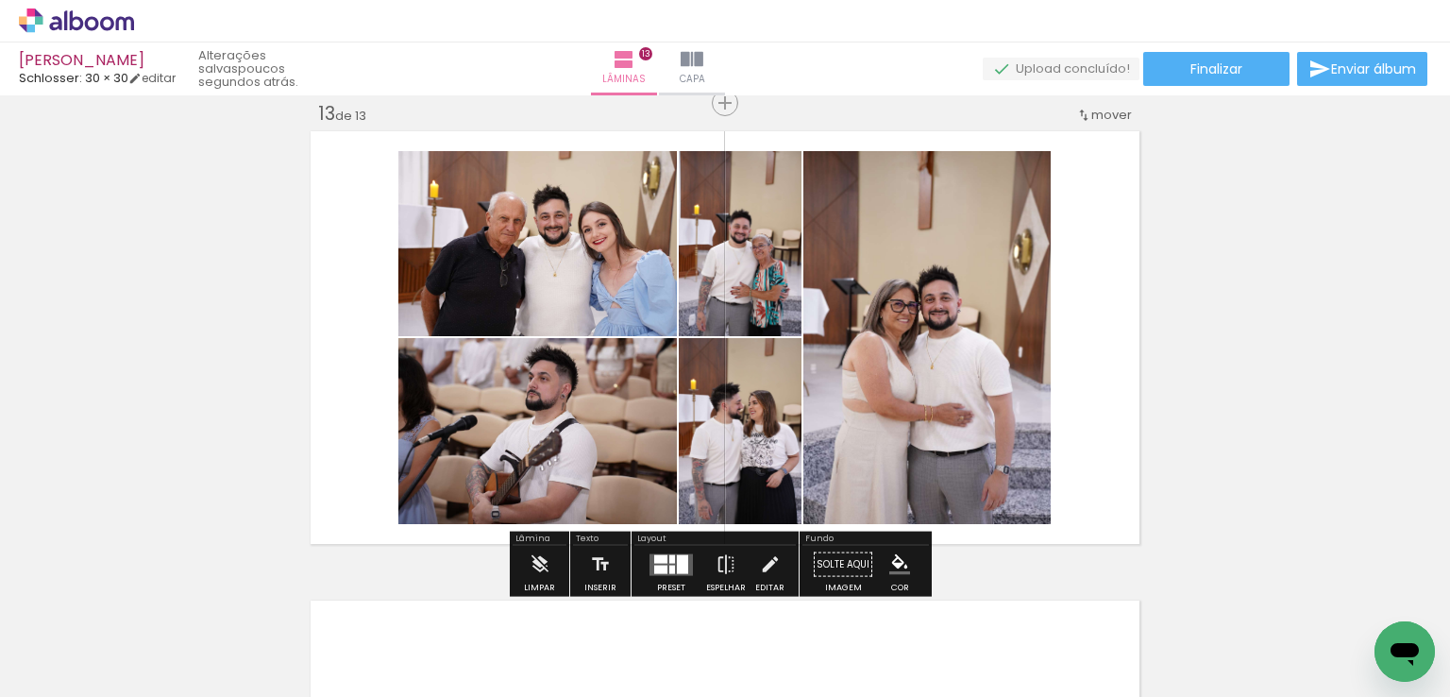
click at [669, 555] on div at bounding box center [672, 558] width 6 height 8
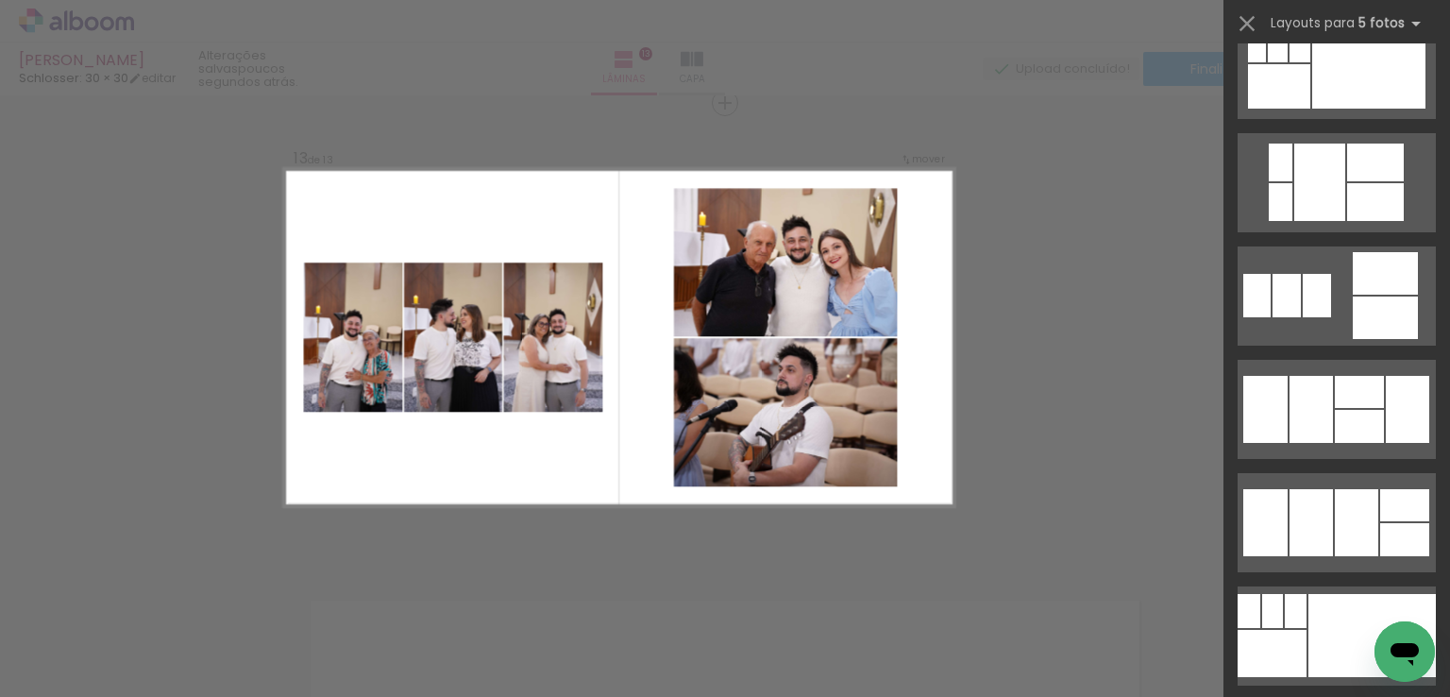
scroll to position [1926, 0]
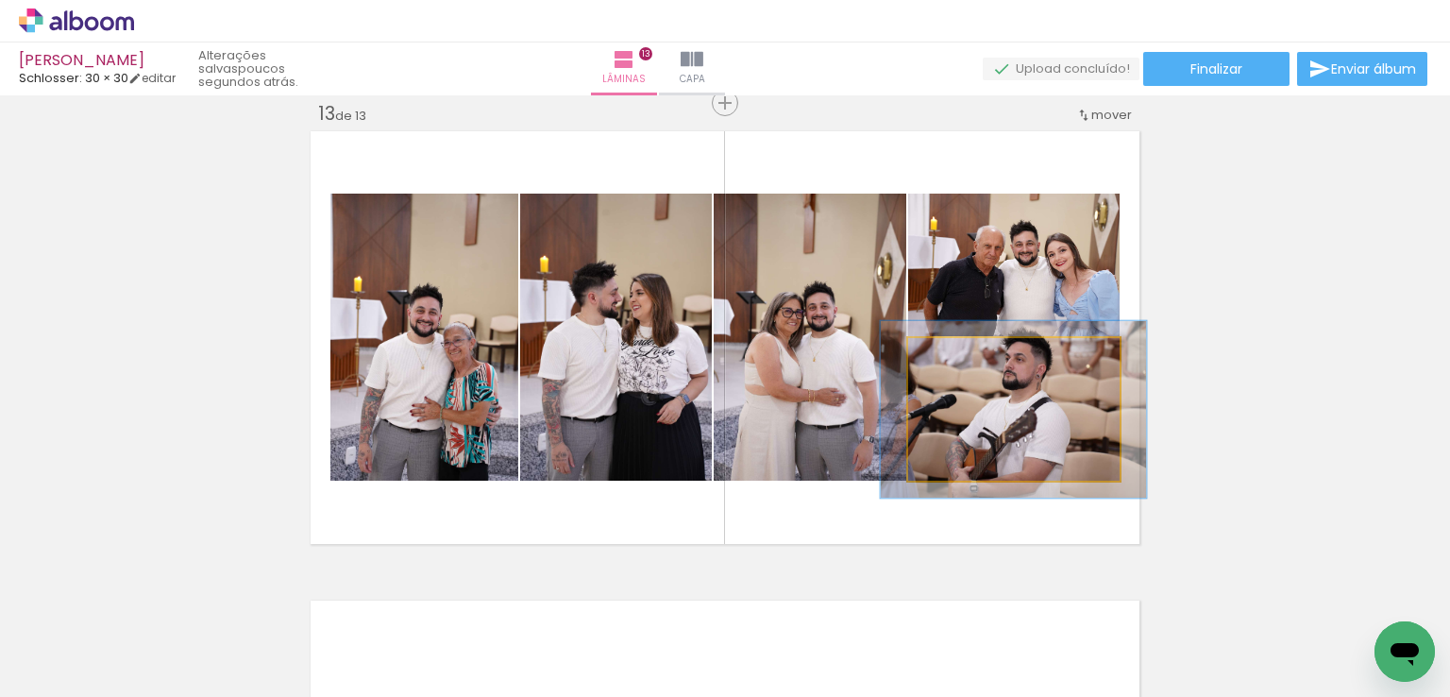
type paper-slider "124"
click at [963, 358] on div at bounding box center [968, 357] width 17 height 17
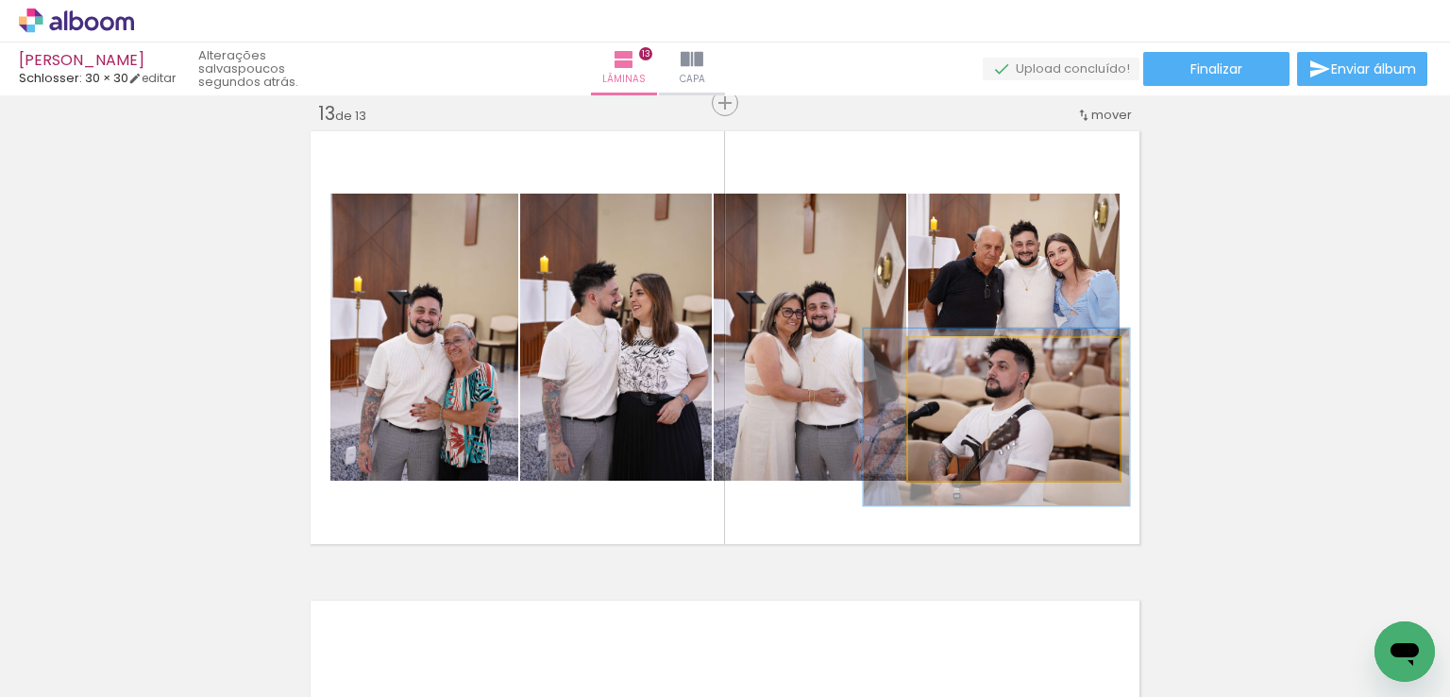
drag, startPoint x: 1038, startPoint y: 390, endPoint x: 1021, endPoint y: 397, distance: 18.6
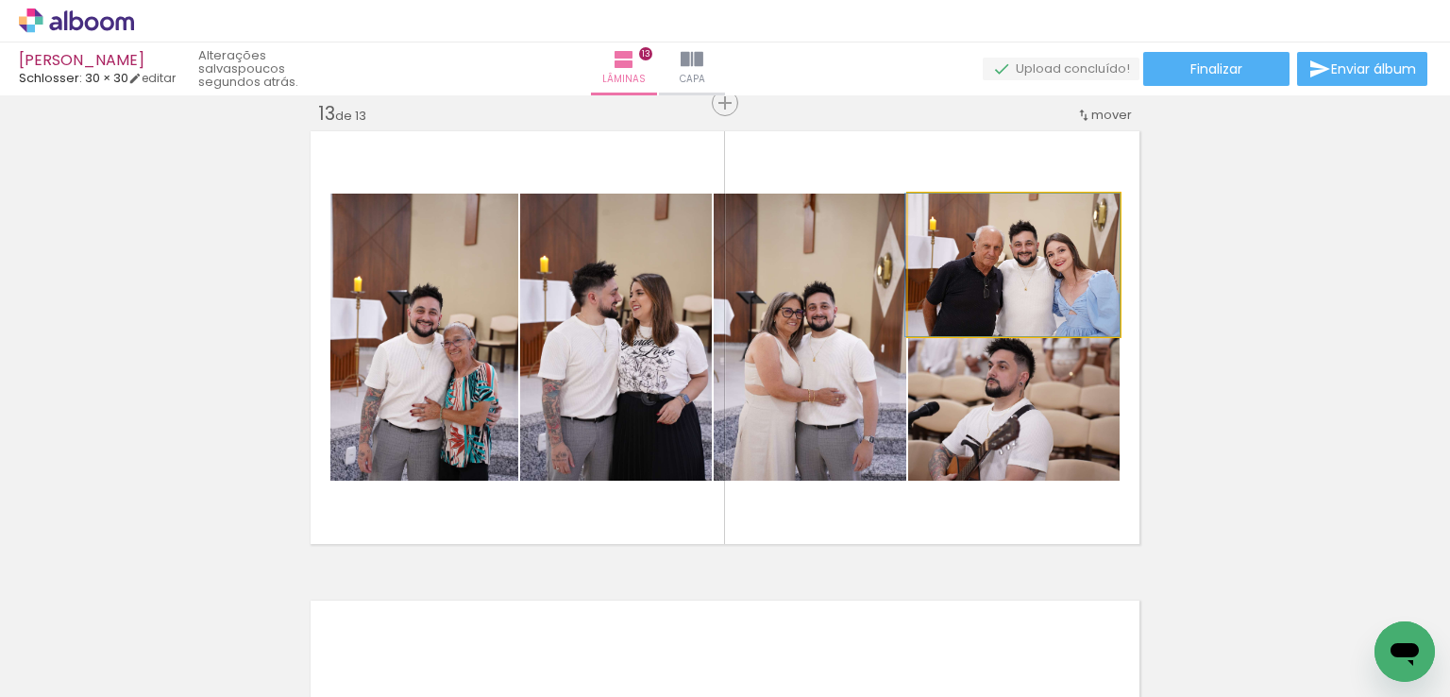
drag, startPoint x: 1046, startPoint y: 271, endPoint x: 1011, endPoint y: 239, distance: 47.4
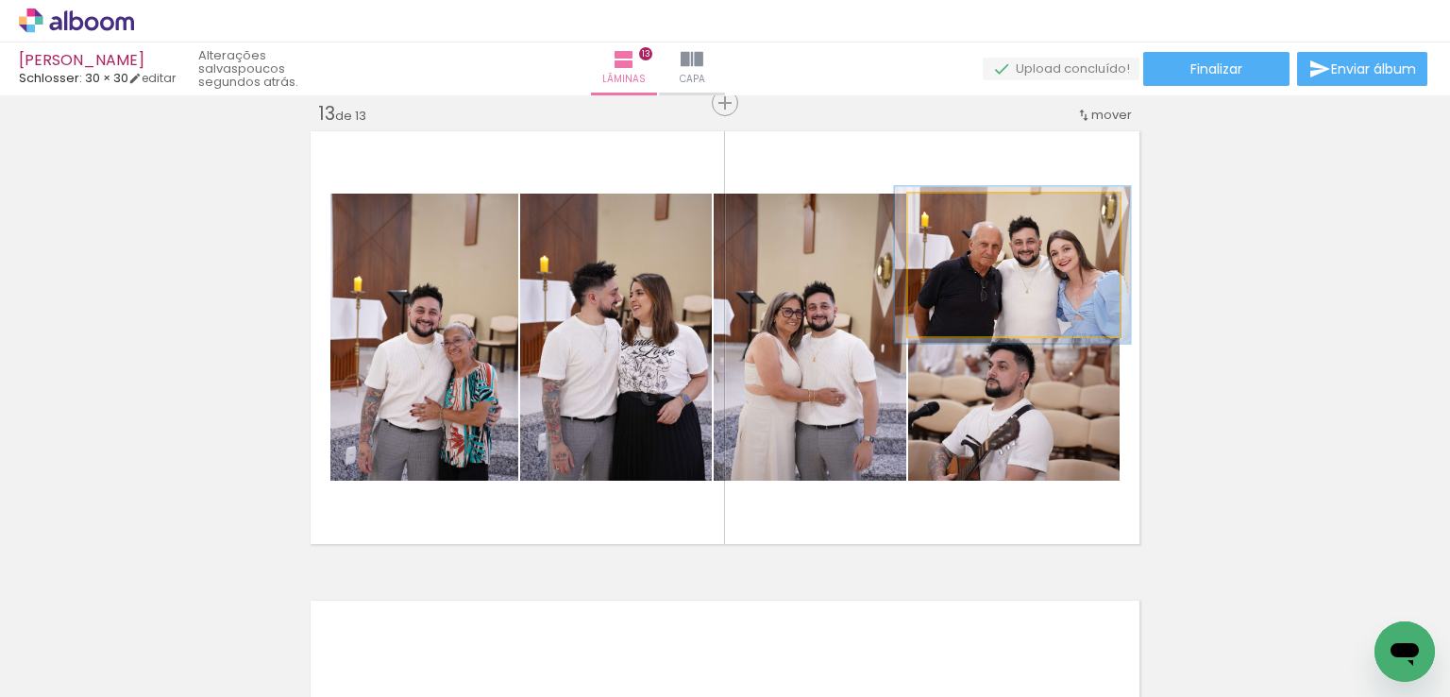
type paper-slider "110"
click at [951, 214] on div at bounding box center [959, 213] width 17 height 17
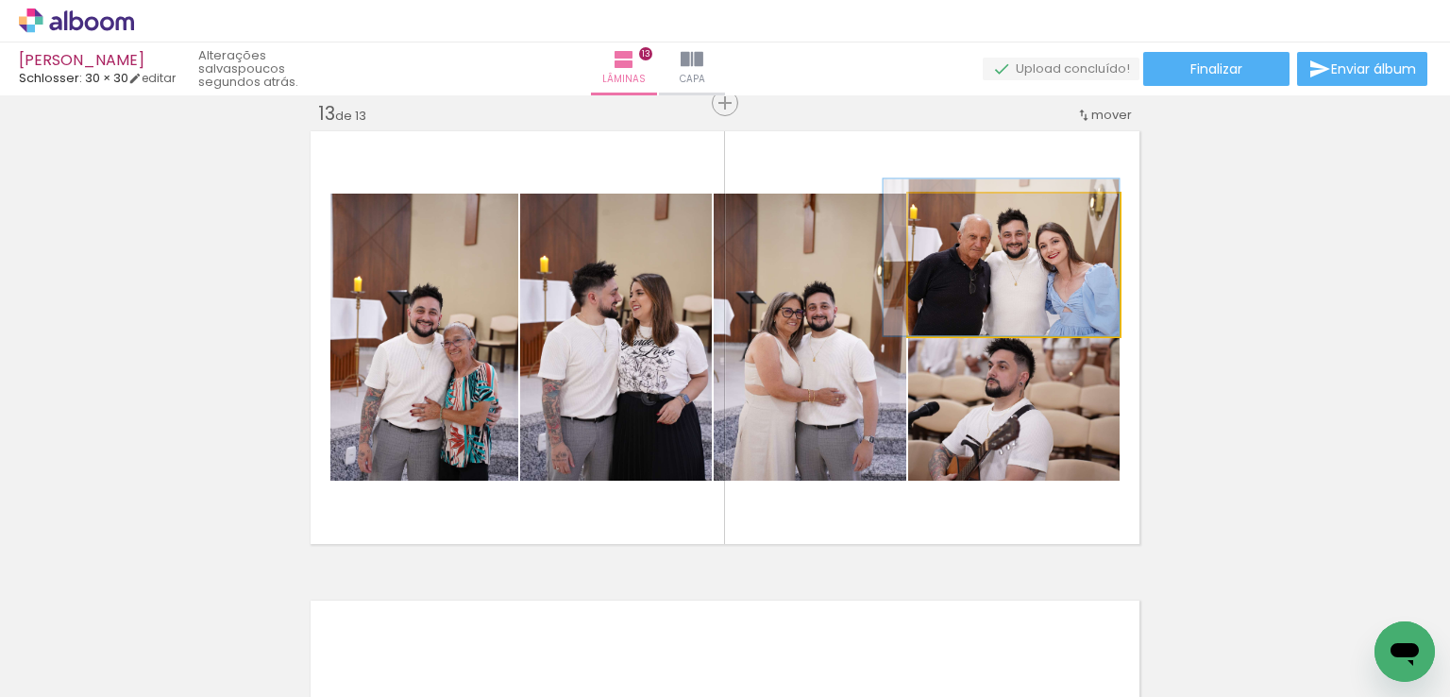
drag, startPoint x: 1065, startPoint y: 285, endPoint x: 1042, endPoint y: 271, distance: 26.7
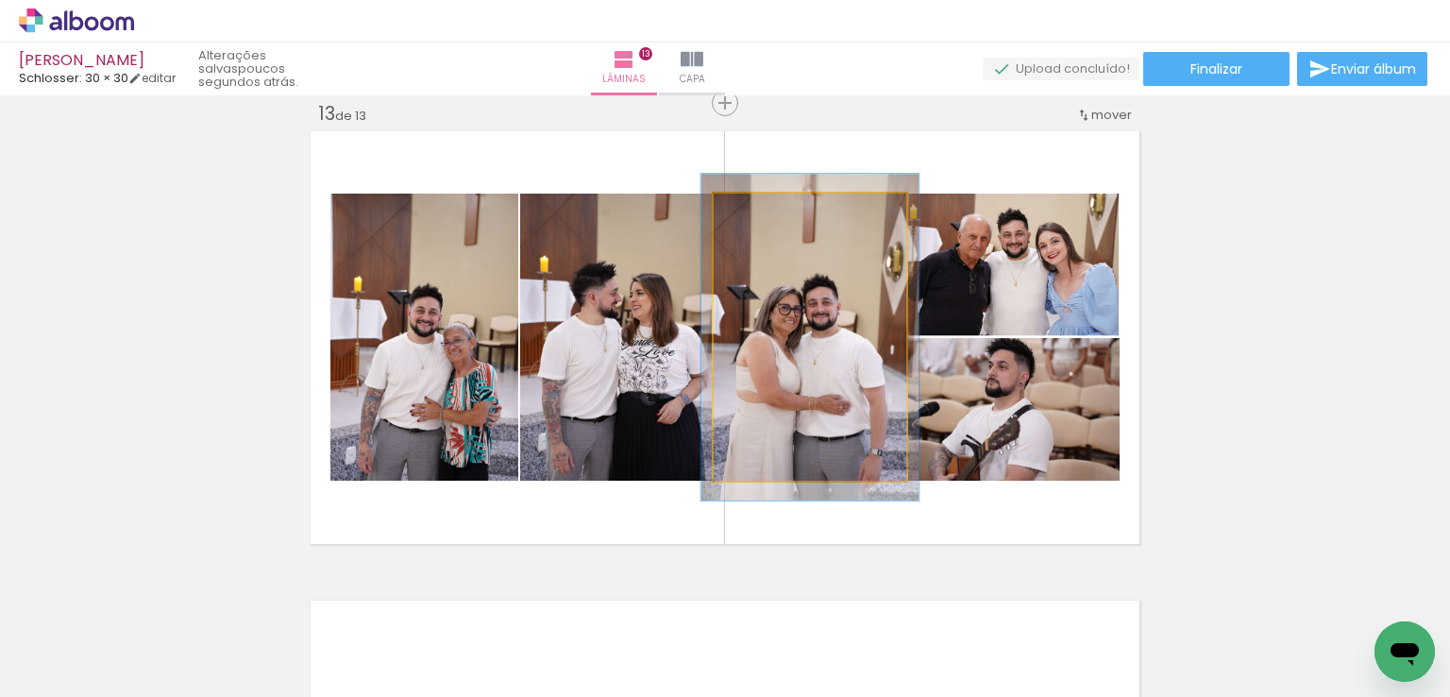
drag, startPoint x: 755, startPoint y: 211, endPoint x: 769, endPoint y: 207, distance: 13.7
type paper-slider "120"
click at [769, 207] on div at bounding box center [766, 213] width 17 height 17
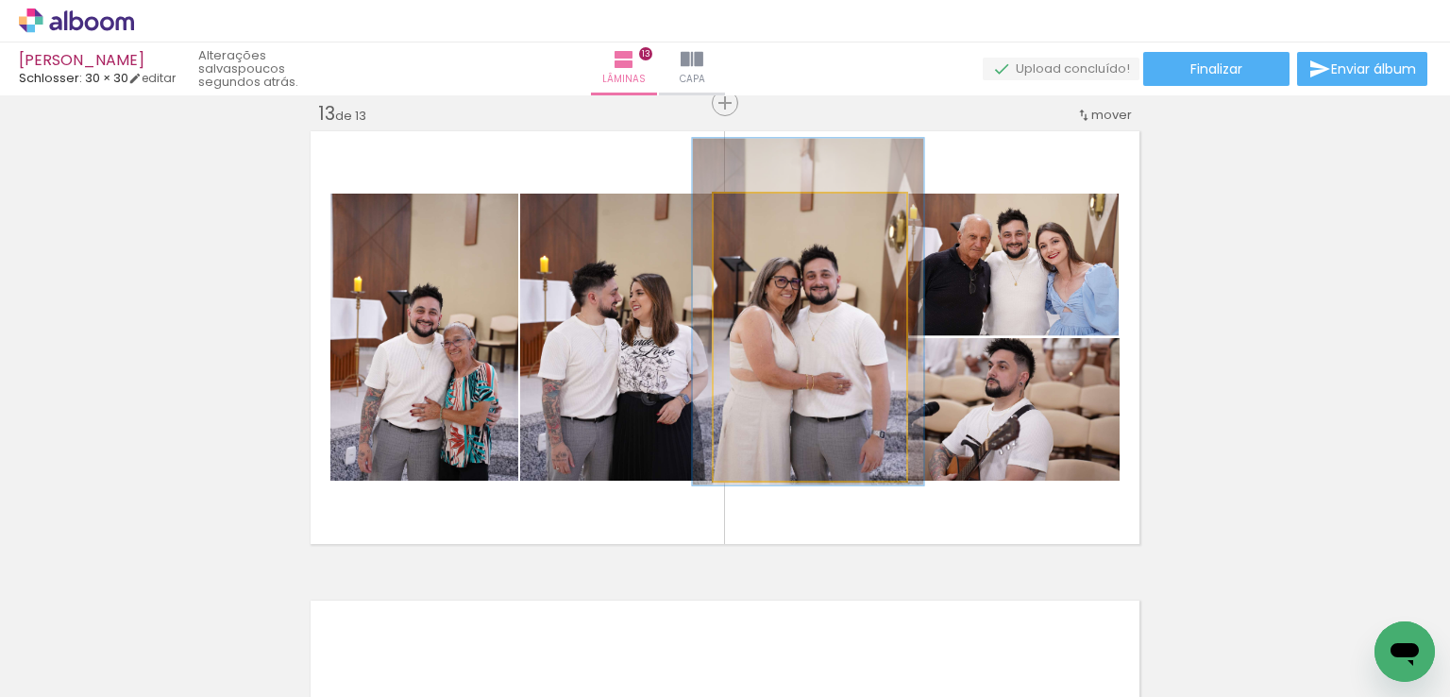
drag, startPoint x: 834, startPoint y: 314, endPoint x: 831, endPoint y: 289, distance: 25.6
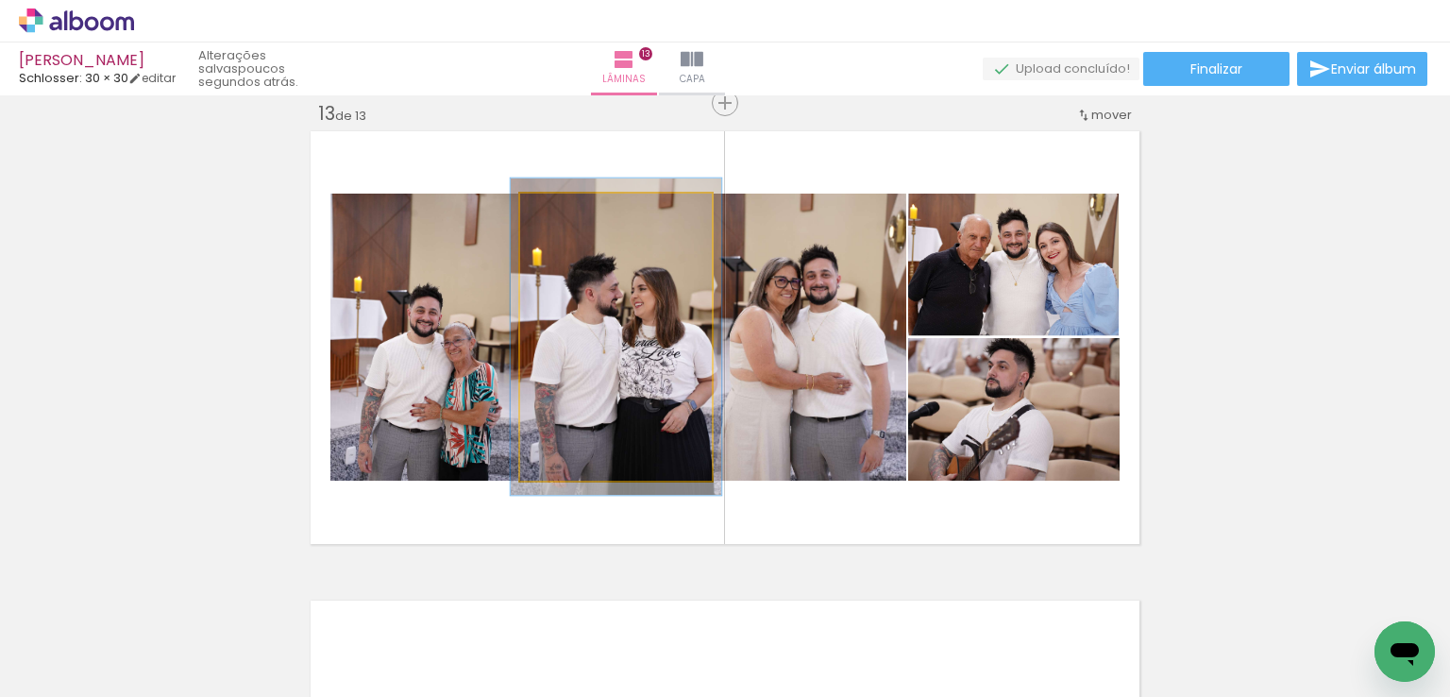
type paper-slider "110"
click at [563, 213] on div at bounding box center [571, 213] width 17 height 17
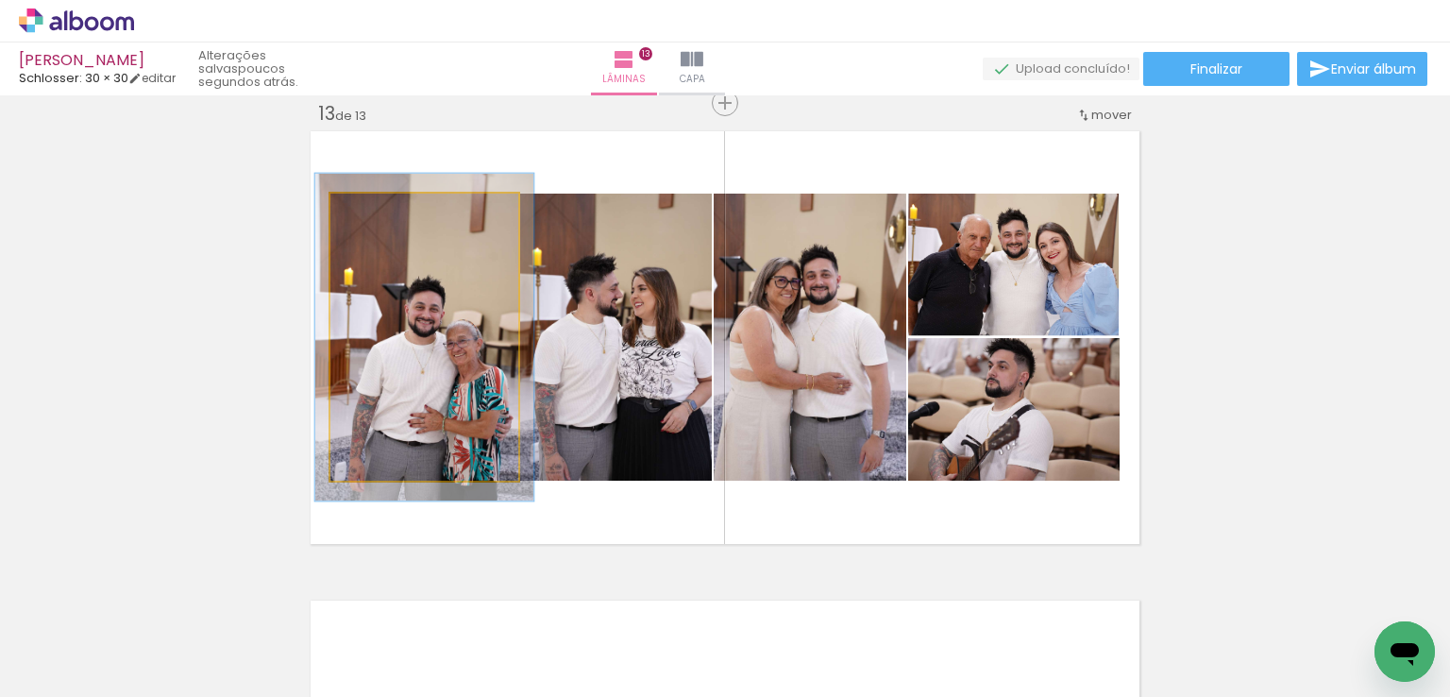
drag, startPoint x: 363, startPoint y: 217, endPoint x: 372, endPoint y: 216, distance: 9.5
type paper-slider "114"
click at [372, 216] on div at bounding box center [384, 213] width 30 height 30
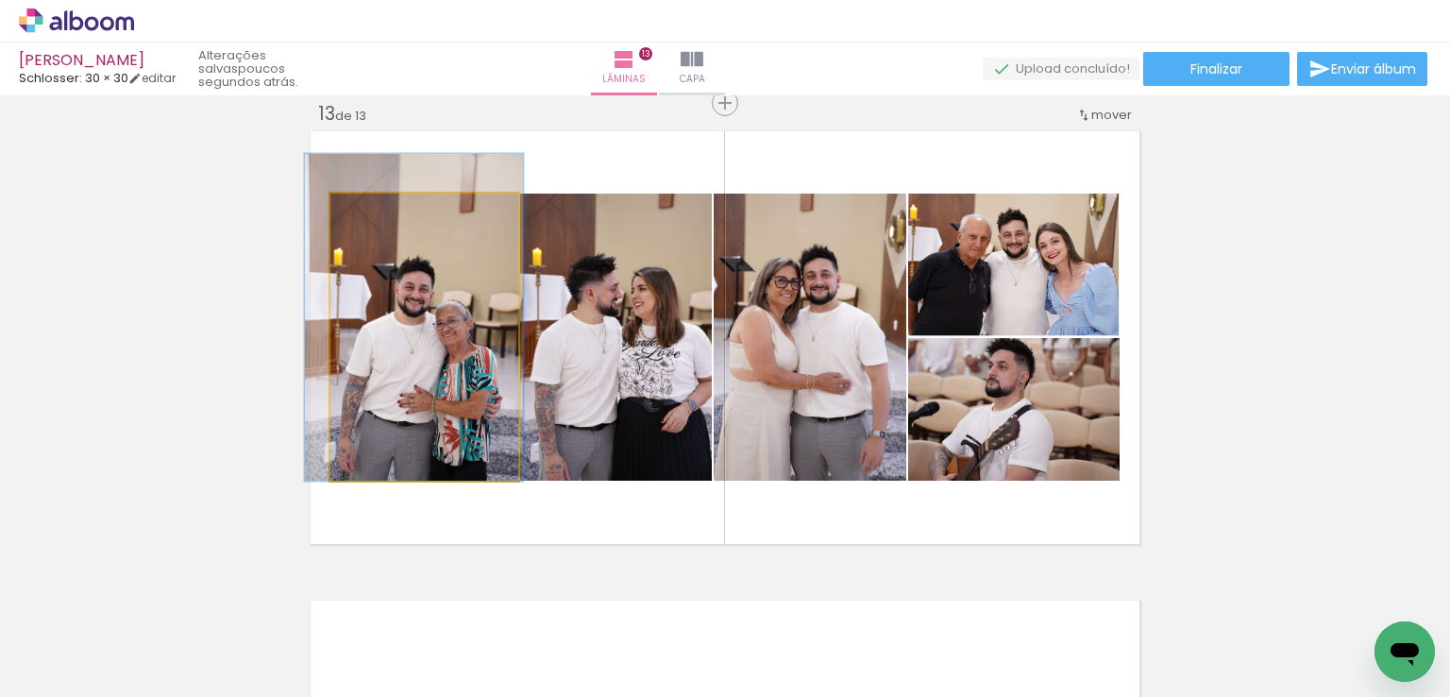
drag, startPoint x: 460, startPoint y: 358, endPoint x: 450, endPoint y: 338, distance: 22.0
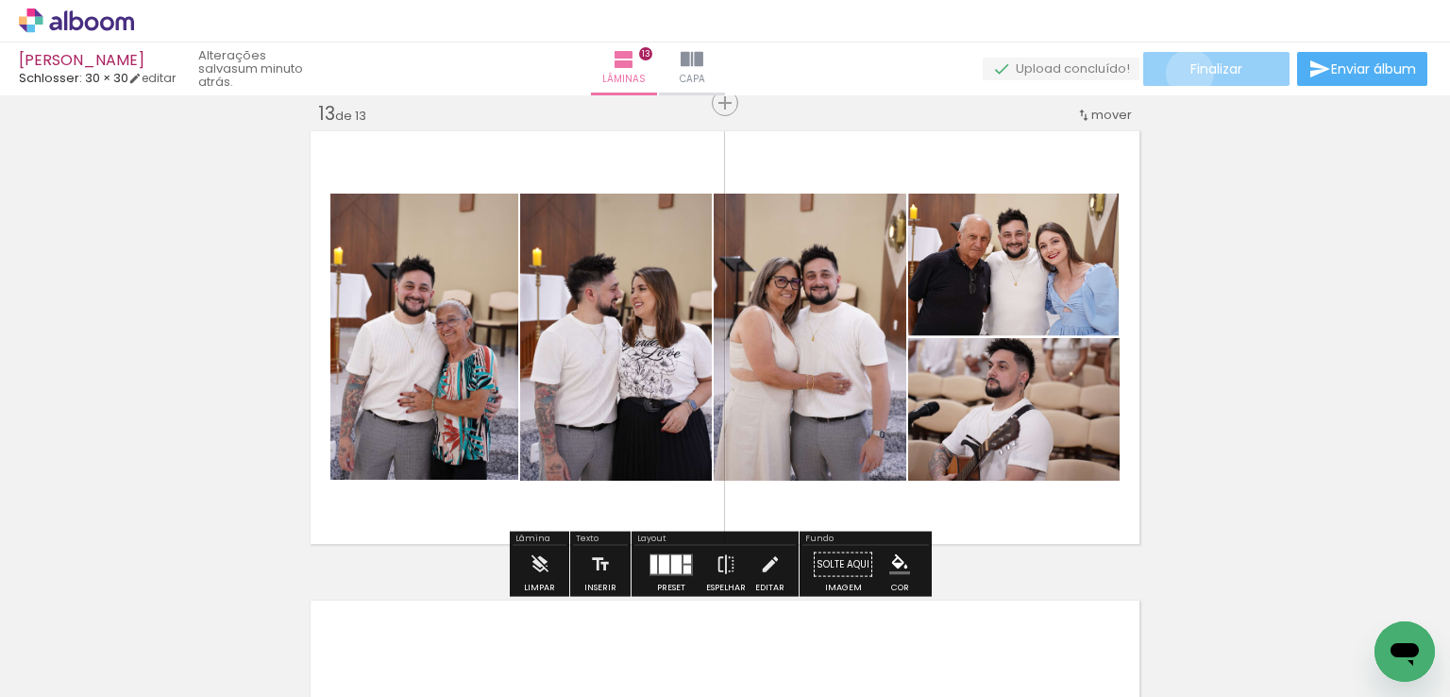
click at [1191, 73] on span "Finalizar" at bounding box center [1217, 68] width 52 height 13
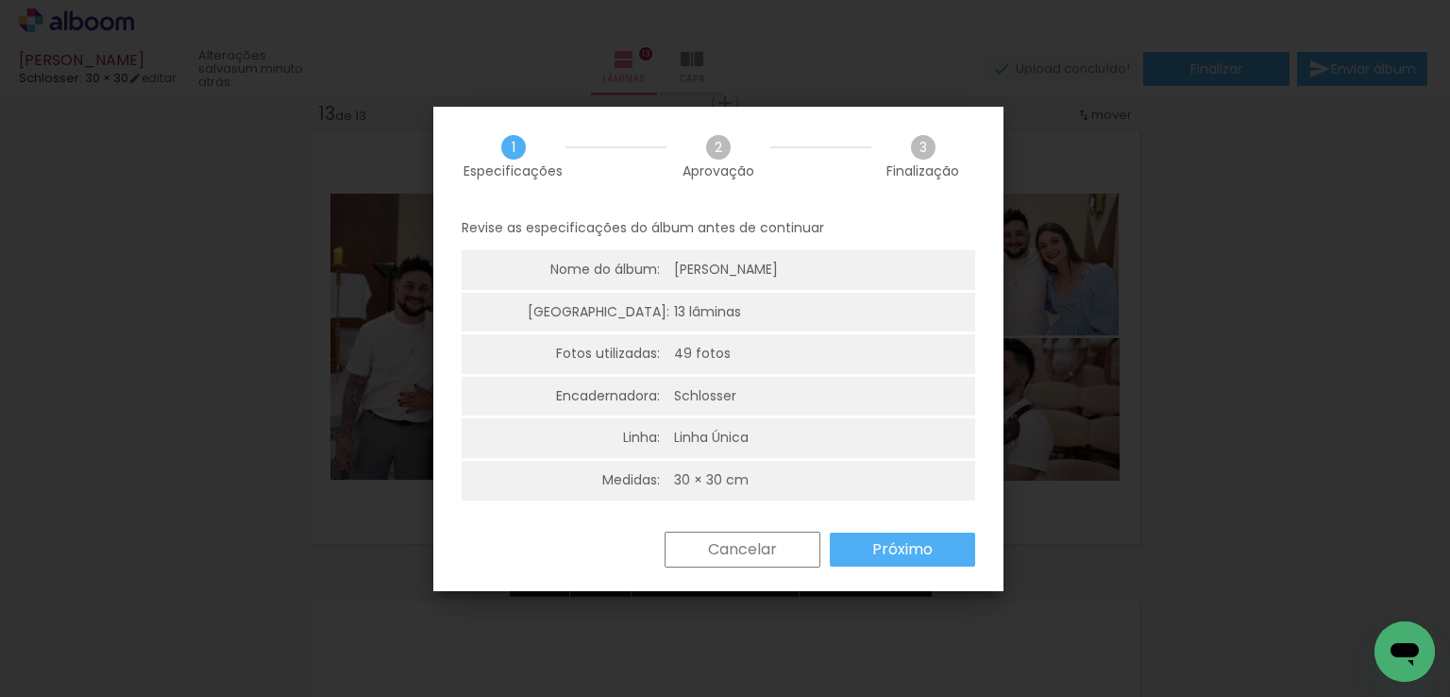
click at [0, 0] on slot "Próximo" at bounding box center [0, 0] width 0 height 0
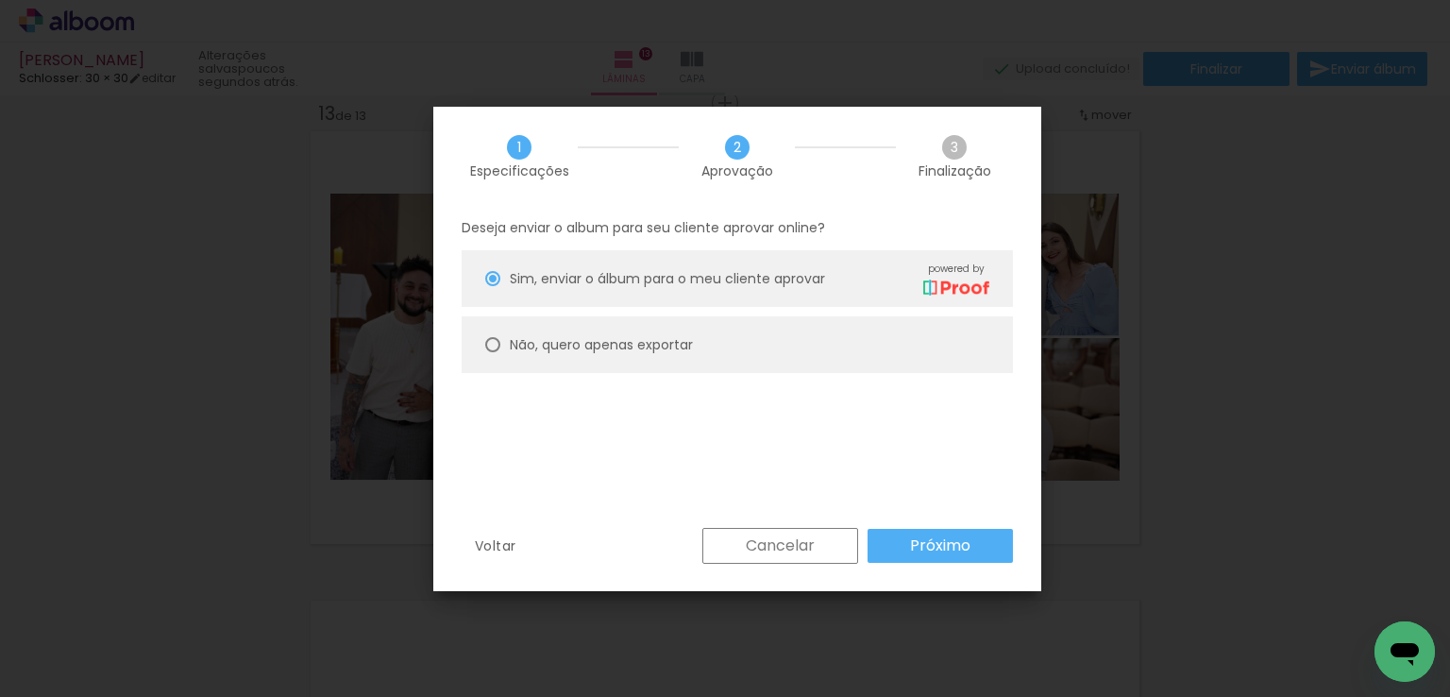
click at [673, 330] on paper-radio-button "Não, quero apenas exportar" at bounding box center [737, 344] width 551 height 57
type paper-radio-button "on"
click at [0, 0] on slot "Próximo" at bounding box center [0, 0] width 0 height 0
type input "Alta, 300 DPI"
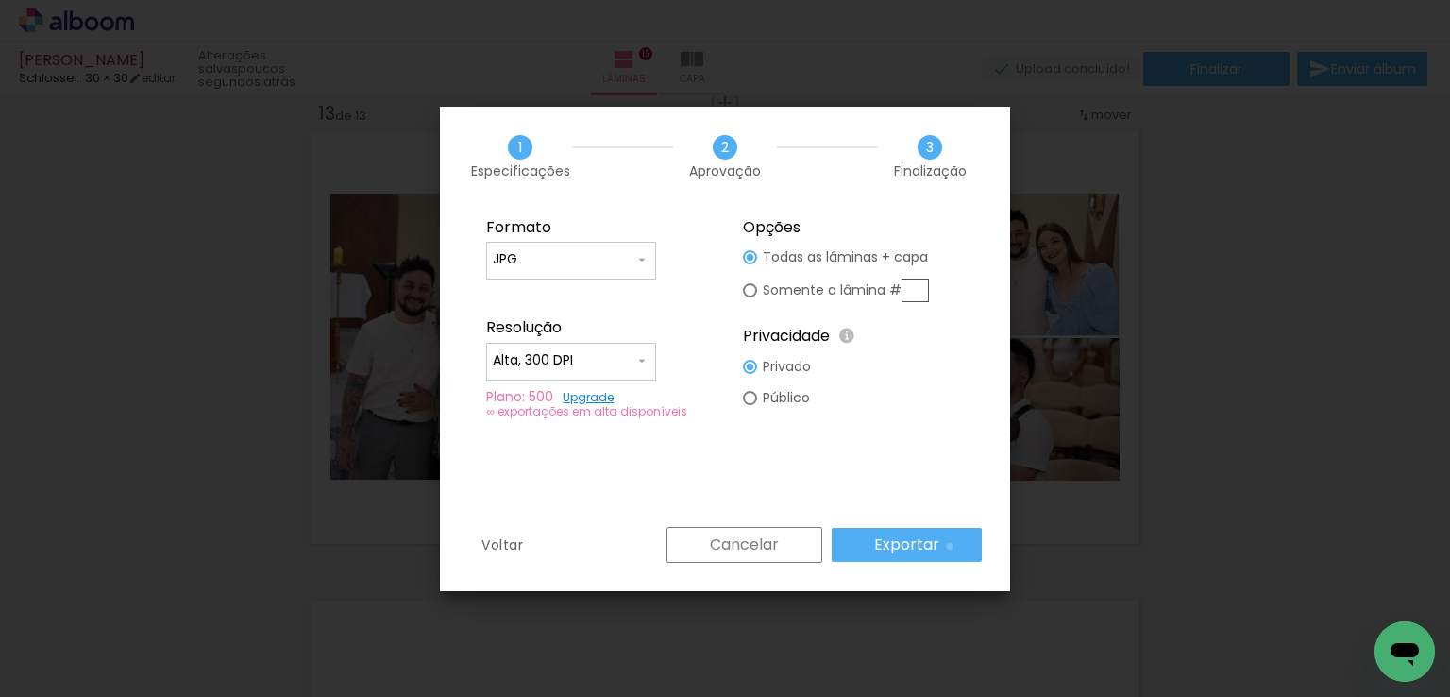
click at [953, 546] on paper-button "Exportar" at bounding box center [907, 545] width 150 height 34
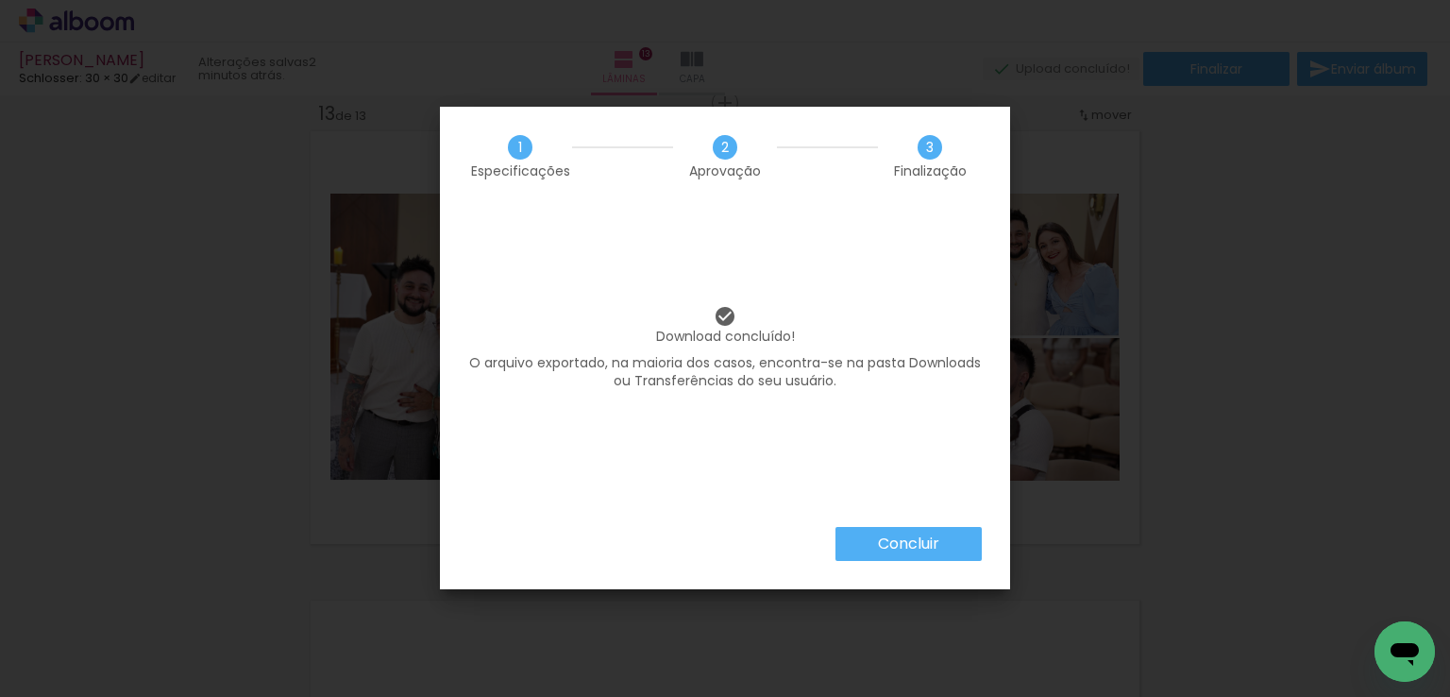
scroll to position [0, 1637]
click at [955, 530] on paper-button "Concluir" at bounding box center [909, 544] width 146 height 34
